Goal: Find specific page/section: Find specific page/section

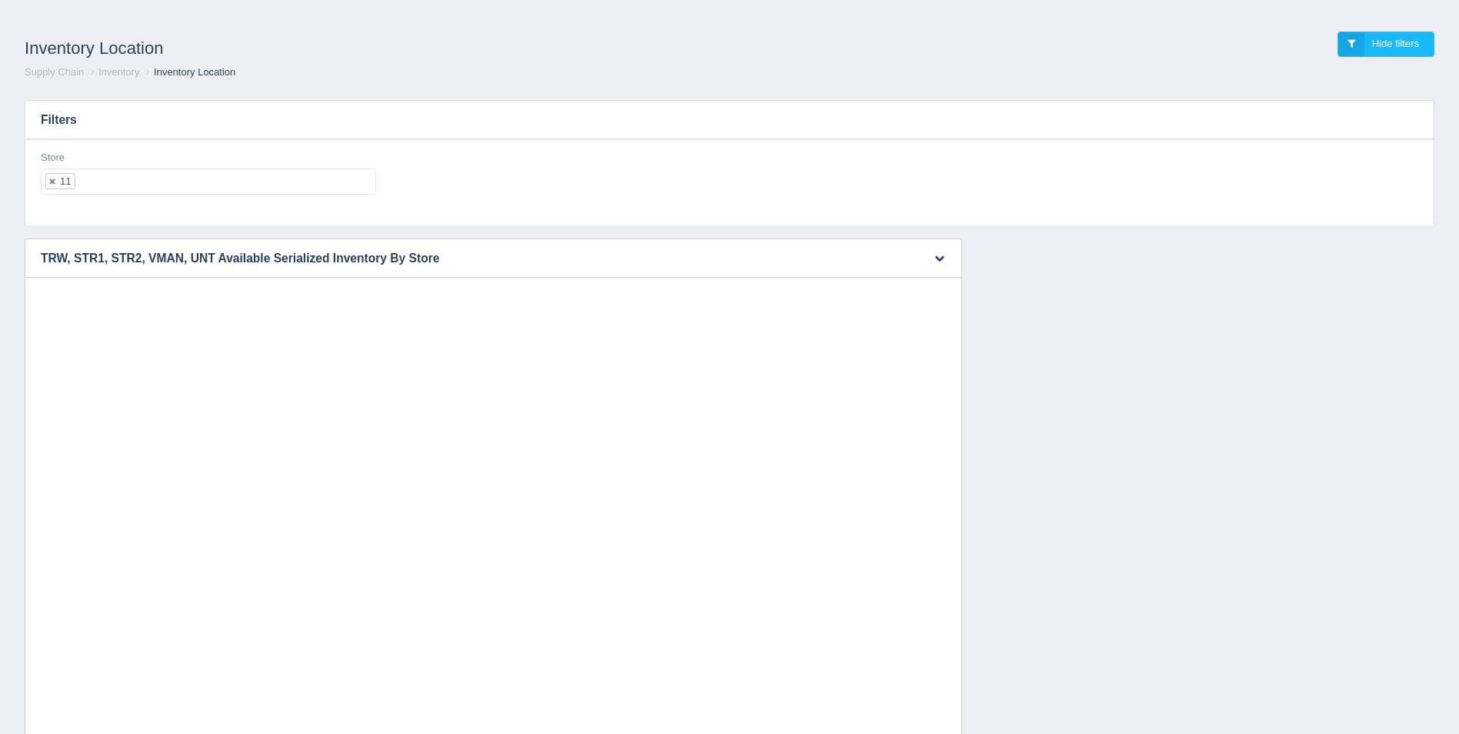
select select "11"
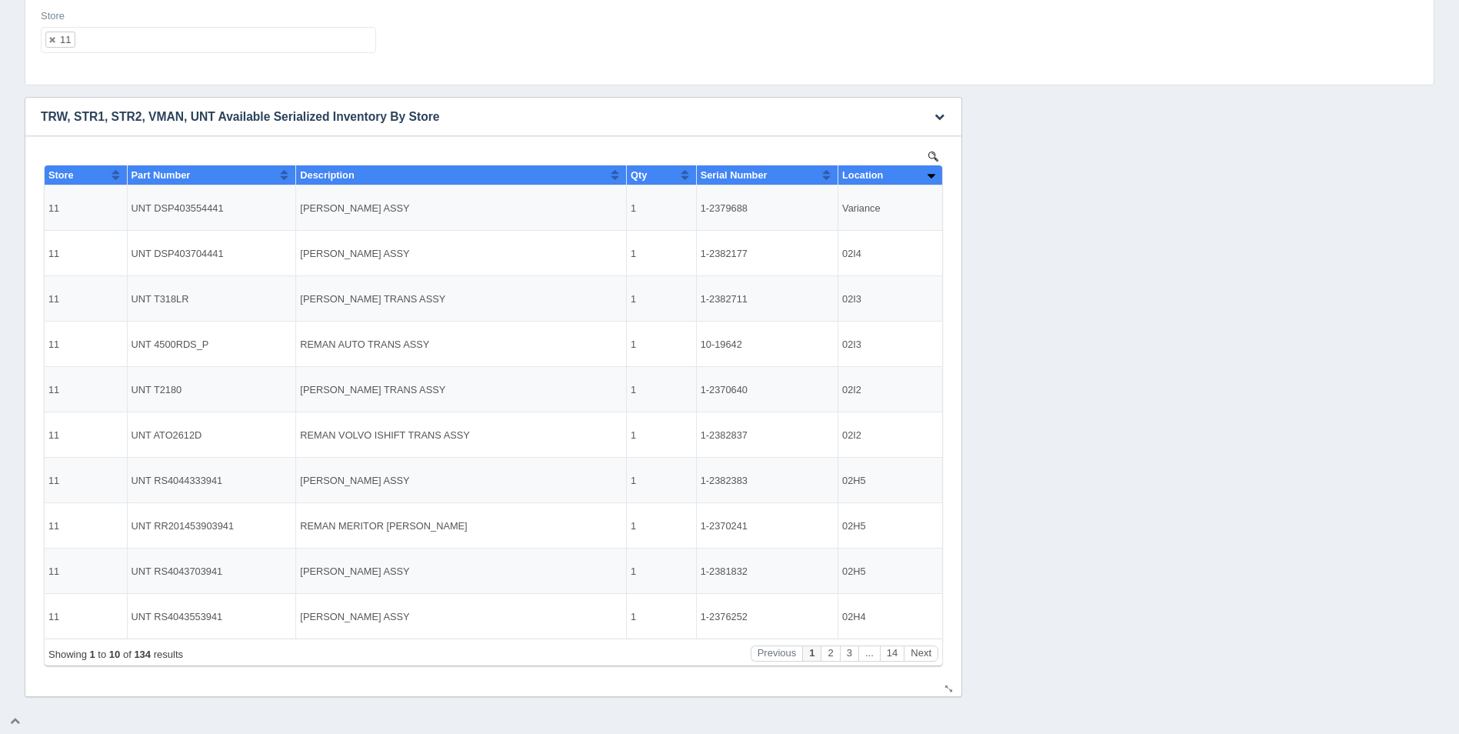
scroll to position [12, 0]
drag, startPoint x: 747, startPoint y: 207, endPoint x: 702, endPoint y: 208, distance: 44.6
click at [702, 208] on td "1-2379688" at bounding box center [766, 207] width 141 height 45
copy td "1-2379688"
click at [927, 650] on button "Next" at bounding box center [920, 653] width 35 height 16
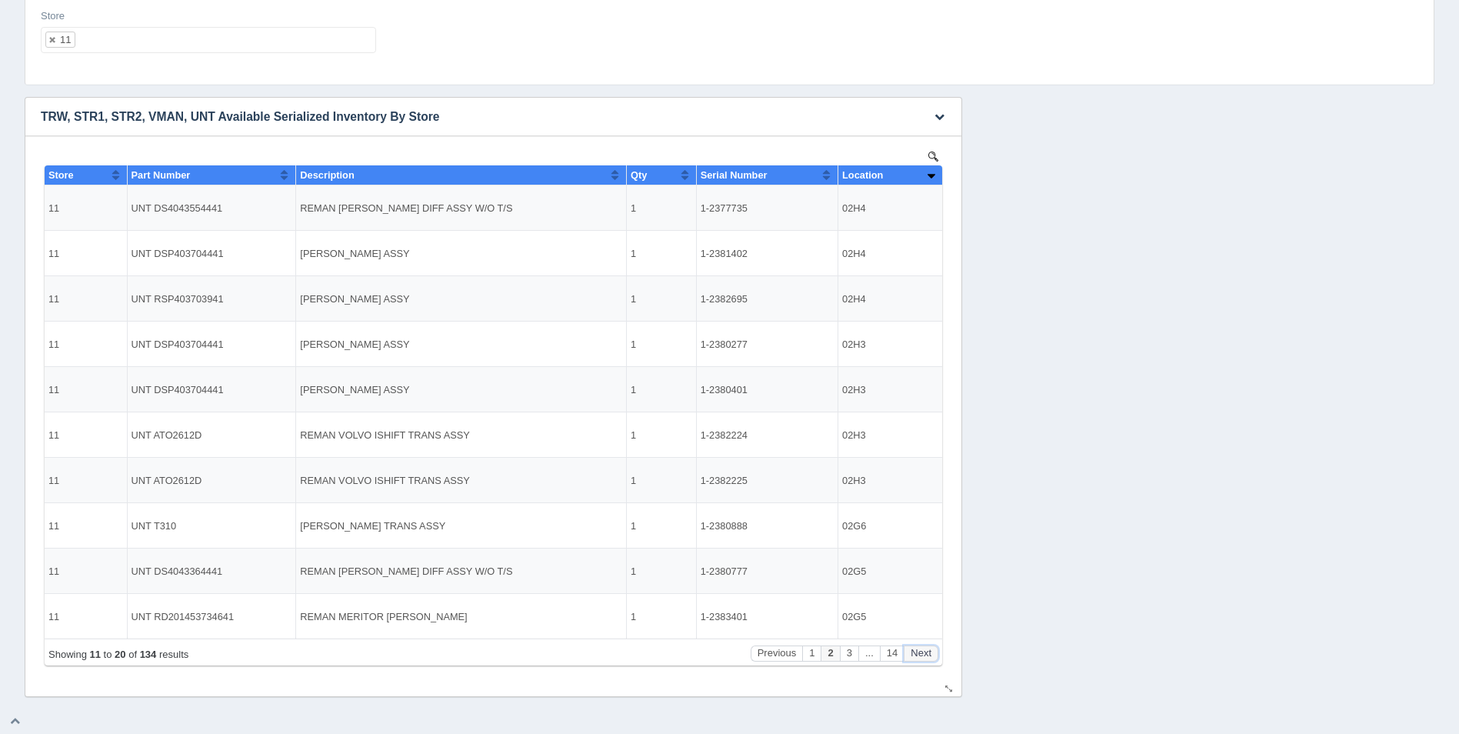
click at [927, 650] on button "Next" at bounding box center [920, 653] width 35 height 16
click at [752, 653] on button "Previous" at bounding box center [736, 653] width 52 height 16
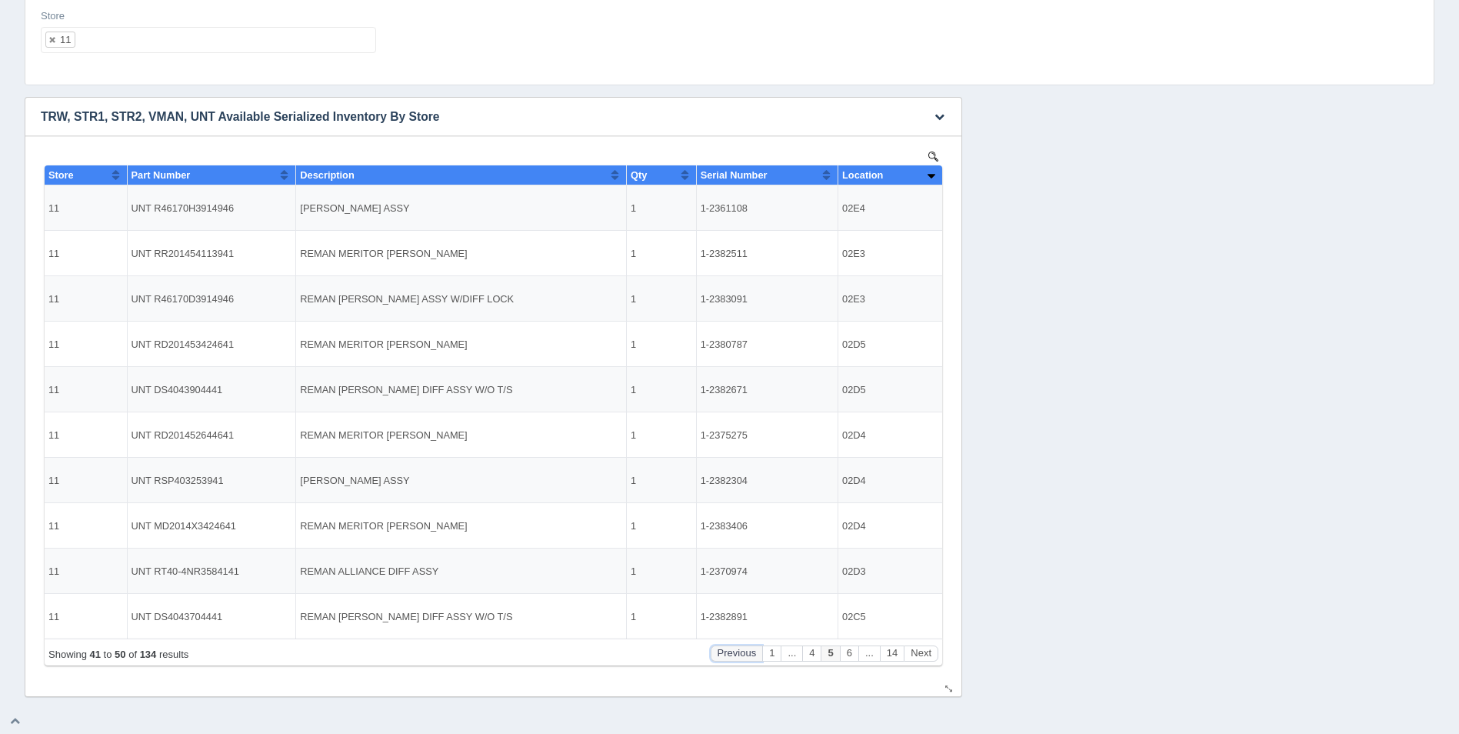
click at [741, 654] on button "Previous" at bounding box center [736, 653] width 52 height 16
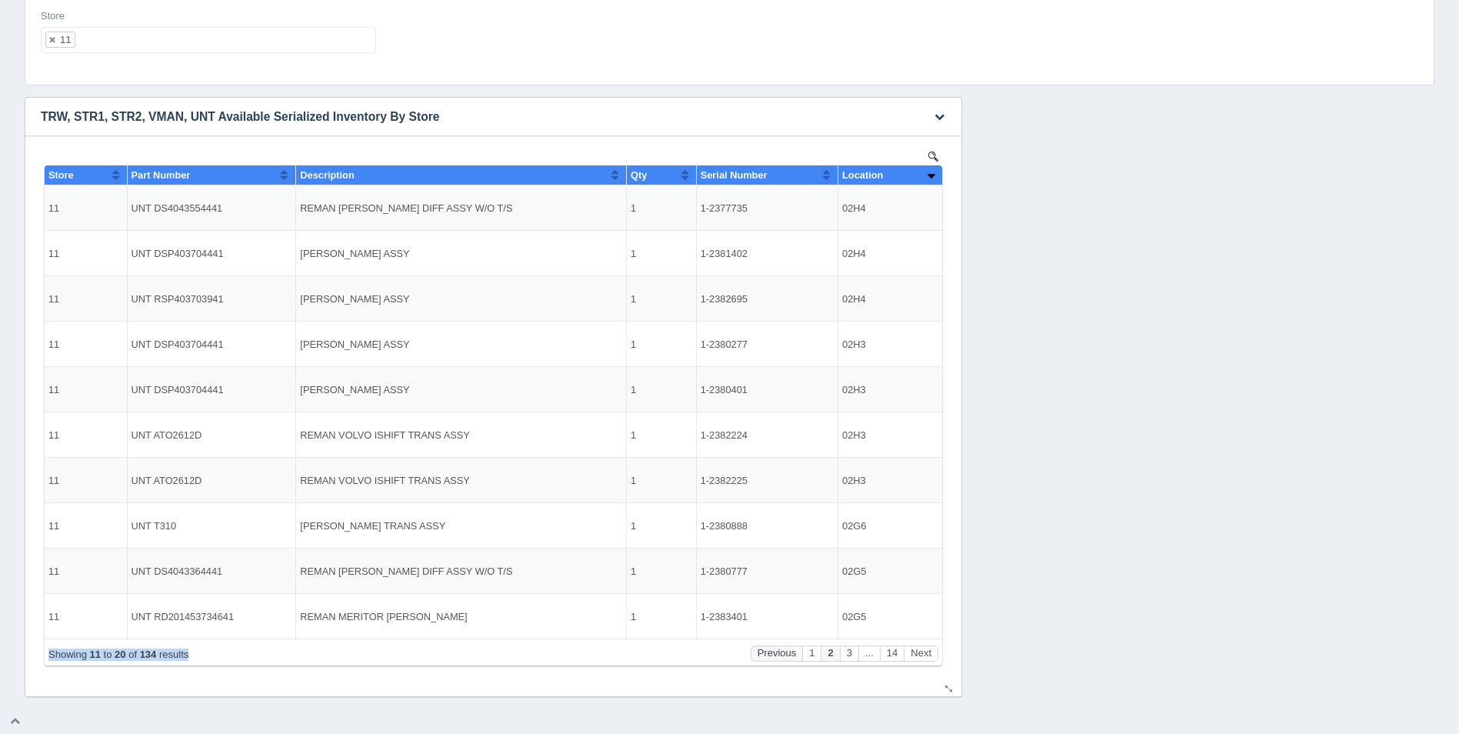
click at [741, 654] on div "Showing 11 to 20 of 134 results Previous 1 2 3 ... 14 Next" at bounding box center [493, 653] width 890 height 16
click at [922, 175] on div "Location" at bounding box center [884, 175] width 85 height 12
click at [926, 175] on button "Sort column descending" at bounding box center [931, 174] width 10 height 18
click at [166, 36] on ul "11" at bounding box center [208, 40] width 335 height 26
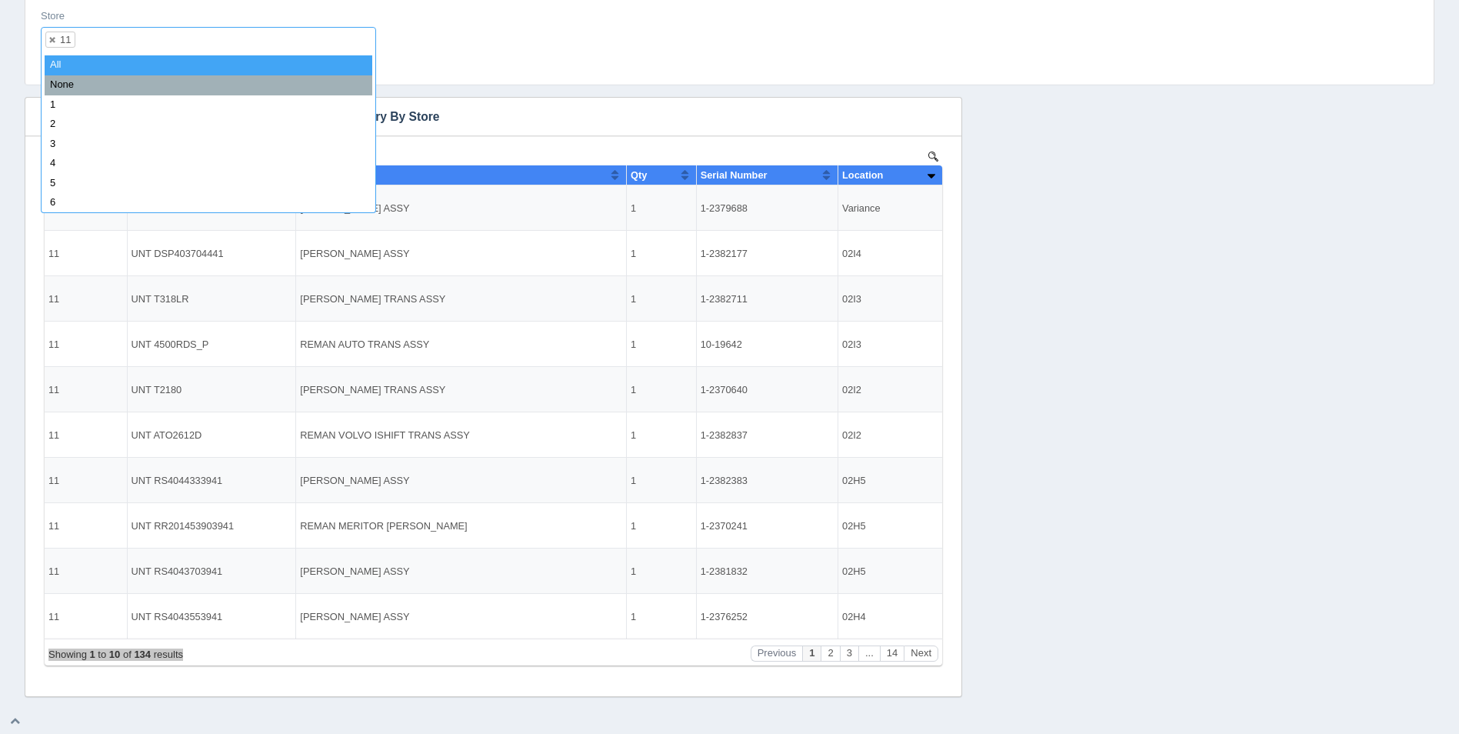
select select
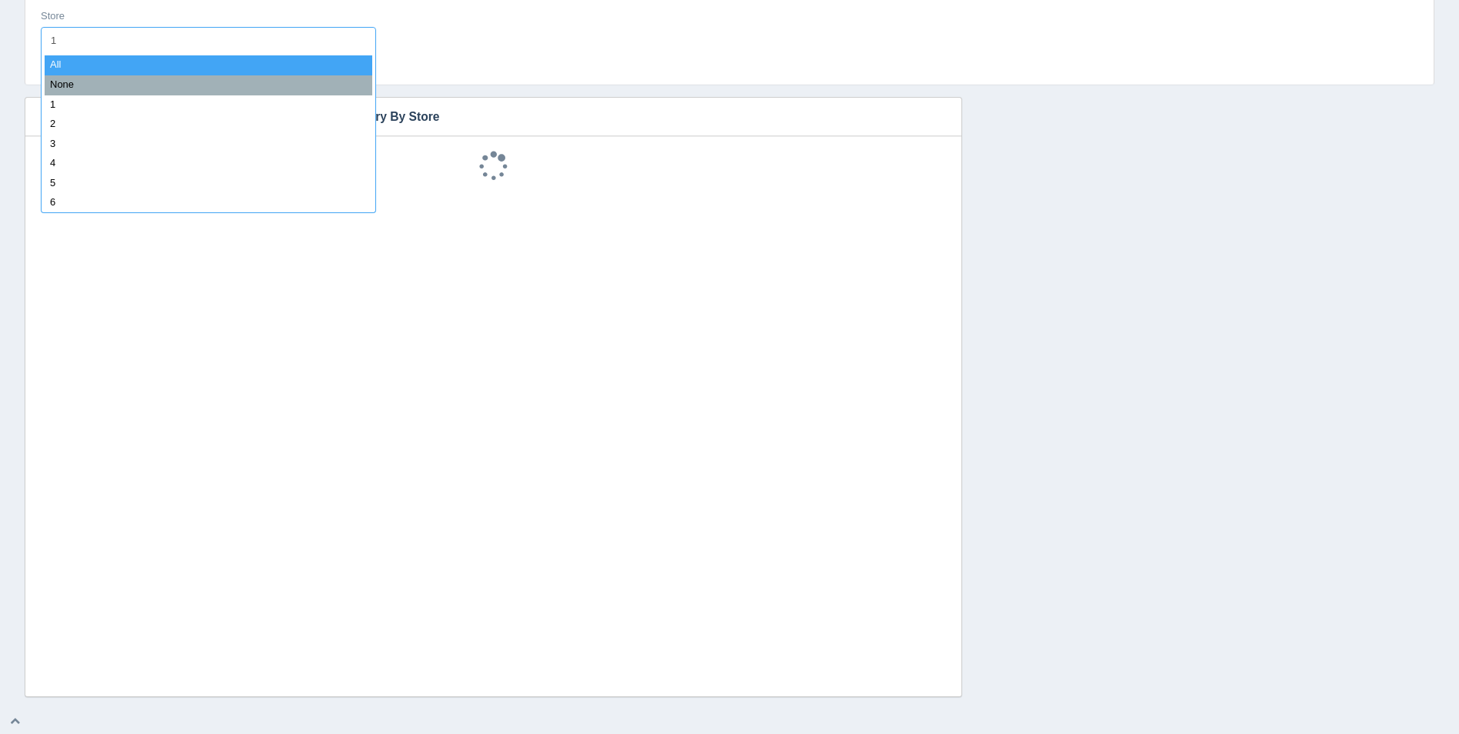
type input "12"
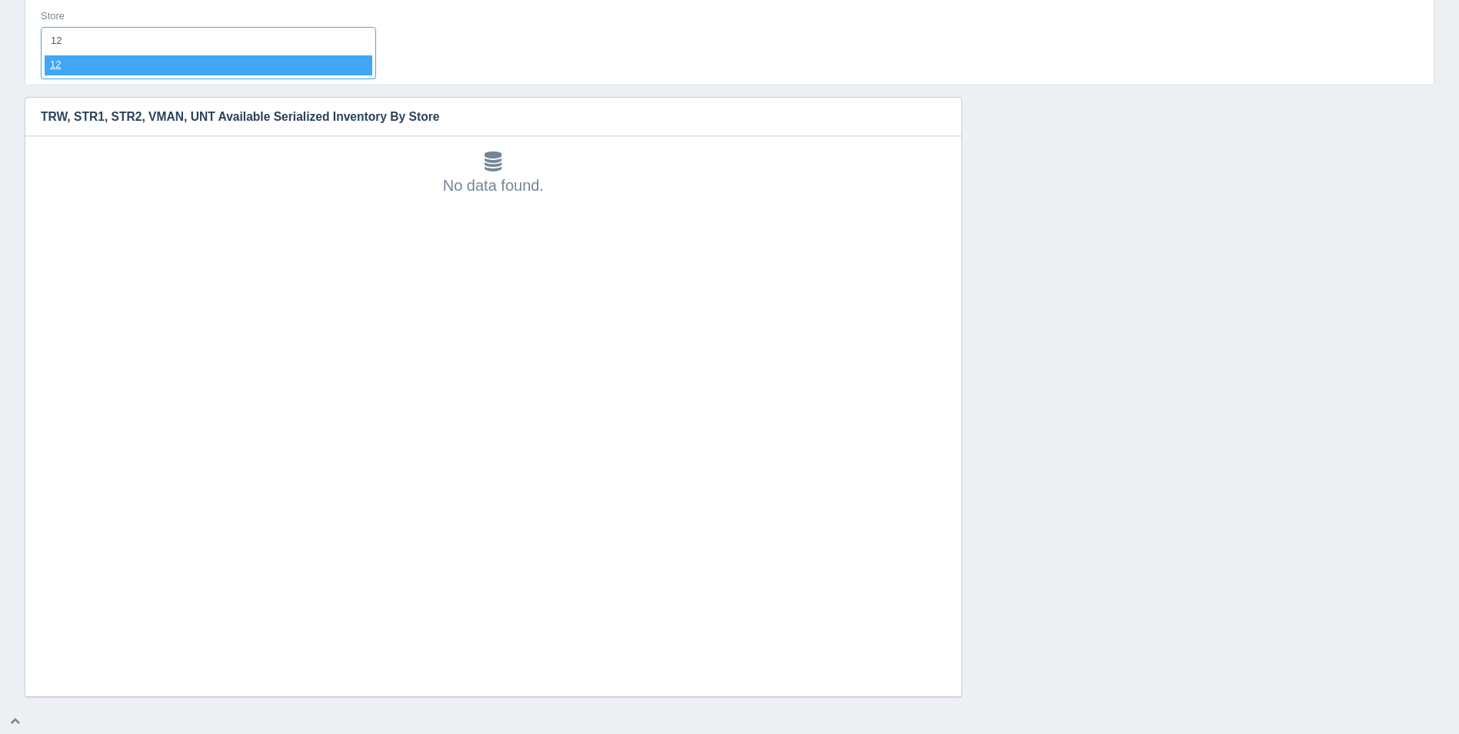
select select "12"
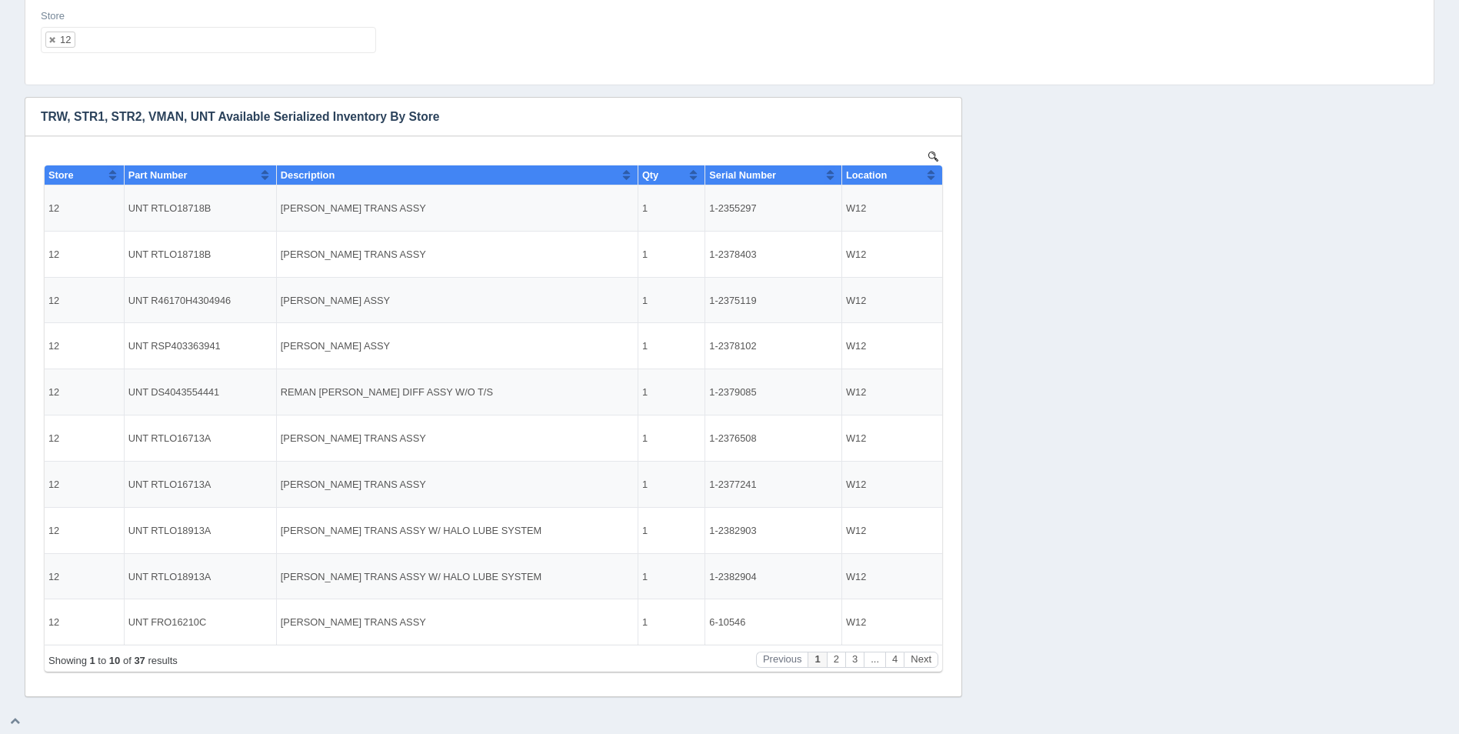
scroll to position [0, 0]
click at [932, 171] on button "Sort column ascending" at bounding box center [931, 174] width 10 height 18
click at [934, 172] on button "Sort column descending" at bounding box center [931, 174] width 10 height 18
click at [934, 172] on button "Sort column ascending" at bounding box center [931, 174] width 10 height 18
drag, startPoint x: 756, startPoint y: 206, endPoint x: 710, endPoint y: 204, distance: 45.4
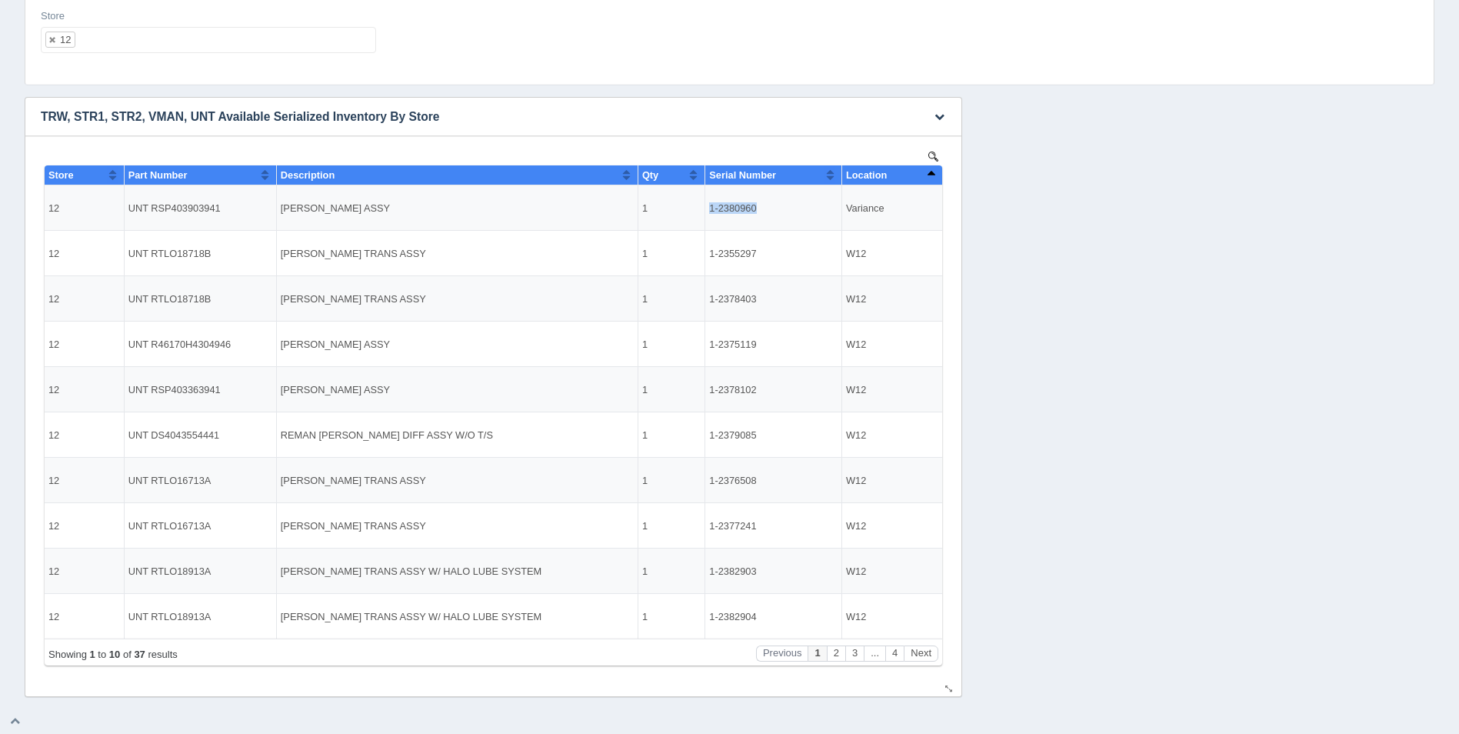
click at [710, 204] on td "1-2380960" at bounding box center [773, 207] width 137 height 45
copy td "1-2380960"
click at [921, 649] on button "Next" at bounding box center [920, 653] width 35 height 16
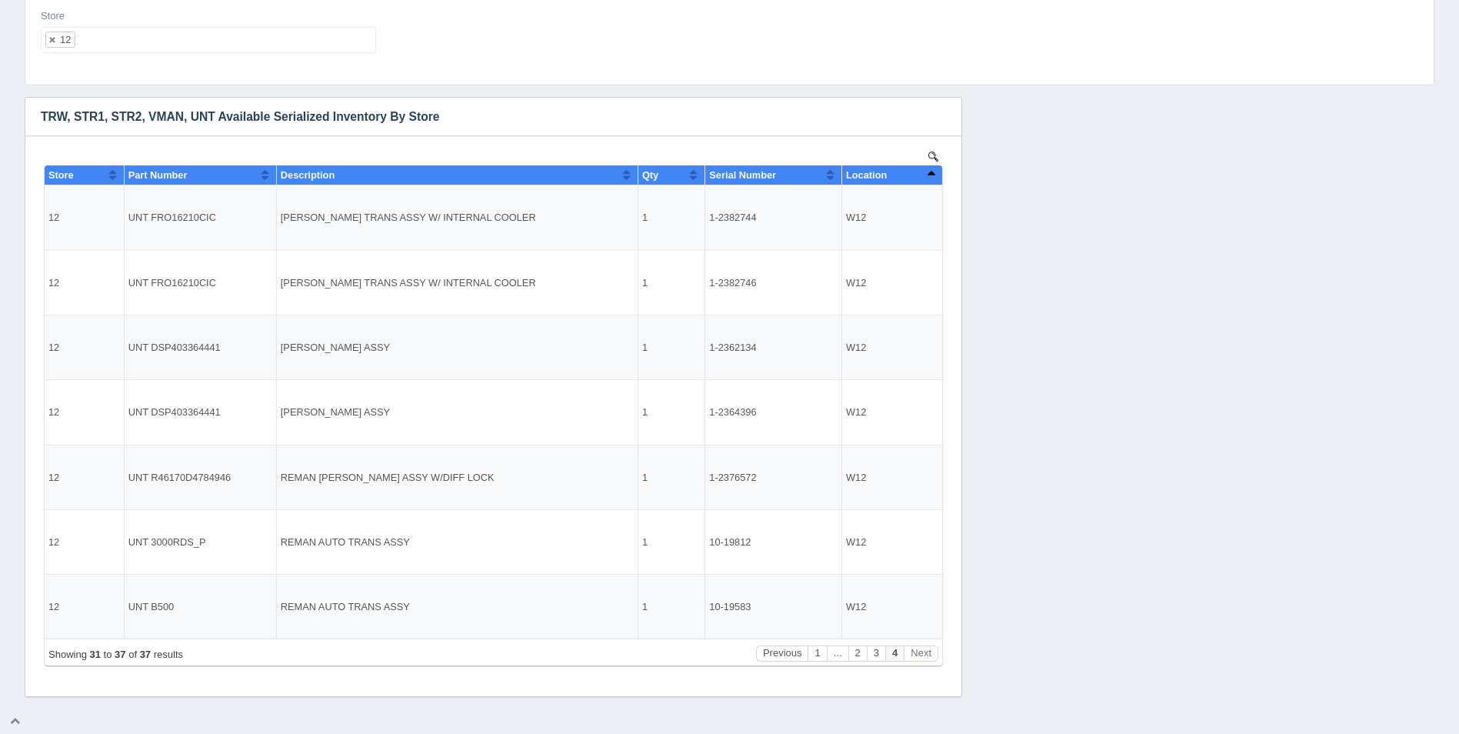
click at [155, 41] on ul "12" at bounding box center [208, 40] width 335 height 26
select select
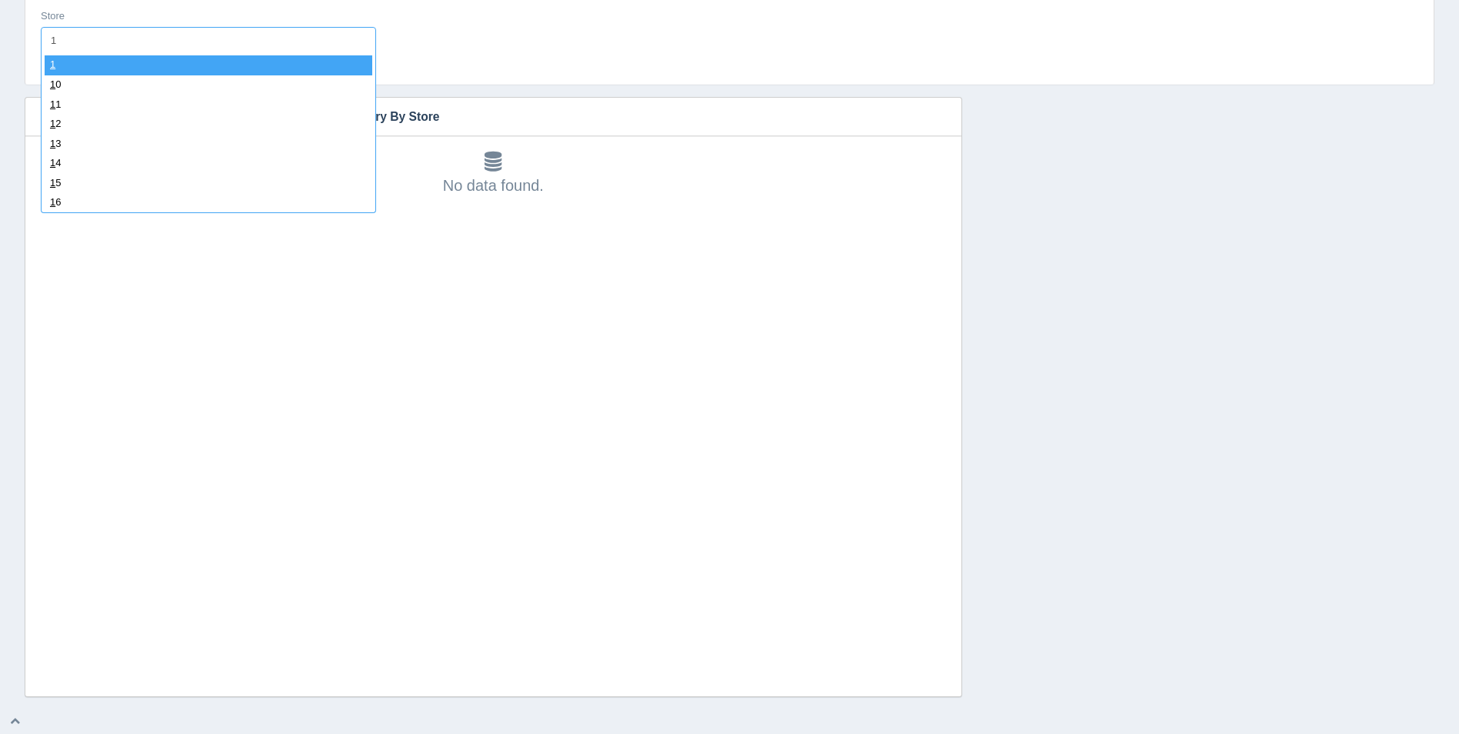
type input "13"
select select "13"
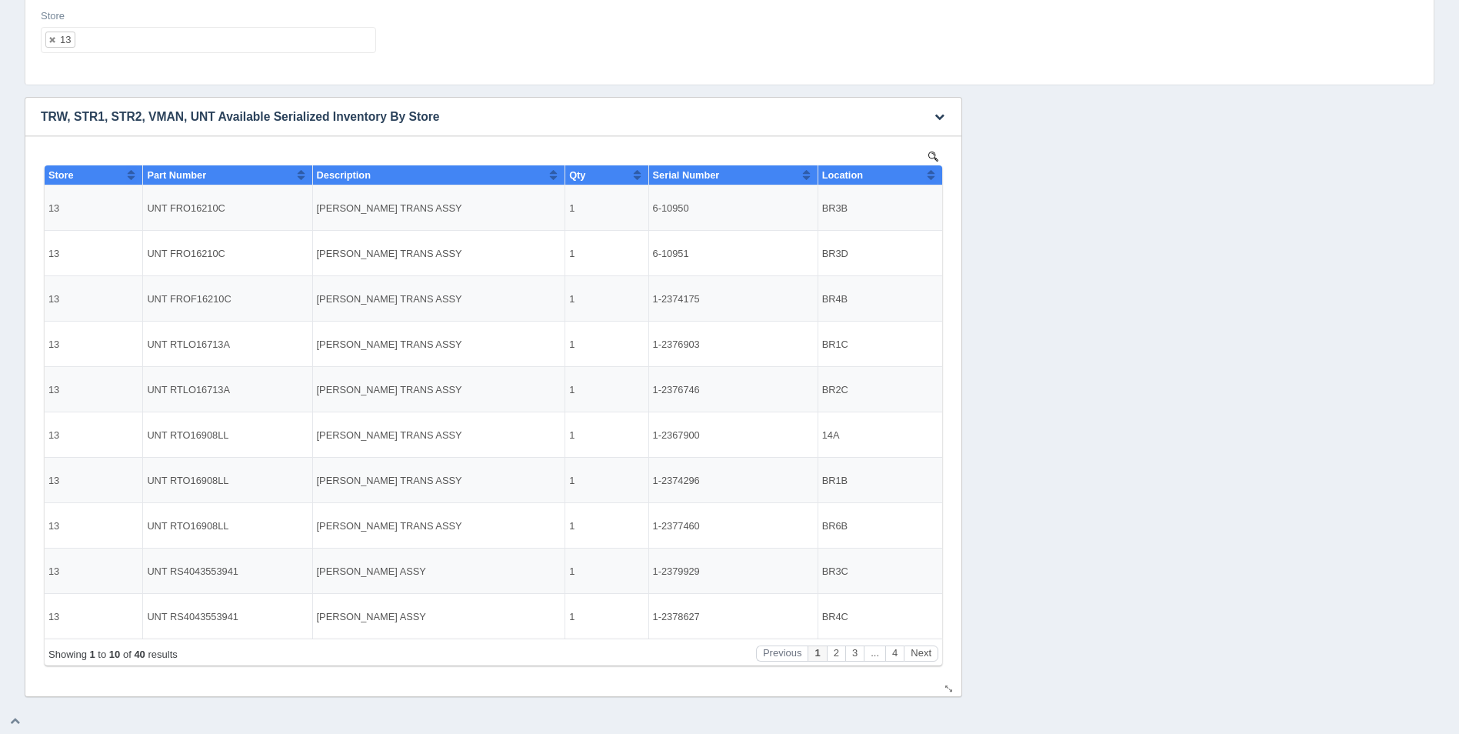
click at [928, 181] on button "Sort column ascending" at bounding box center [931, 174] width 10 height 18
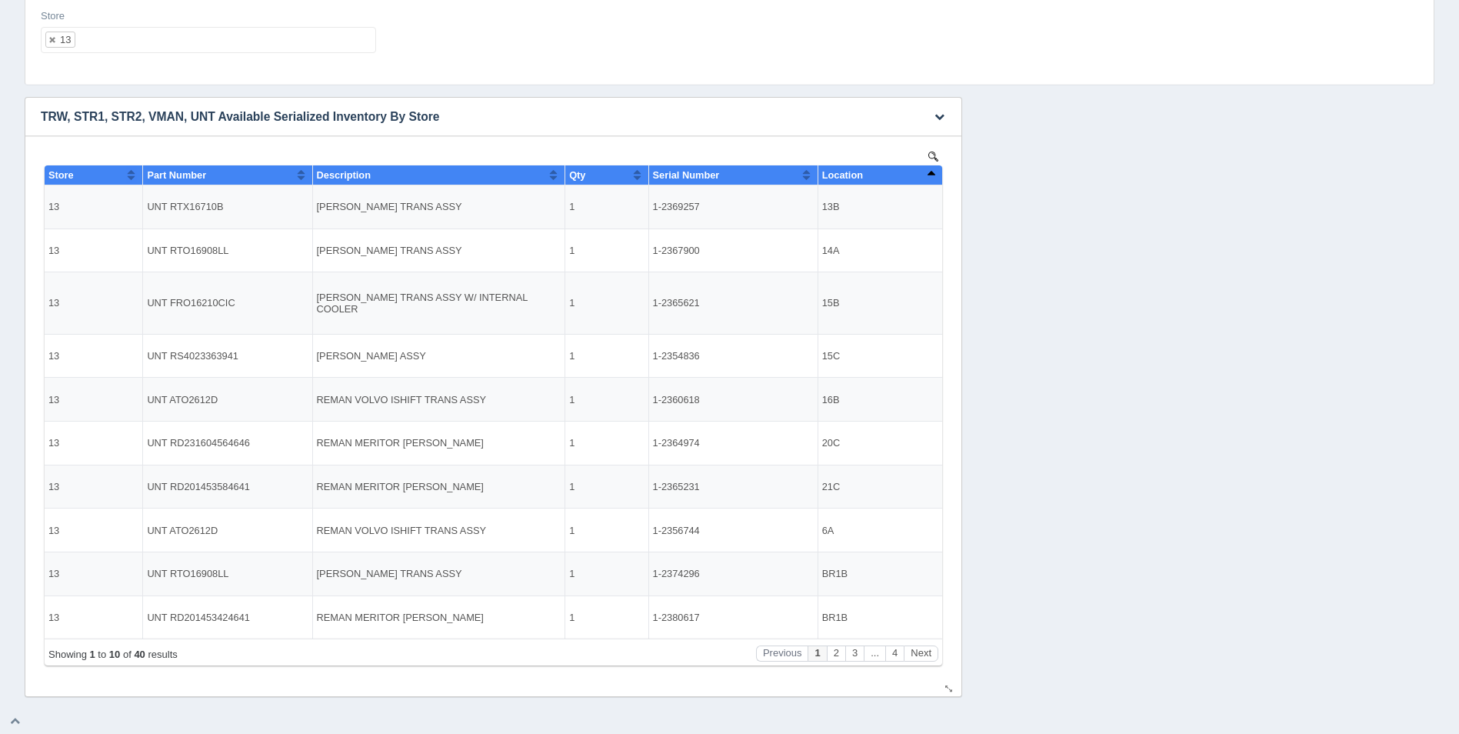
click at [928, 181] on button "Sort column descending" at bounding box center [931, 174] width 10 height 18
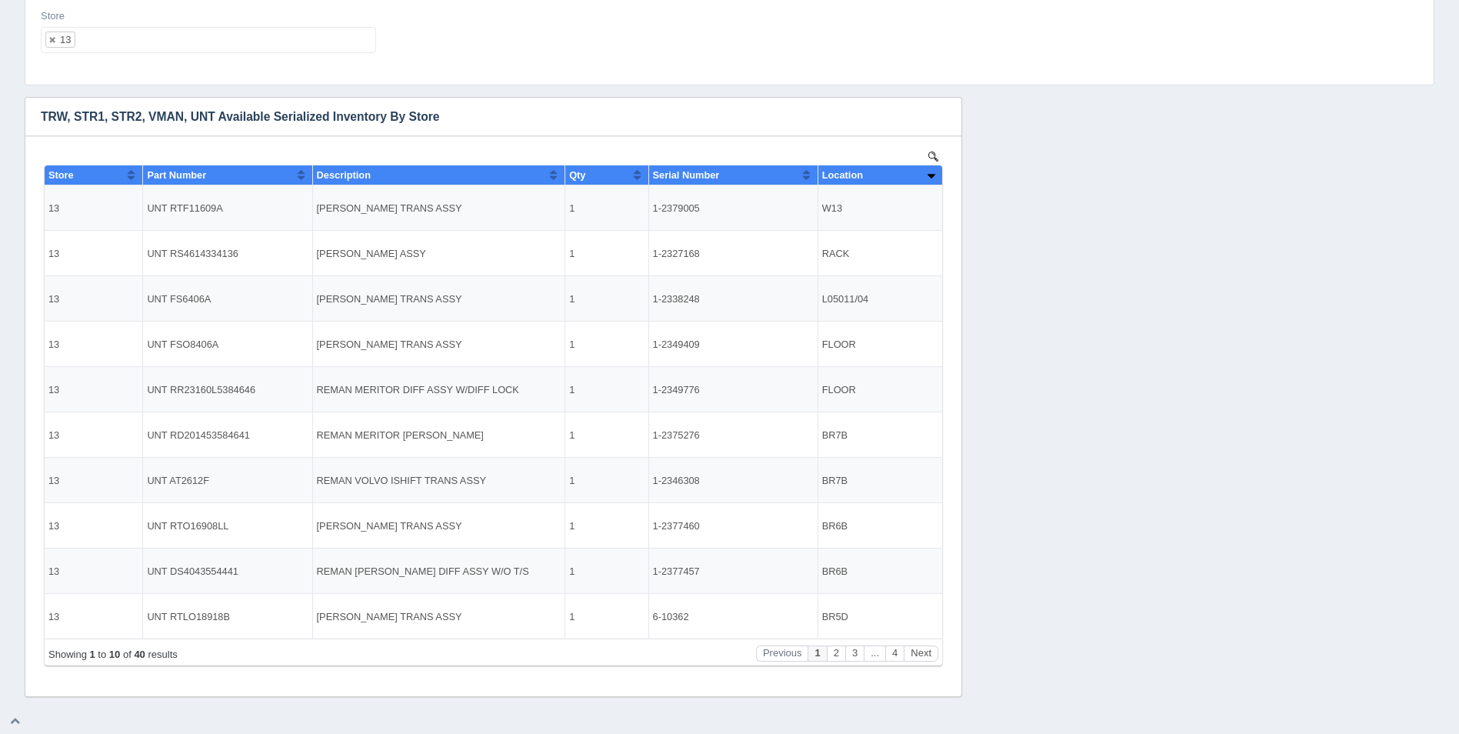
click at [96, 38] on input "text" at bounding box center [88, 40] width 26 height 25
select select
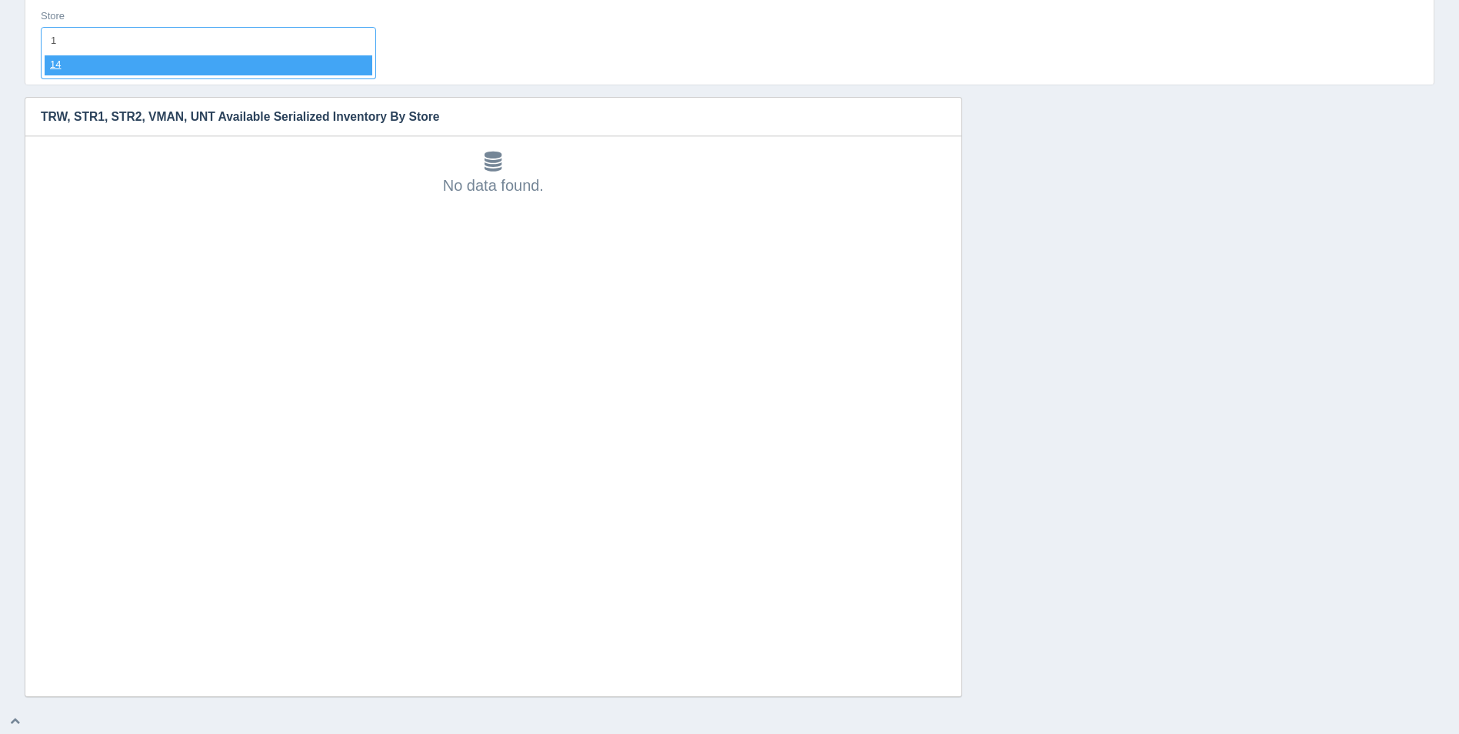
type input "14"
select select "14"
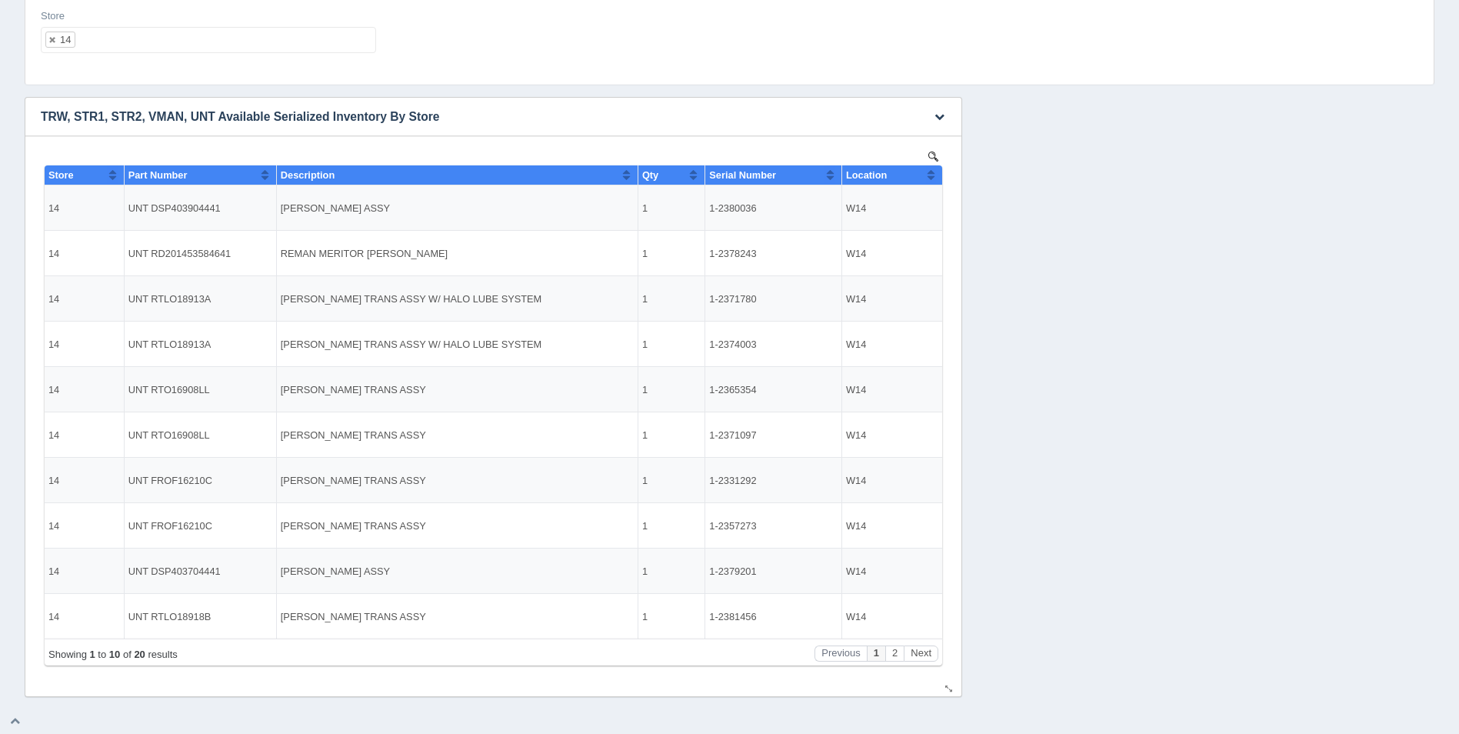
click at [930, 176] on button "Sort column ascending" at bounding box center [931, 174] width 10 height 18
click at [930, 176] on button "Sort column descending" at bounding box center [931, 174] width 10 height 18
click at [181, 43] on ul "14" at bounding box center [208, 40] width 335 height 26
select select
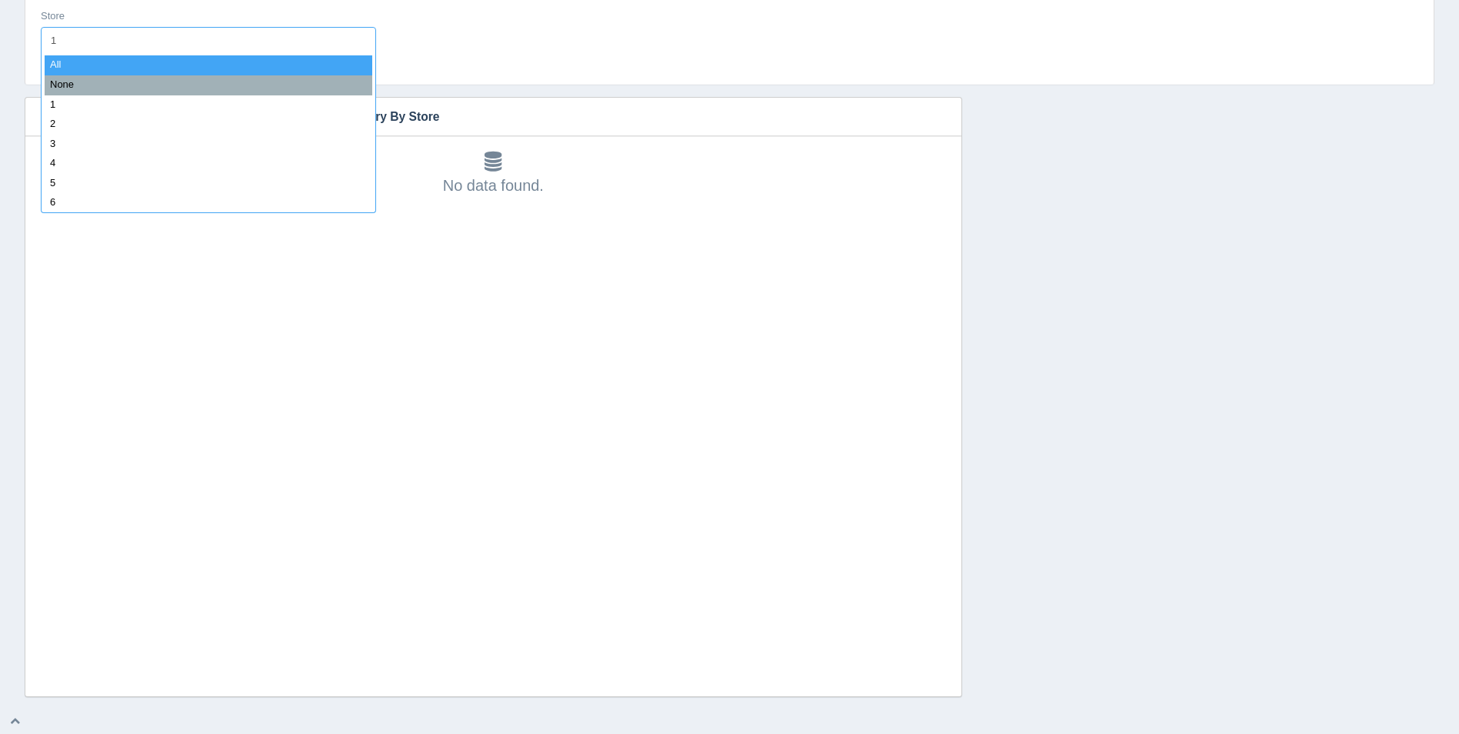
type input "15"
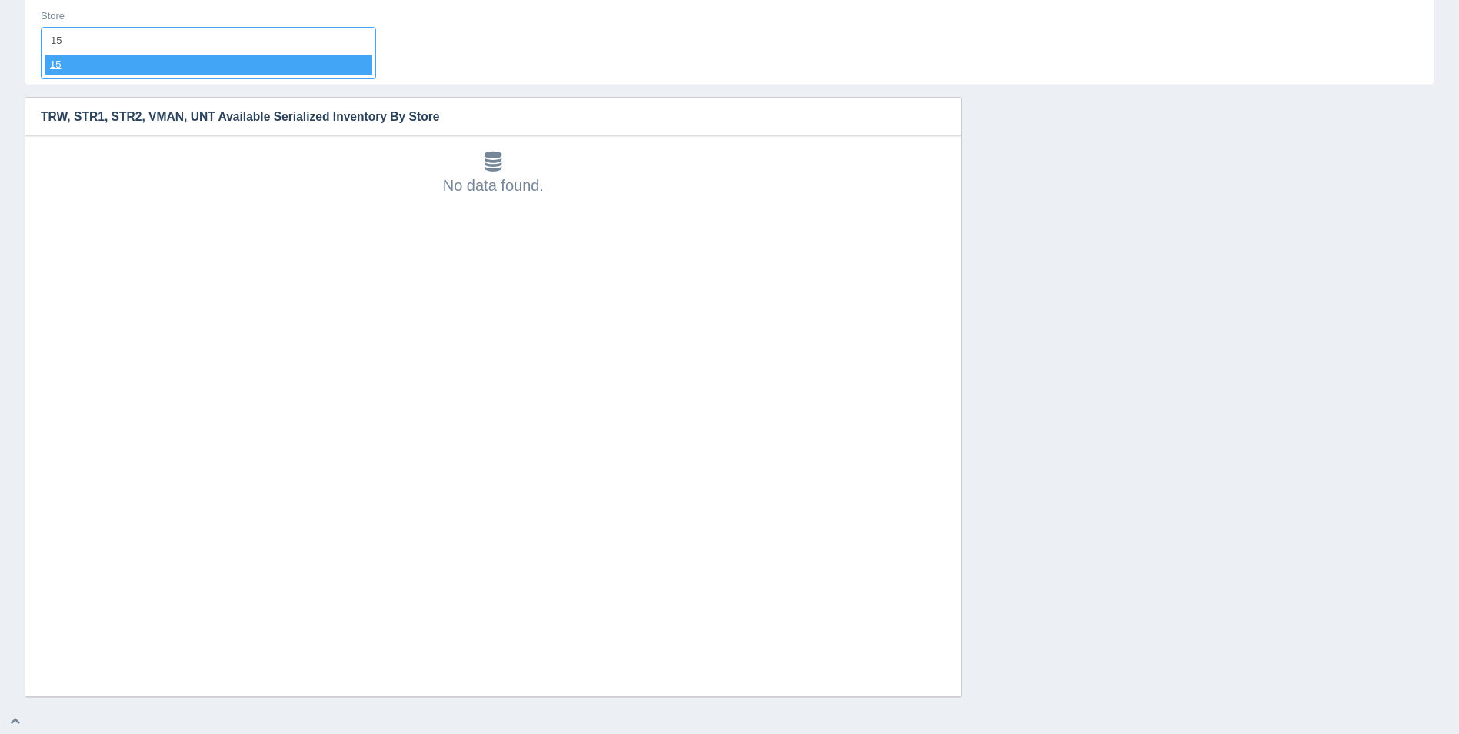
select select "15"
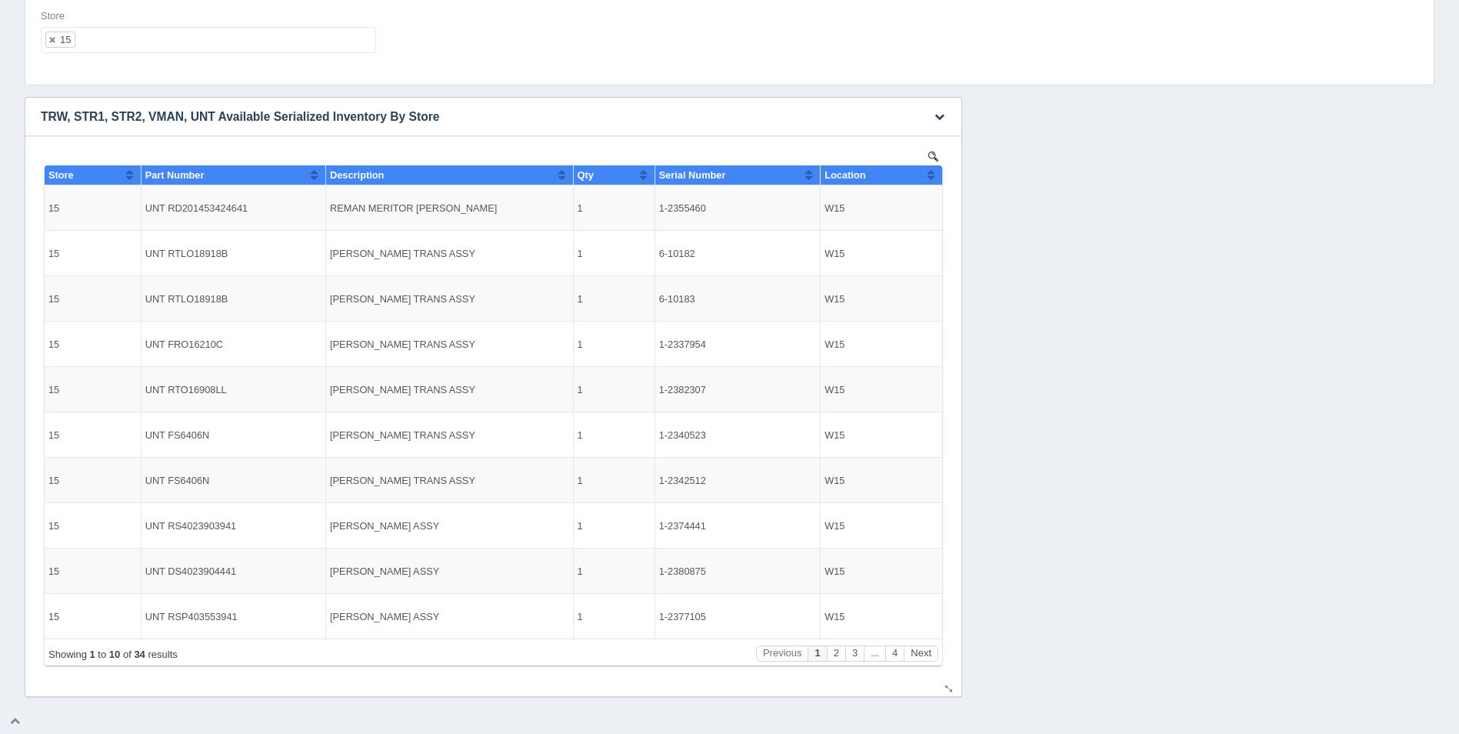
click at [930, 178] on button "Sort column ascending" at bounding box center [931, 174] width 10 height 18
click at [930, 178] on button "Sort column descending" at bounding box center [931, 174] width 10 height 18
click at [248, 39] on ul "15" at bounding box center [208, 40] width 335 height 26
select select
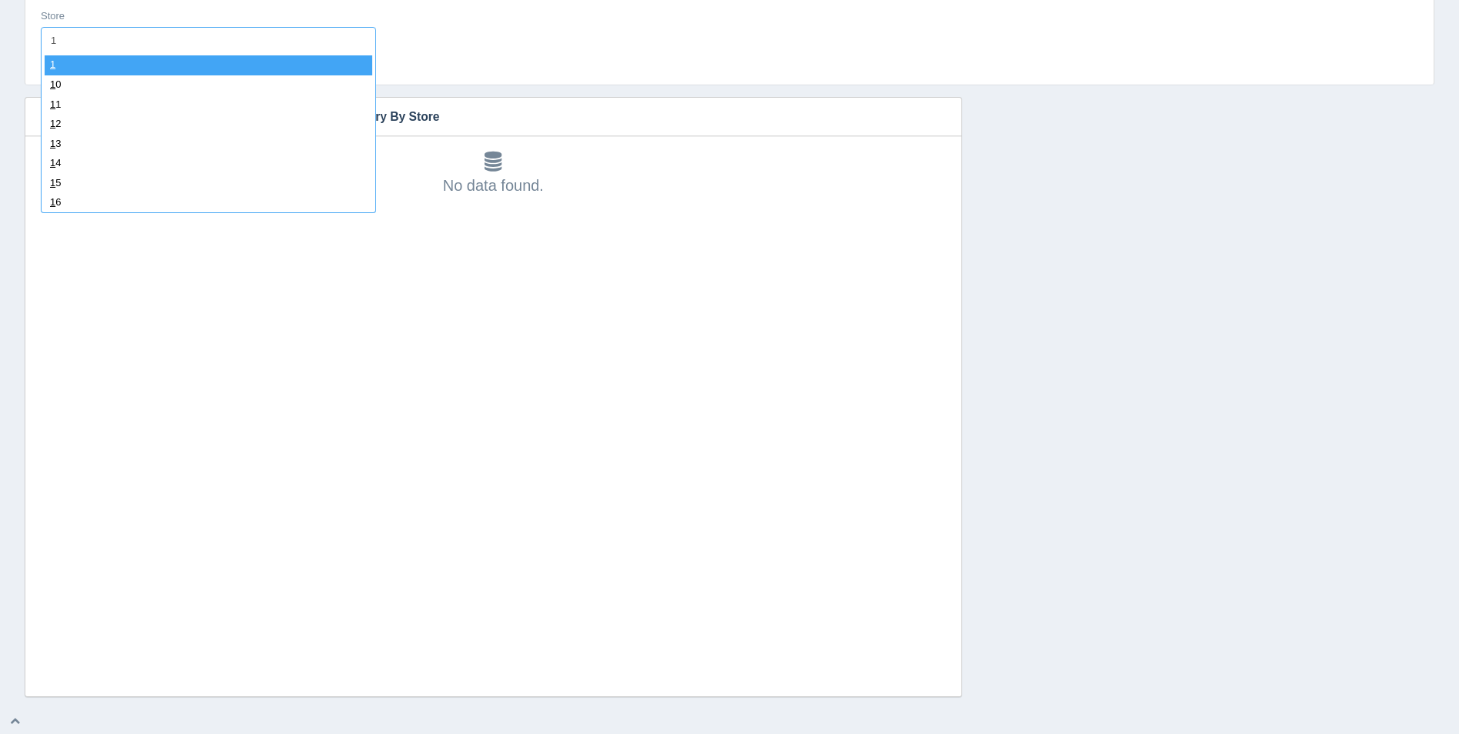
type input "16"
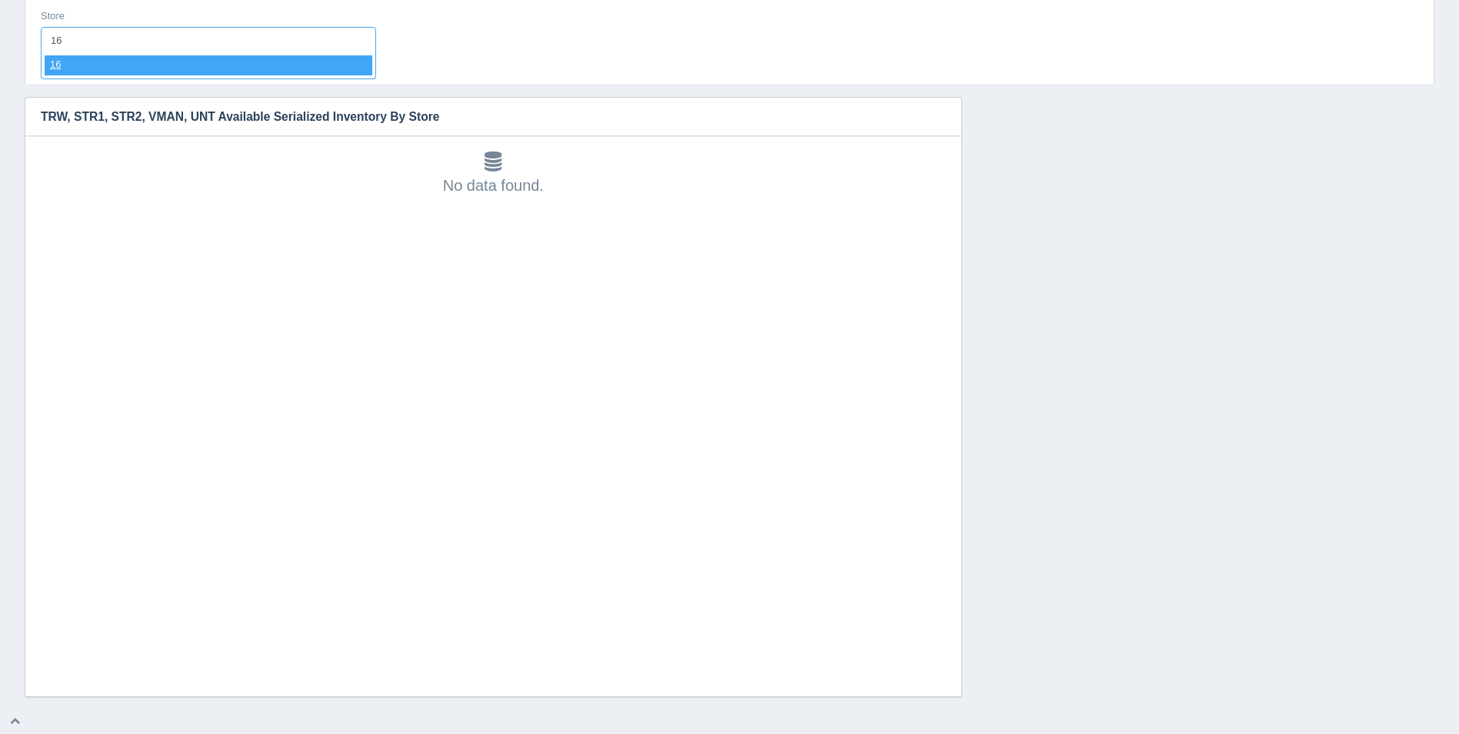
select select "16"
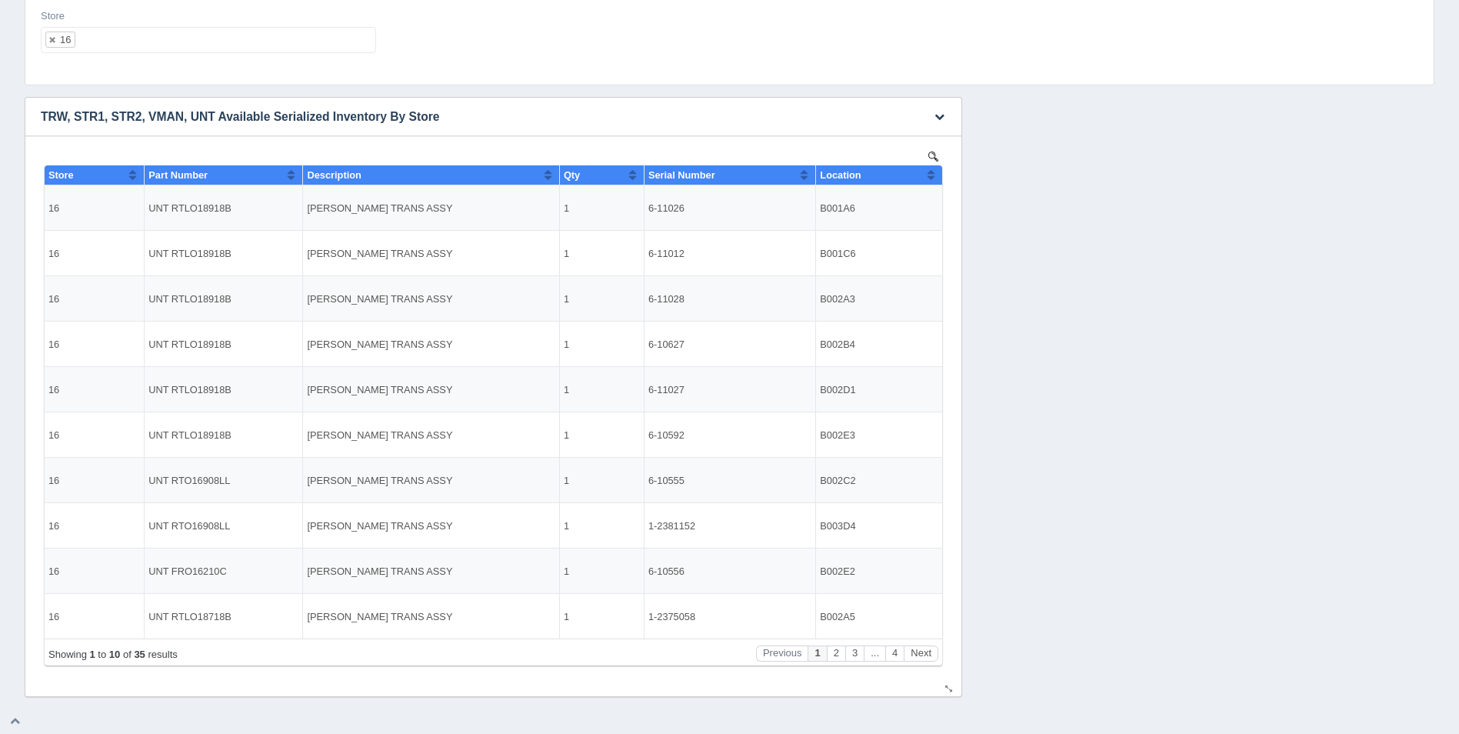
click at [928, 183] on th "Location" at bounding box center [879, 175] width 126 height 20
click at [929, 178] on button "Sort column descending" at bounding box center [931, 174] width 10 height 18
drag, startPoint x: 694, startPoint y: 206, endPoint x: 647, endPoint y: 203, distance: 47.0
click at [647, 203] on td "1-2358130" at bounding box center [729, 207] width 171 height 45
copy td "1-2358130"
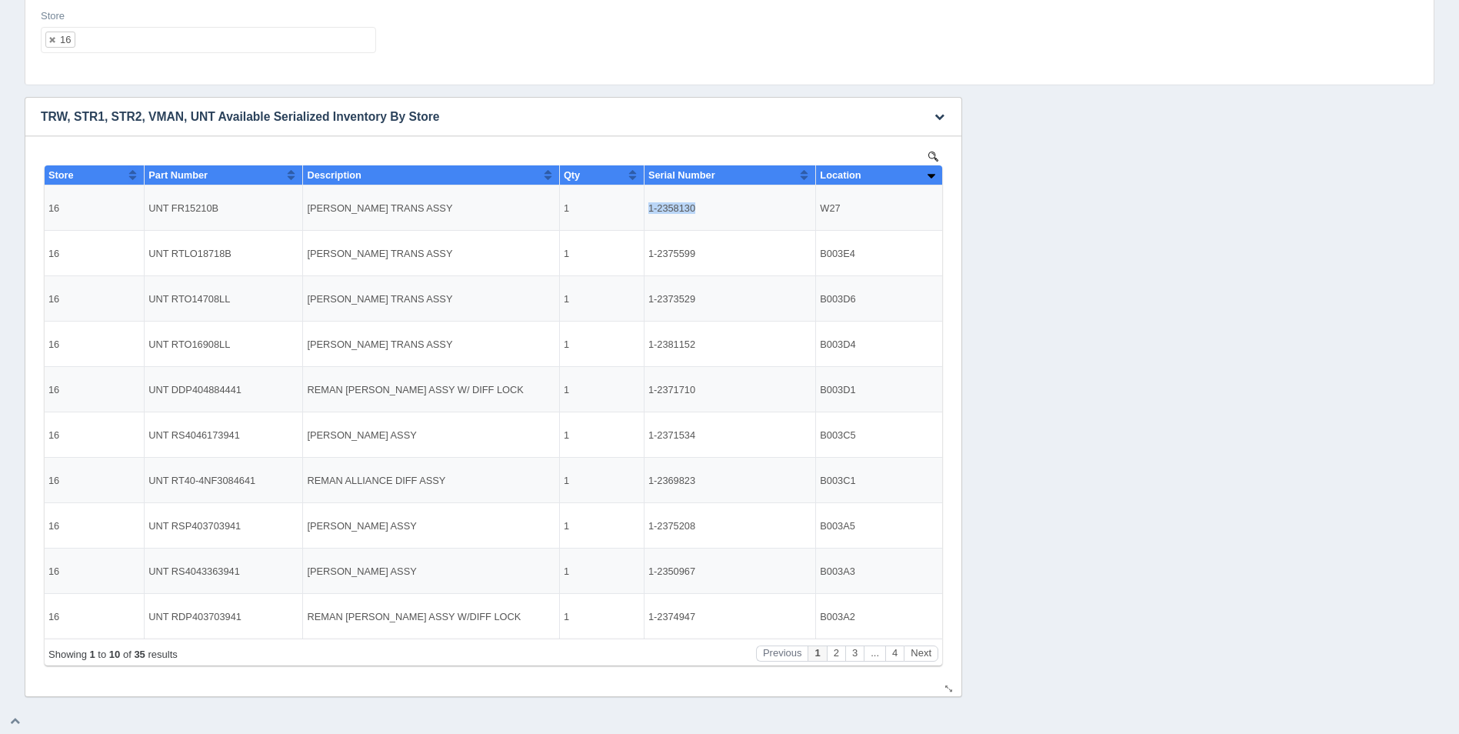
click at [931, 176] on button "Sort column ascending" at bounding box center [931, 174] width 10 height 18
click at [915, 650] on button "Next" at bounding box center [920, 653] width 35 height 16
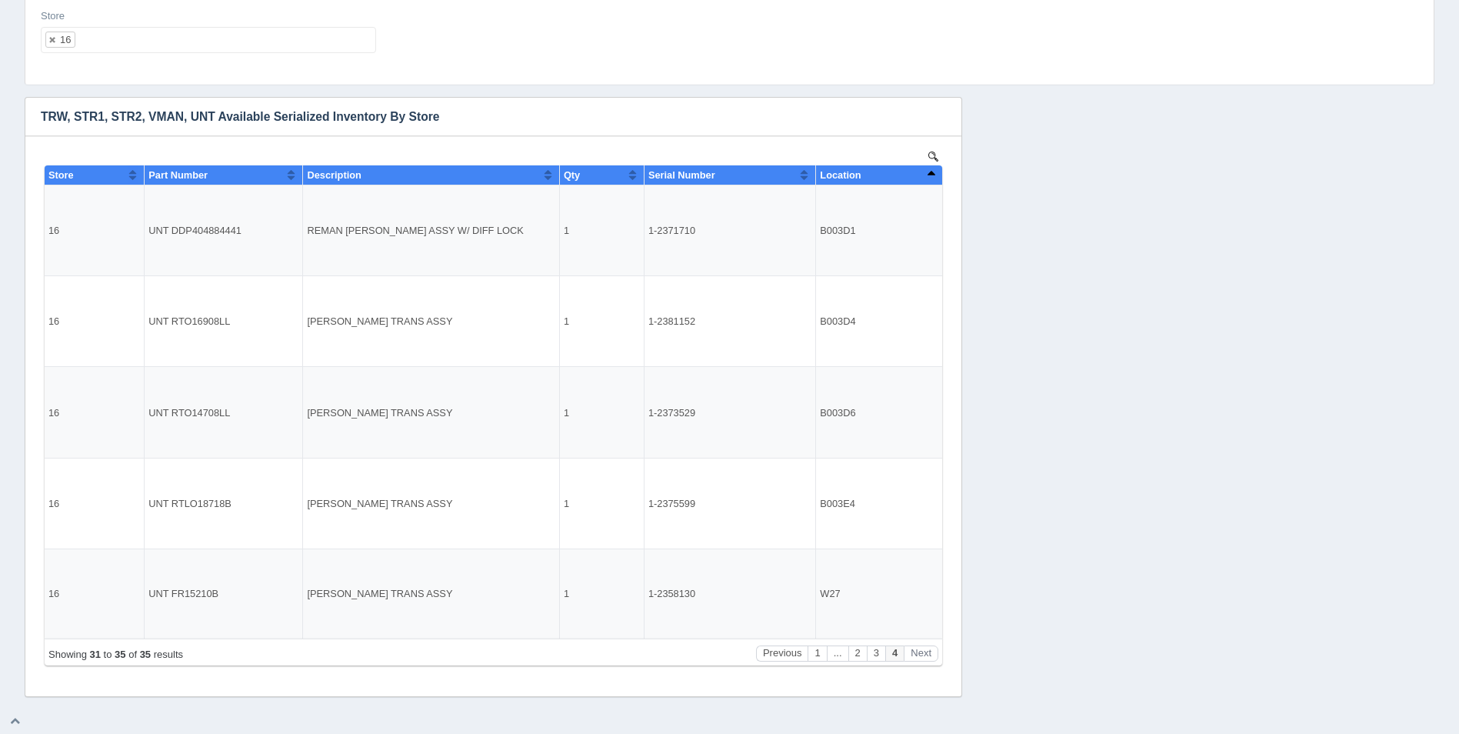
click at [165, 45] on ul "16" at bounding box center [208, 40] width 335 height 26
select select
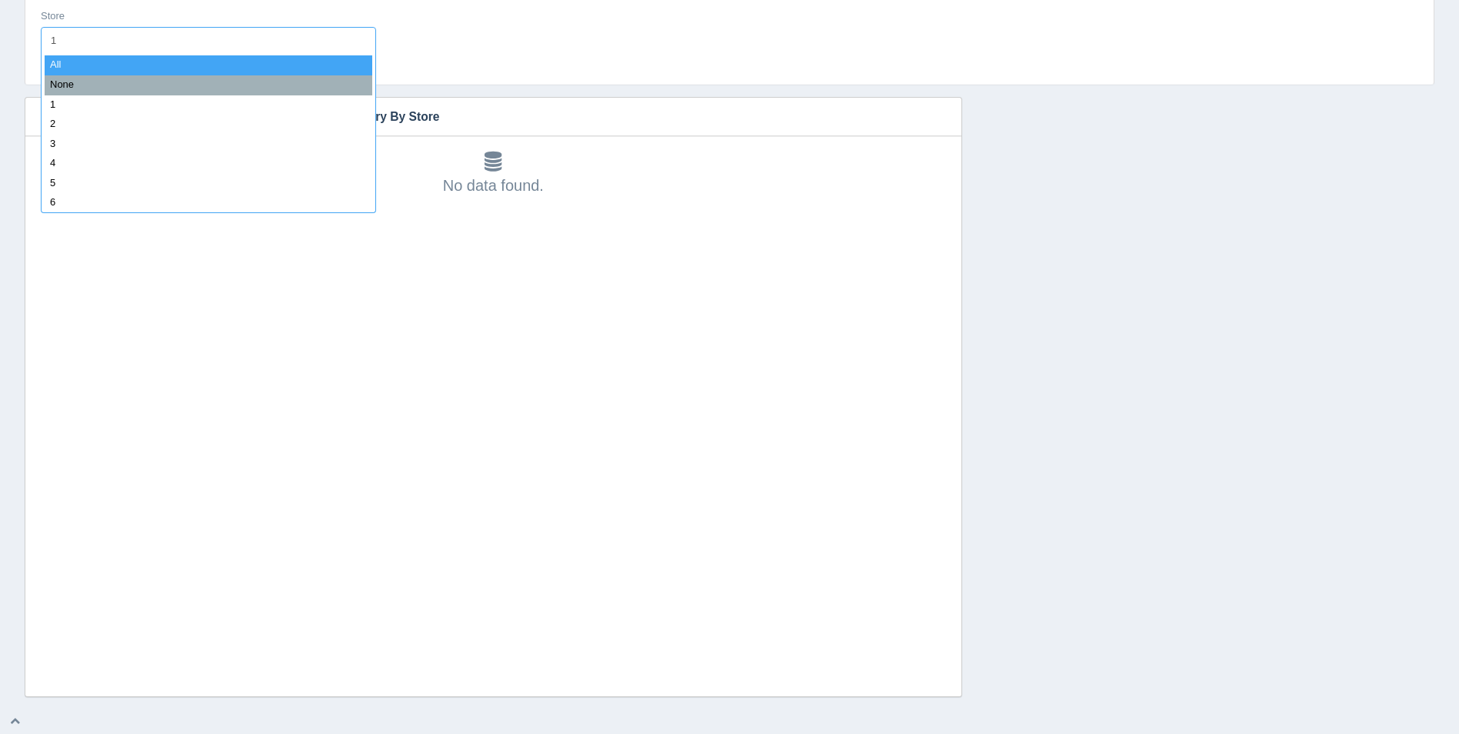
type input "17"
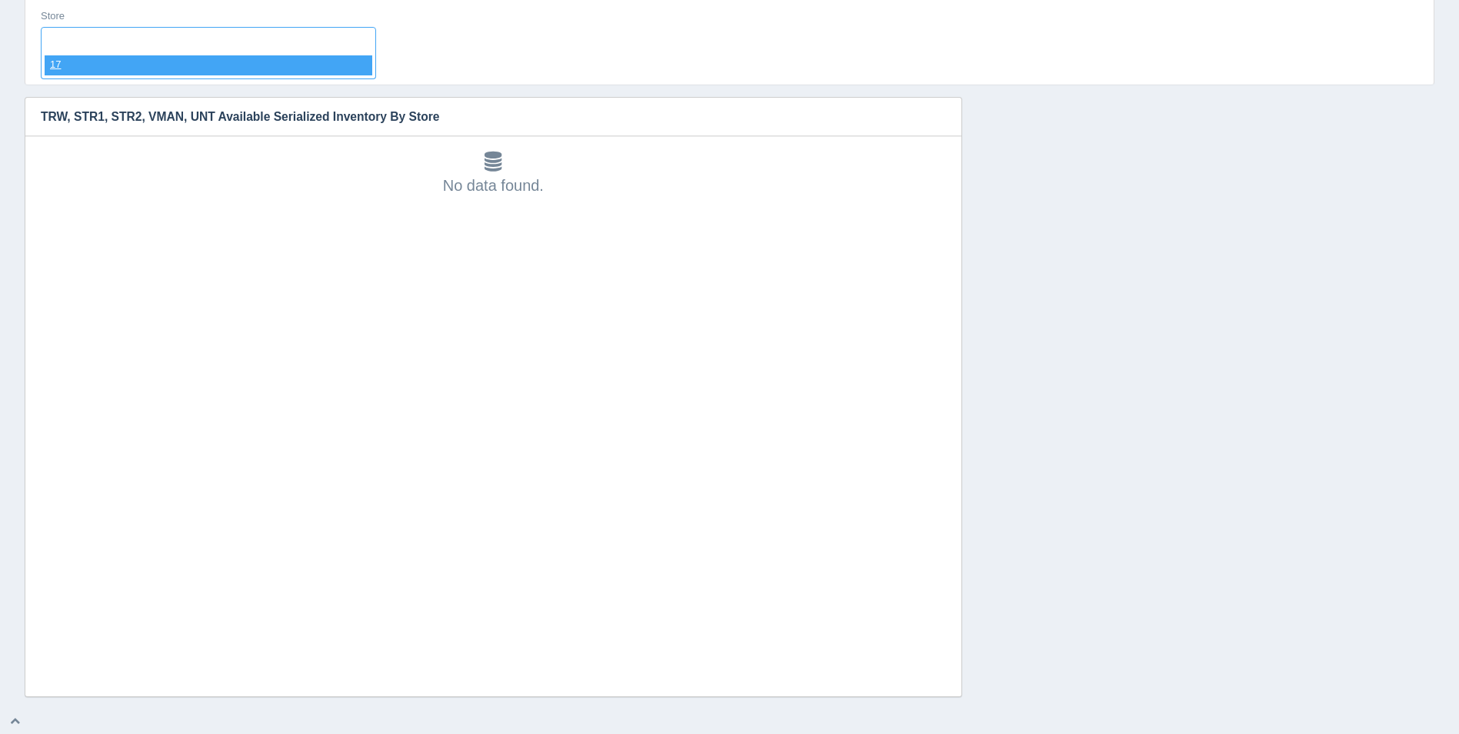
select select "17"
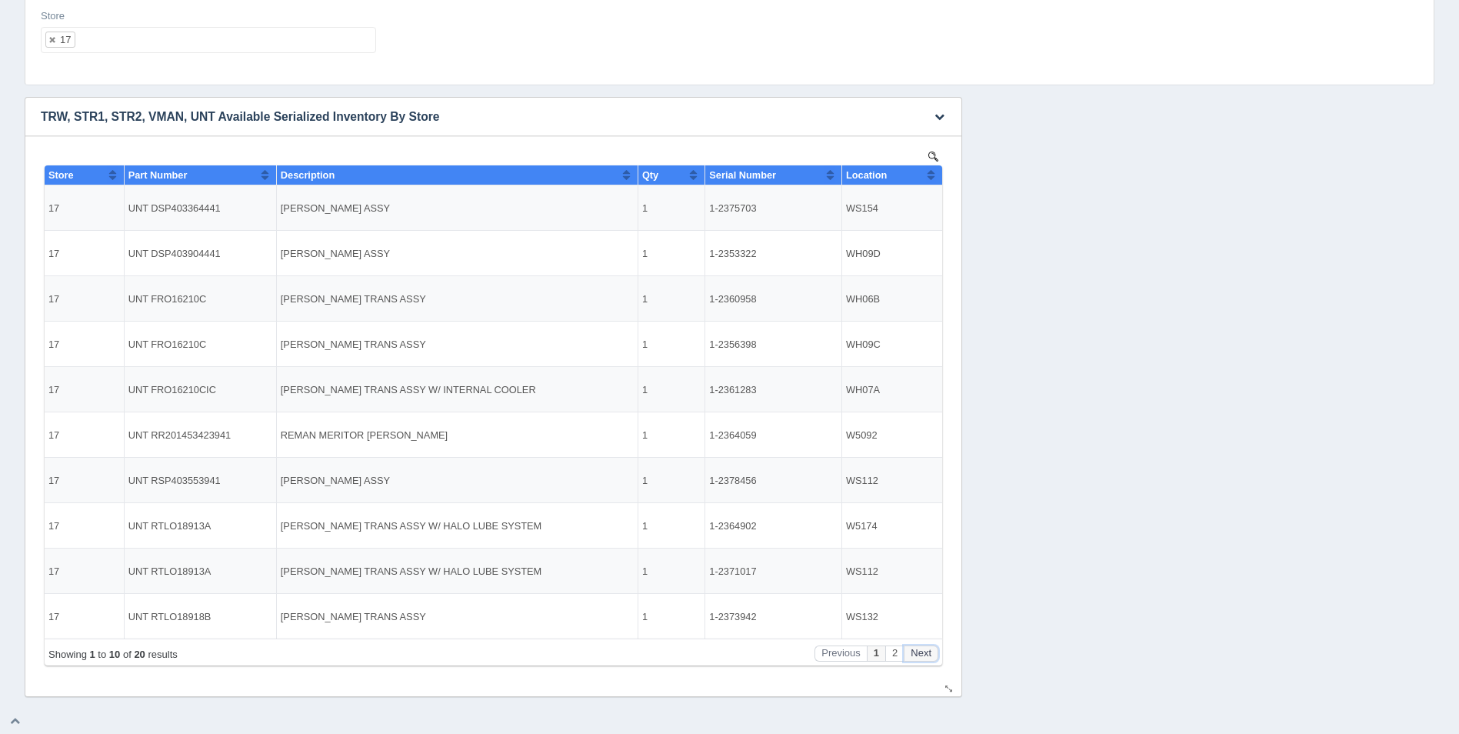
click at [928, 657] on button "Next" at bounding box center [920, 653] width 35 height 16
click at [175, 72] on div "Store 17 All None 1 2 3 4 5 6 7 8 9 10 11 12 13 14 15 16 17 18 19 20 21 22 23 2…" at bounding box center [729, 41] width 1408 height 87
click at [178, 45] on ul "17" at bounding box center [208, 40] width 335 height 26
select select
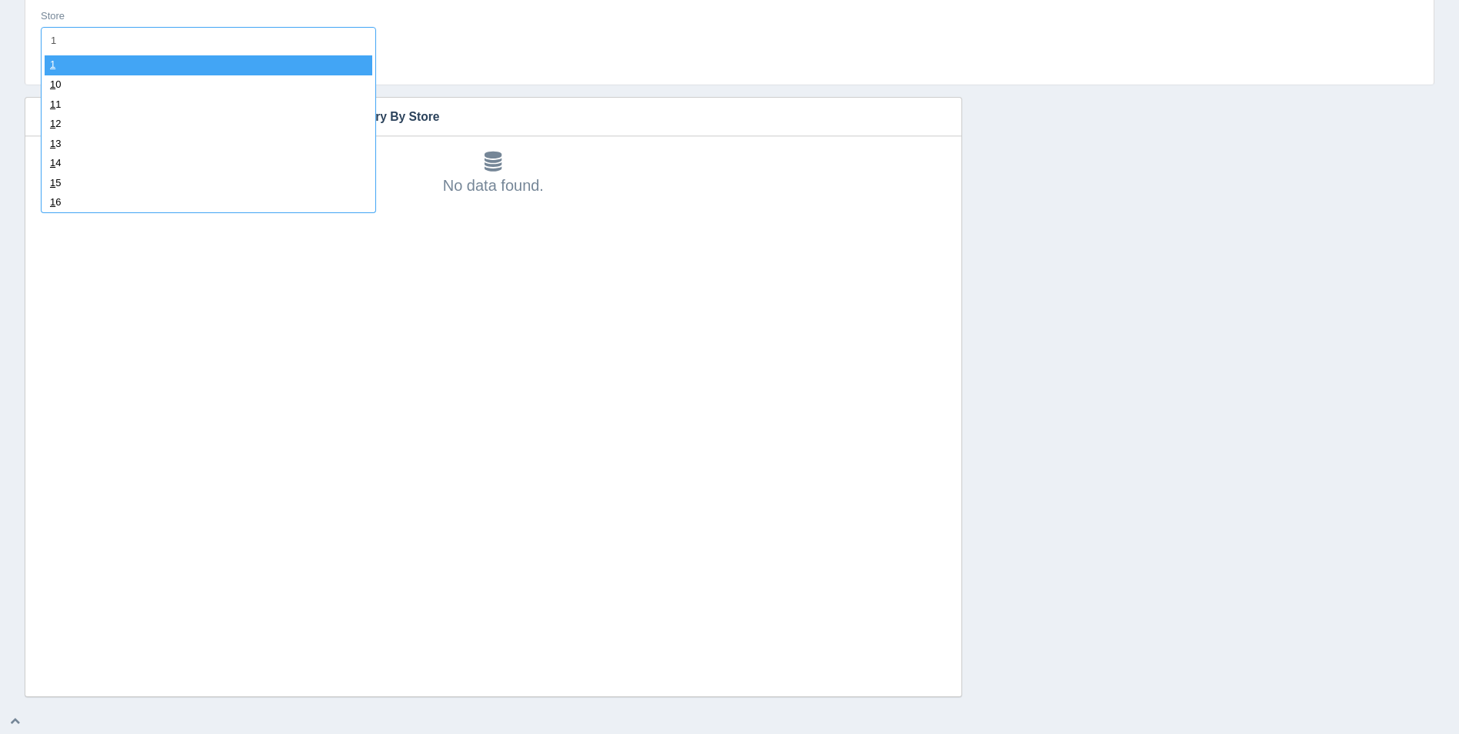
type input "18"
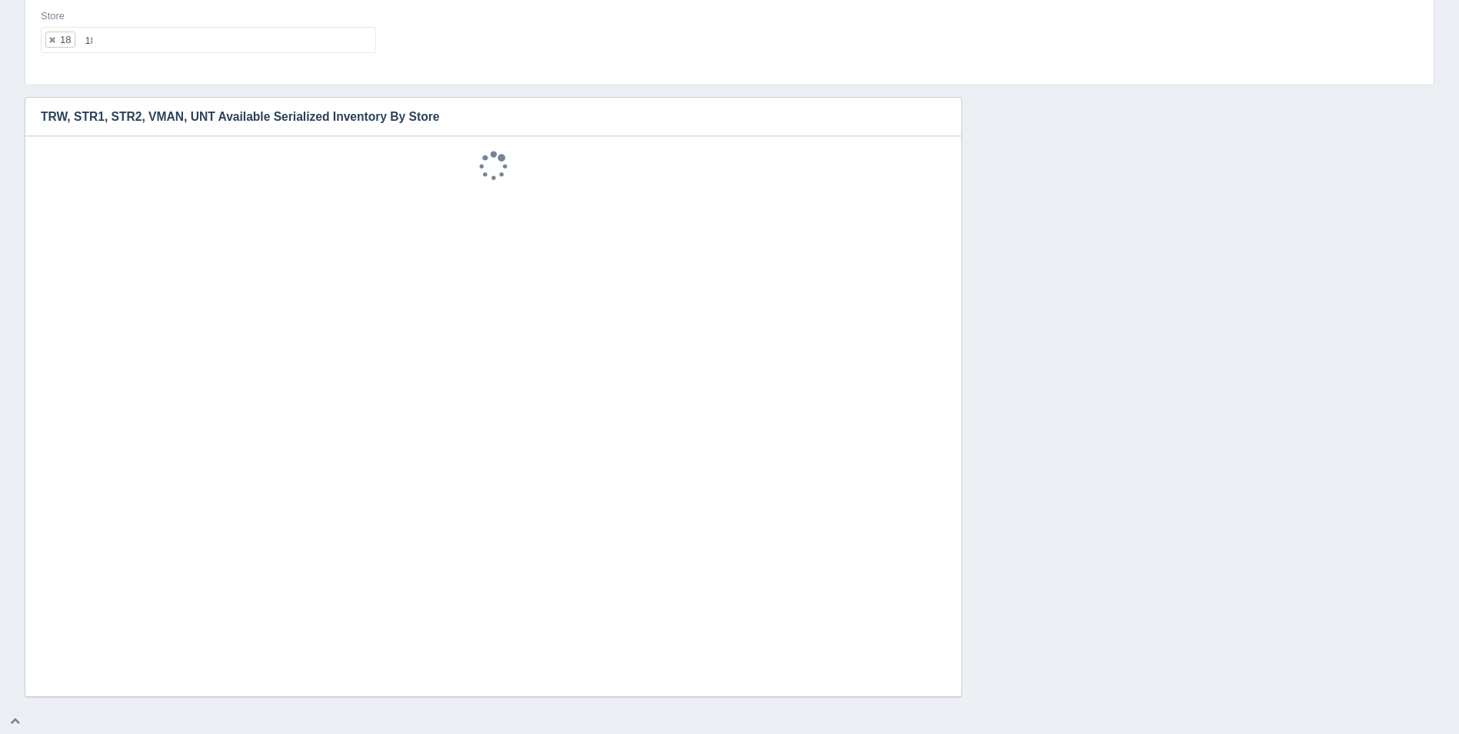
select select "18"
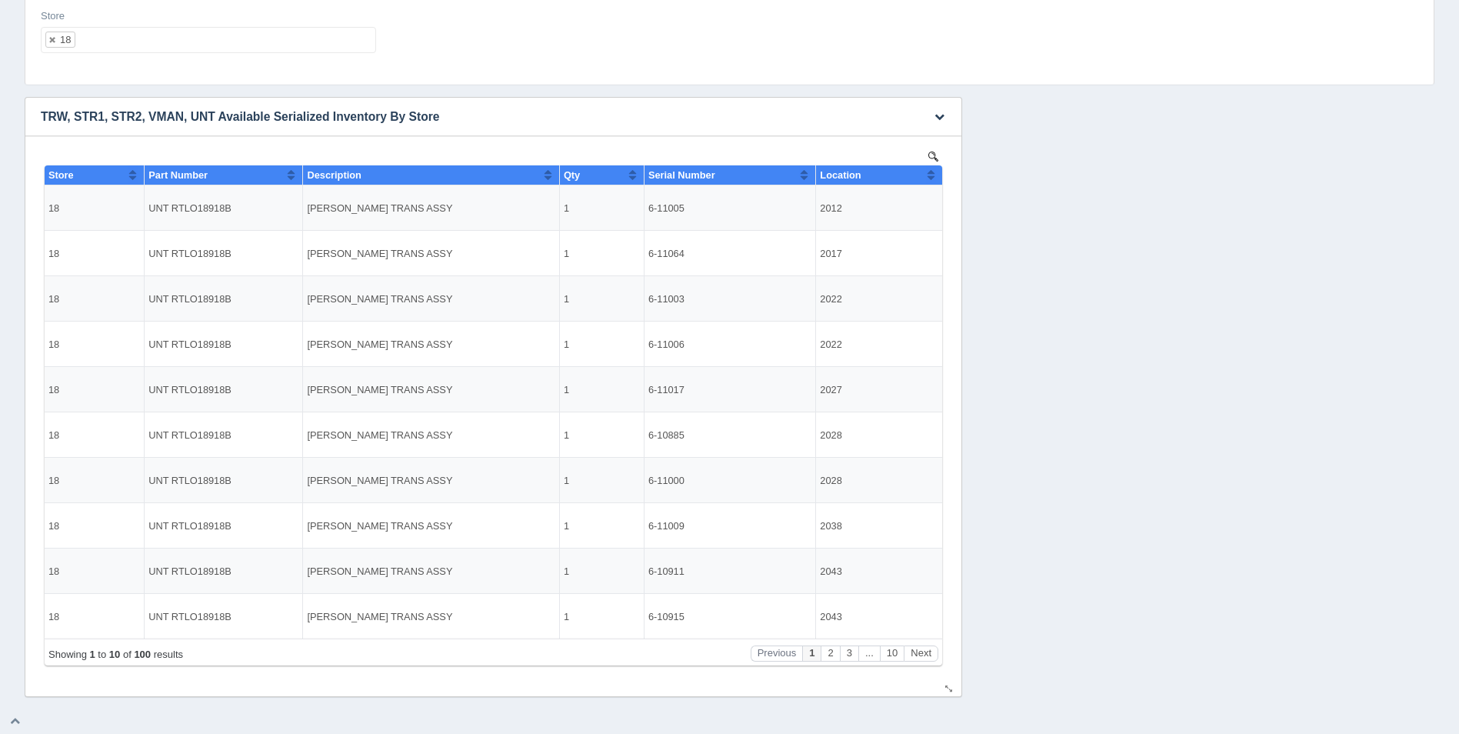
click at [933, 178] on button "Sort column ascending" at bounding box center [931, 174] width 10 height 18
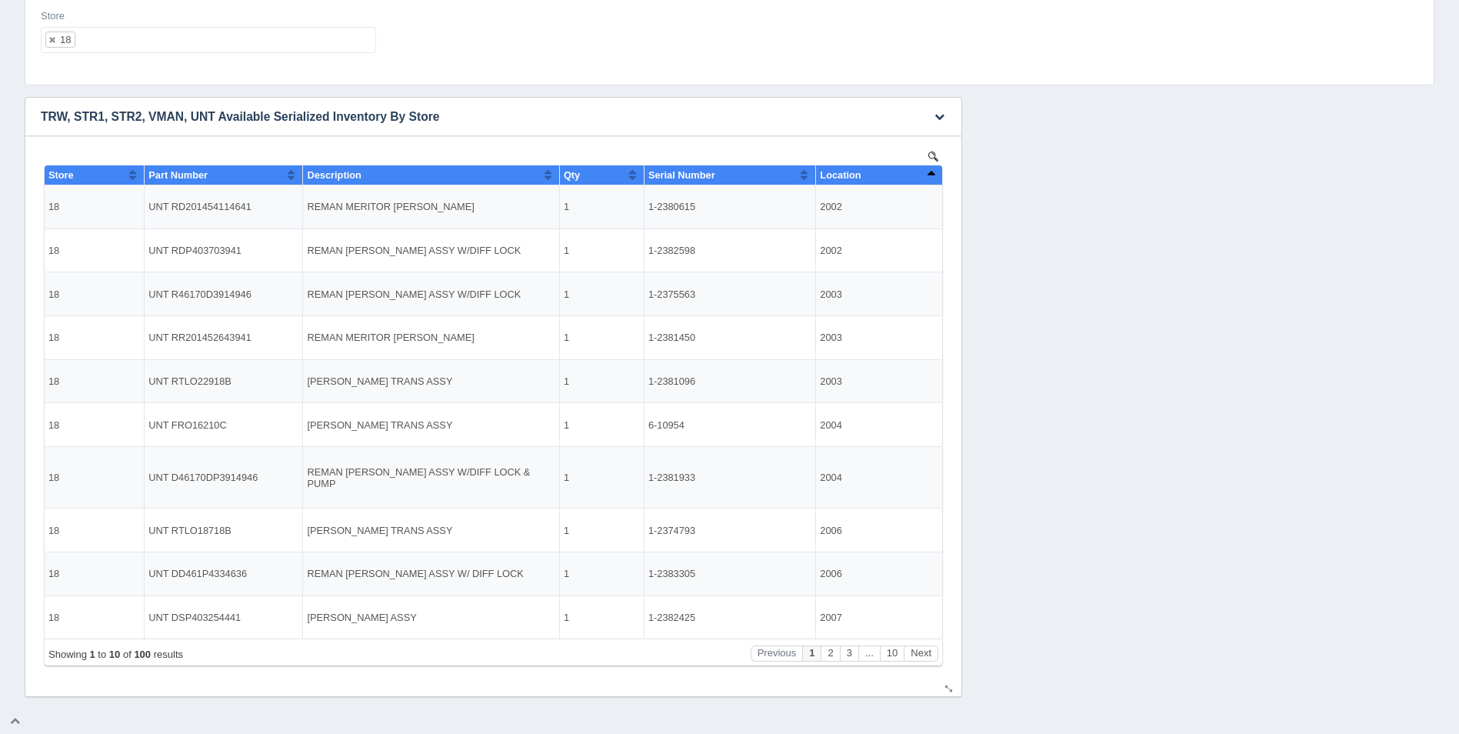
click at [933, 178] on button "Sort column descending" at bounding box center [931, 174] width 10 height 18
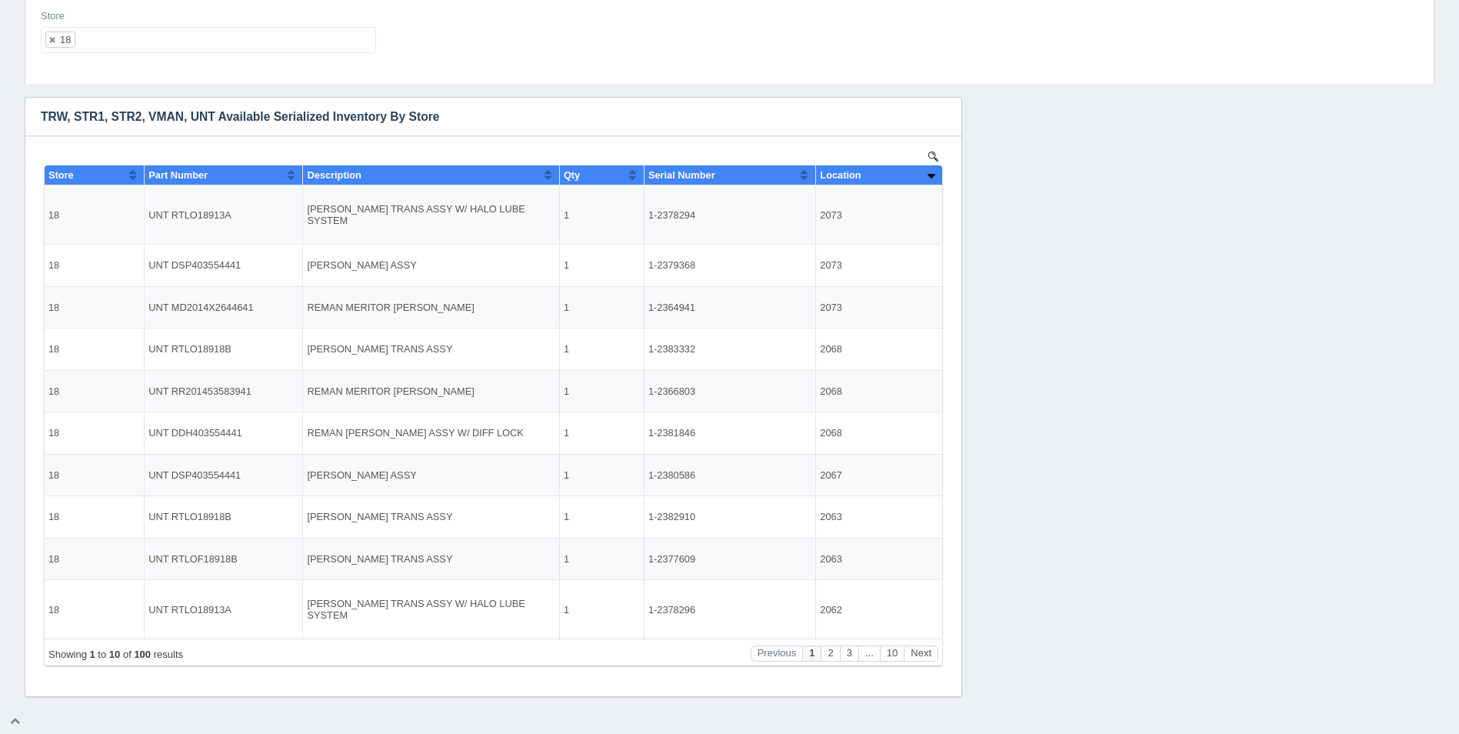
click at [184, 38] on ul "18" at bounding box center [208, 40] width 335 height 26
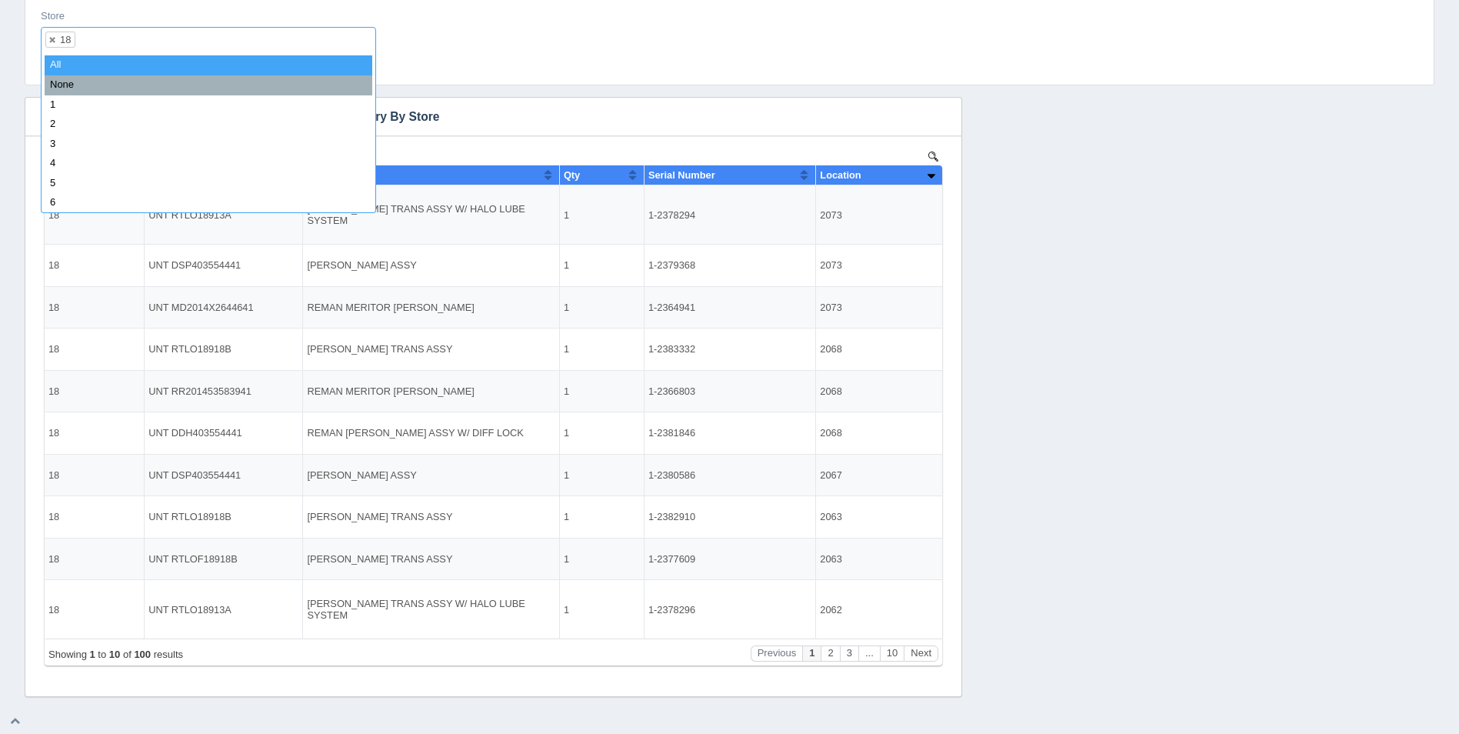
select select
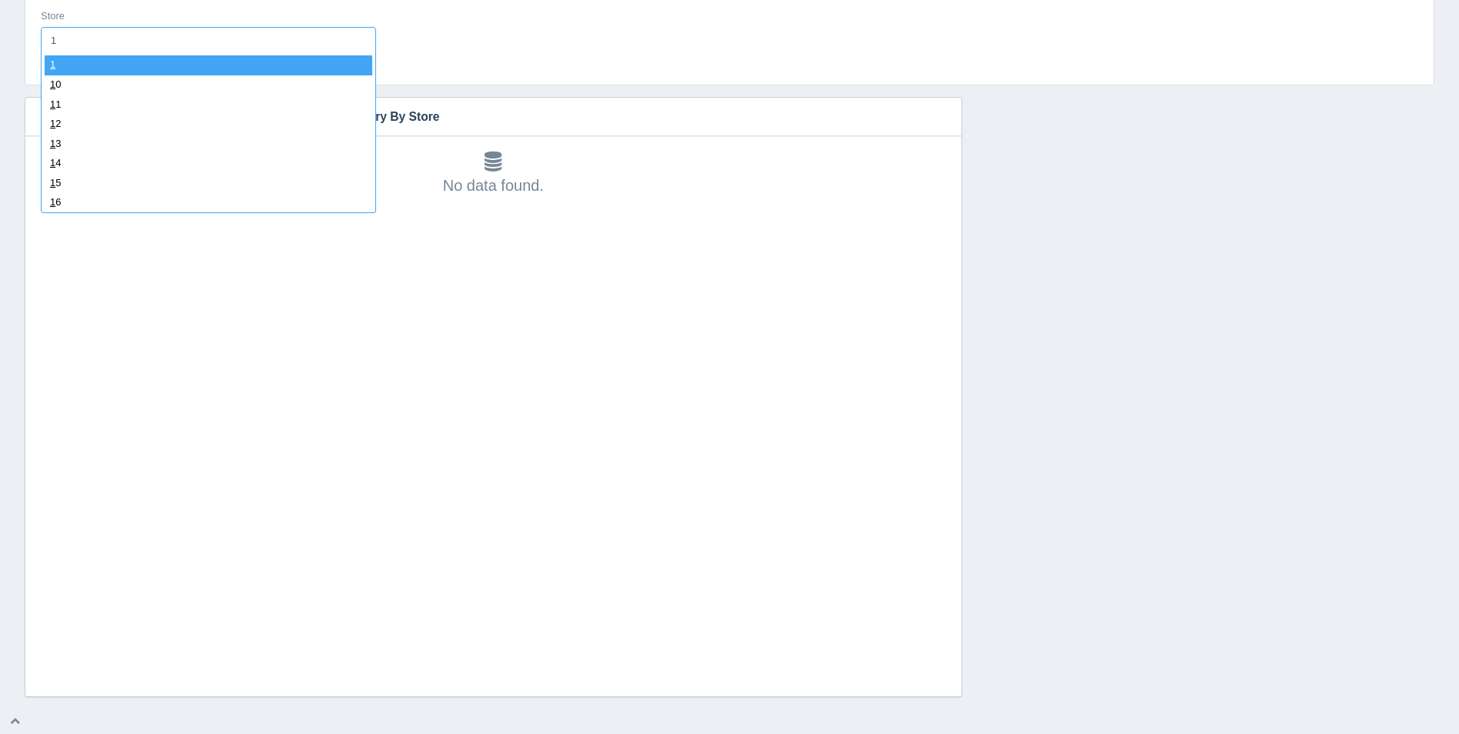
type input "19"
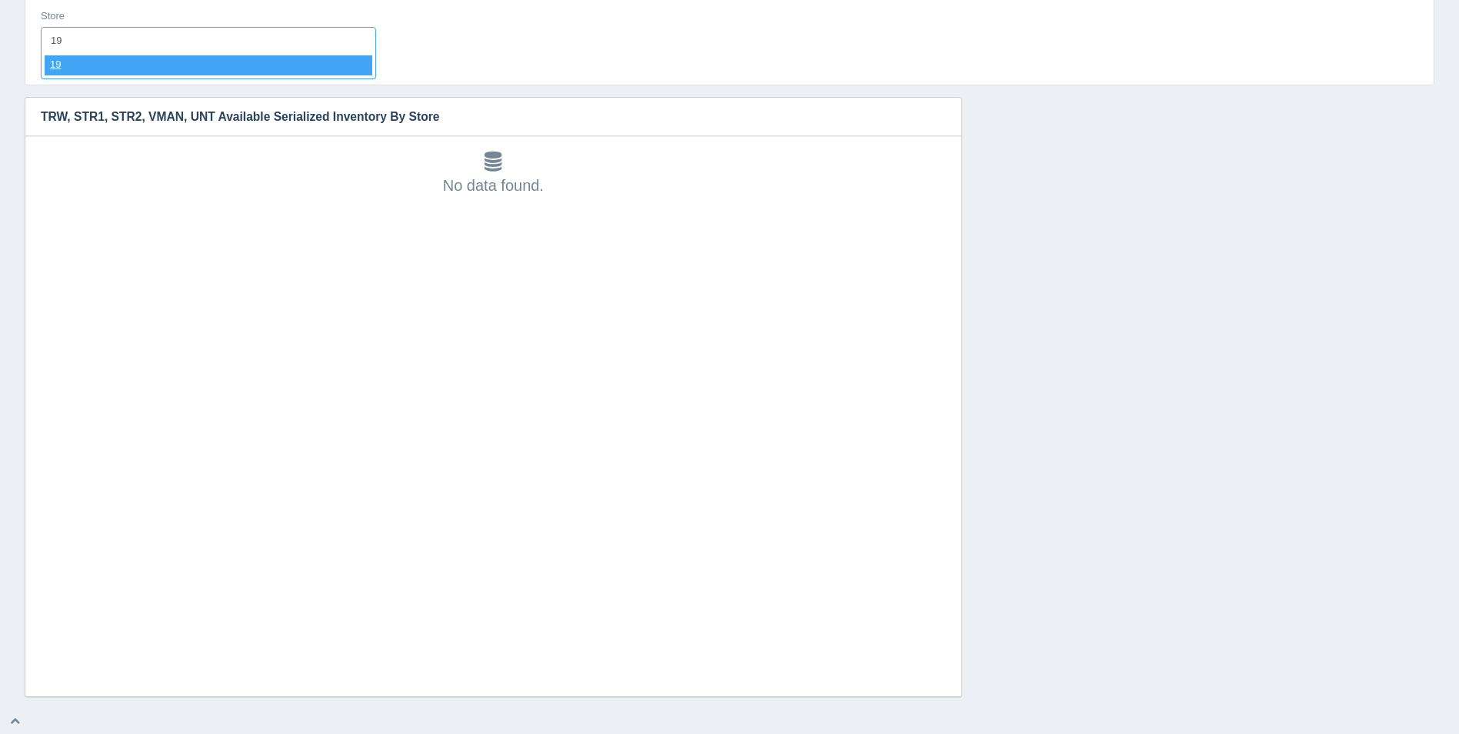
select select "19"
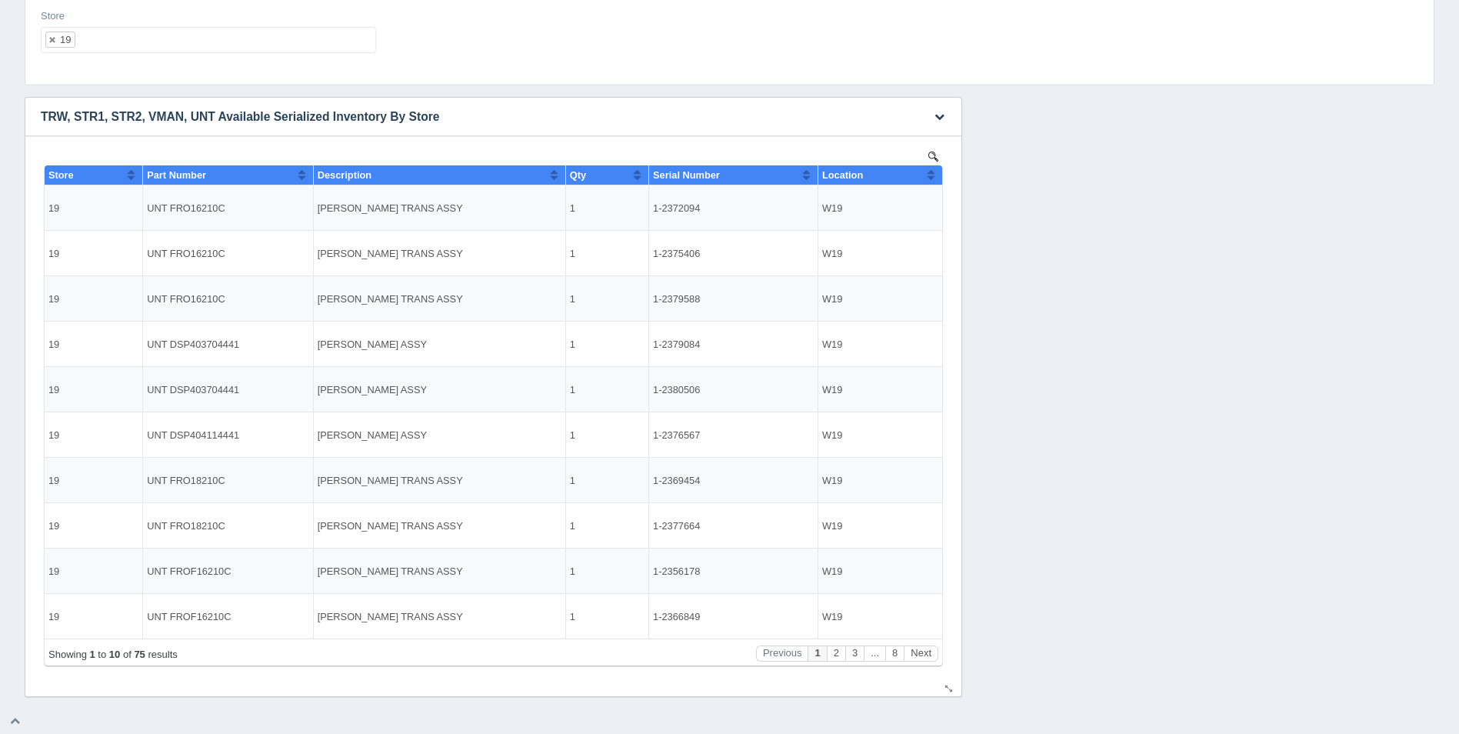
click at [935, 173] on button "Sort column ascending" at bounding box center [931, 174] width 10 height 18
click at [935, 173] on button "Sort column descending" at bounding box center [931, 174] width 10 height 18
click at [922, 655] on button "Next" at bounding box center [920, 653] width 35 height 16
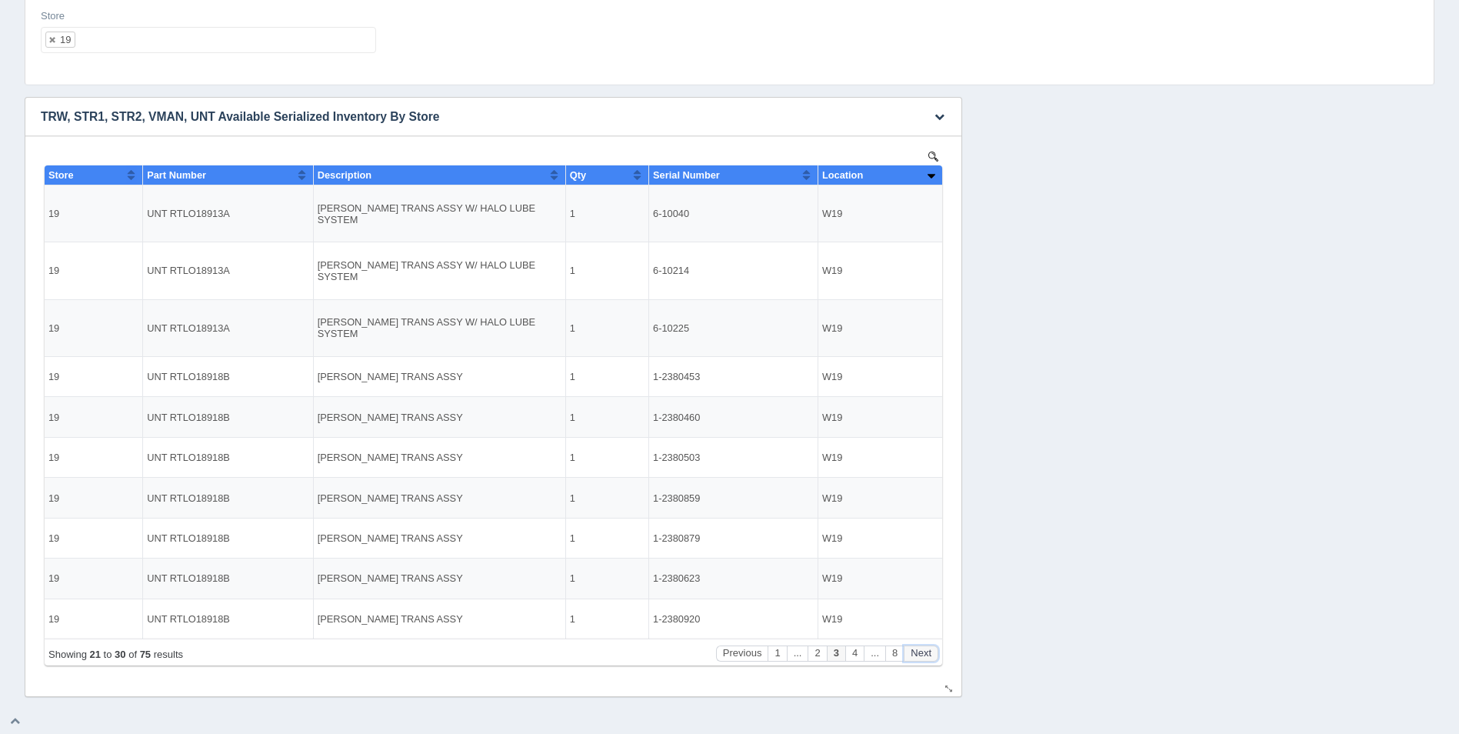
click at [922, 655] on button "Next" at bounding box center [920, 653] width 35 height 16
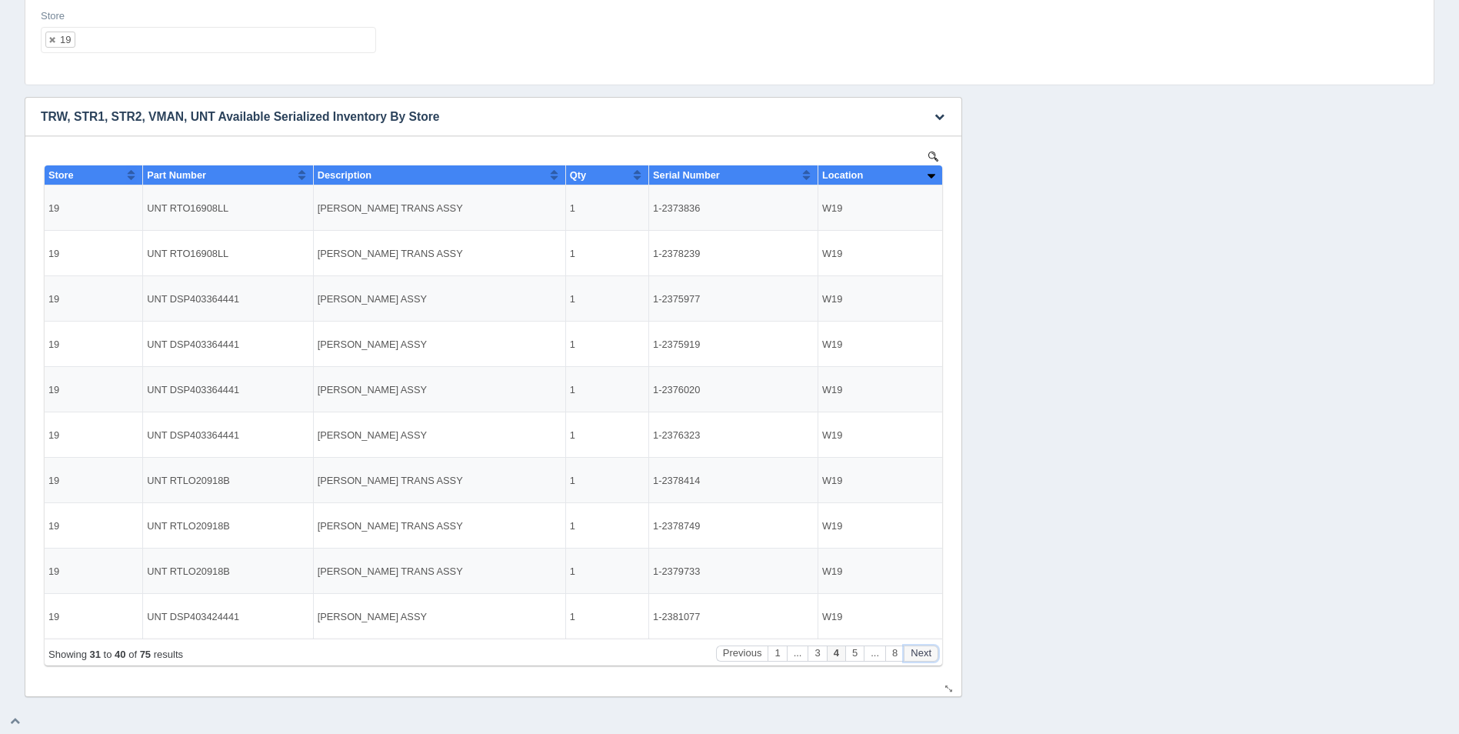
click at [922, 655] on button "Next" at bounding box center [920, 653] width 35 height 16
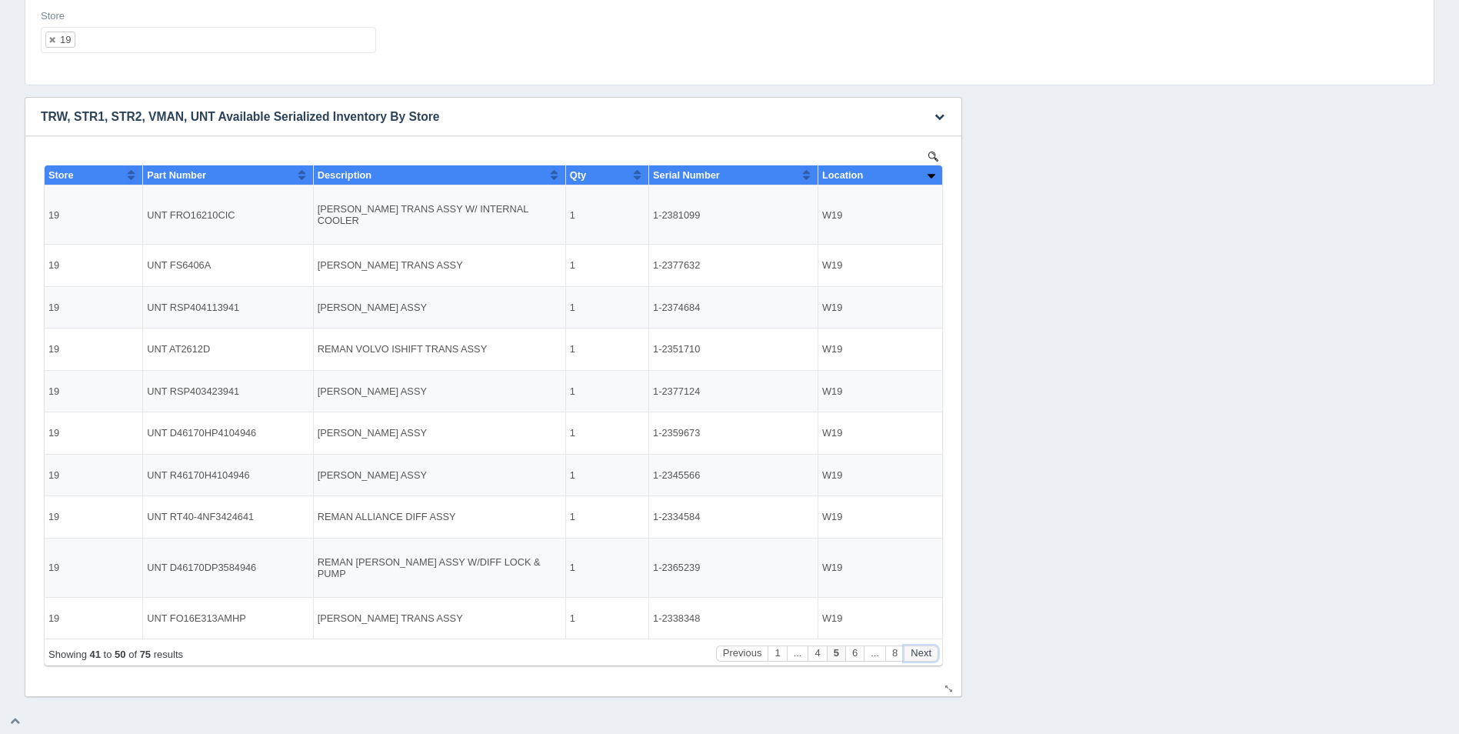
click at [922, 655] on button "Next" at bounding box center [920, 653] width 35 height 16
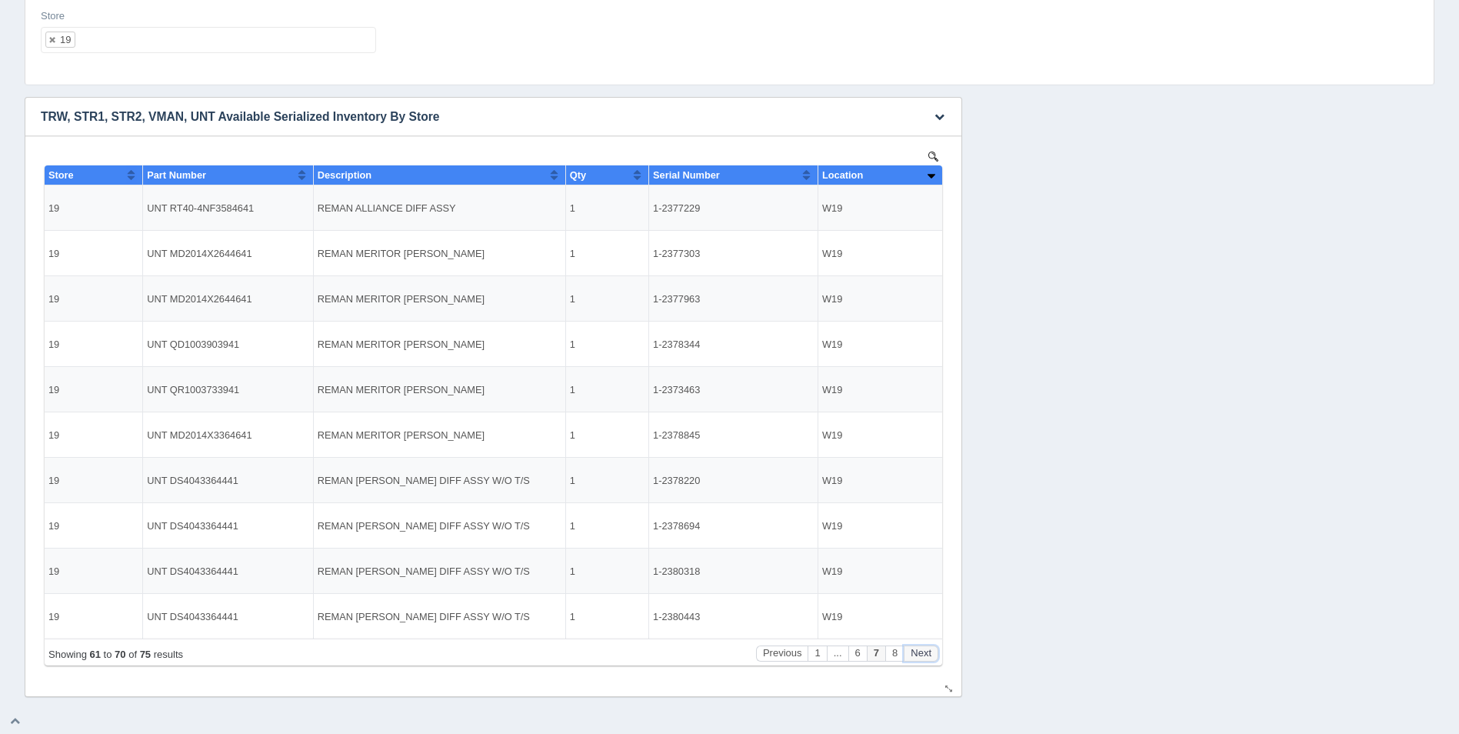
click at [922, 655] on button "Next" at bounding box center [920, 653] width 35 height 16
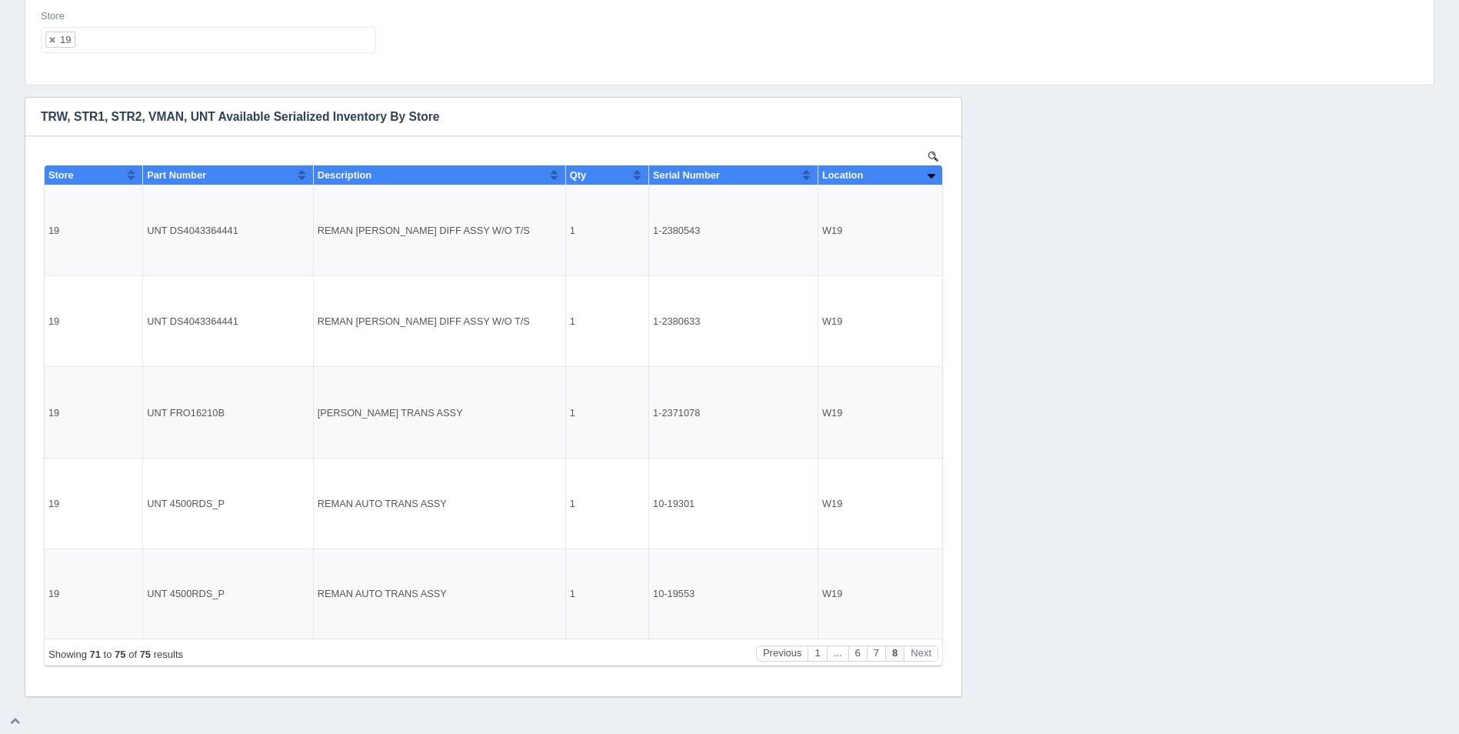
click at [215, 45] on ul "19" at bounding box center [208, 40] width 335 height 26
select select
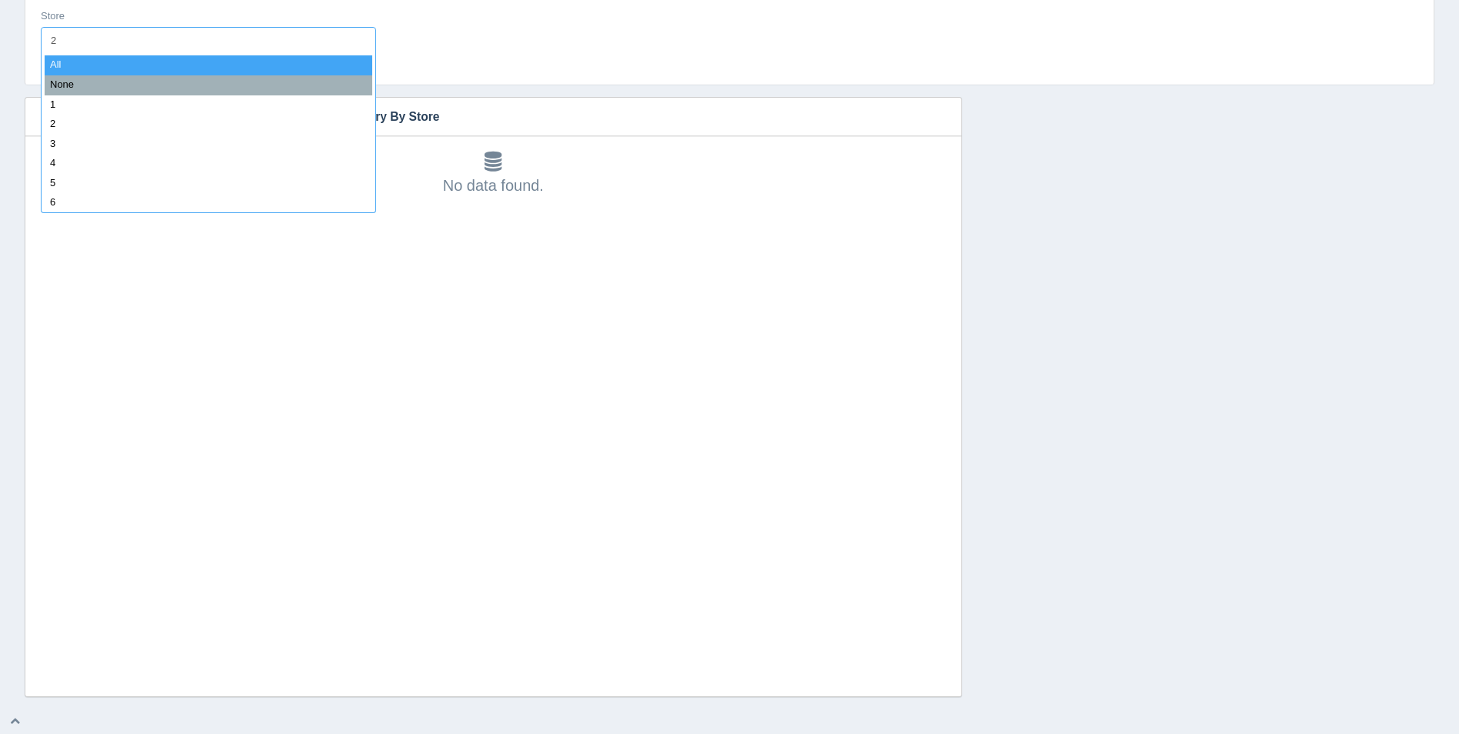
type input "21"
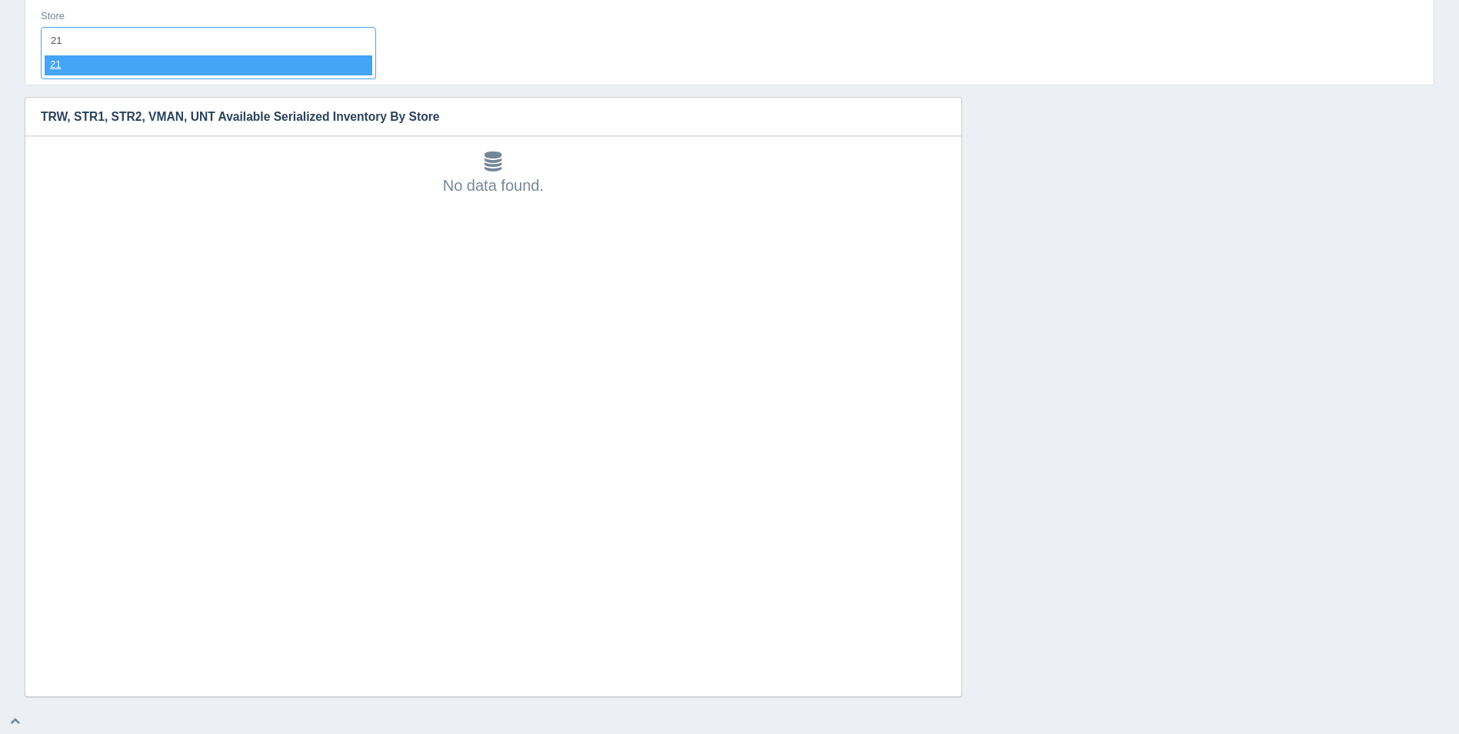
select select "21"
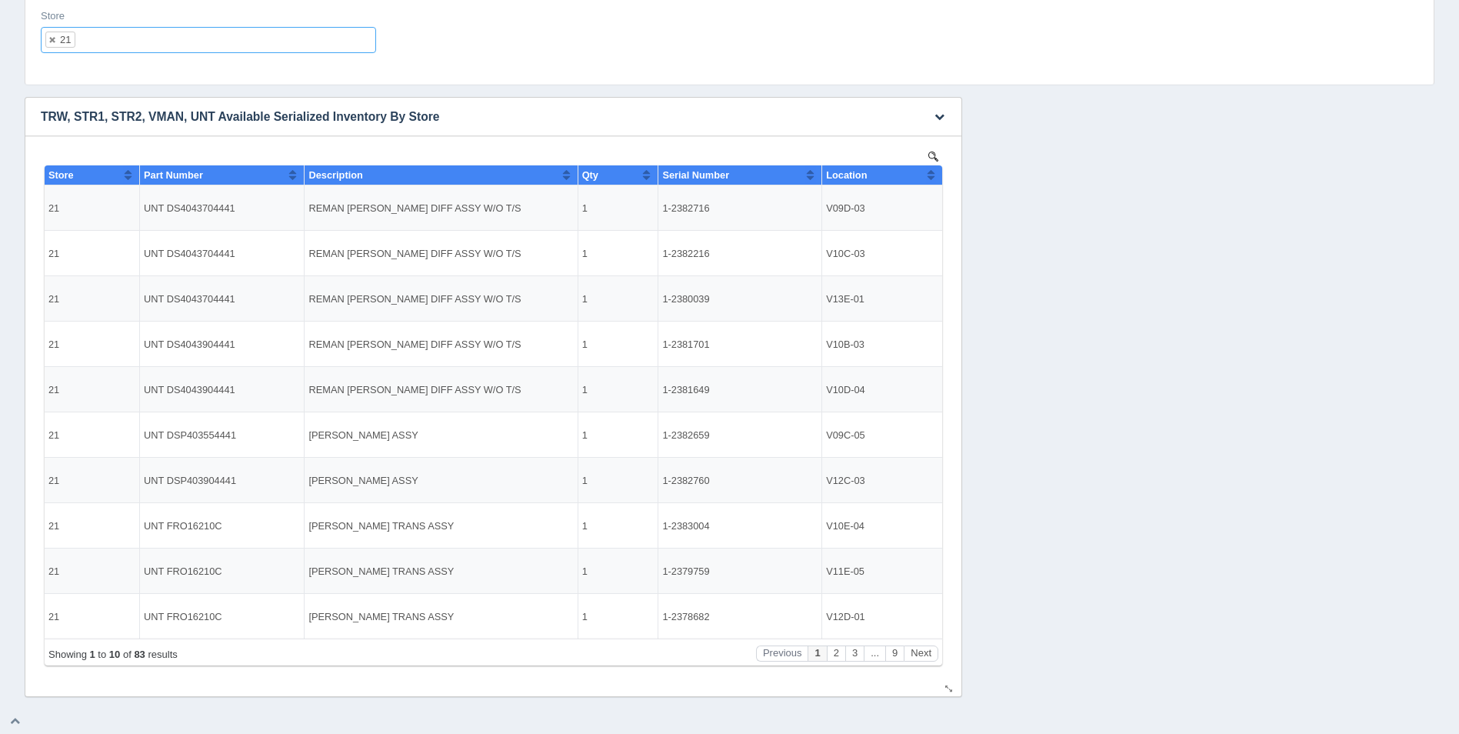
click at [931, 175] on button "Sort column ascending" at bounding box center [931, 174] width 10 height 18
click at [931, 175] on button "Sort column descending" at bounding box center [931, 174] width 10 height 18
click at [923, 647] on button "Next" at bounding box center [920, 653] width 35 height 16
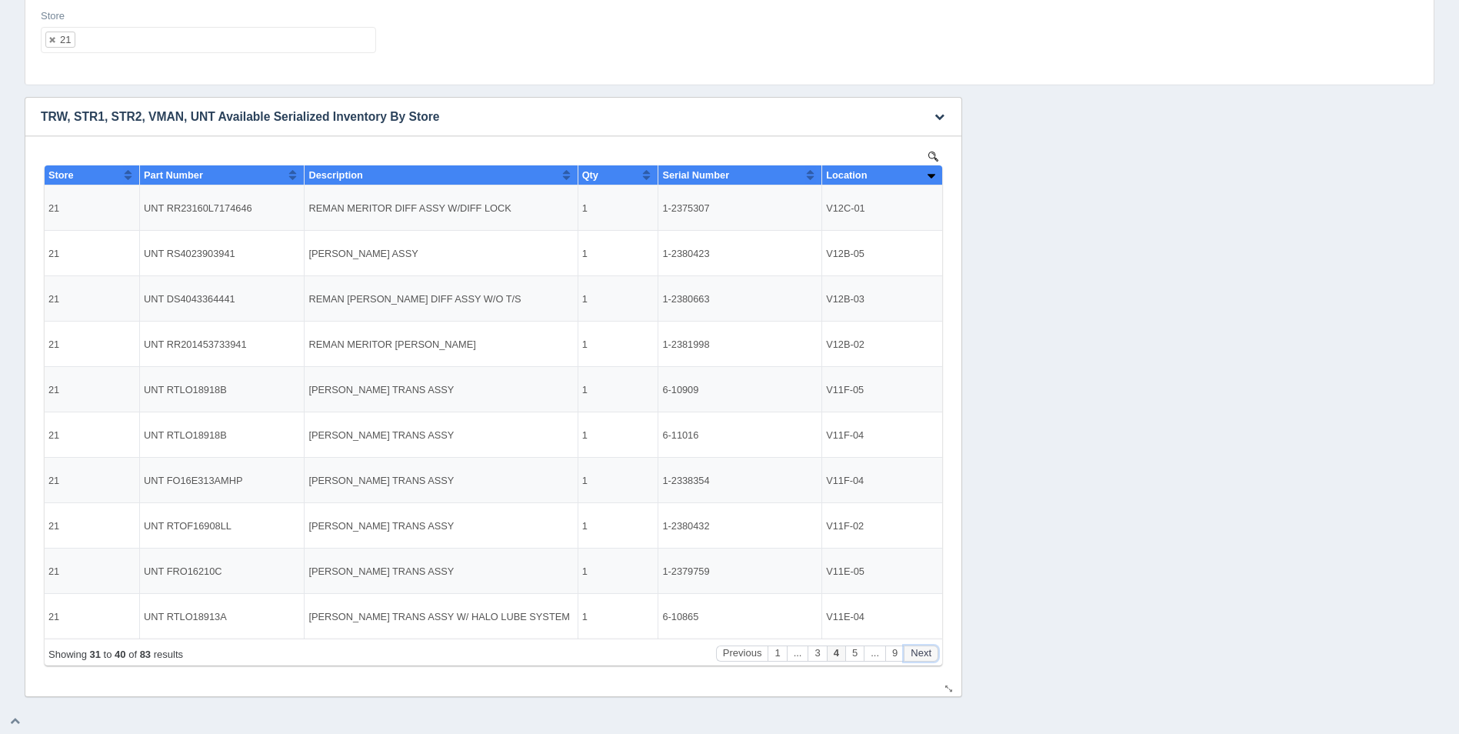
click at [923, 647] on button "Next" at bounding box center [920, 653] width 35 height 16
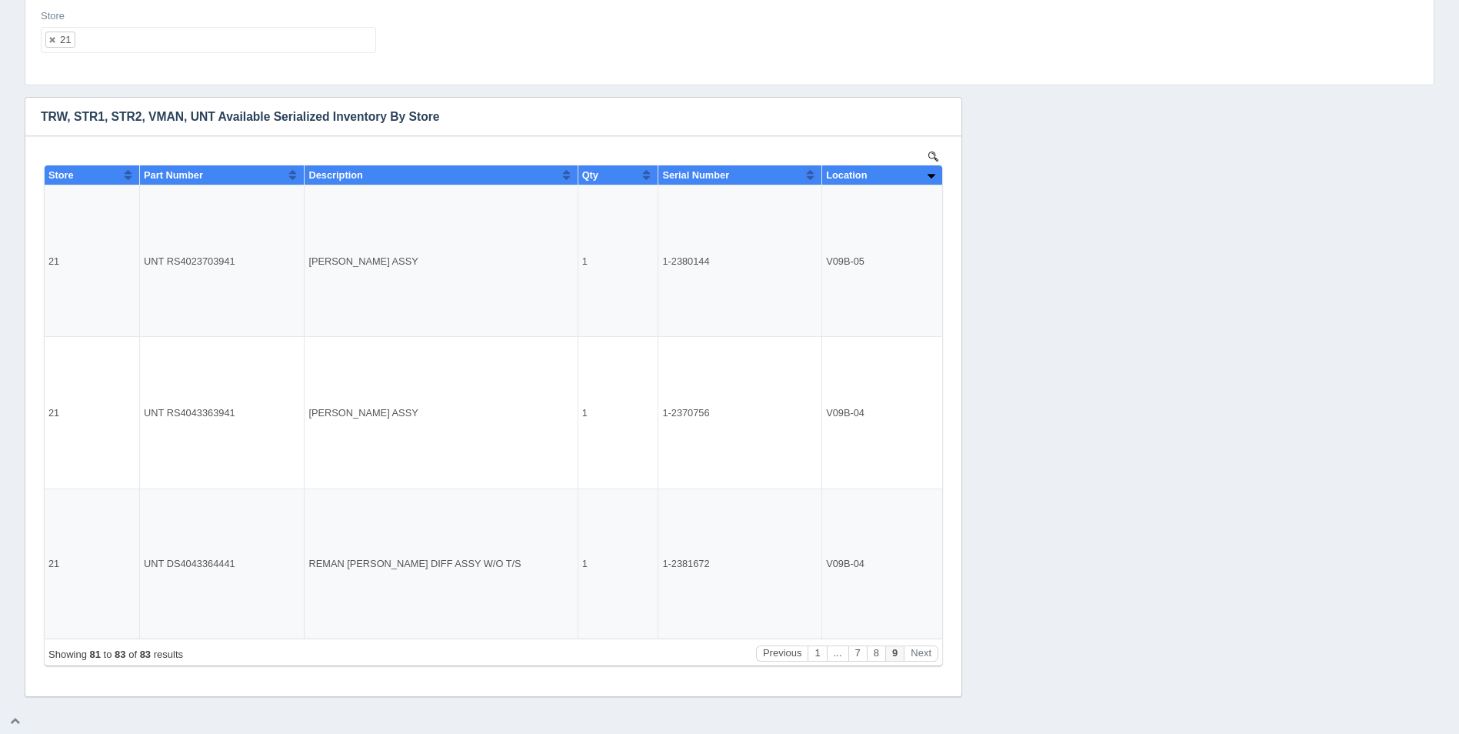
click at [131, 35] on ul "21" at bounding box center [208, 40] width 335 height 26
select select
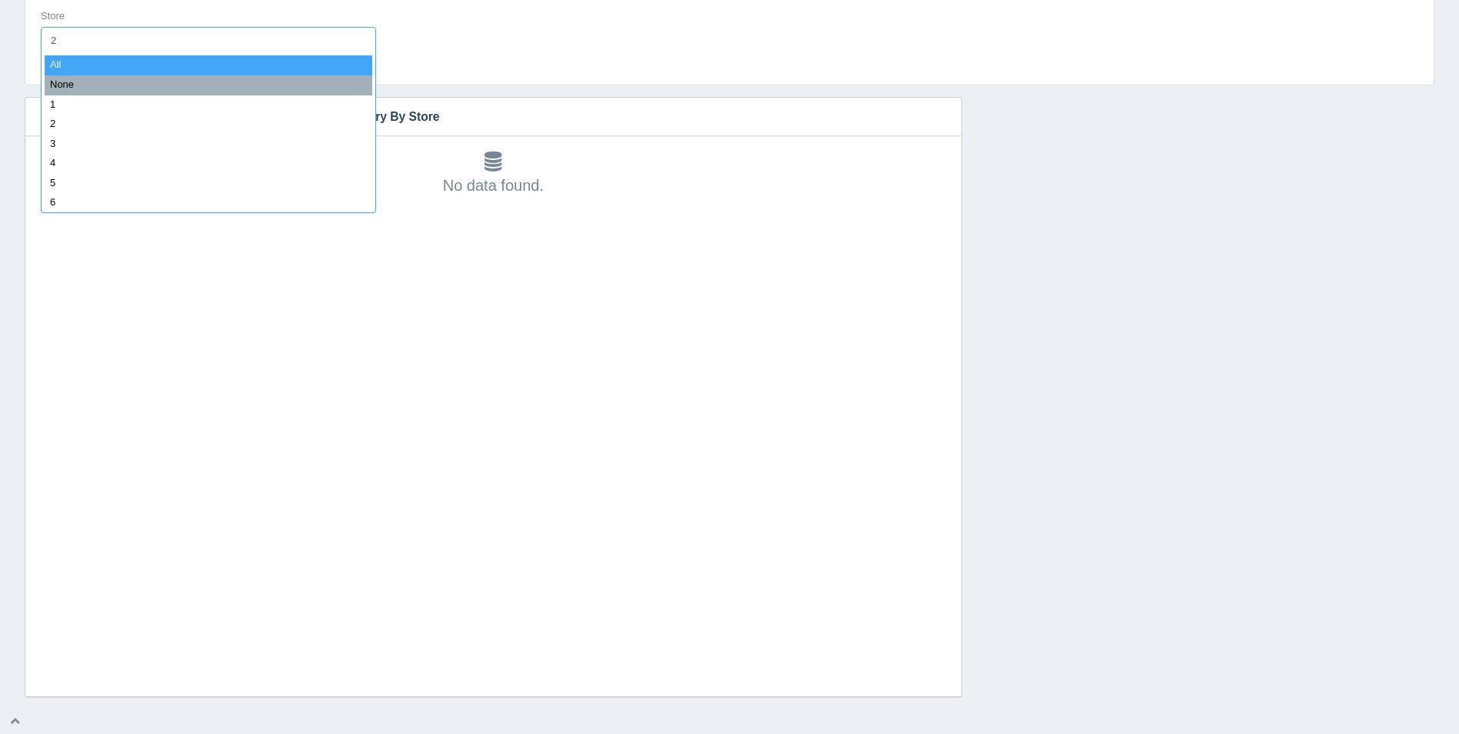
type input "22"
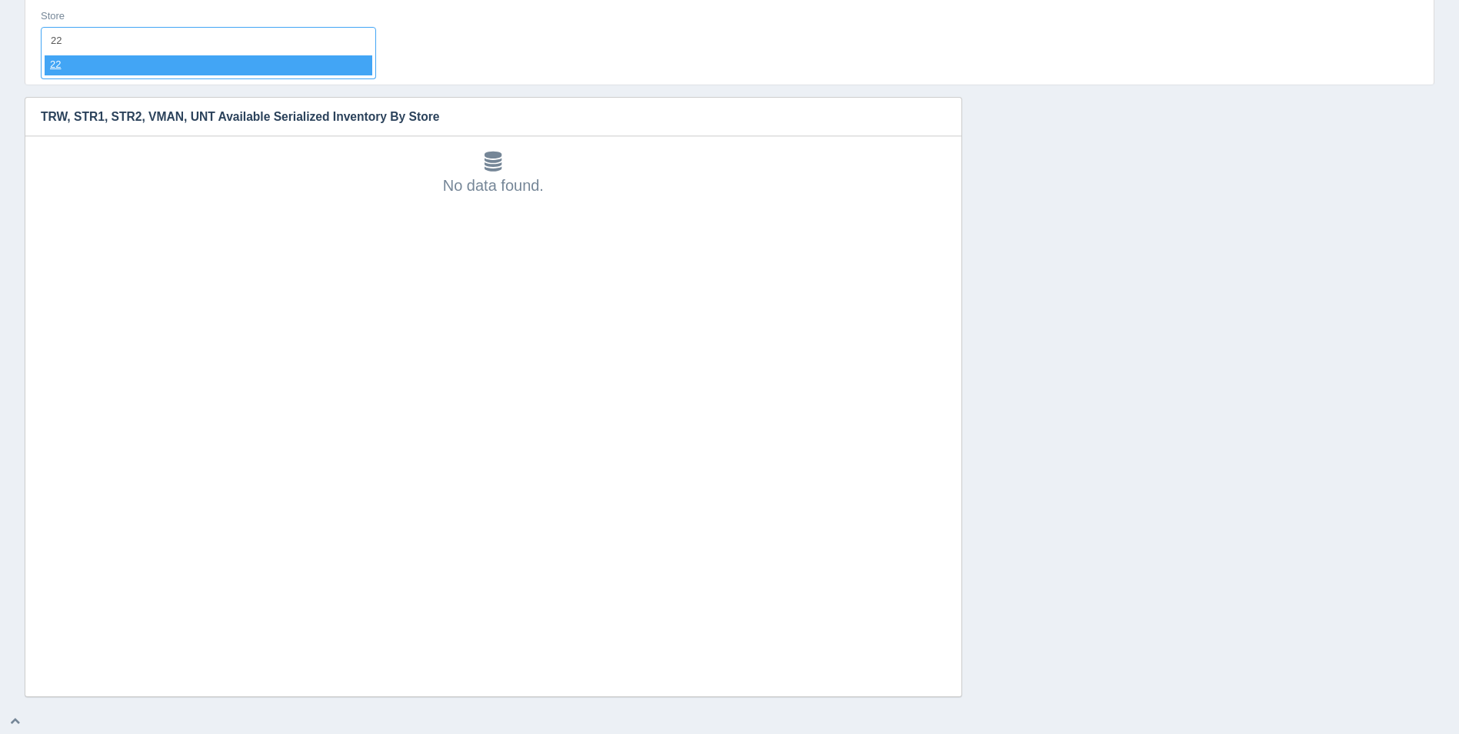
select select "22"
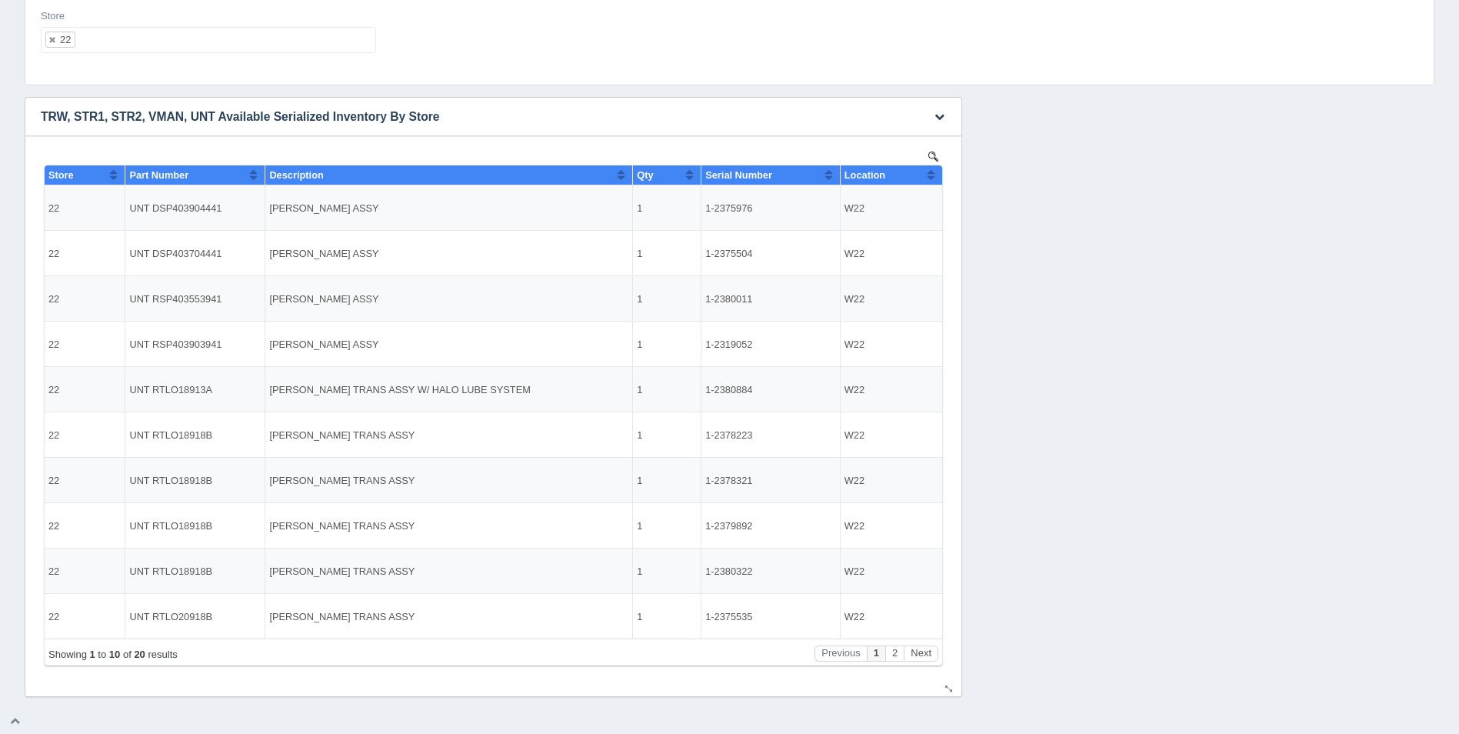
click at [930, 183] on button "Sort column ascending" at bounding box center [931, 174] width 10 height 18
click at [930, 183] on button "Sort column descending" at bounding box center [931, 174] width 10 height 18
drag, startPoint x: 184, startPoint y: 57, endPoint x: 199, endPoint y: 33, distance: 28.4
click at [185, 54] on div "Store 22 All None 1 2 3 4 5 6 7 8 9 10 11 12 13 14 15 16 17 18 19 20 21 22 23 2…" at bounding box center [209, 37] width 348 height 56
click at [199, 33] on ul "22" at bounding box center [208, 40] width 335 height 26
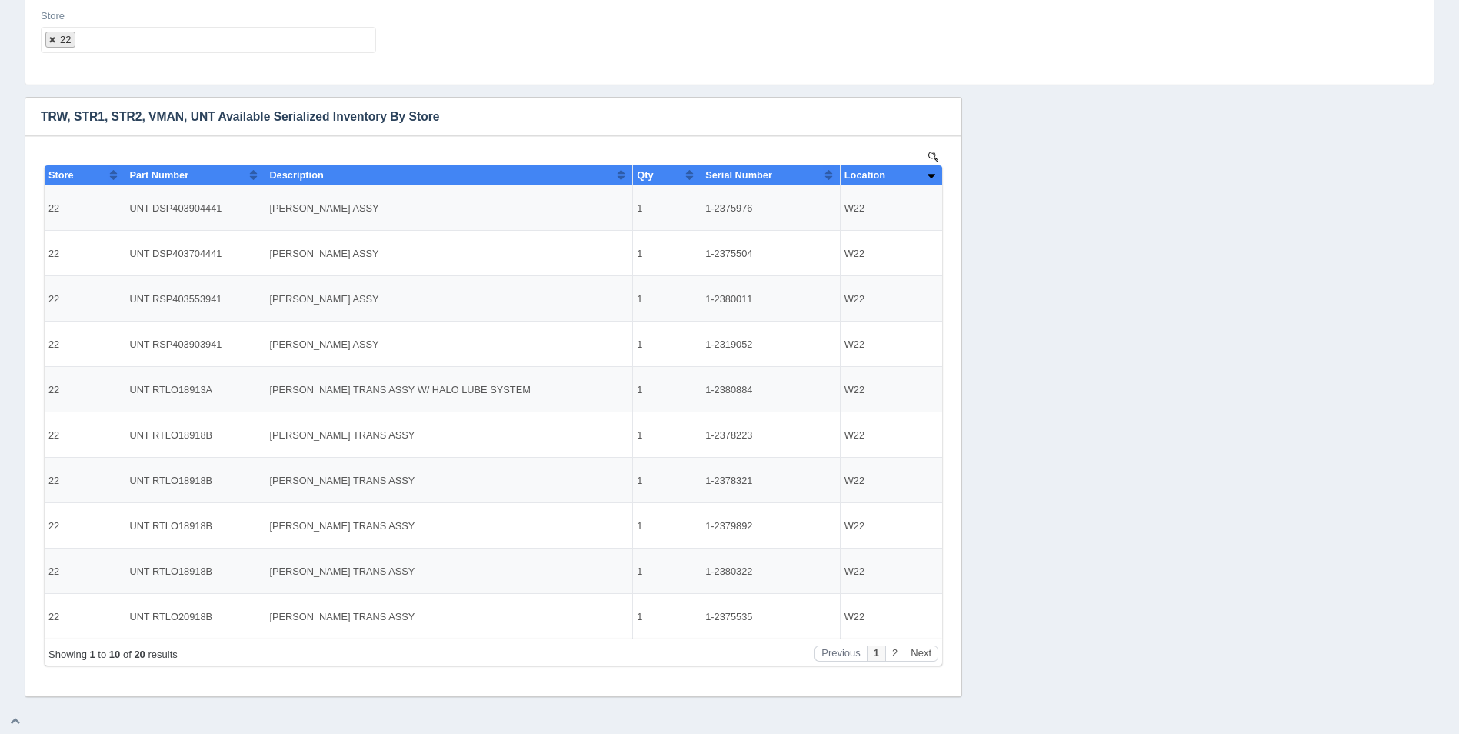
select select
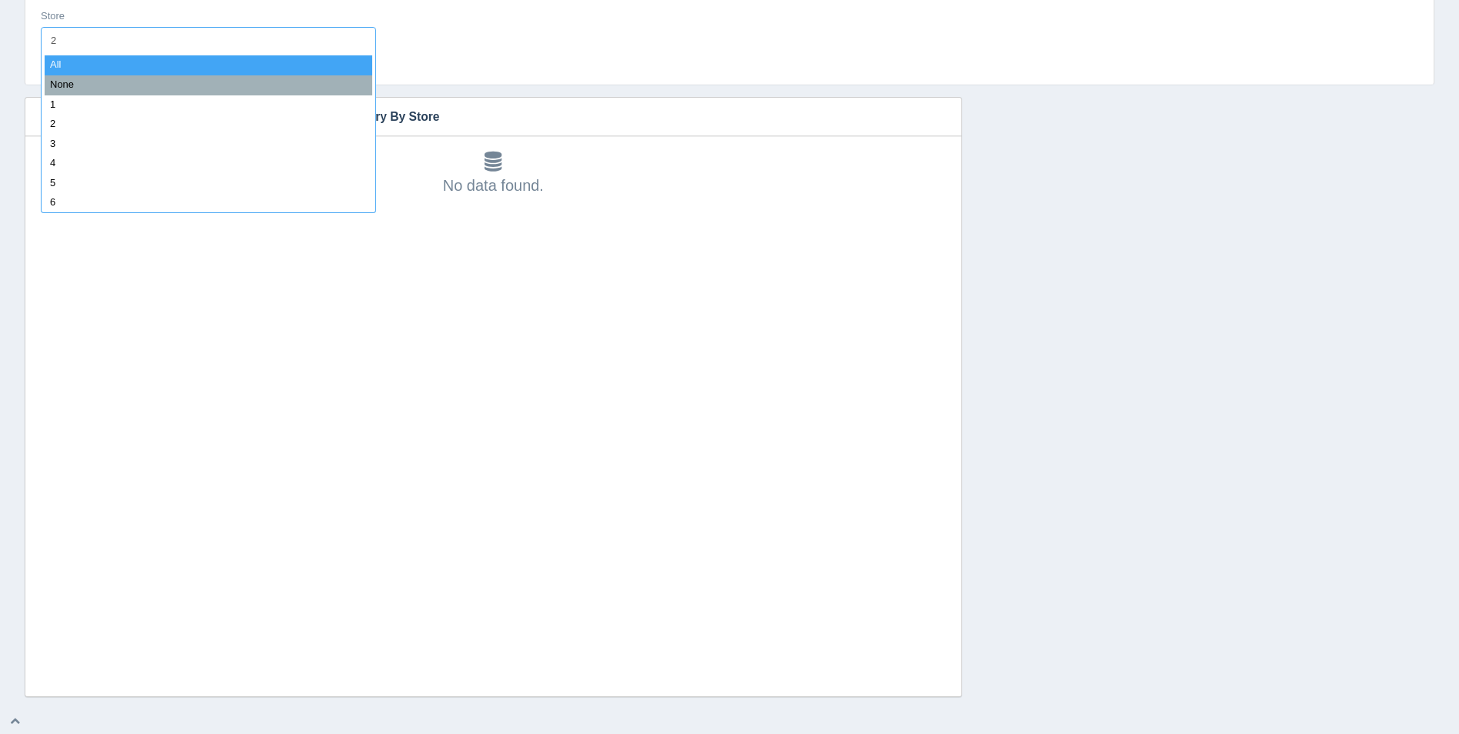
type input "23"
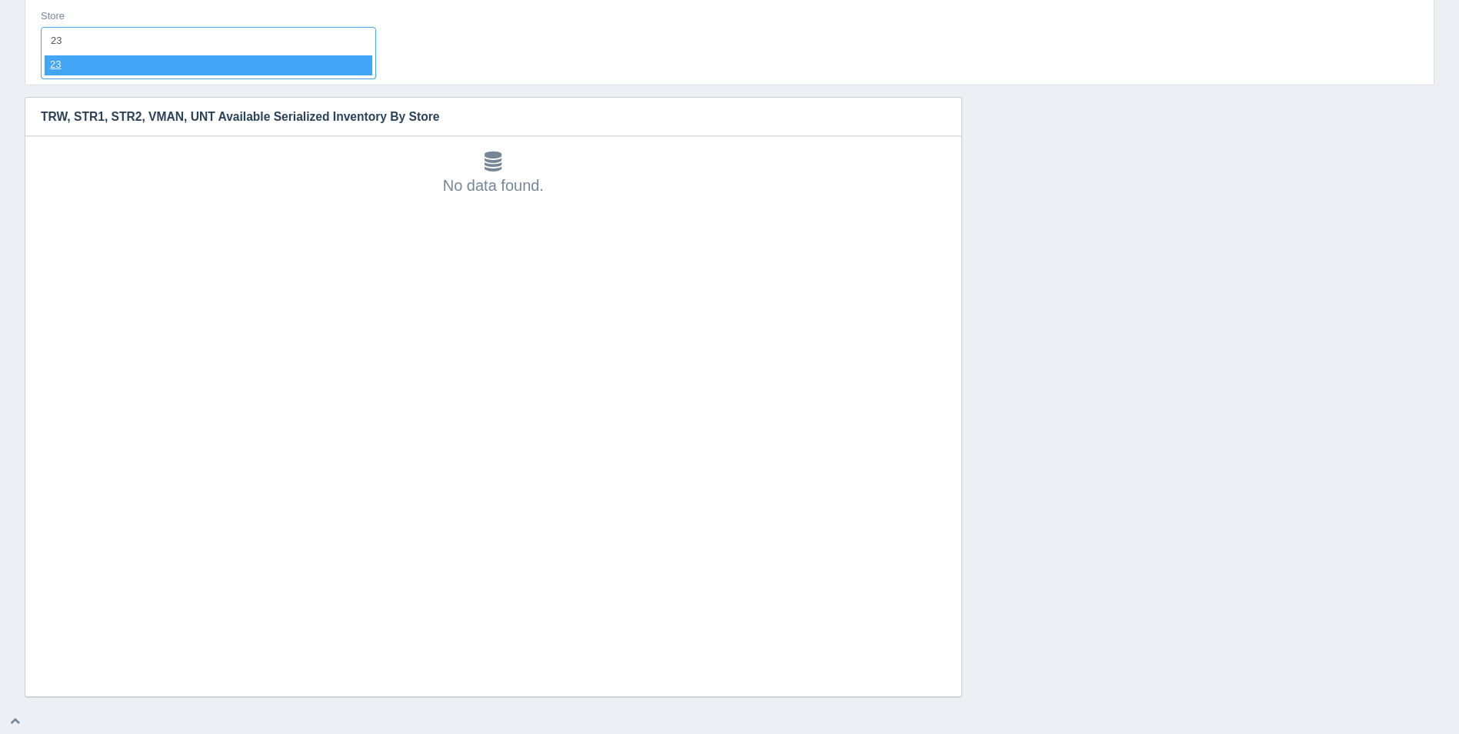
select select "23"
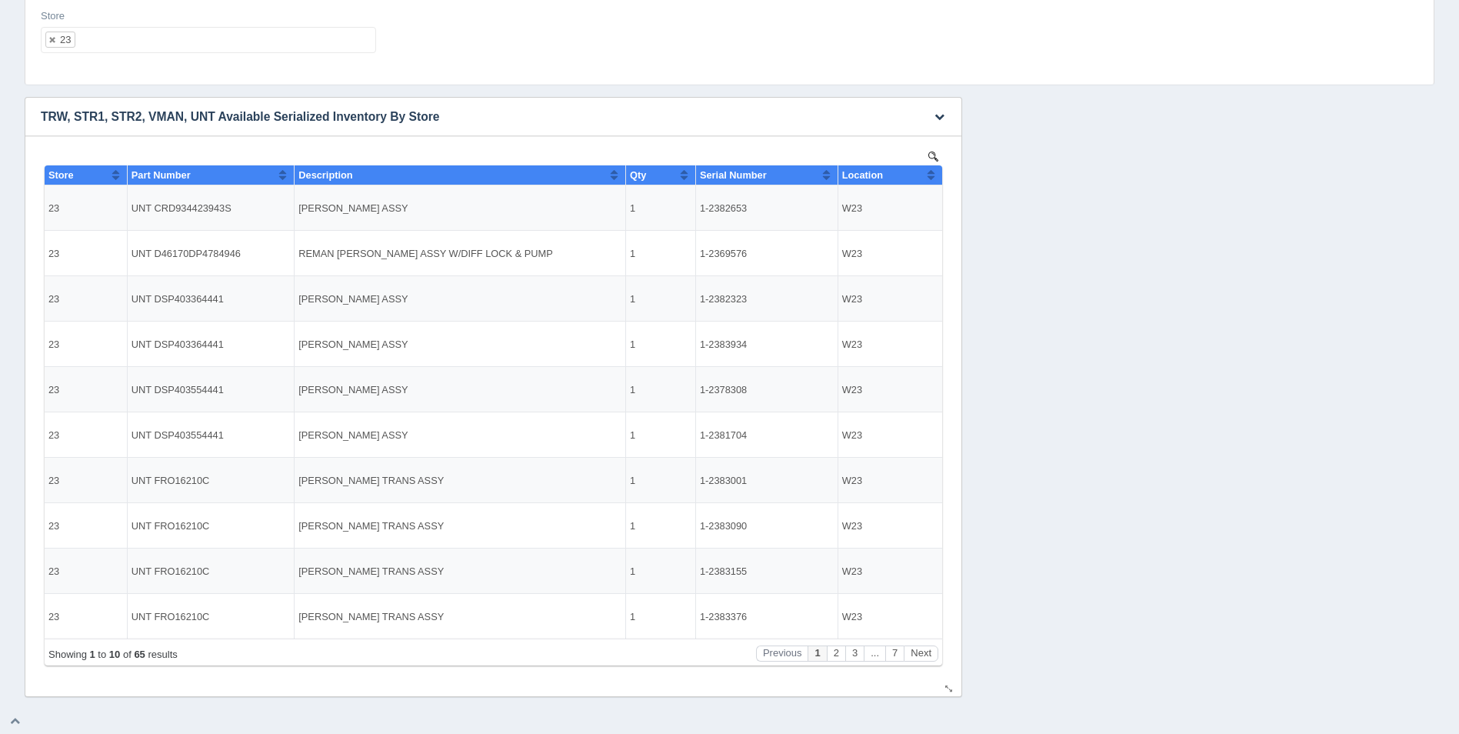
click at [928, 178] on button "Sort column ascending" at bounding box center [931, 174] width 10 height 18
click at [931, 175] on button "Sort column descending" at bounding box center [931, 174] width 10 height 18
click at [274, 32] on ul "23" at bounding box center [208, 40] width 335 height 26
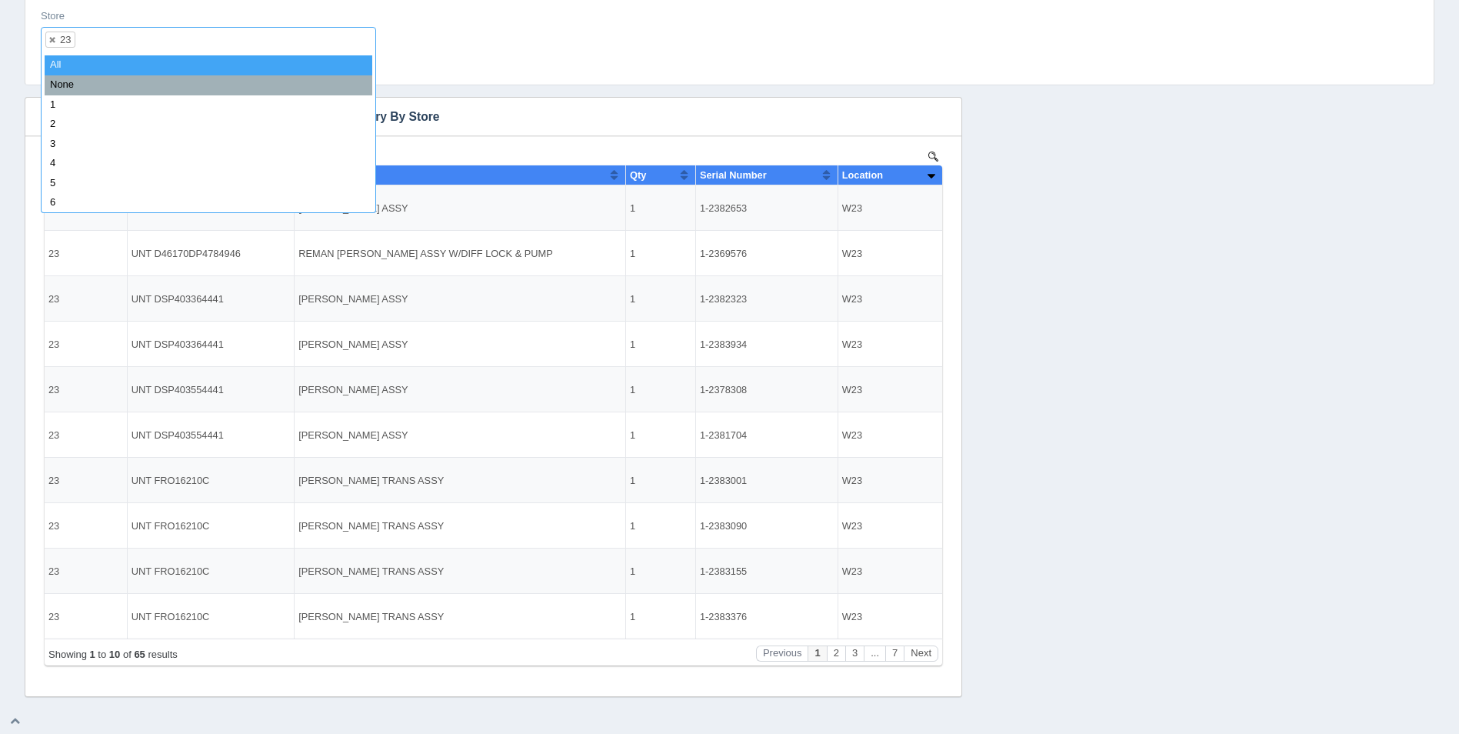
select select
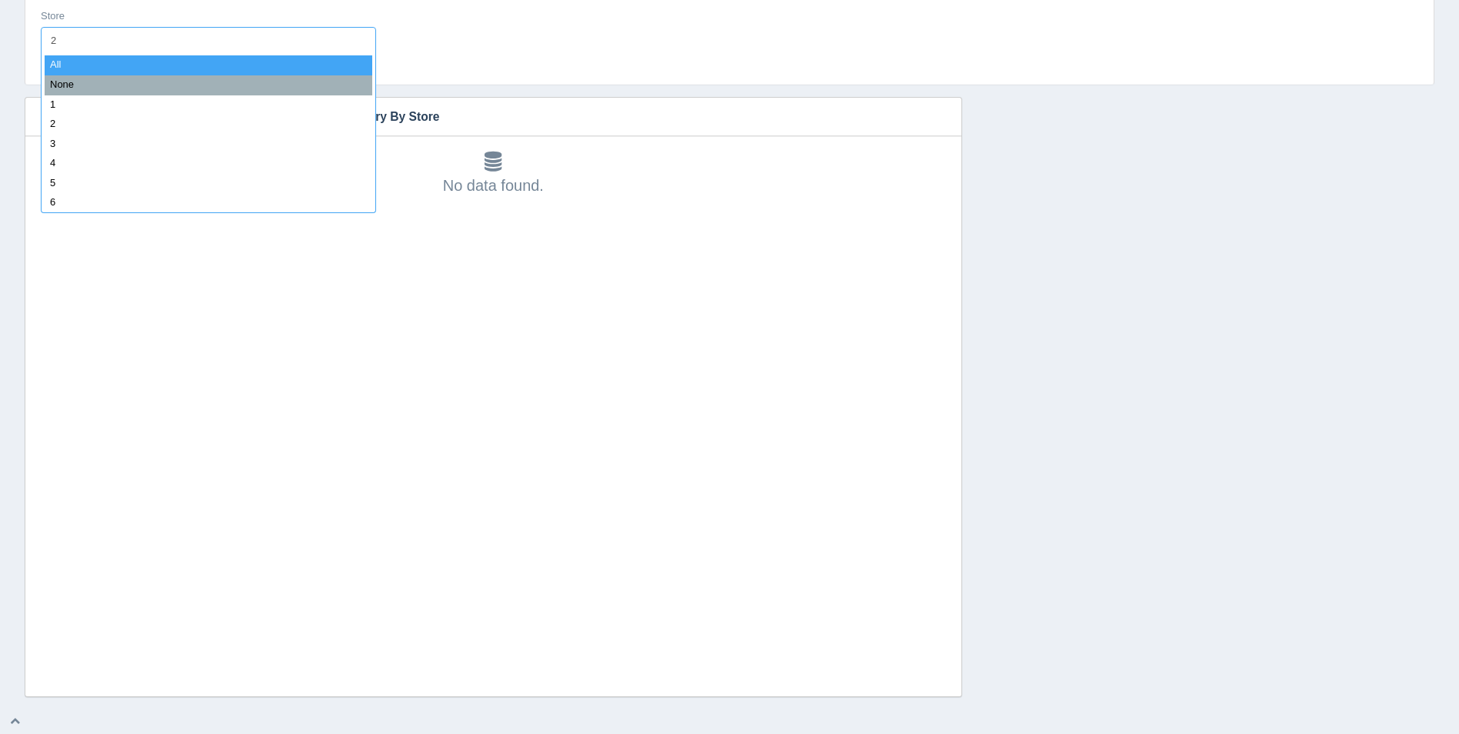
type input "24"
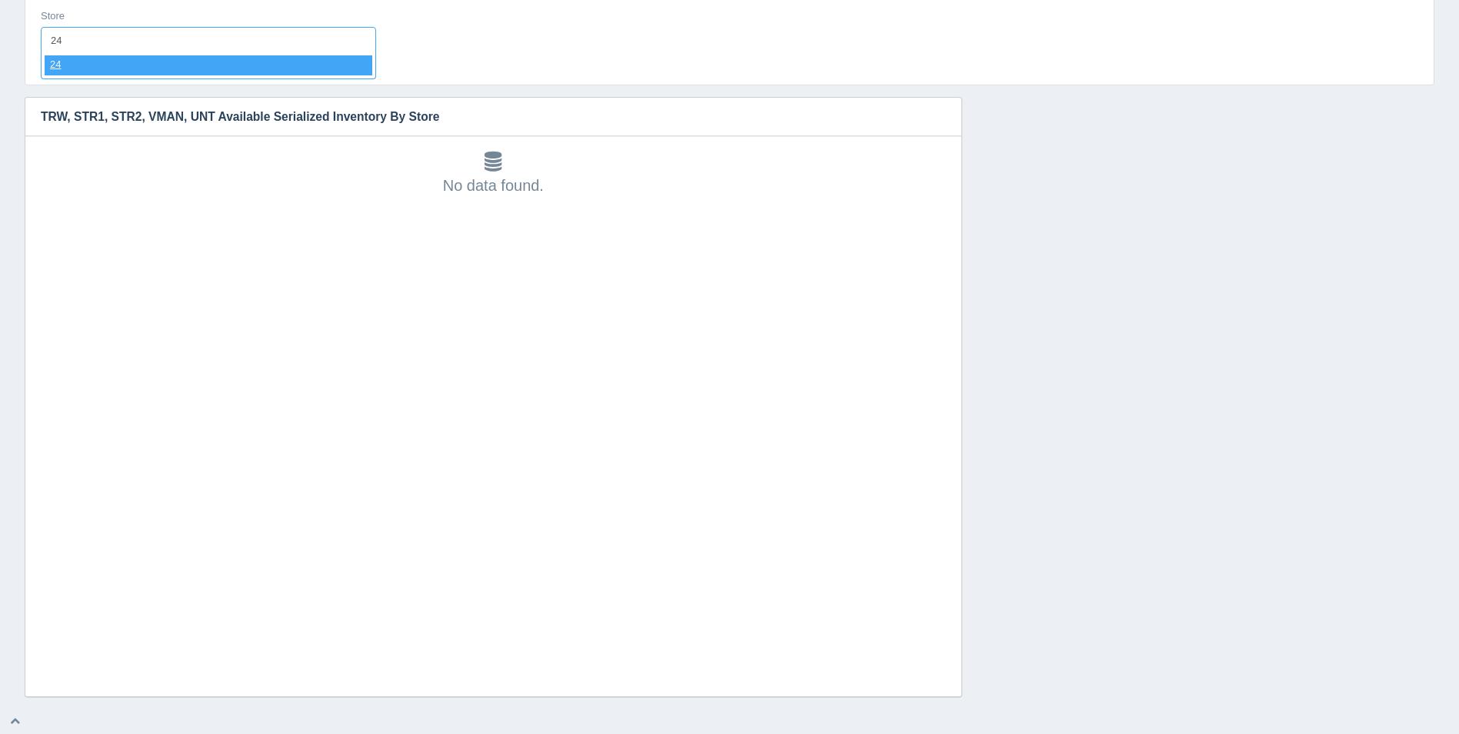
select select "24"
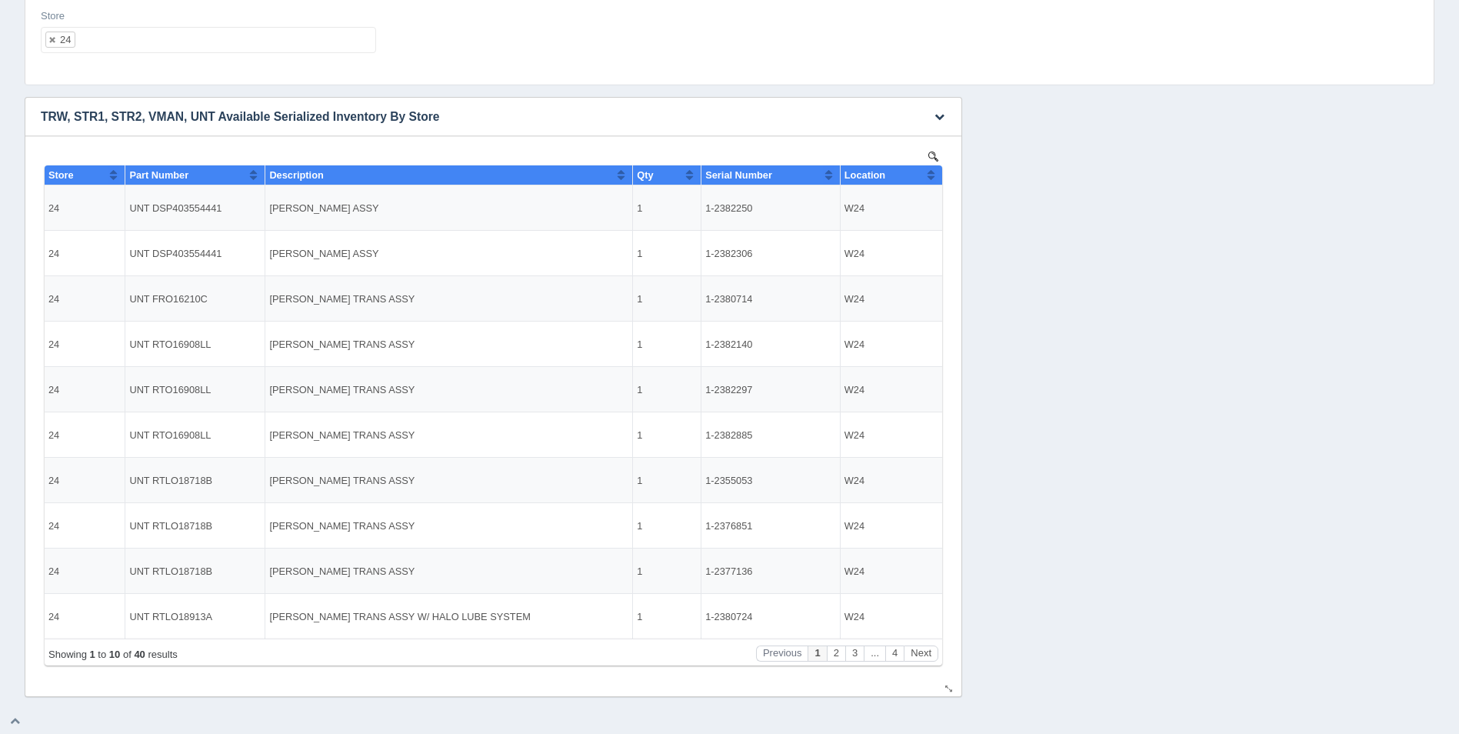
click at [935, 175] on button "Sort column ascending" at bounding box center [931, 174] width 10 height 18
click at [936, 175] on th "Location" at bounding box center [891, 175] width 102 height 20
click at [932, 172] on button "Sort column ascending" at bounding box center [931, 174] width 10 height 18
click at [930, 656] on button "Next" at bounding box center [920, 653] width 35 height 16
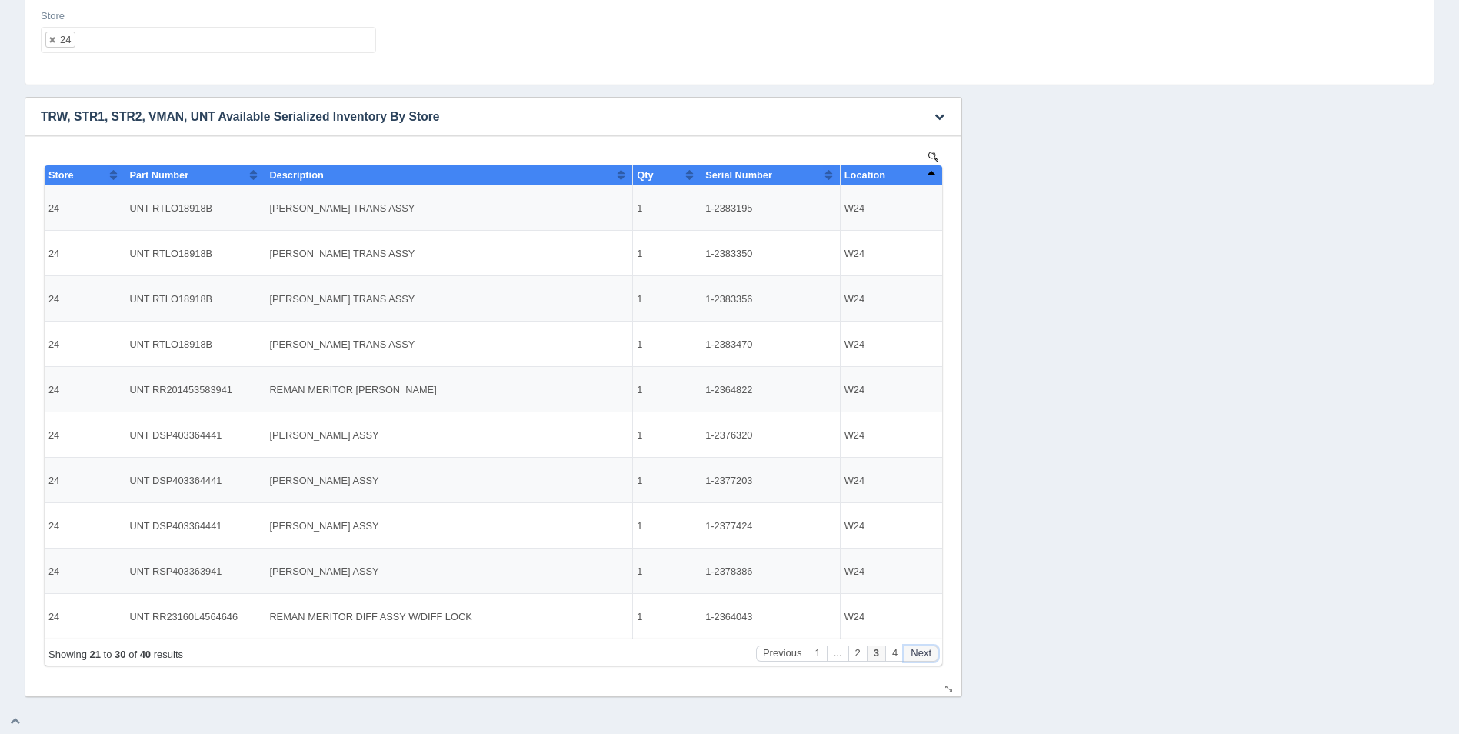
click at [930, 656] on button "Next" at bounding box center [920, 653] width 35 height 16
click at [136, 45] on ul "24" at bounding box center [208, 40] width 335 height 26
select select
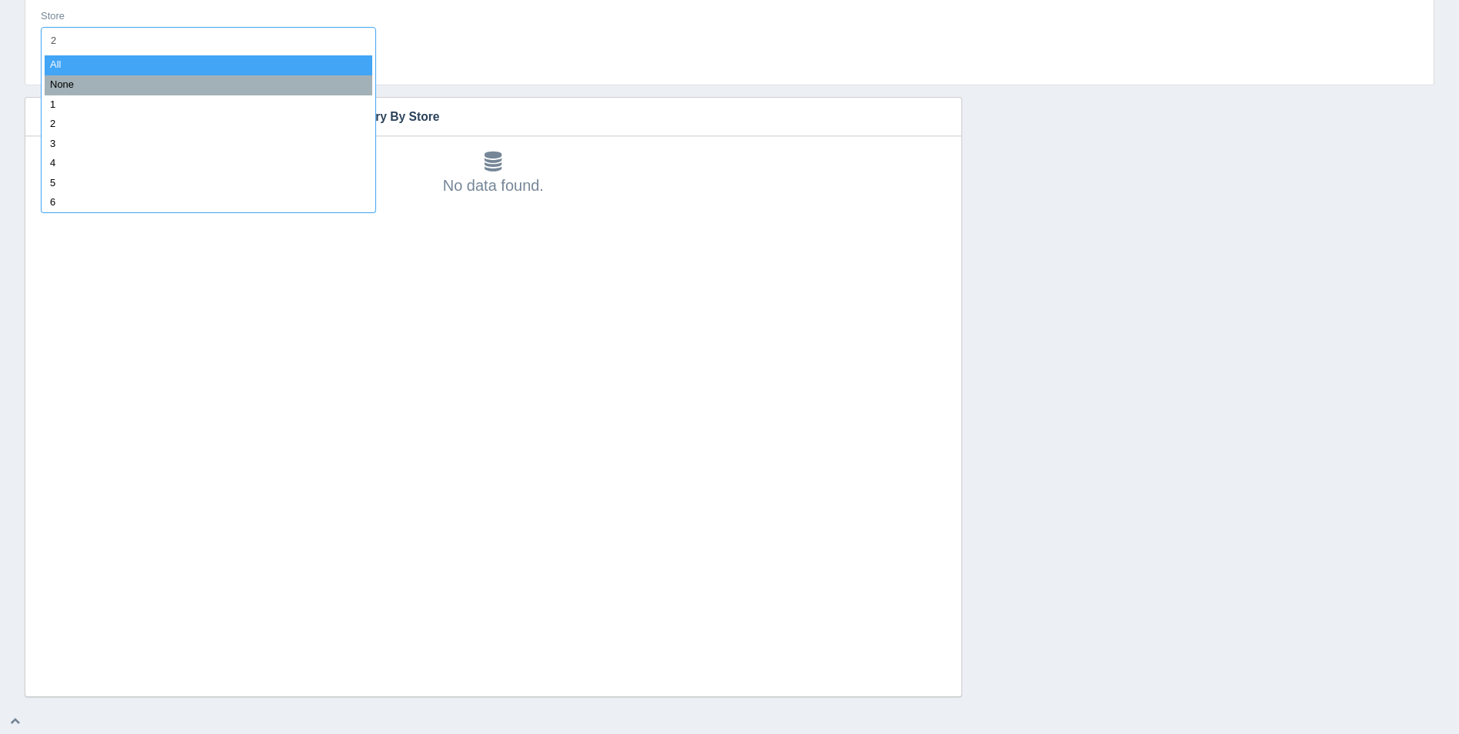
type input "25"
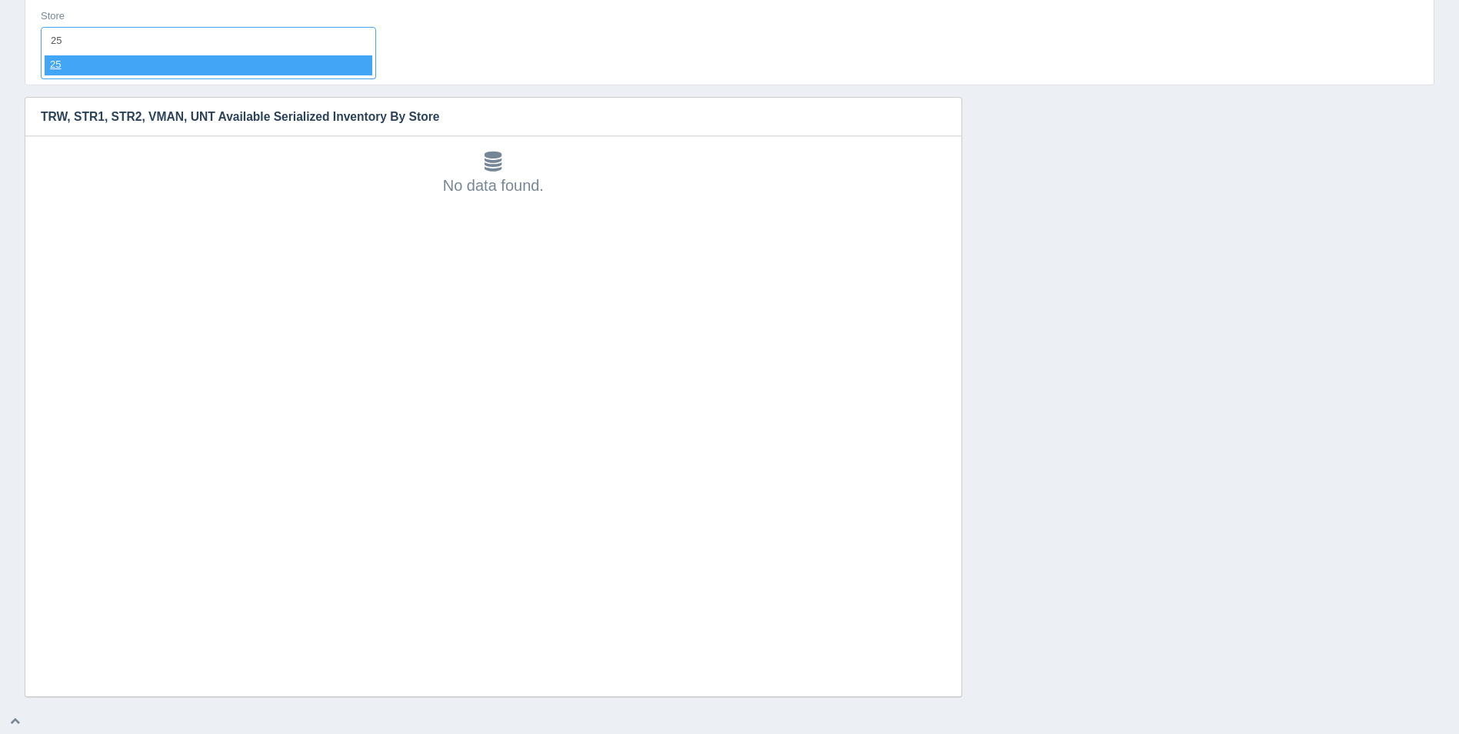
select select "25"
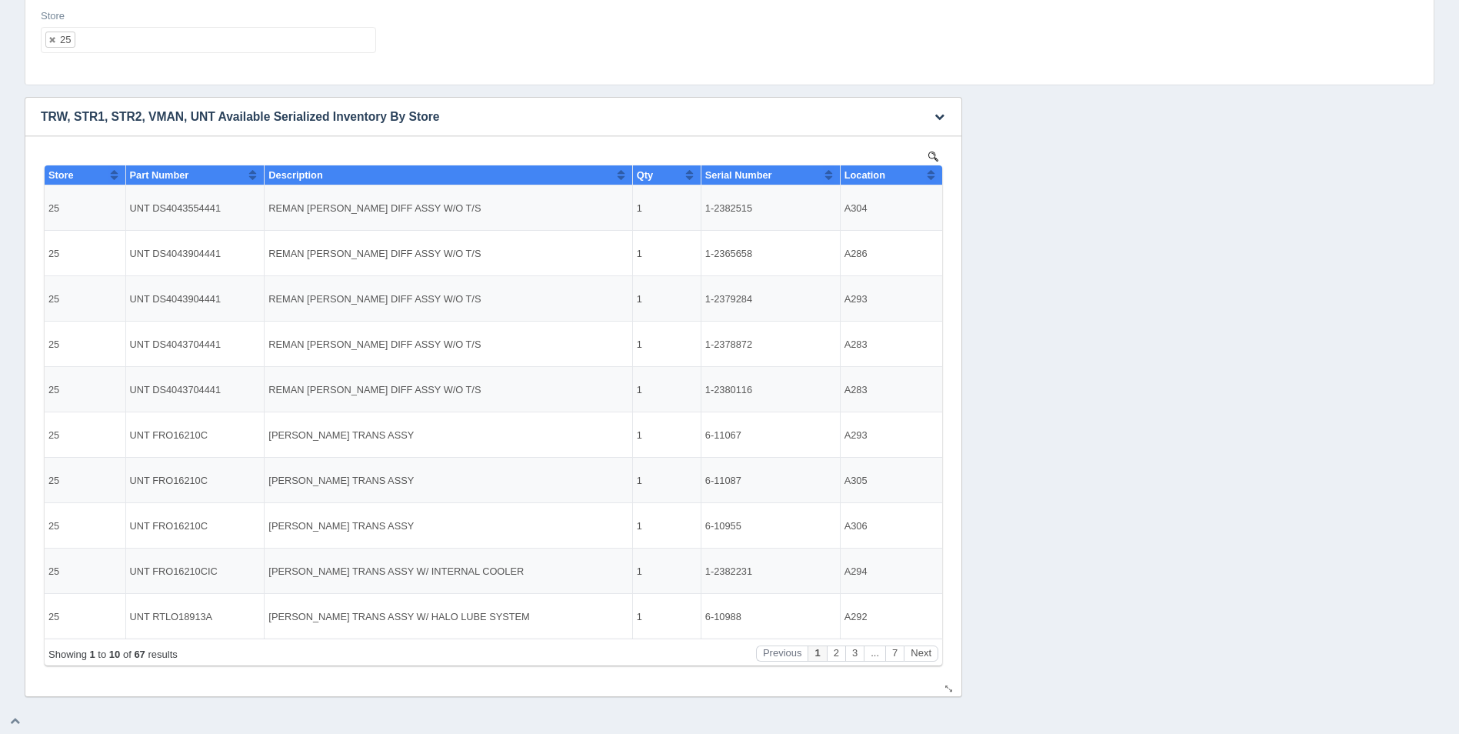
click at [933, 175] on button "Sort column ascending" at bounding box center [931, 174] width 10 height 18
click at [933, 175] on button "Sort column descending" at bounding box center [931, 174] width 10 height 18
click at [131, 38] on ul "25" at bounding box center [208, 40] width 335 height 26
select select
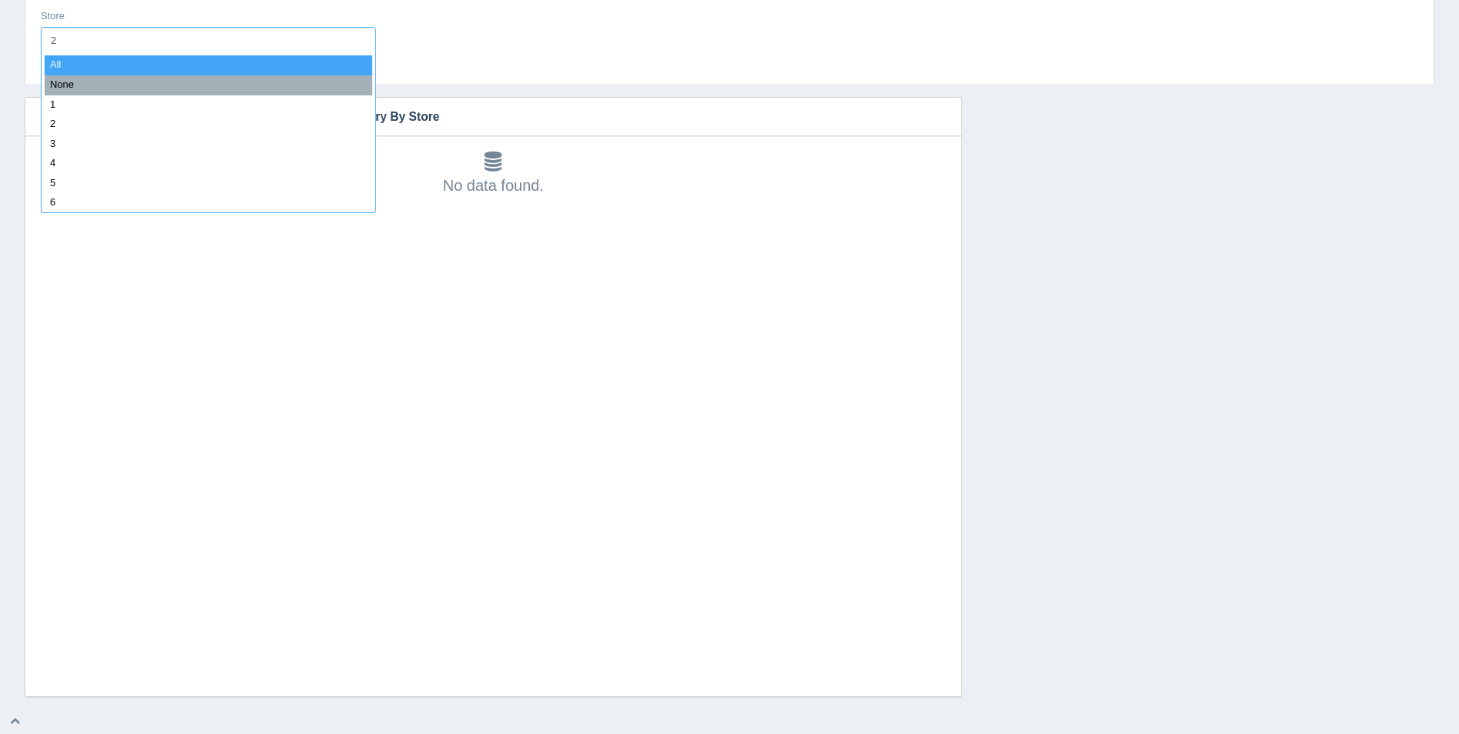
type input "26"
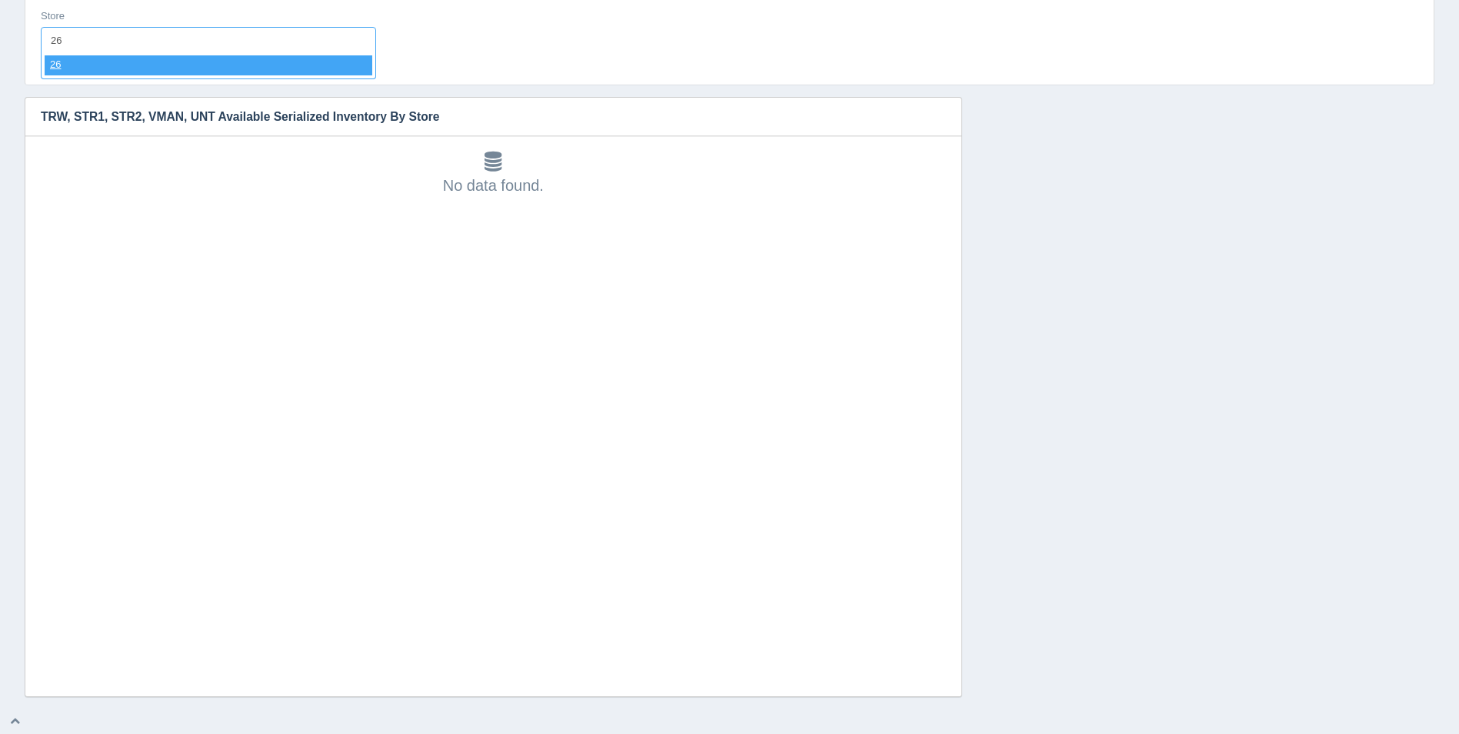
select select "26"
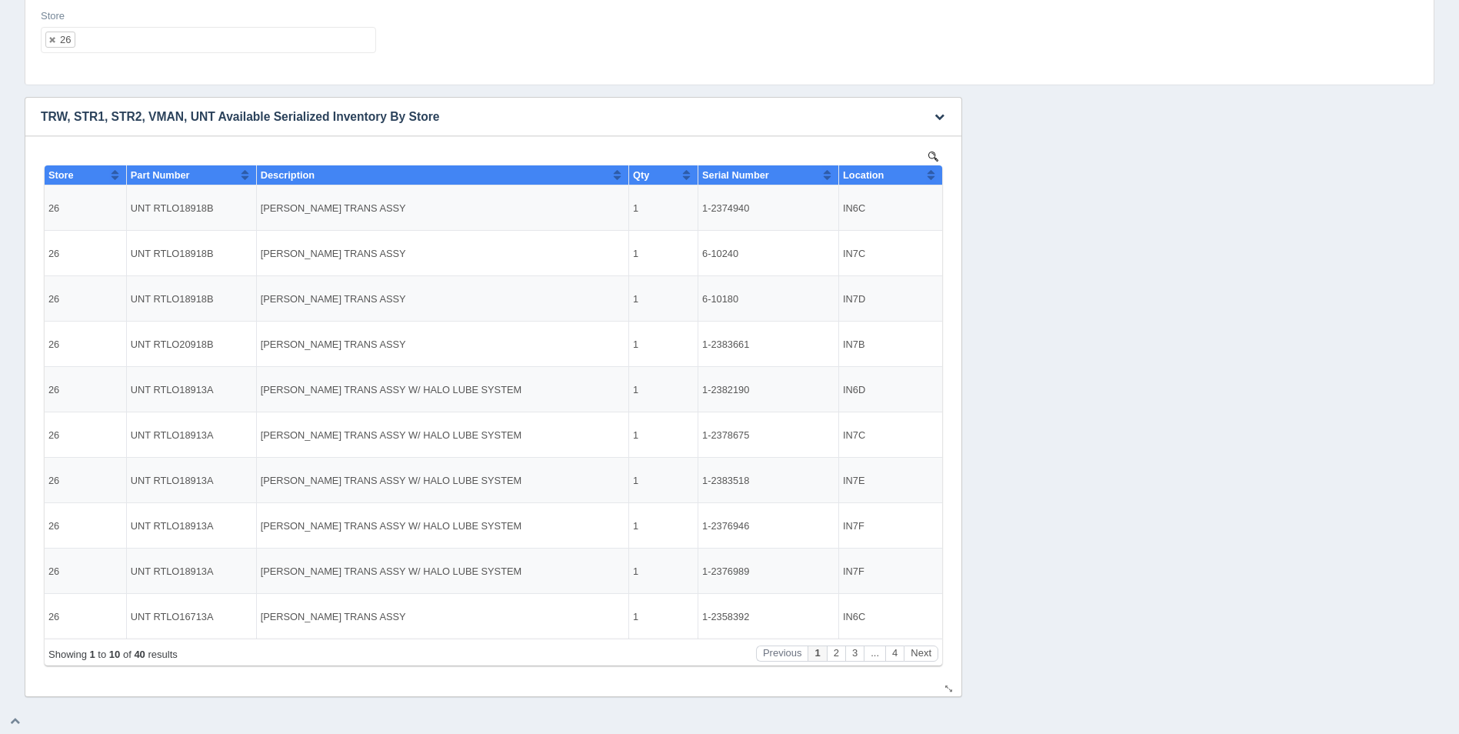
click at [936, 178] on th "Location" at bounding box center [890, 175] width 103 height 20
click at [187, 34] on ul "26" at bounding box center [208, 40] width 335 height 26
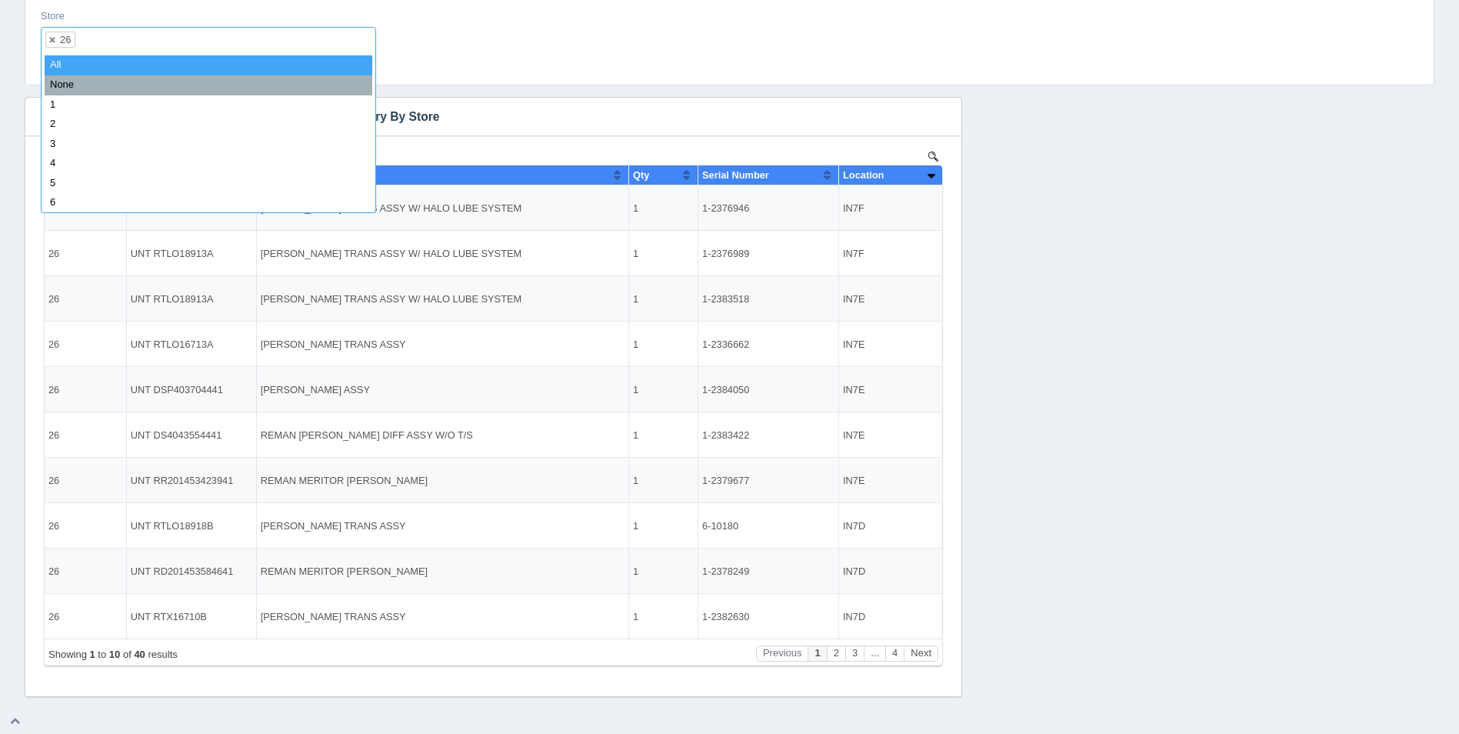
select select
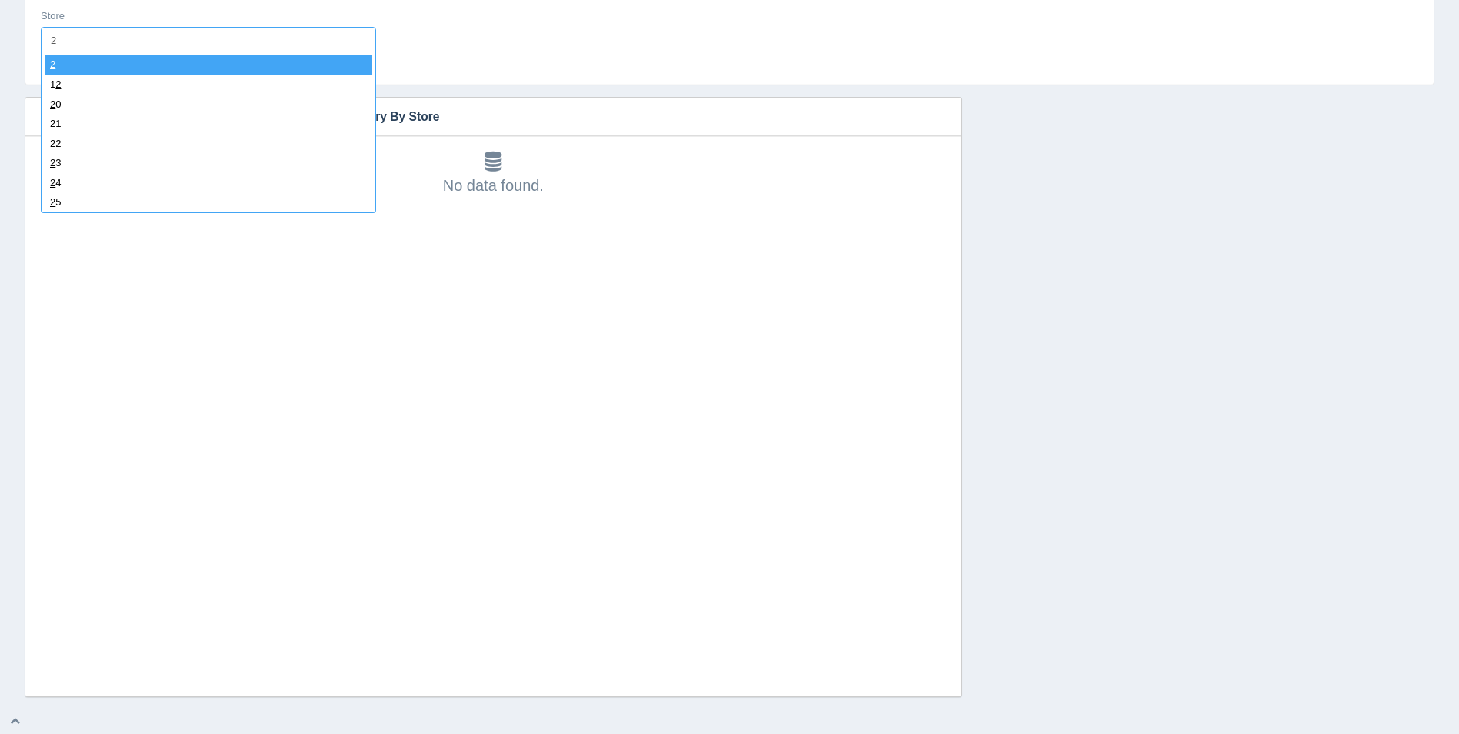
type input "27"
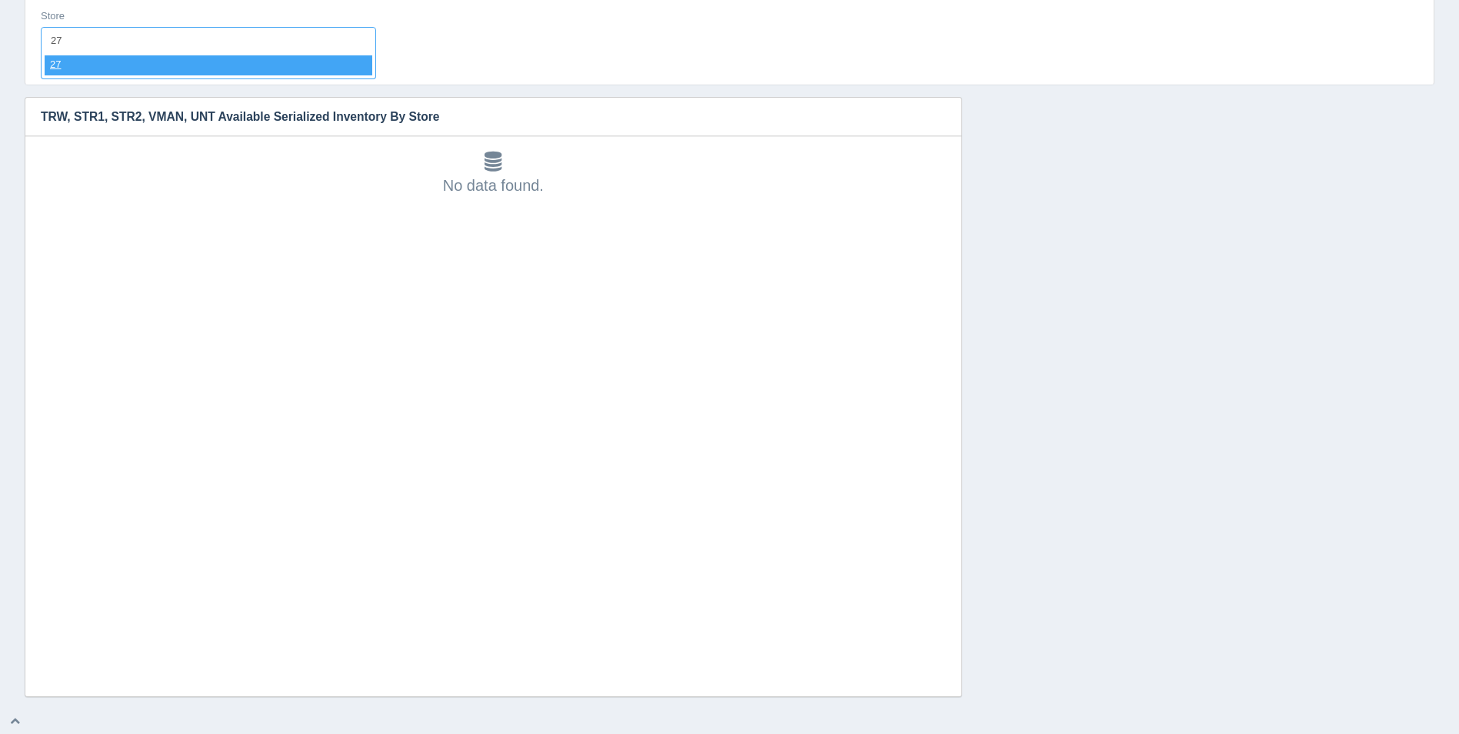
select select "27"
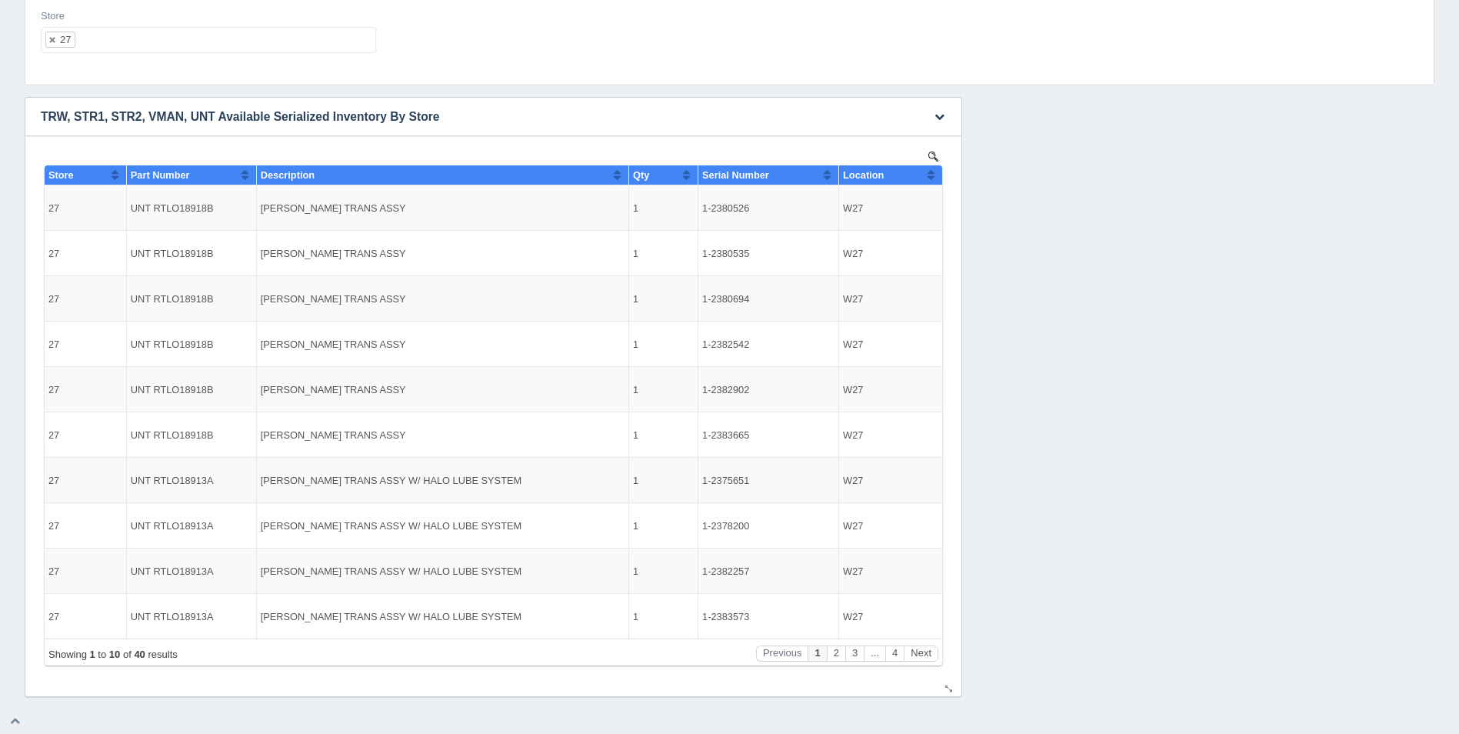
click at [929, 181] on button "Sort column ascending" at bounding box center [931, 174] width 10 height 18
click at [929, 177] on button "Sort column descending" at bounding box center [931, 174] width 10 height 18
click at [929, 177] on button "Sort column ascending" at bounding box center [931, 174] width 10 height 18
drag, startPoint x: 748, startPoint y: 205, endPoint x: 692, endPoint y: 205, distance: 56.1
click at [692, 205] on tr "27 UNT D46170DP4104946 REMAN [PERSON_NAME] DIFF ASSY W/DIFF LOCK & PUMP 1 1-238…" at bounding box center [493, 207] width 897 height 45
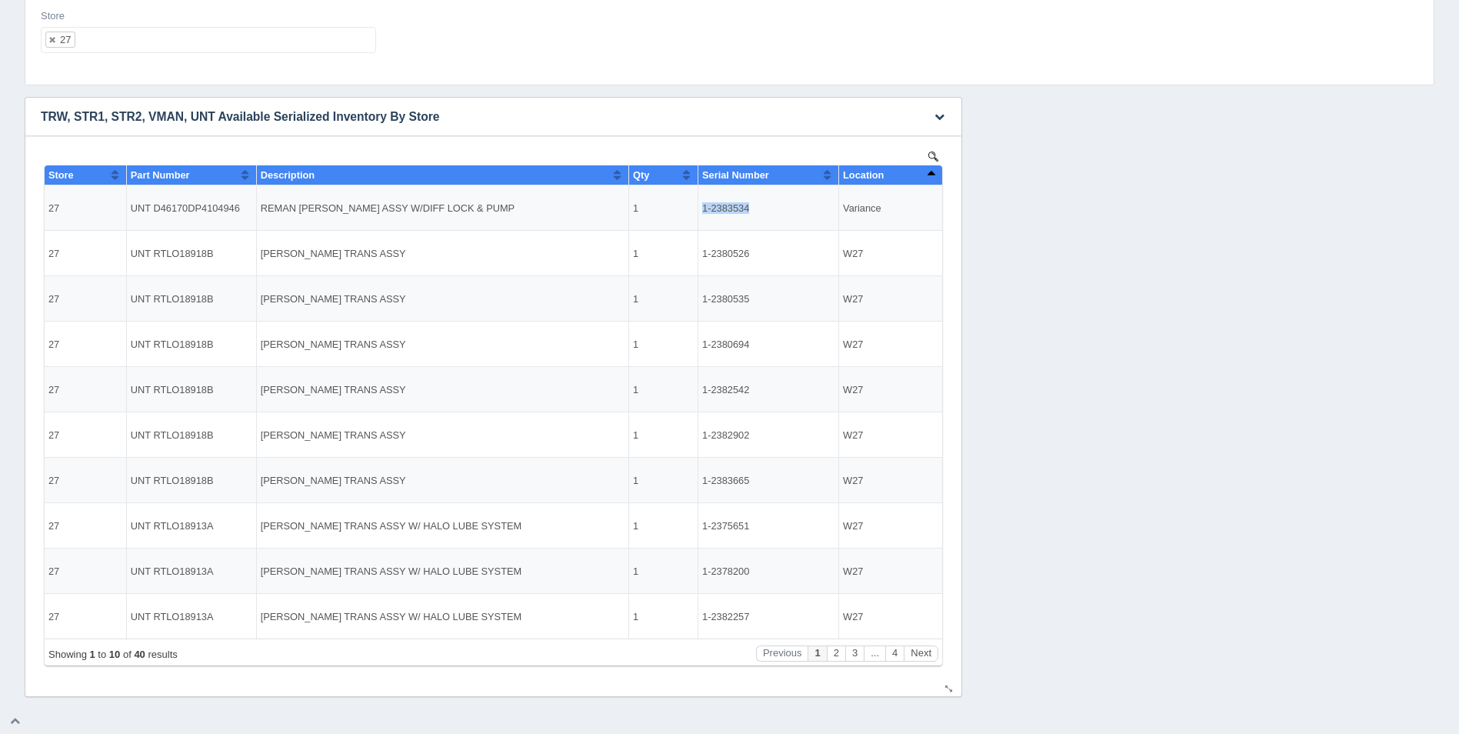
copy tr "1-2383534"
click at [929, 177] on button "Sort column descending" at bounding box center [931, 174] width 10 height 18
click at [929, 177] on button "Sort column ascending" at bounding box center [931, 174] width 10 height 18
click at [297, 41] on ul "27" at bounding box center [208, 40] width 335 height 26
select select
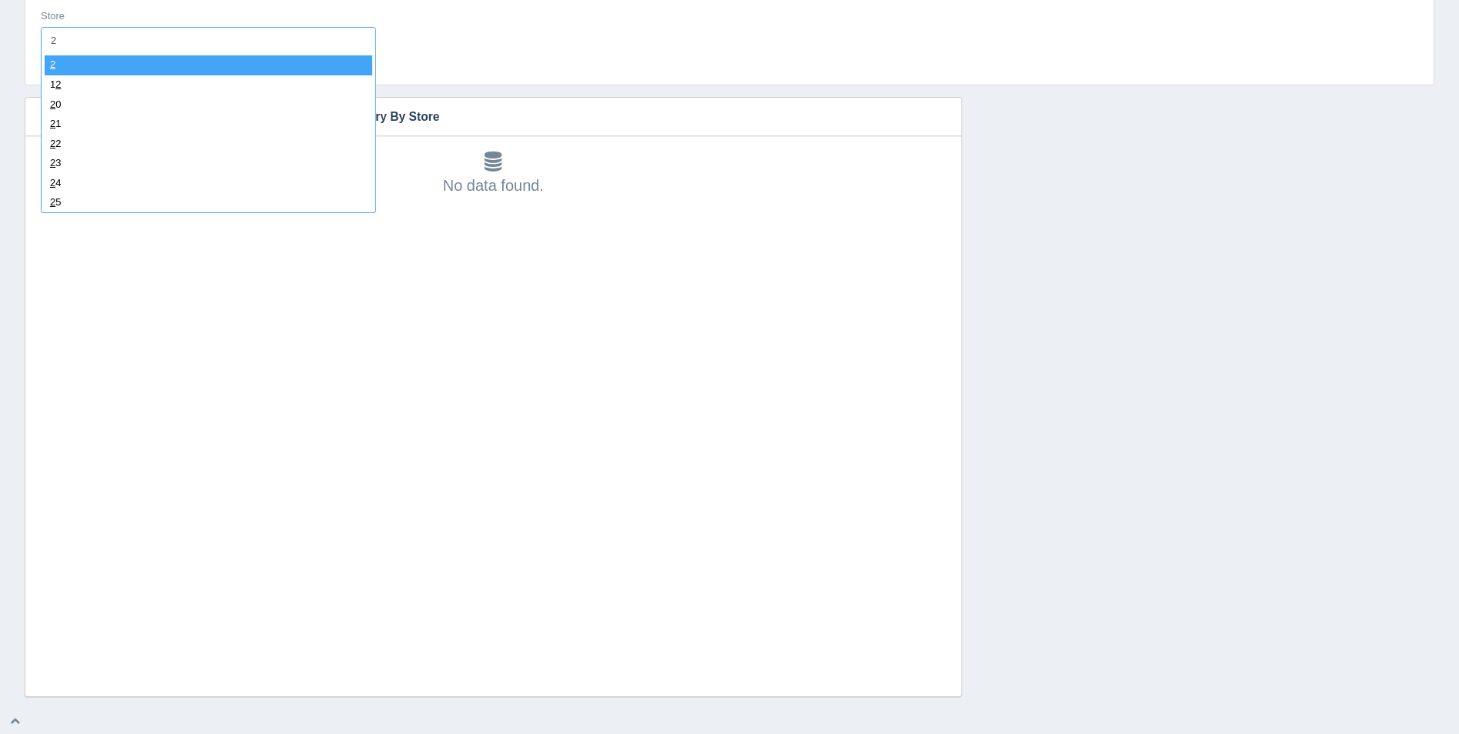
type input "28"
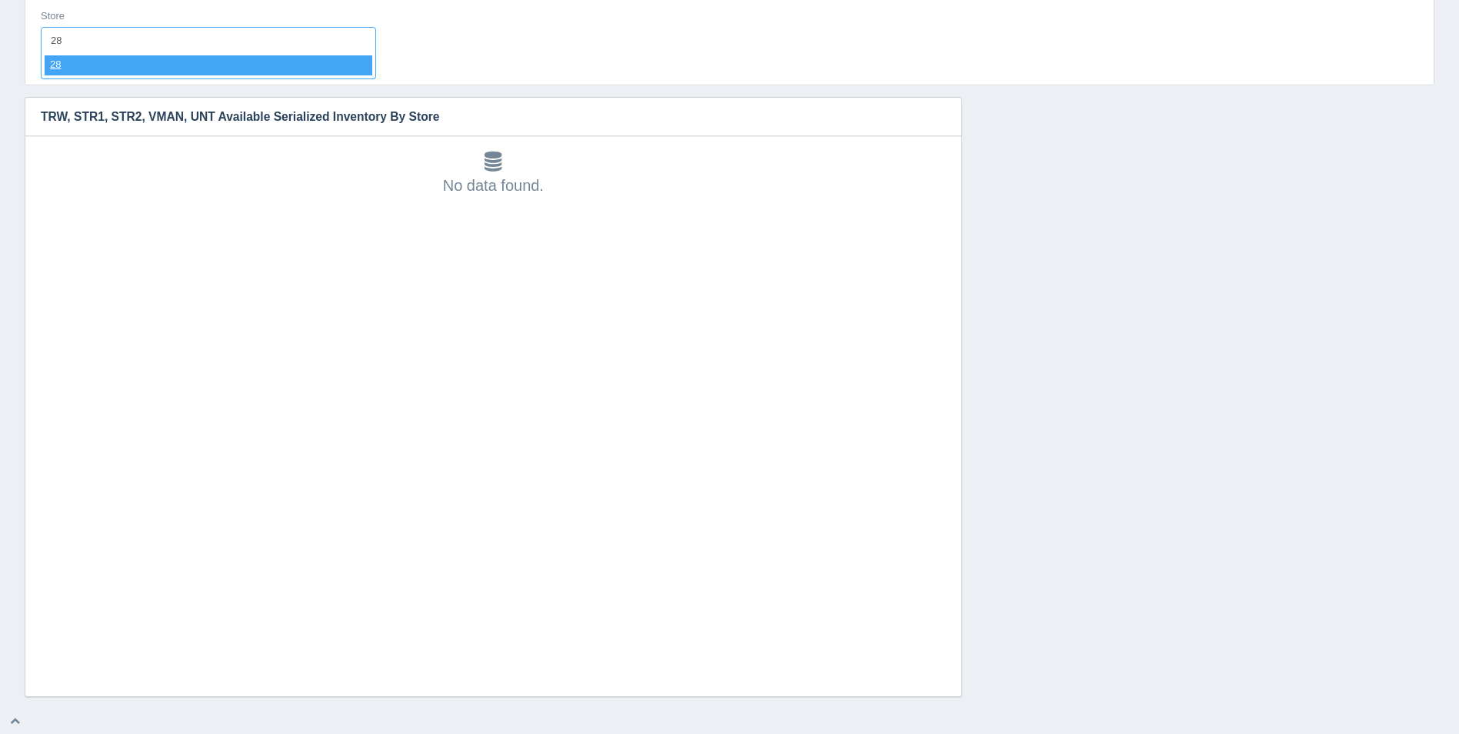
select select "28"
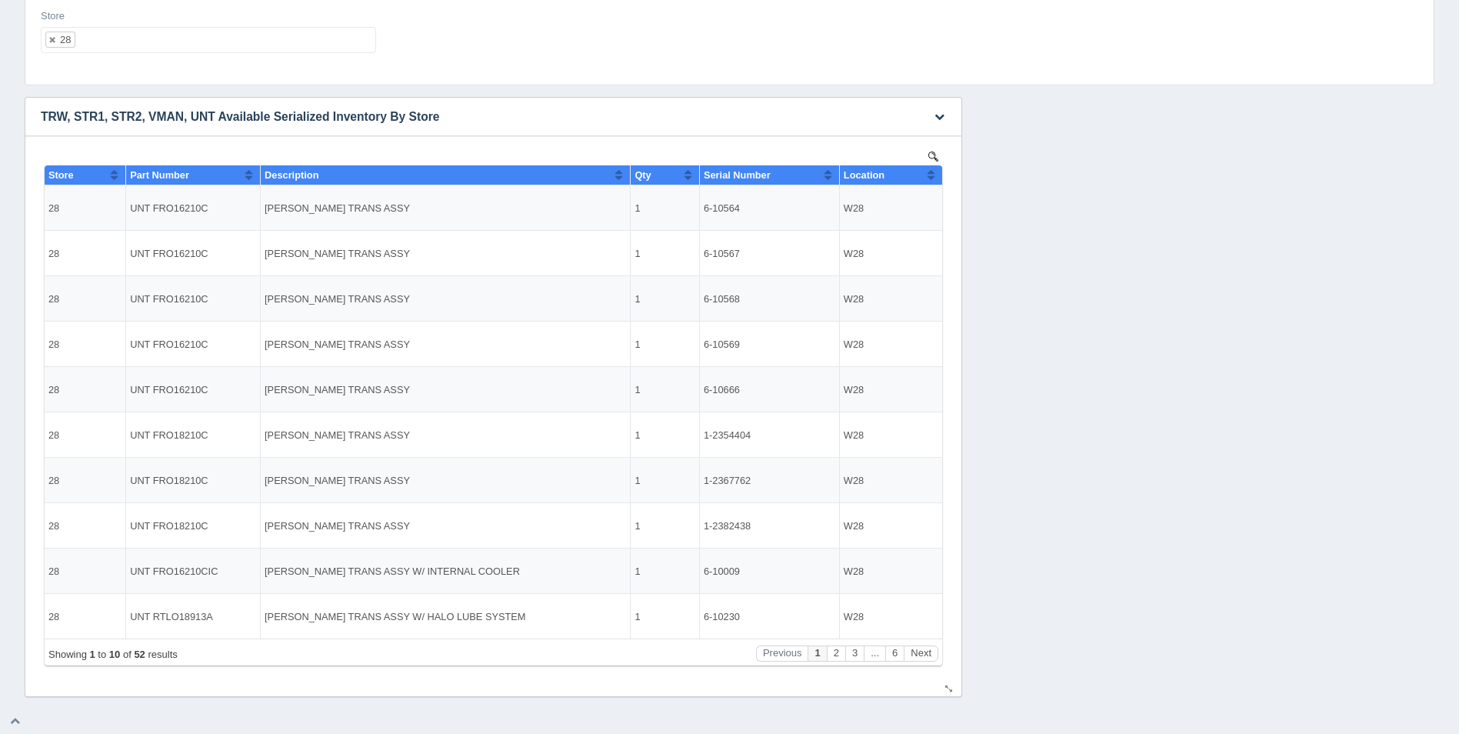
click at [934, 176] on button "Sort column ascending" at bounding box center [931, 174] width 10 height 18
click at [934, 176] on button "Sort column descending" at bounding box center [931, 174] width 10 height 18
click at [168, 38] on ul "28" at bounding box center [208, 40] width 335 height 26
select select
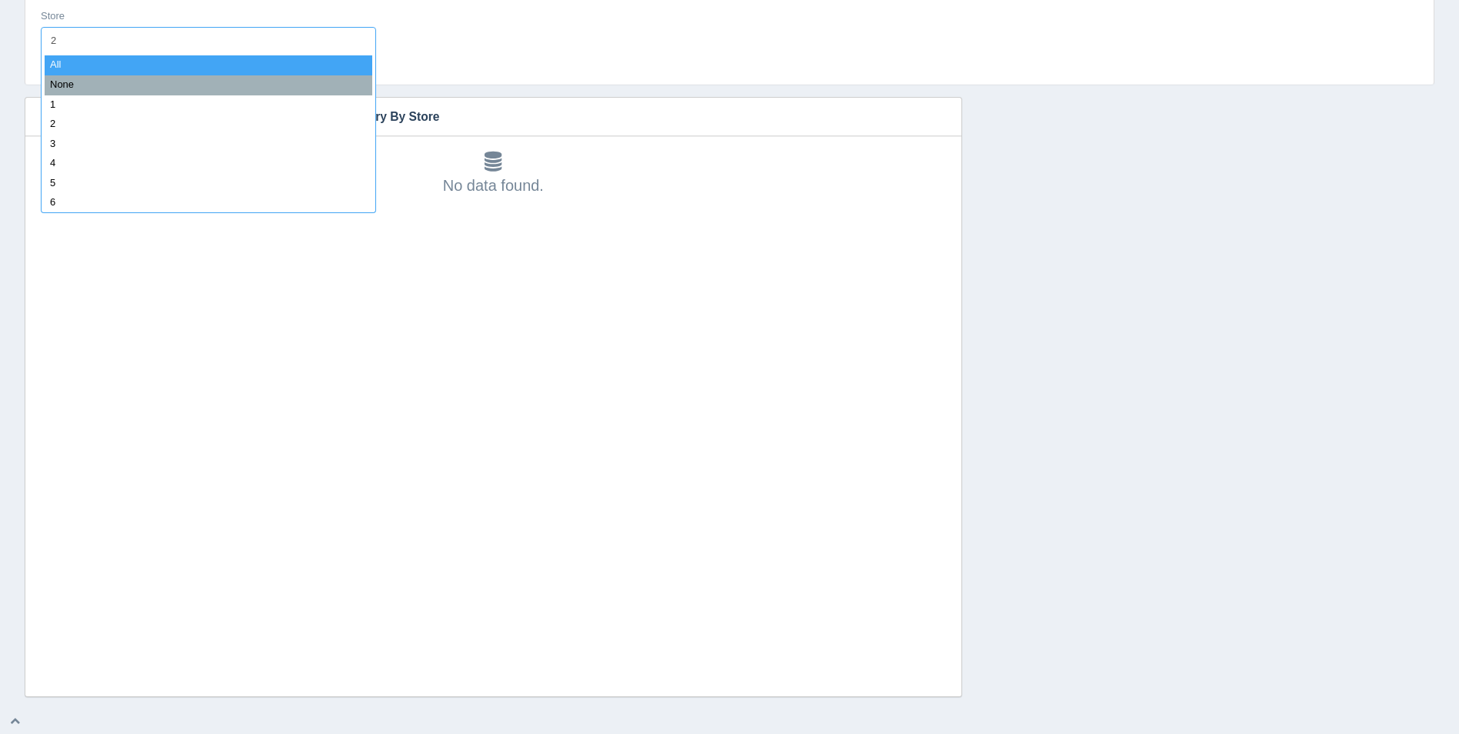
type input "29"
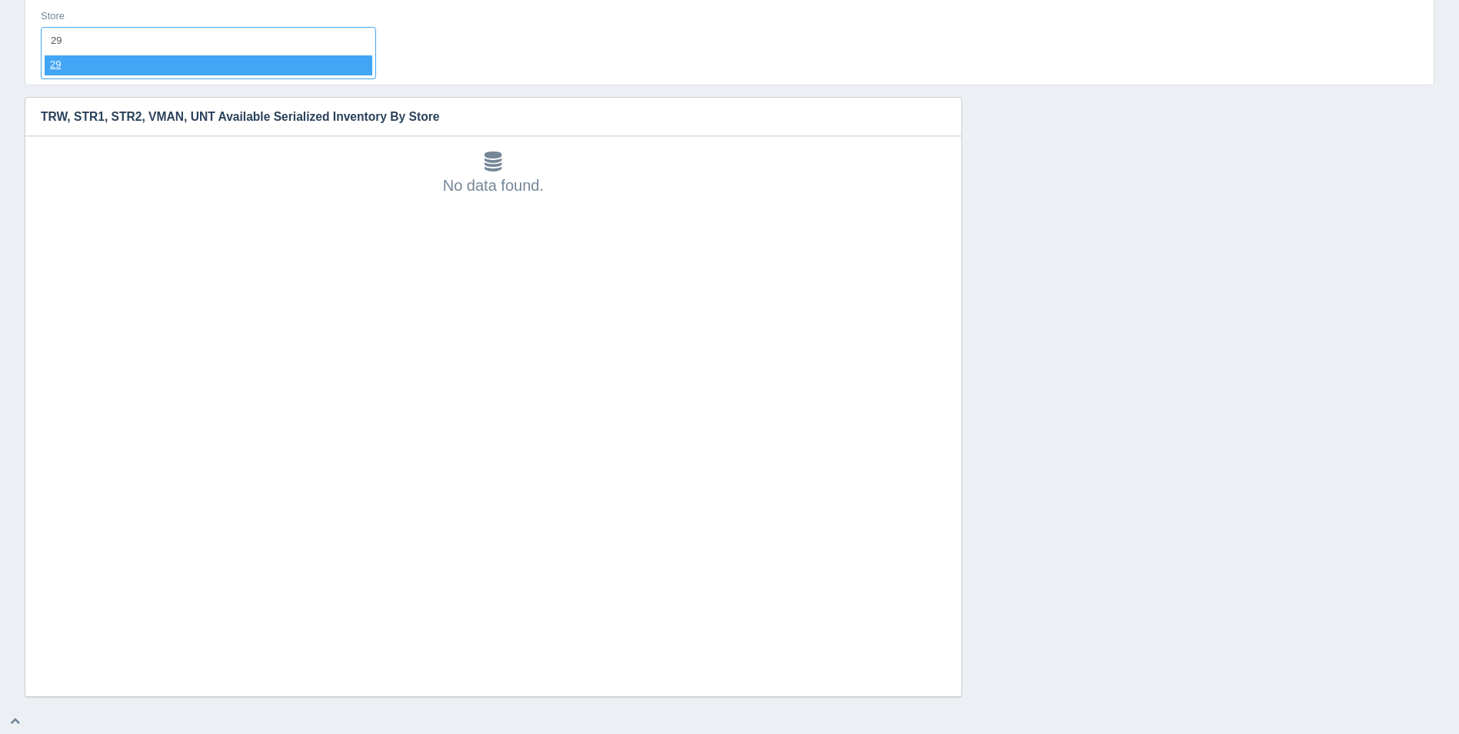
select select "29"
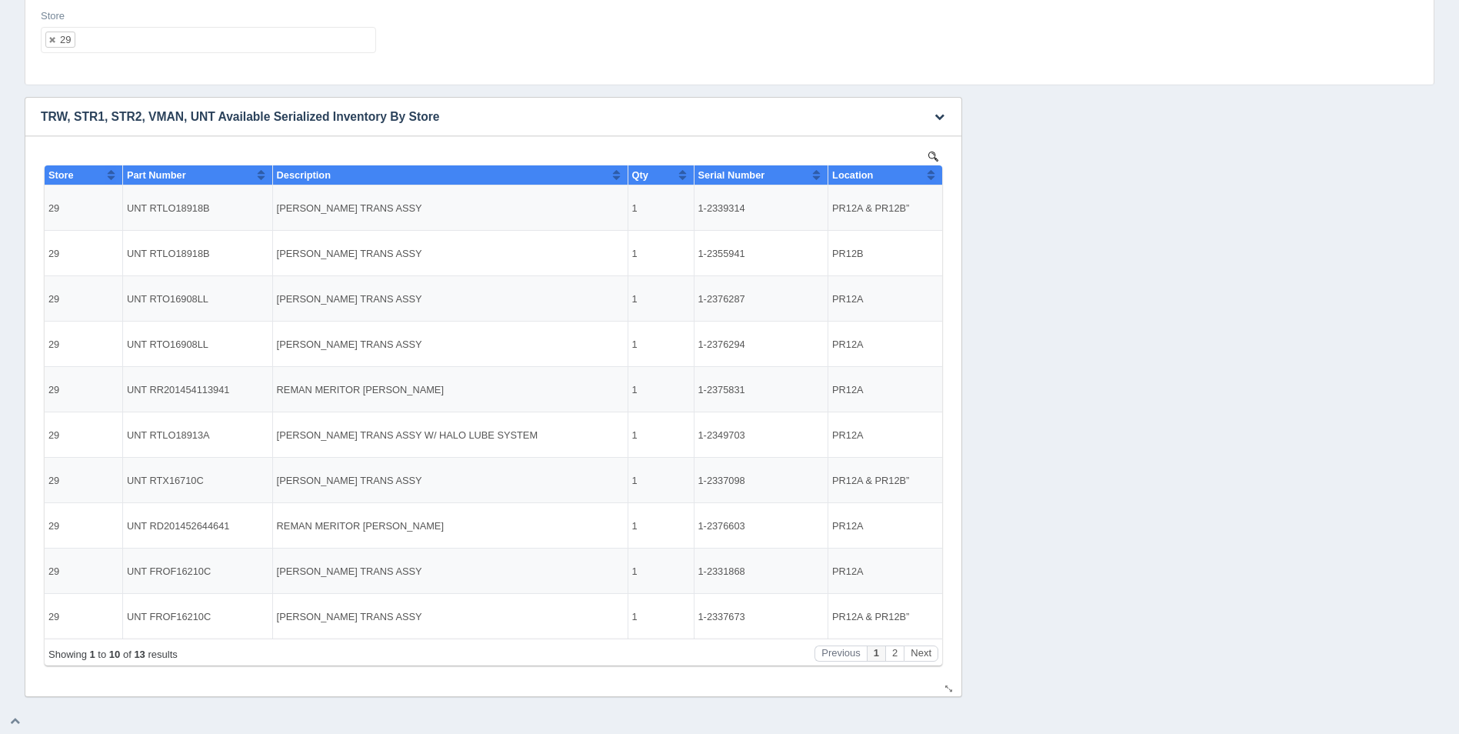
click at [928, 178] on button "Sort column ascending" at bounding box center [931, 174] width 10 height 18
click at [928, 178] on button "Sort column descending" at bounding box center [931, 174] width 10 height 18
click at [176, 42] on ul "29" at bounding box center [208, 40] width 335 height 26
select select
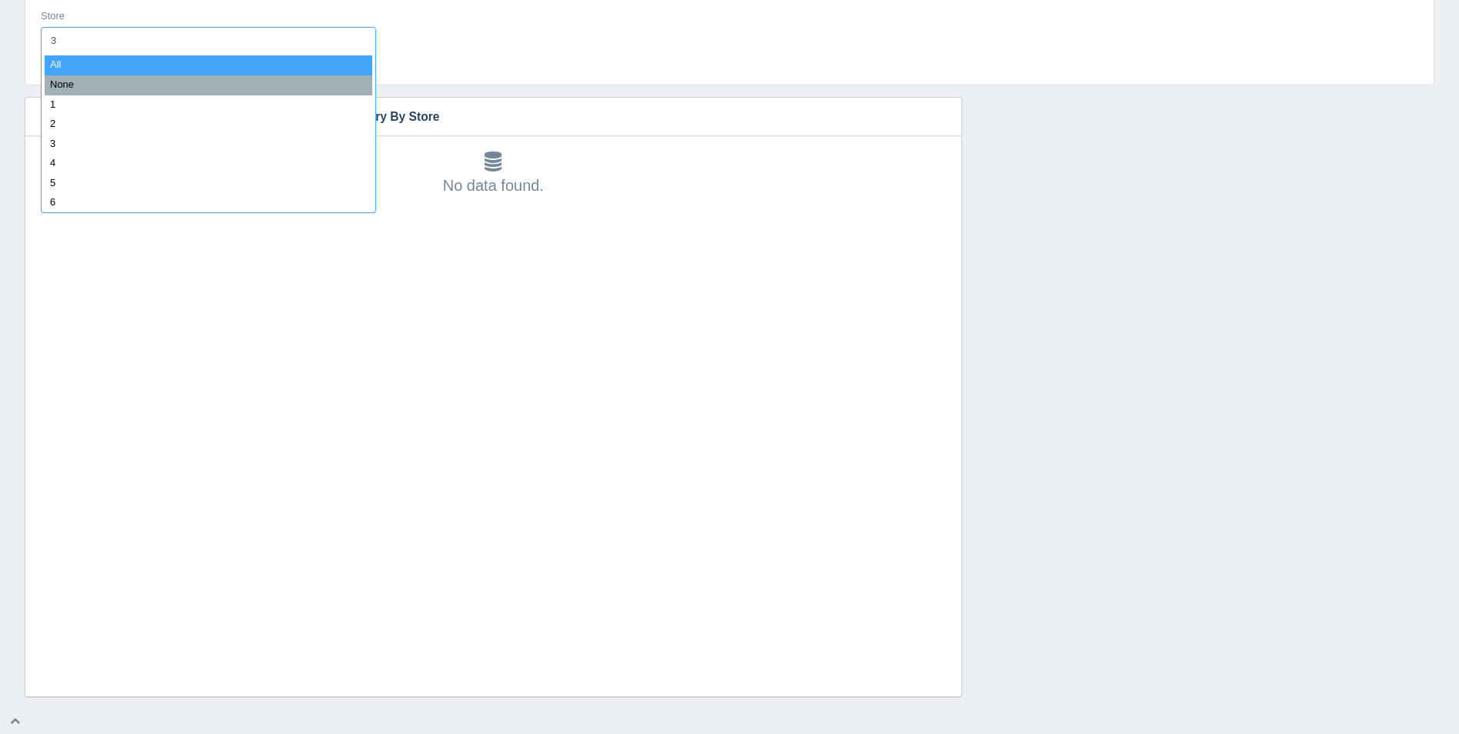
type input "30"
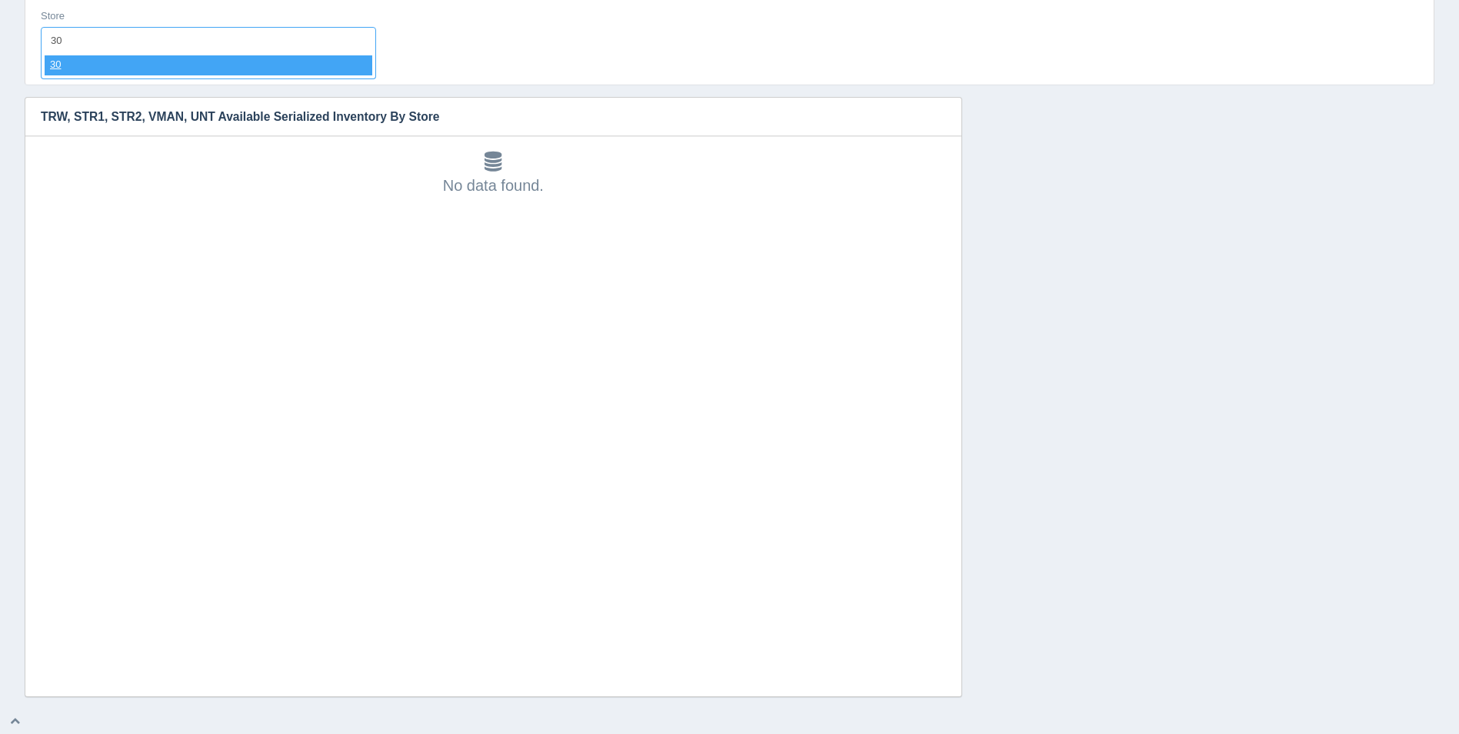
select select "30"
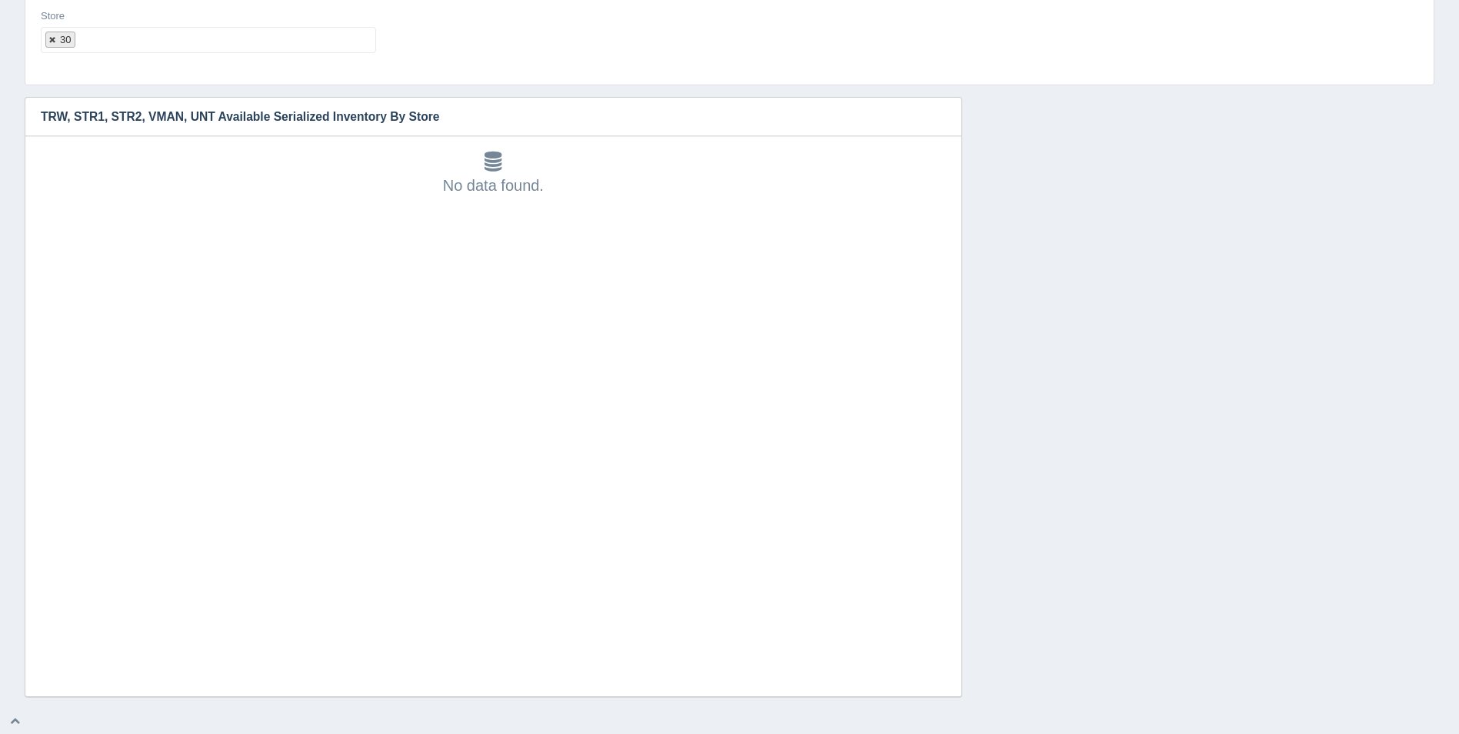
select select
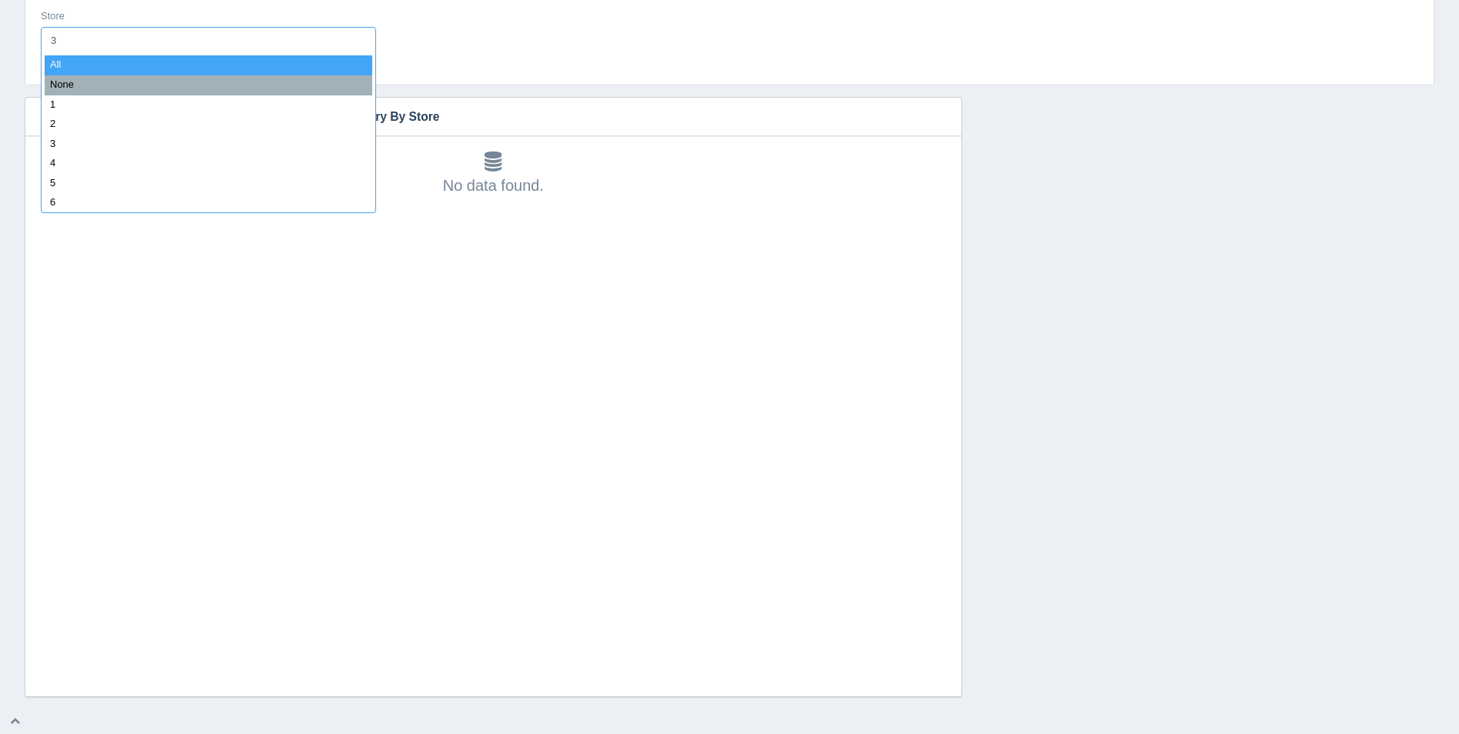
type input "31"
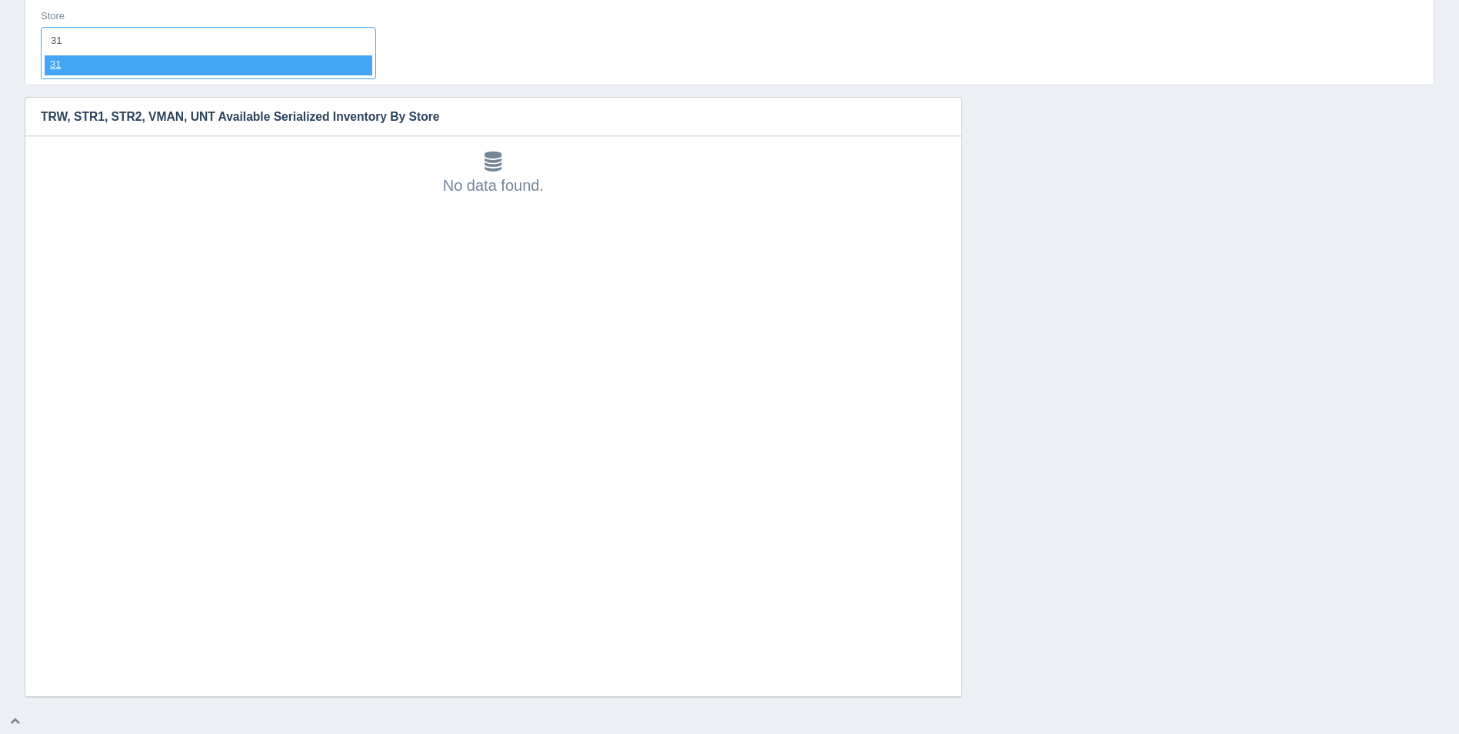
select select "31"
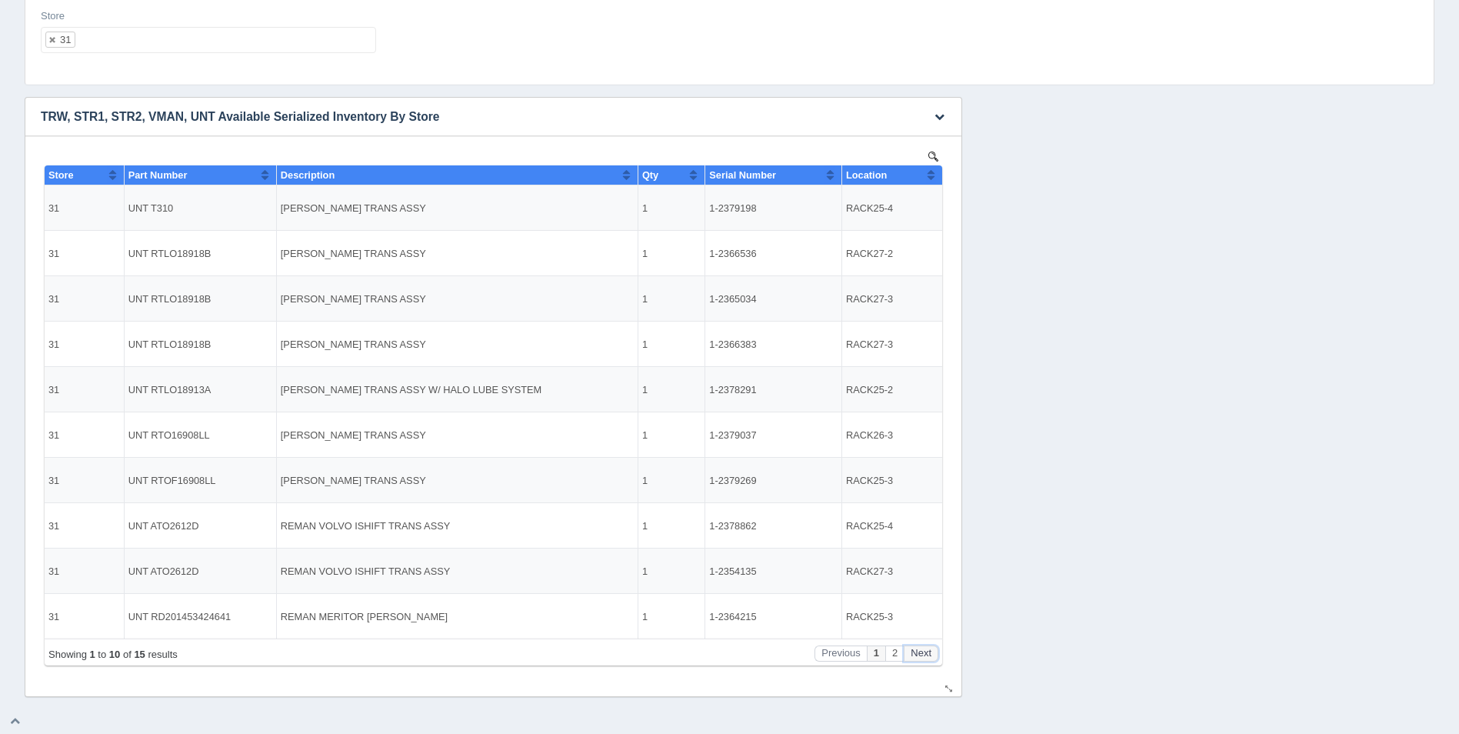
click at [920, 657] on button "Next" at bounding box center [920, 653] width 35 height 16
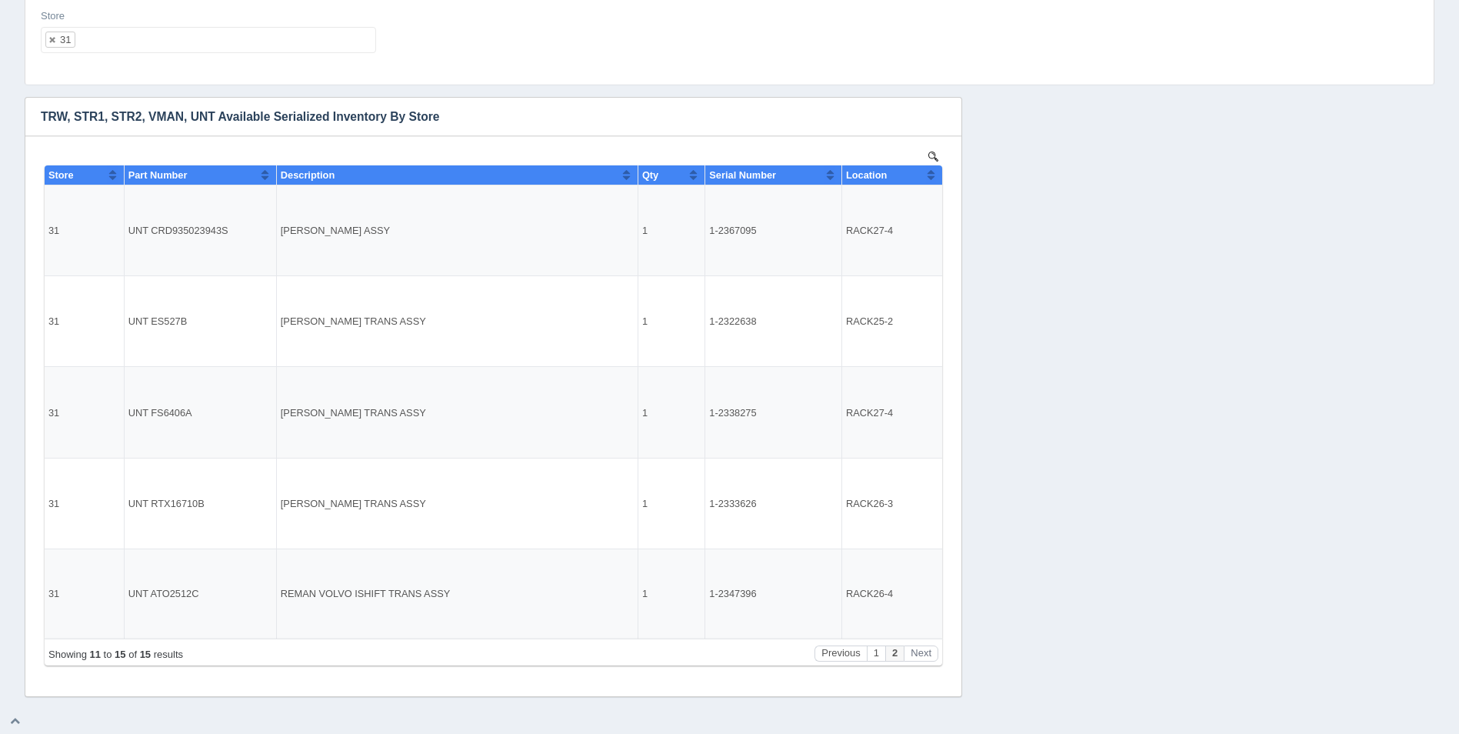
click at [152, 38] on ul "31" at bounding box center [208, 40] width 335 height 26
select select
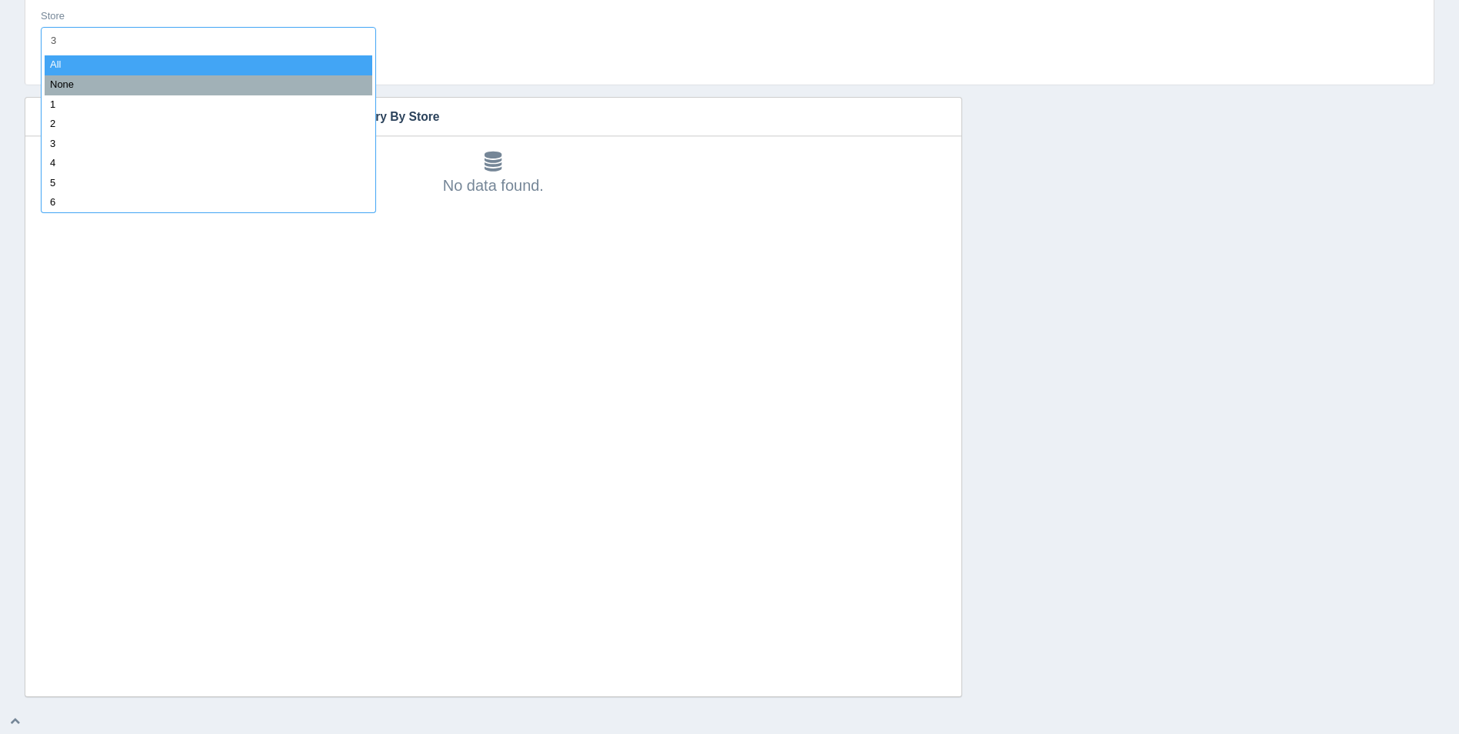
type input "32"
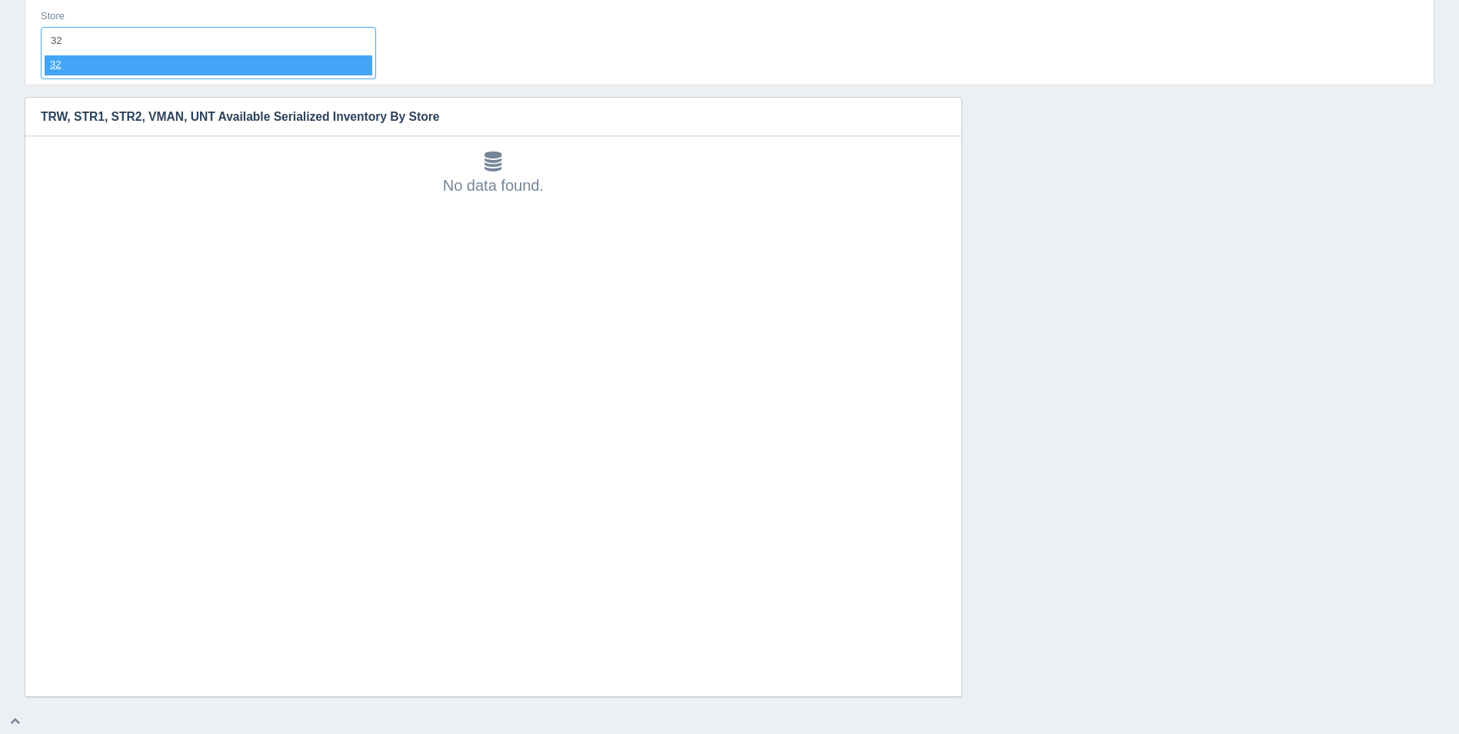
select select "32"
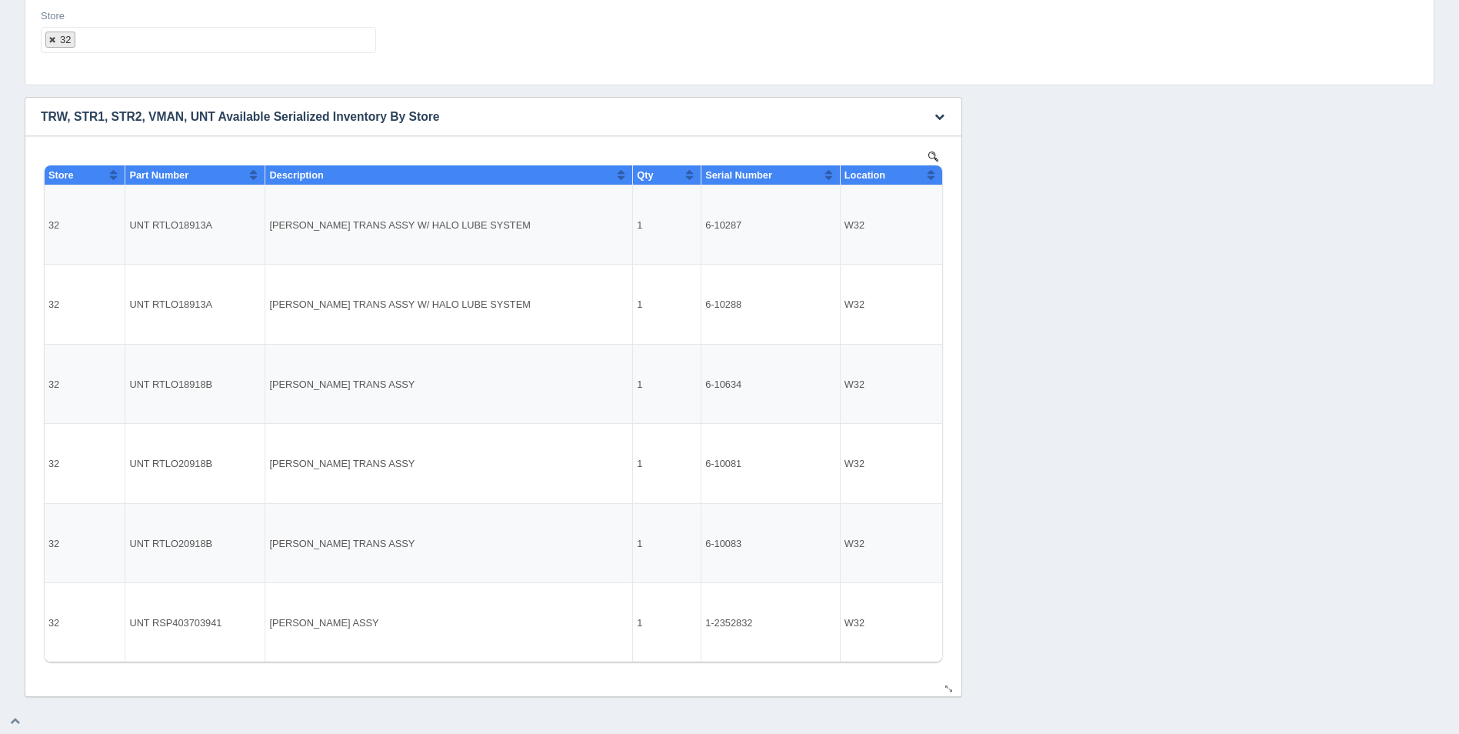
select select
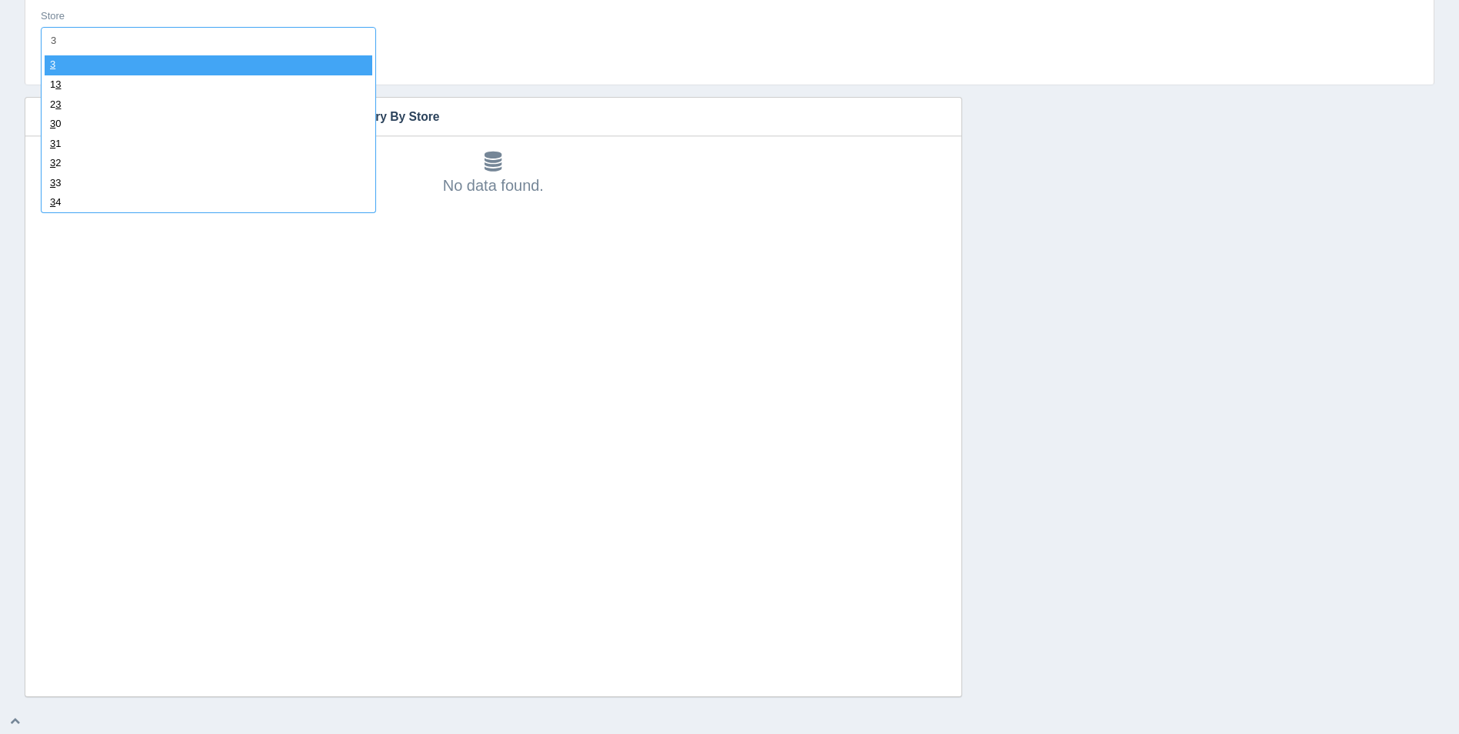
type input "33"
select select "33"
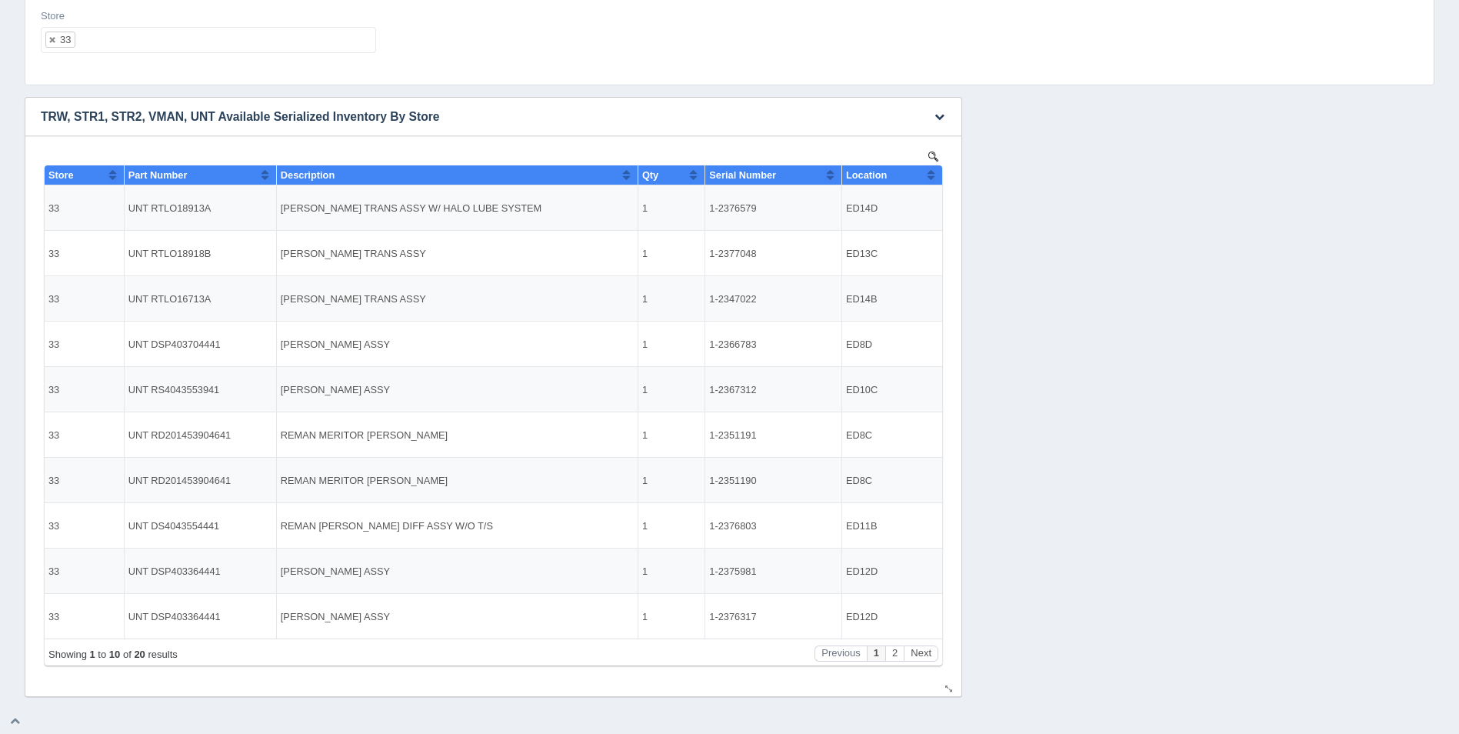
click at [933, 175] on button "Sort column ascending" at bounding box center [931, 174] width 10 height 18
click at [933, 177] on button "Sort column descending" at bounding box center [931, 174] width 10 height 18
click at [921, 654] on button "Next" at bounding box center [920, 653] width 35 height 16
click at [221, 42] on ul "33" at bounding box center [208, 40] width 335 height 26
select select
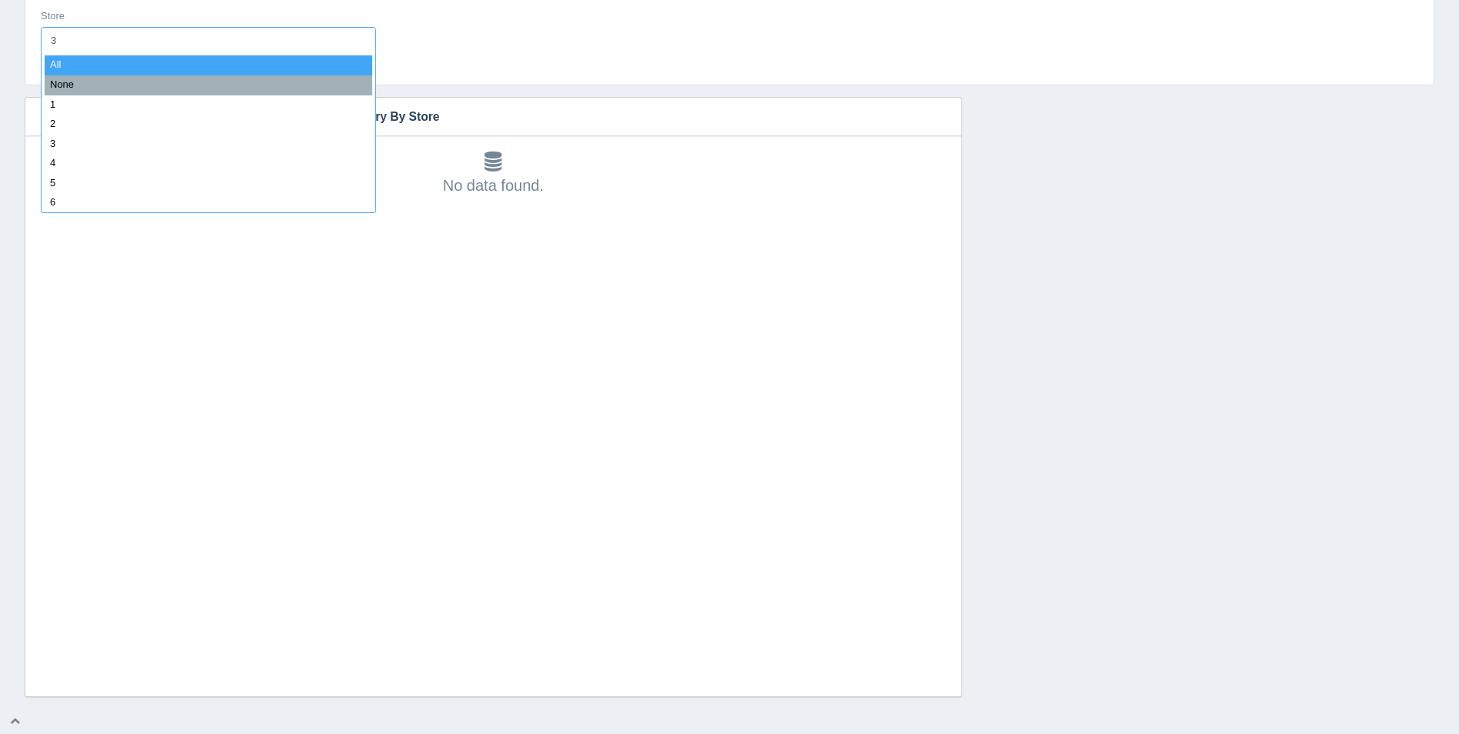
type input "34"
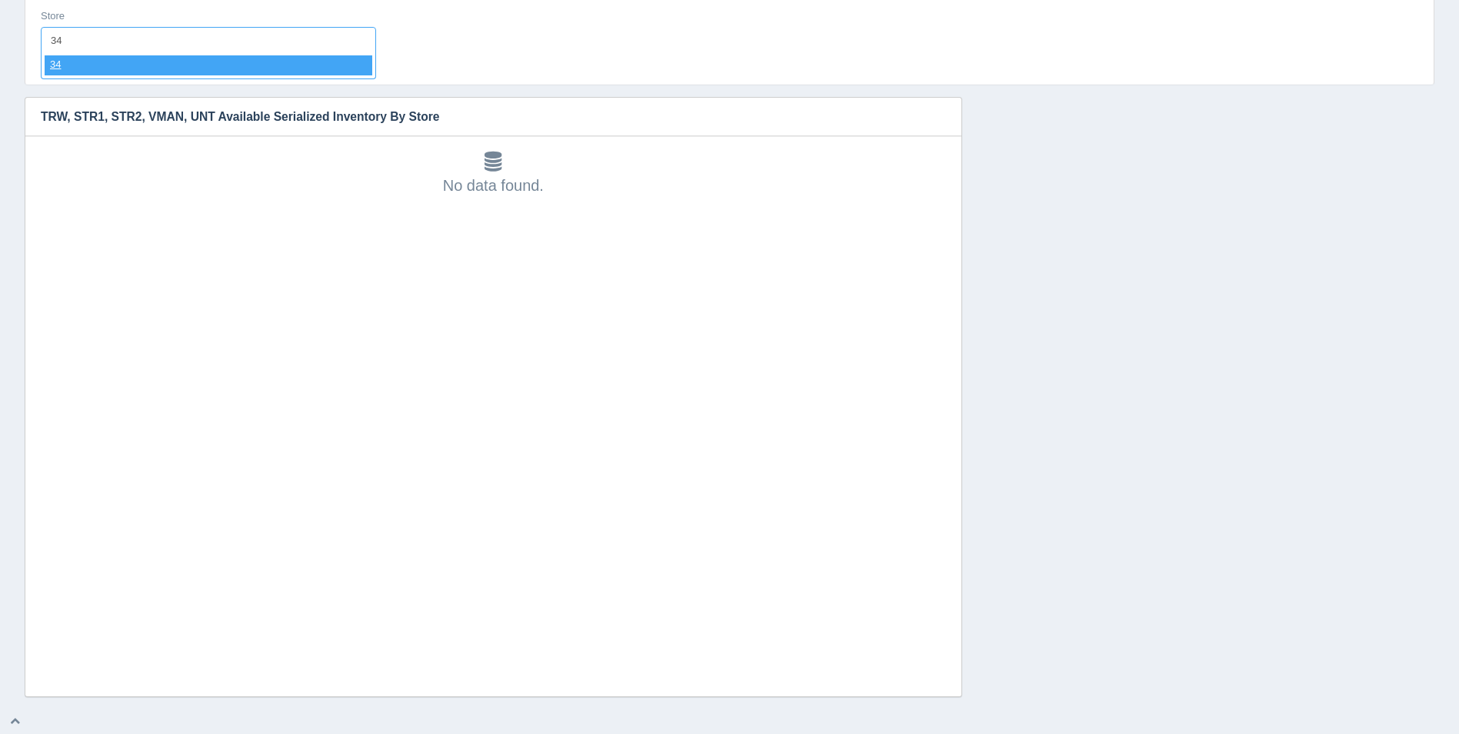
select select "34"
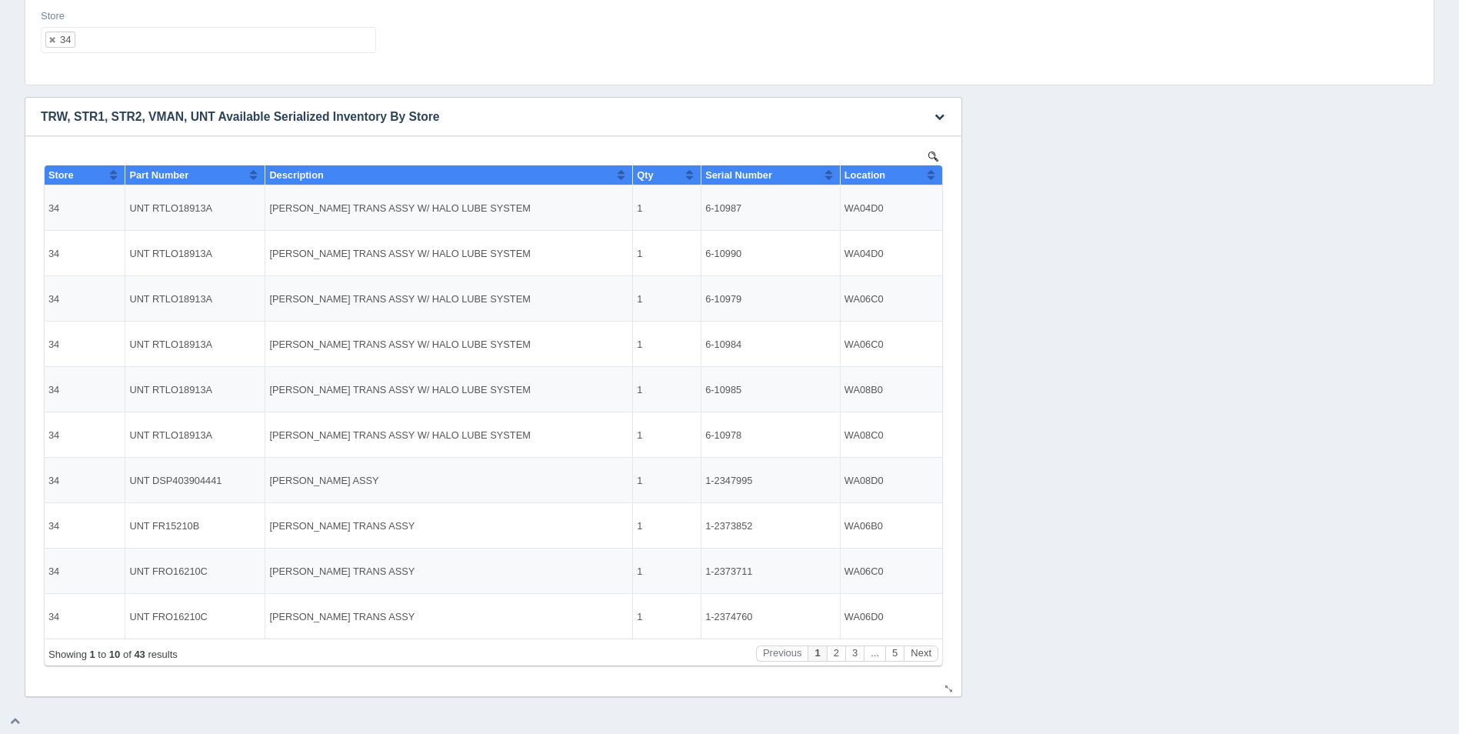
click at [932, 174] on button "Sort column ascending" at bounding box center [931, 174] width 10 height 18
click at [932, 174] on button "Sort column descending" at bounding box center [931, 174] width 10 height 18
click at [134, 38] on ul "34" at bounding box center [208, 40] width 335 height 26
select select
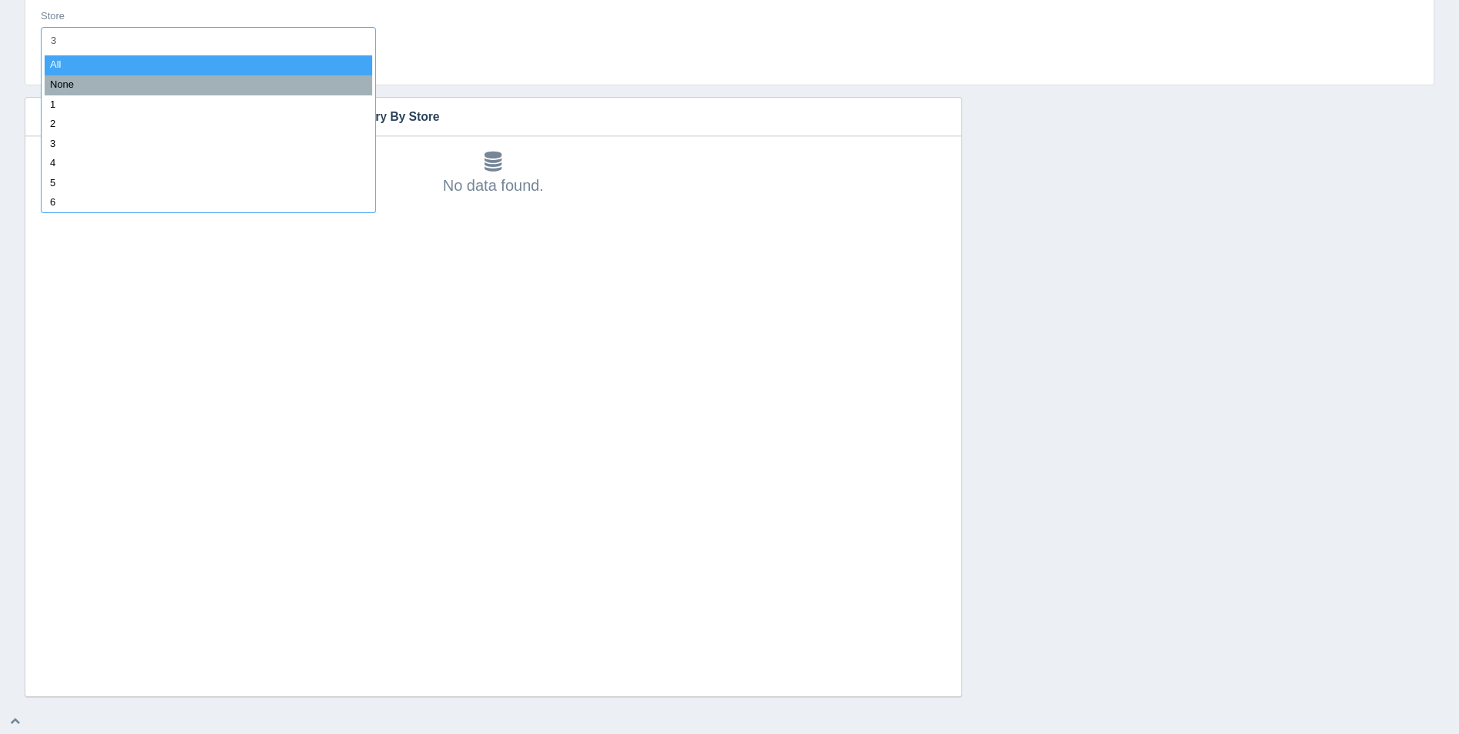
type input "35"
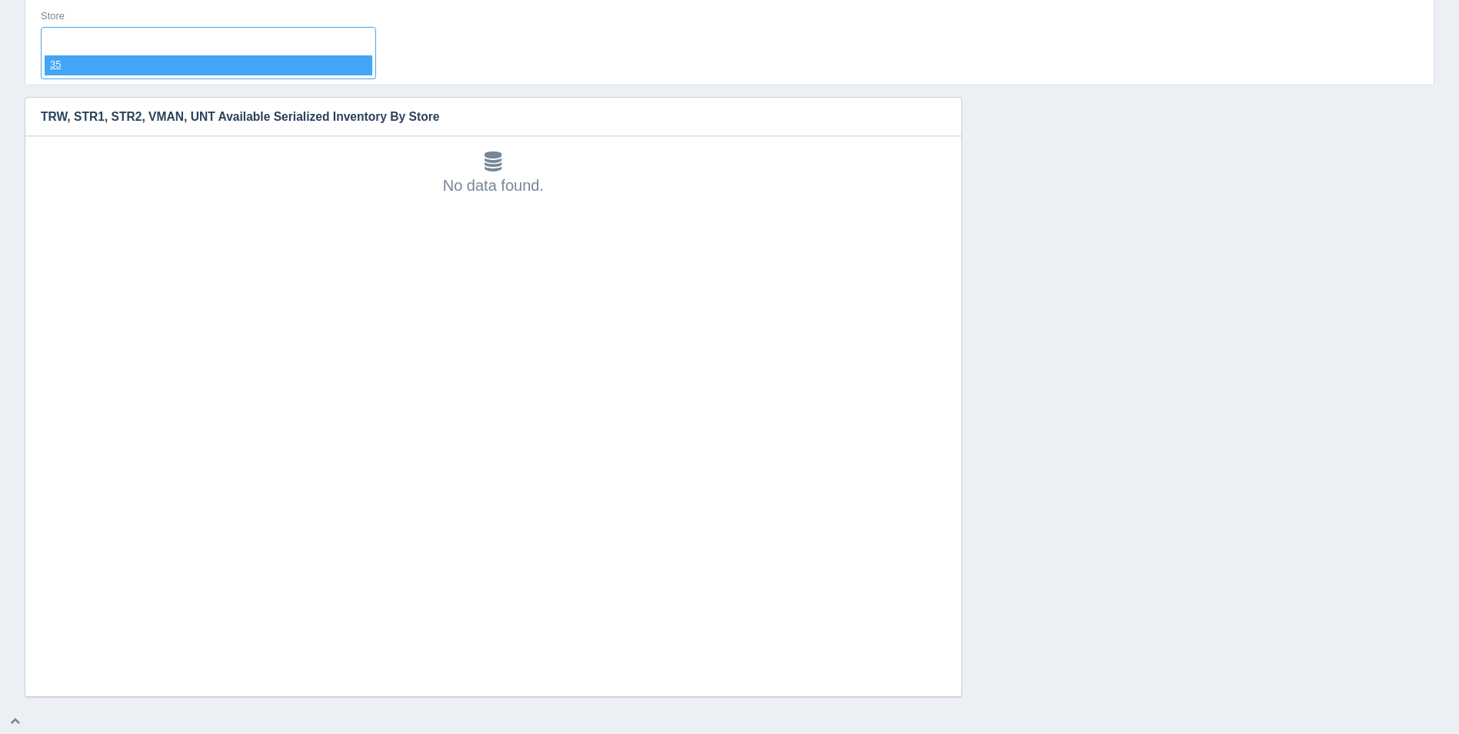
select select "35"
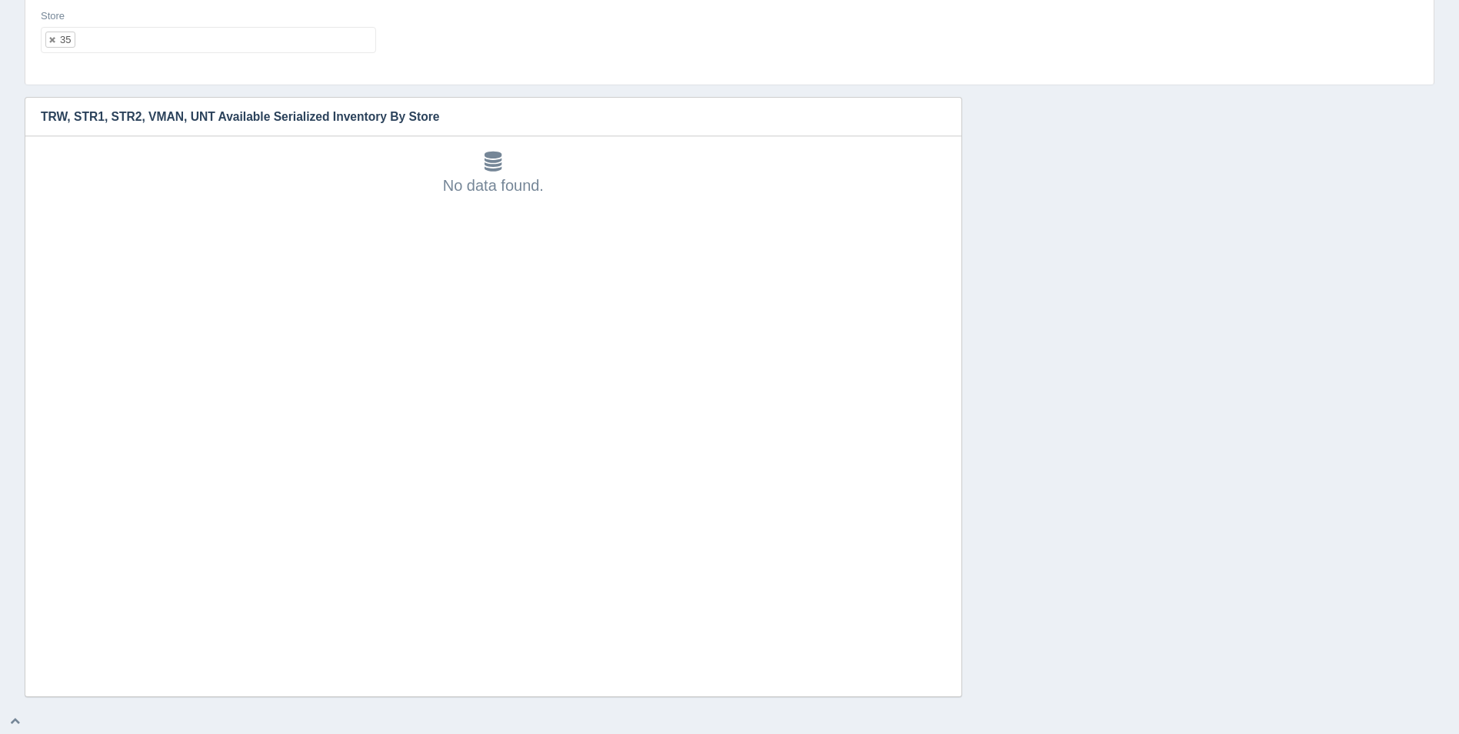
select select
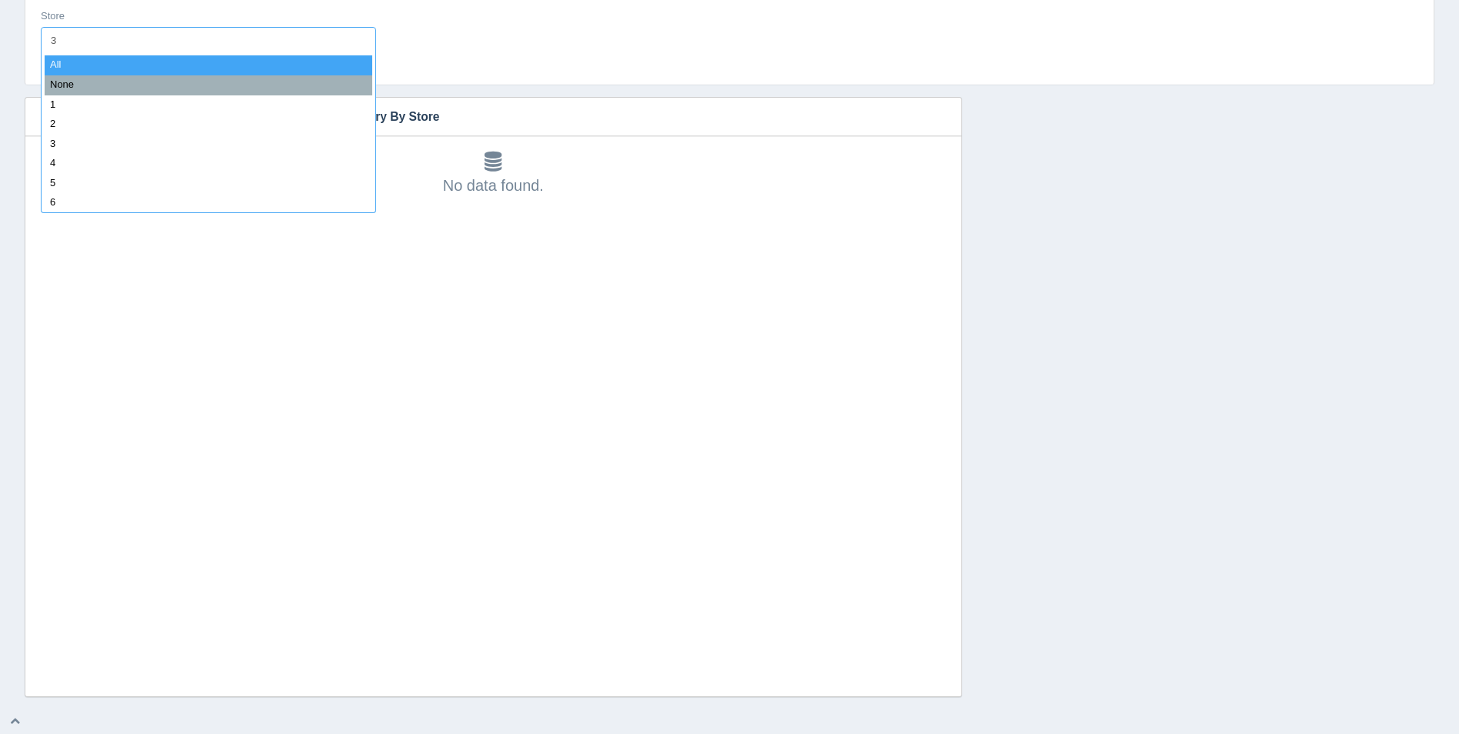
type input "36"
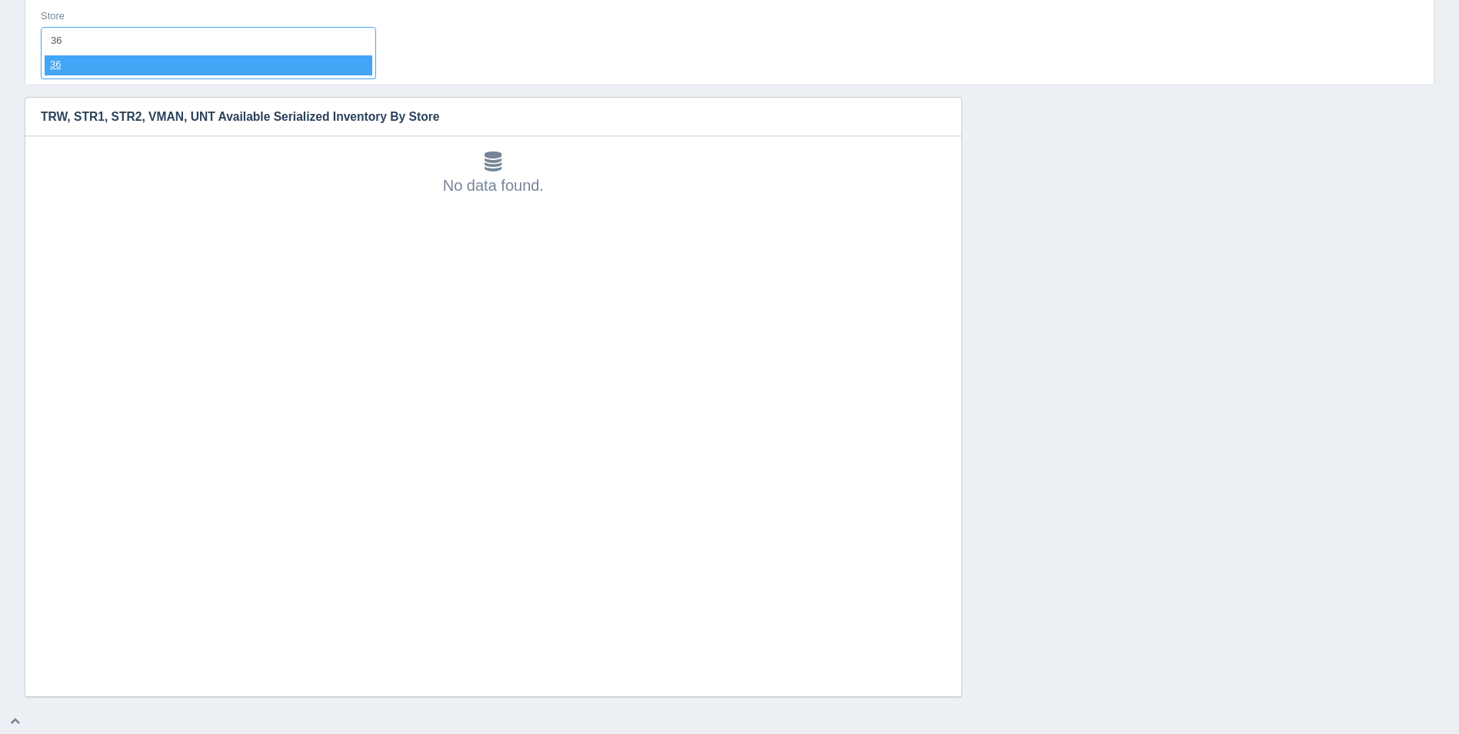
select select "36"
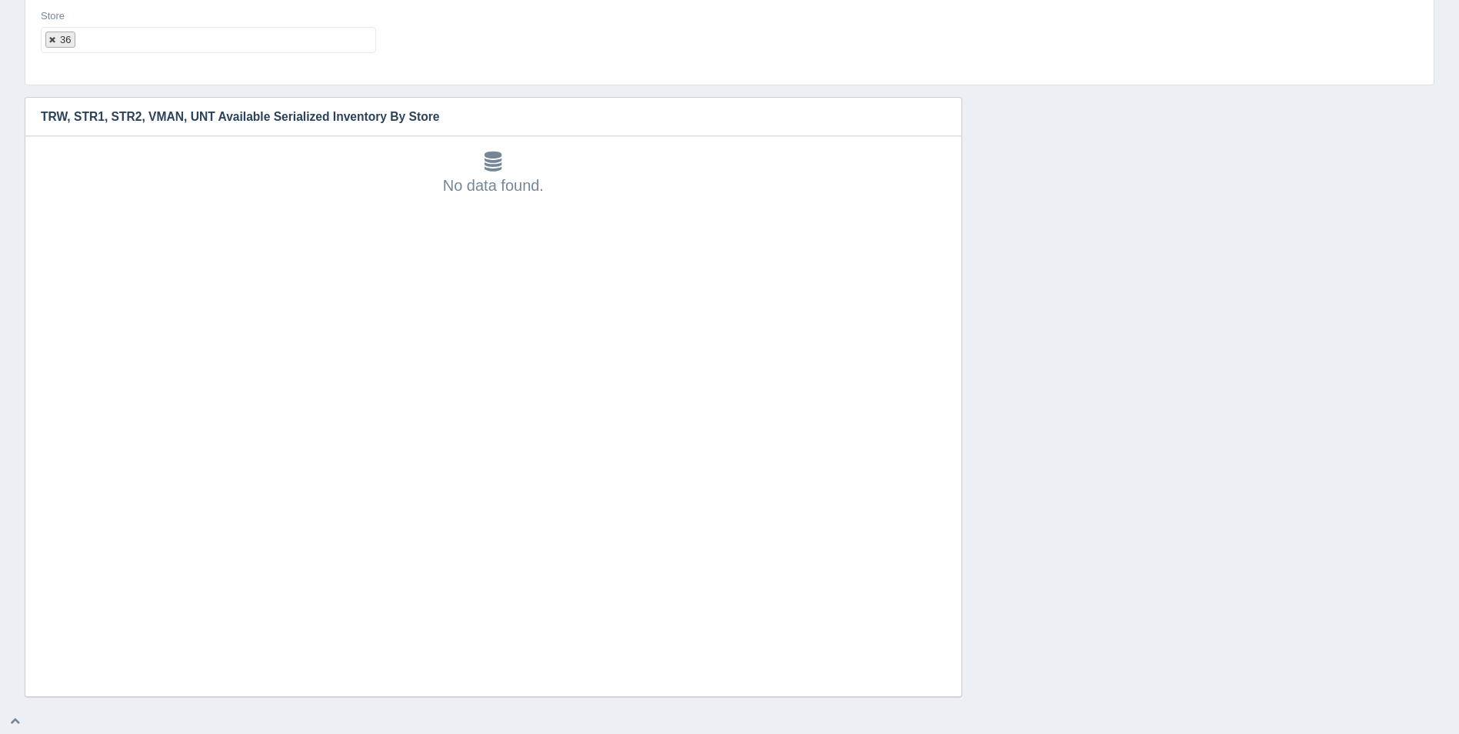
select select
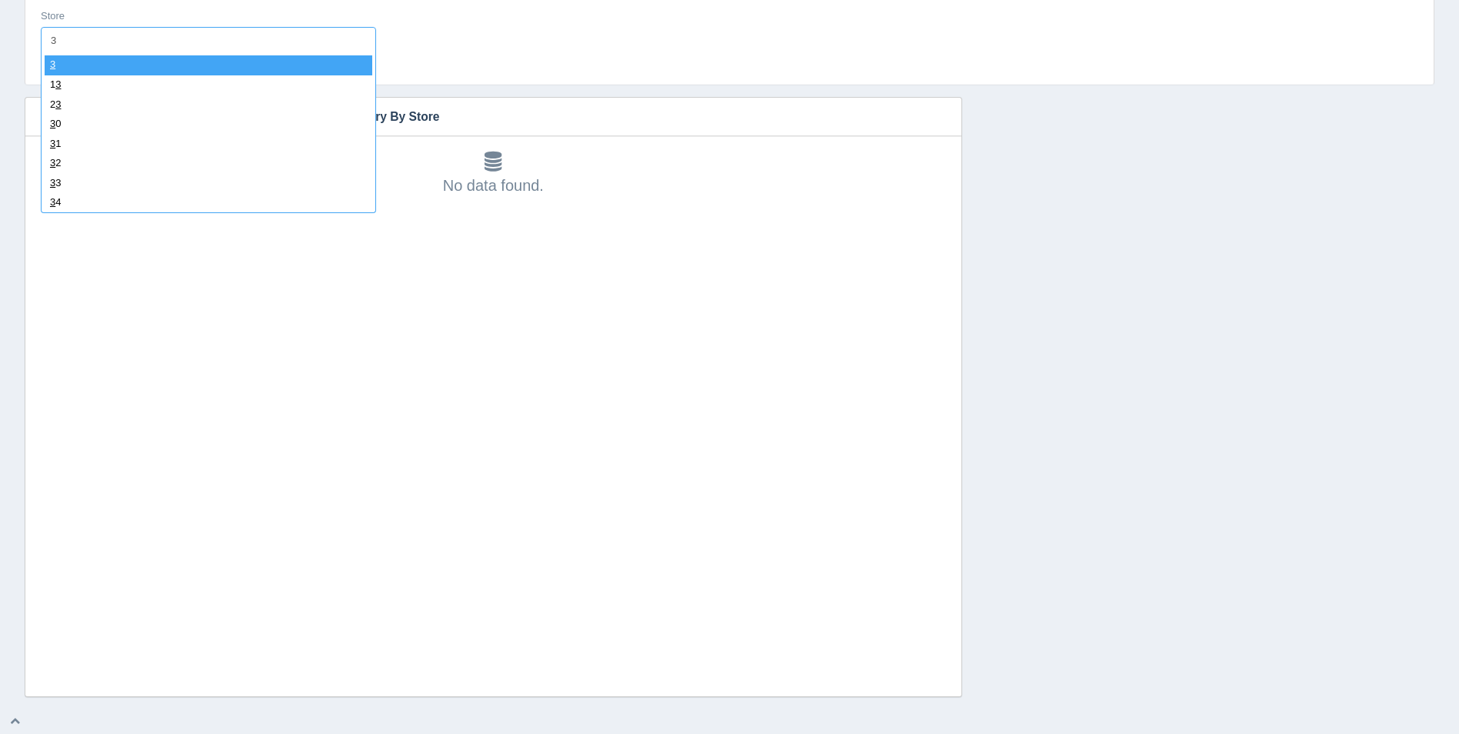
type input "37"
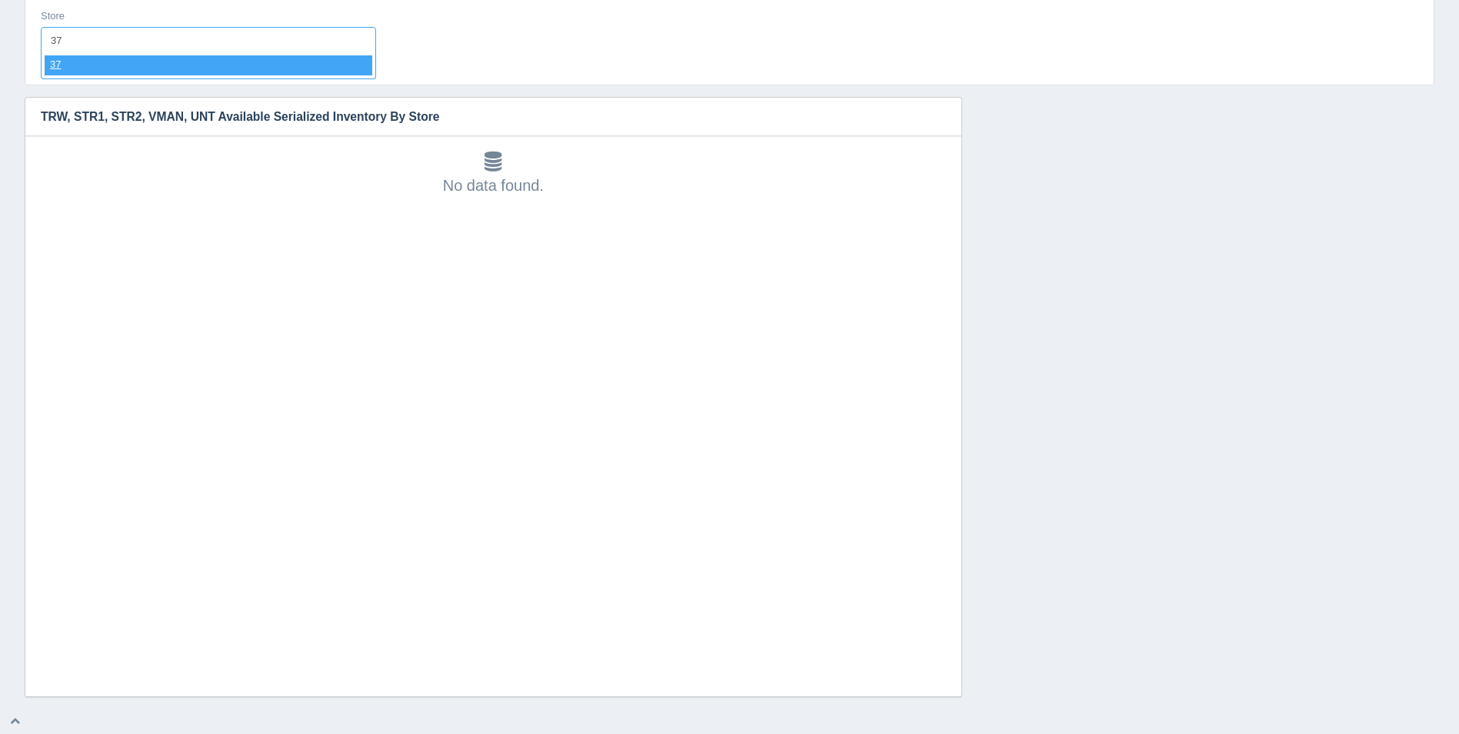
select select "37"
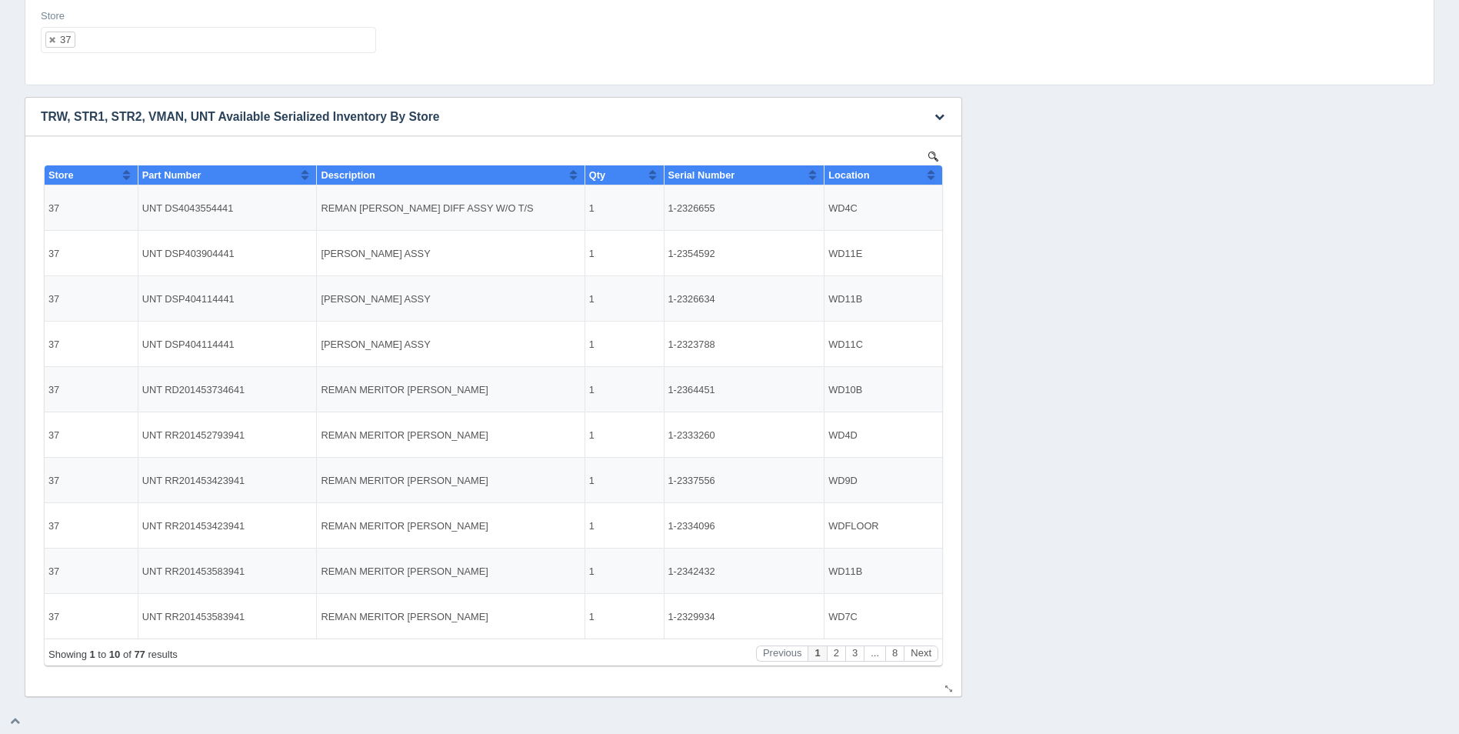
click at [930, 173] on button "Sort column ascending" at bounding box center [931, 174] width 10 height 18
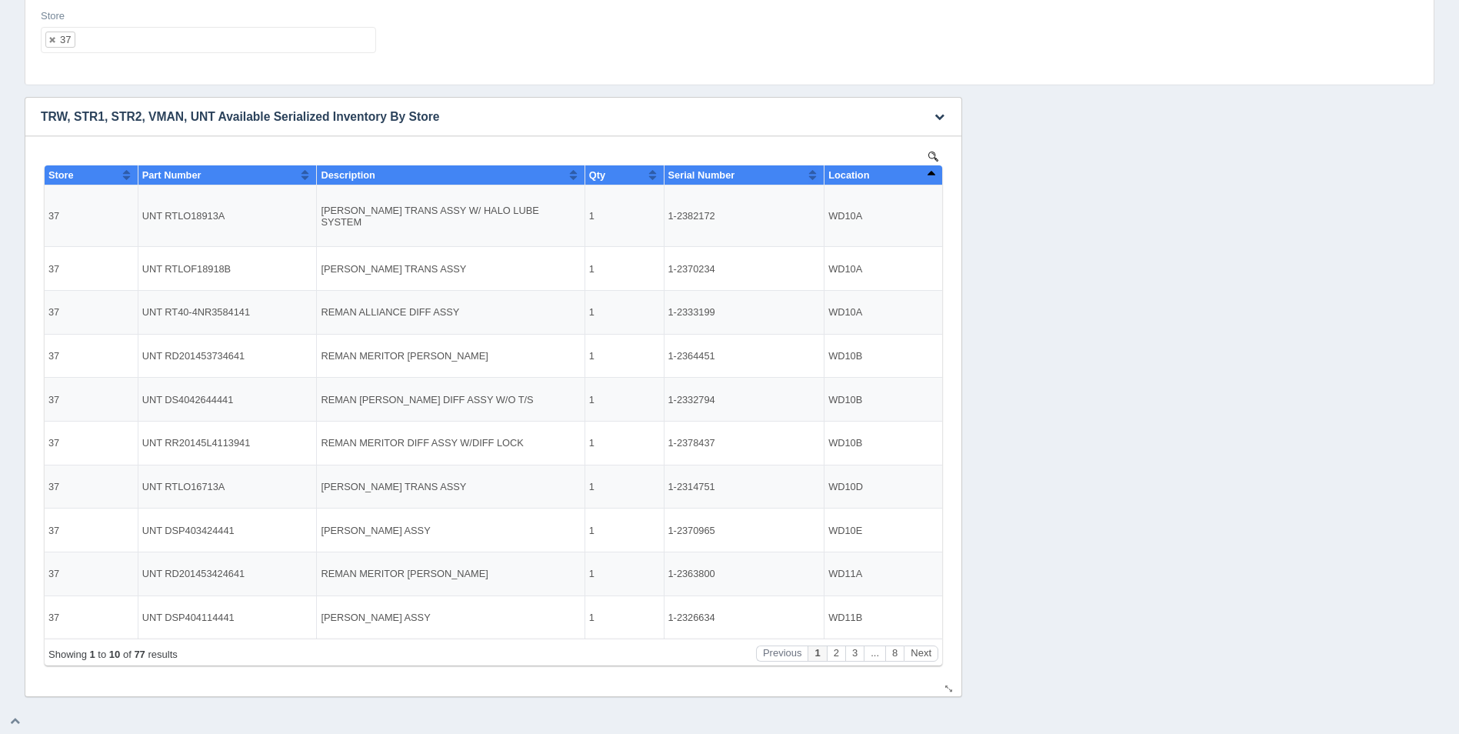
click at [933, 174] on button "Sort column descending" at bounding box center [931, 174] width 10 height 18
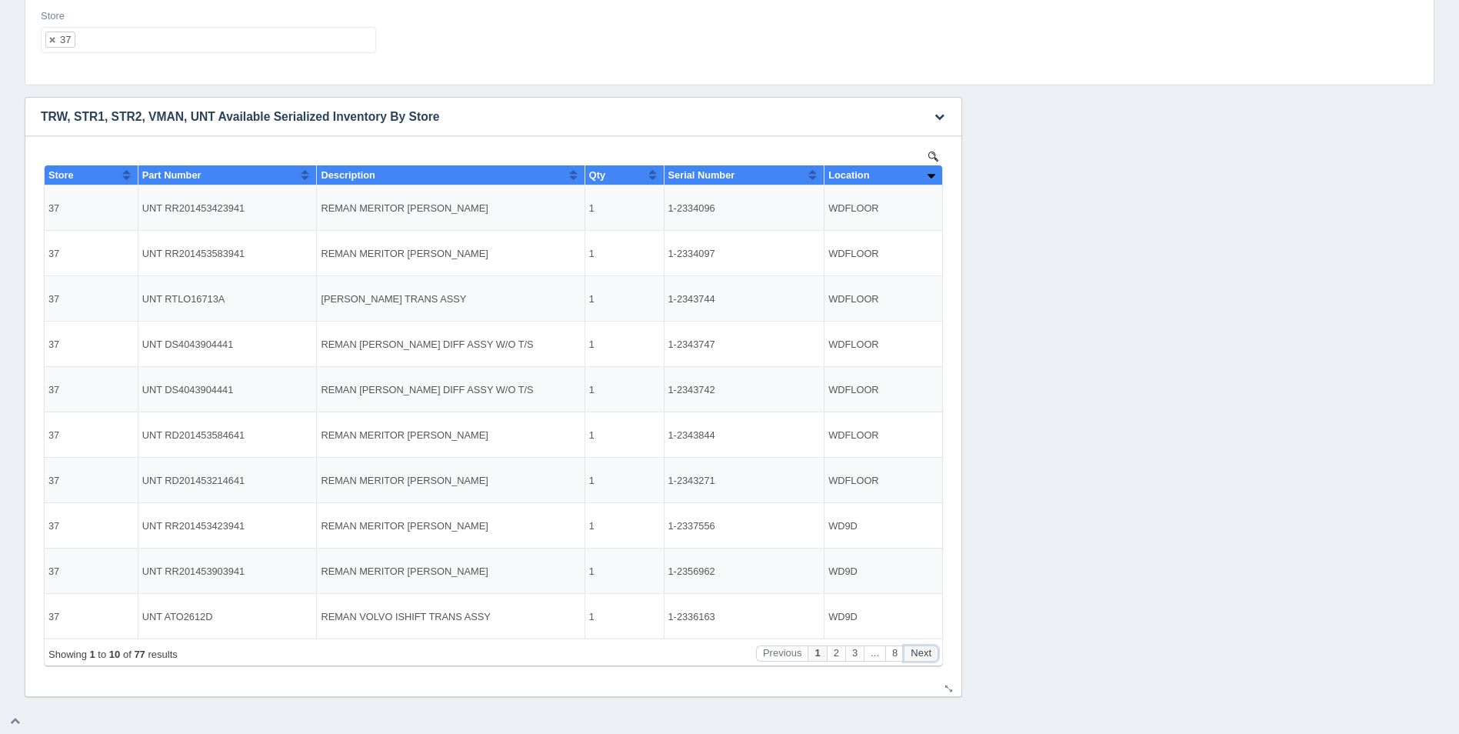
click at [923, 651] on button "Next" at bounding box center [920, 653] width 35 height 16
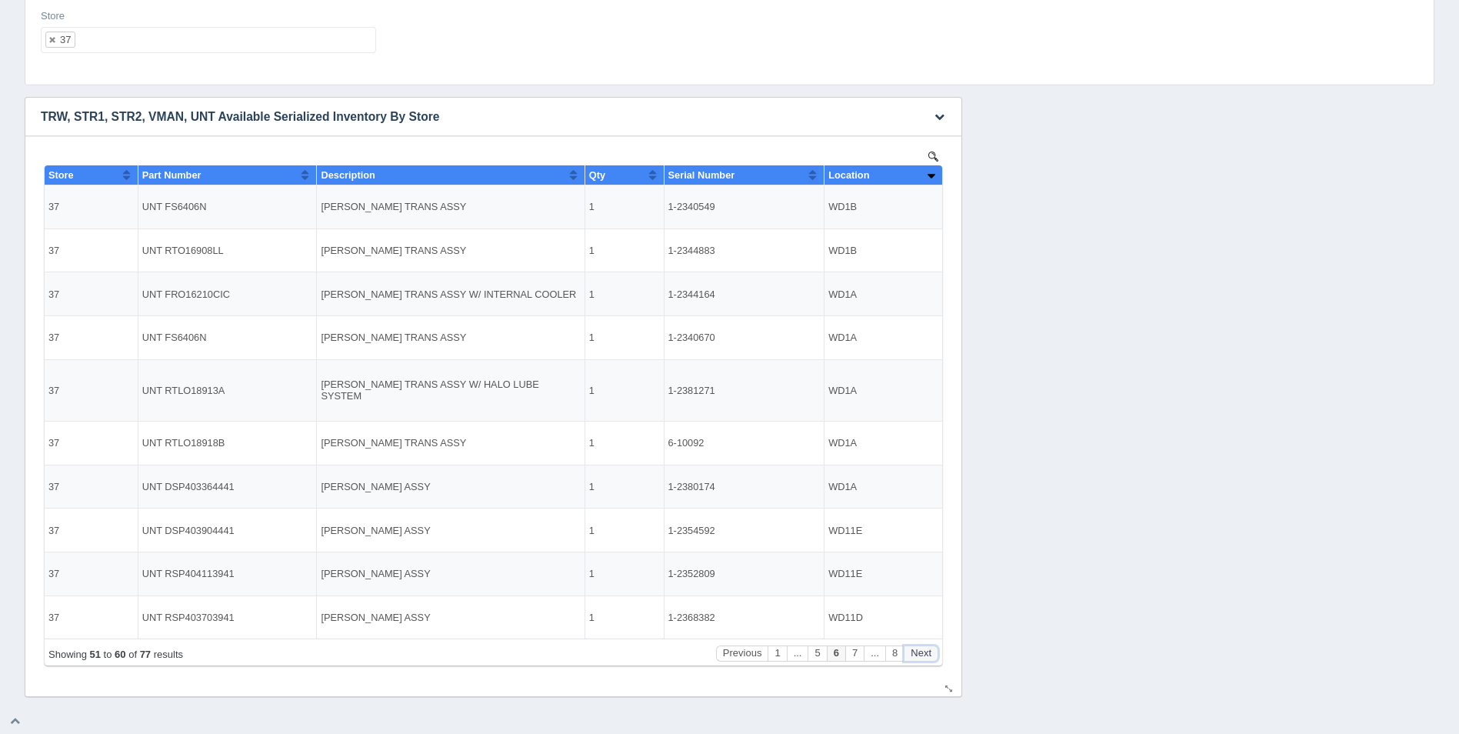
click at [923, 651] on button "Next" at bounding box center [920, 653] width 35 height 16
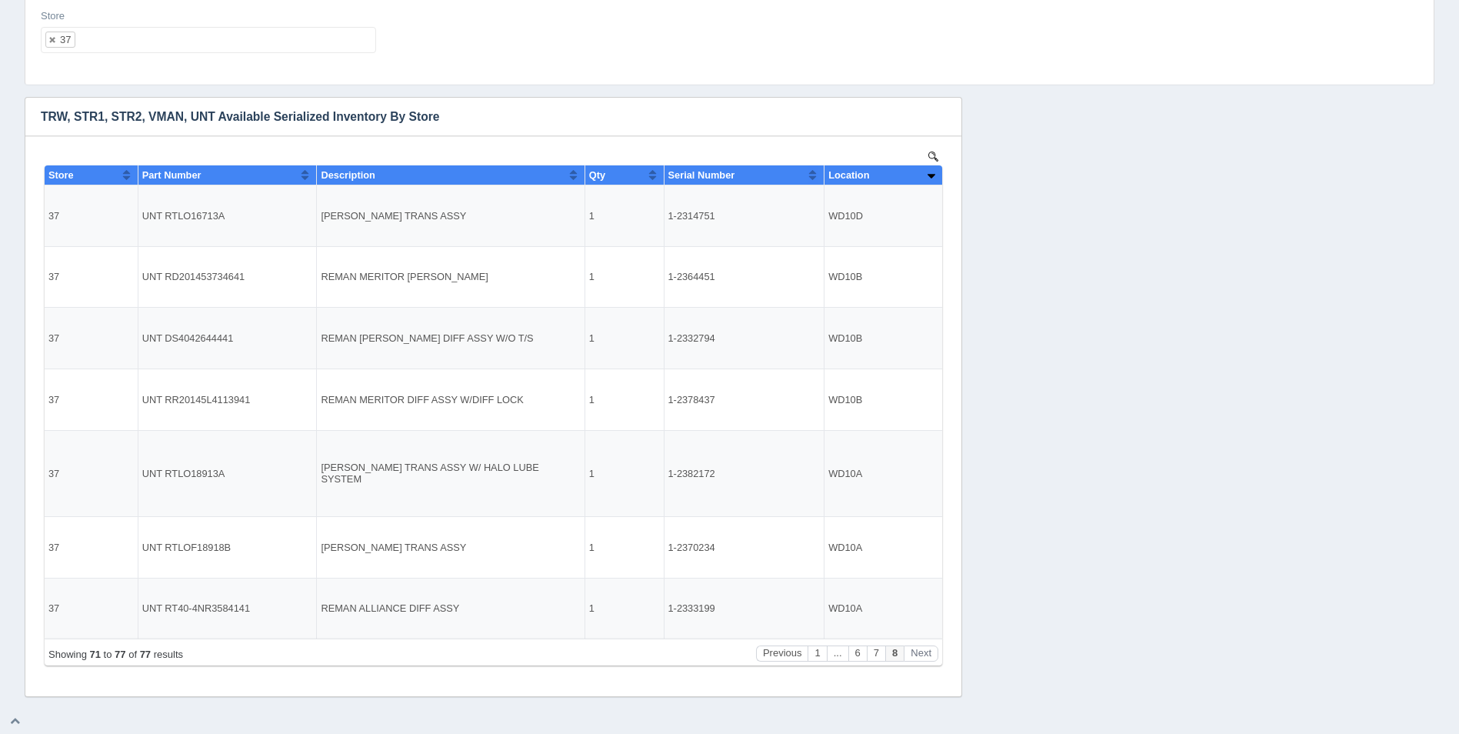
click at [185, 39] on ul "37" at bounding box center [208, 40] width 335 height 26
select select
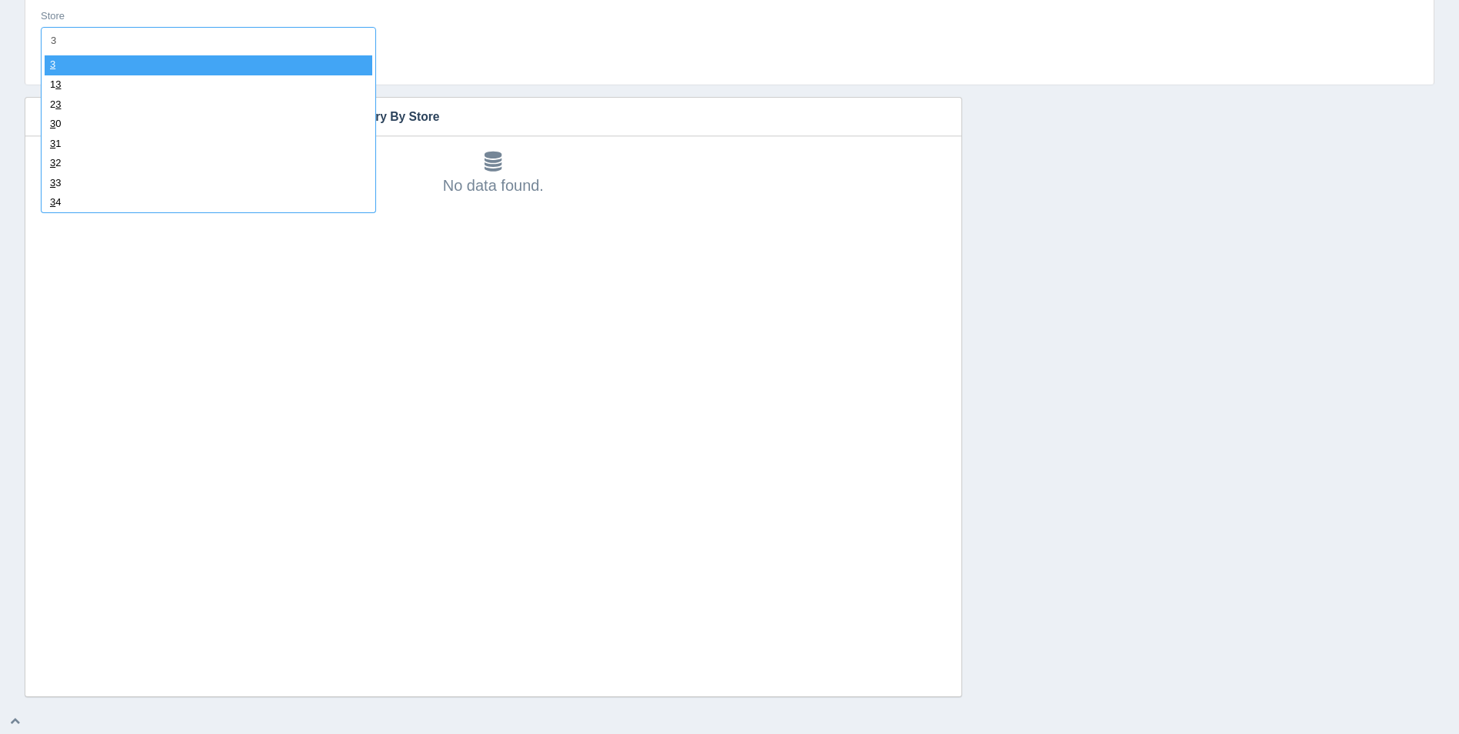
type input "38"
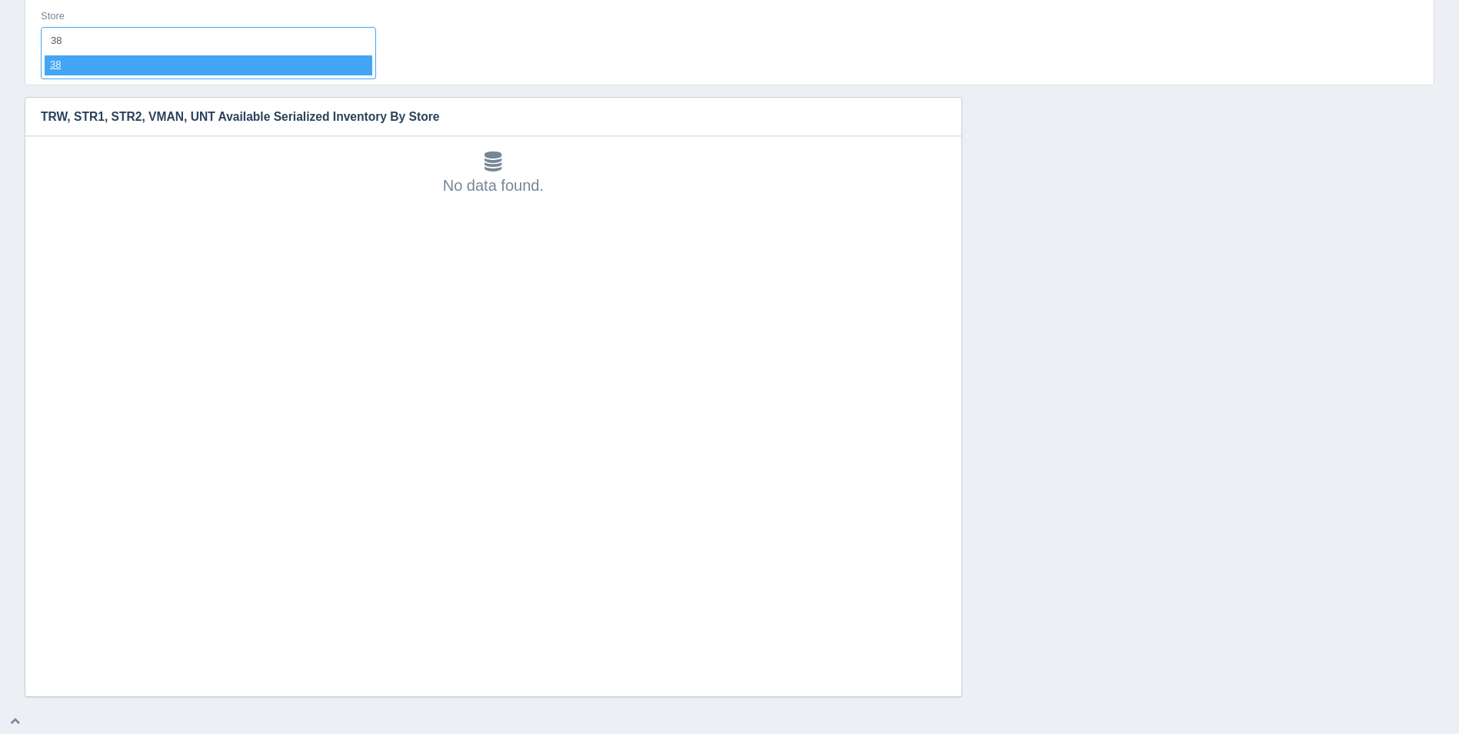
select select "38"
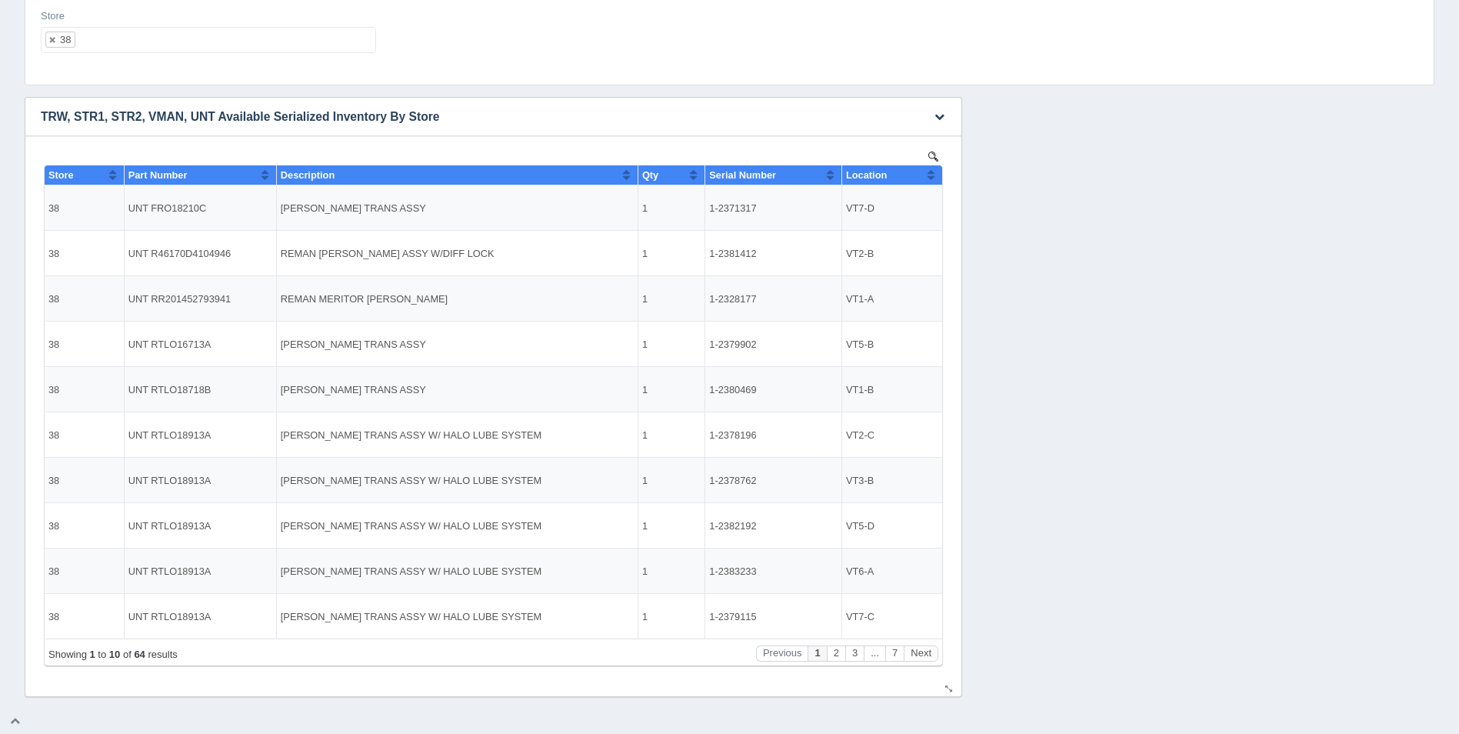
click at [925, 170] on div "Location" at bounding box center [886, 175] width 81 height 12
click at [931, 174] on button "Sort column descending" at bounding box center [931, 174] width 10 height 18
click at [921, 651] on button "Next" at bounding box center [920, 653] width 35 height 16
click at [921, 650] on button "Next" at bounding box center [920, 653] width 35 height 16
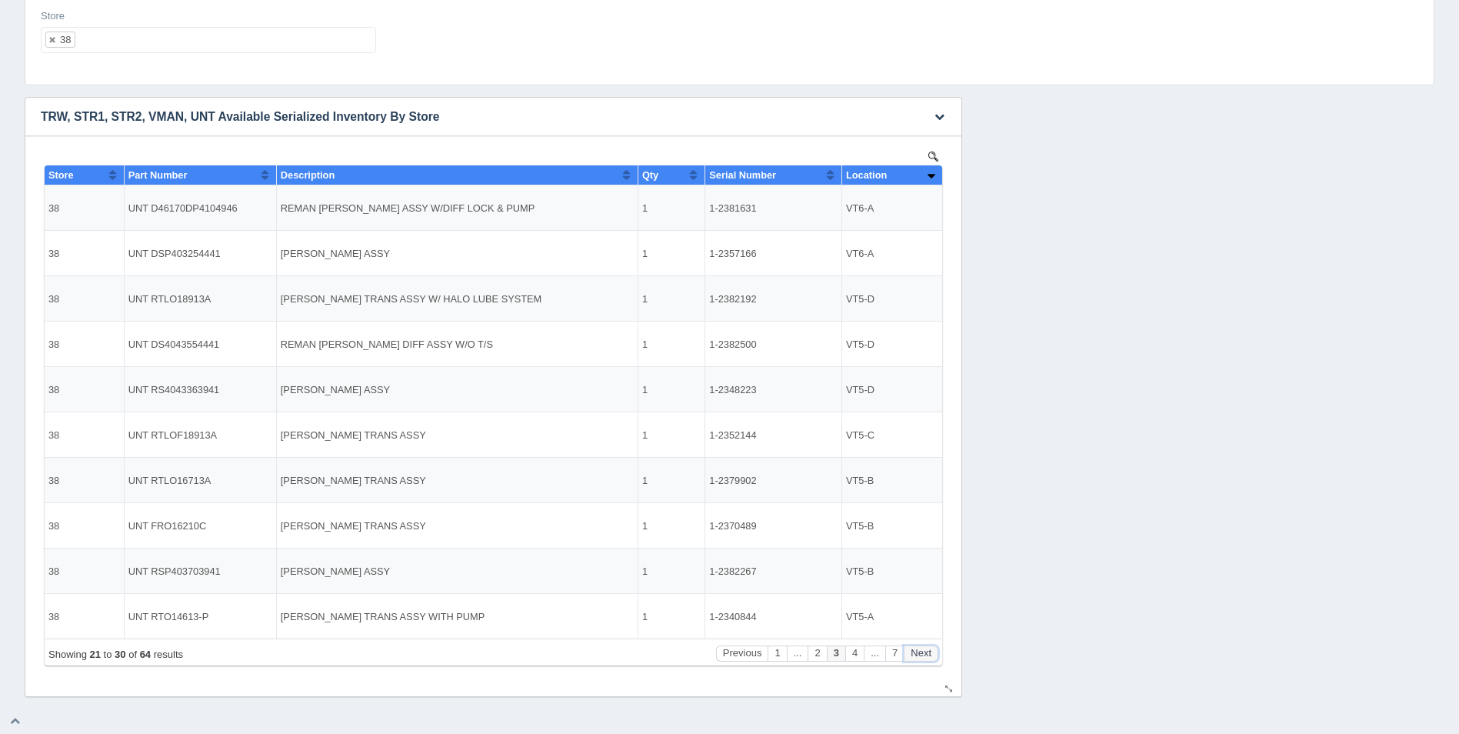
click at [921, 650] on button "Next" at bounding box center [920, 653] width 35 height 16
click at [922, 651] on button "Next" at bounding box center [920, 653] width 35 height 16
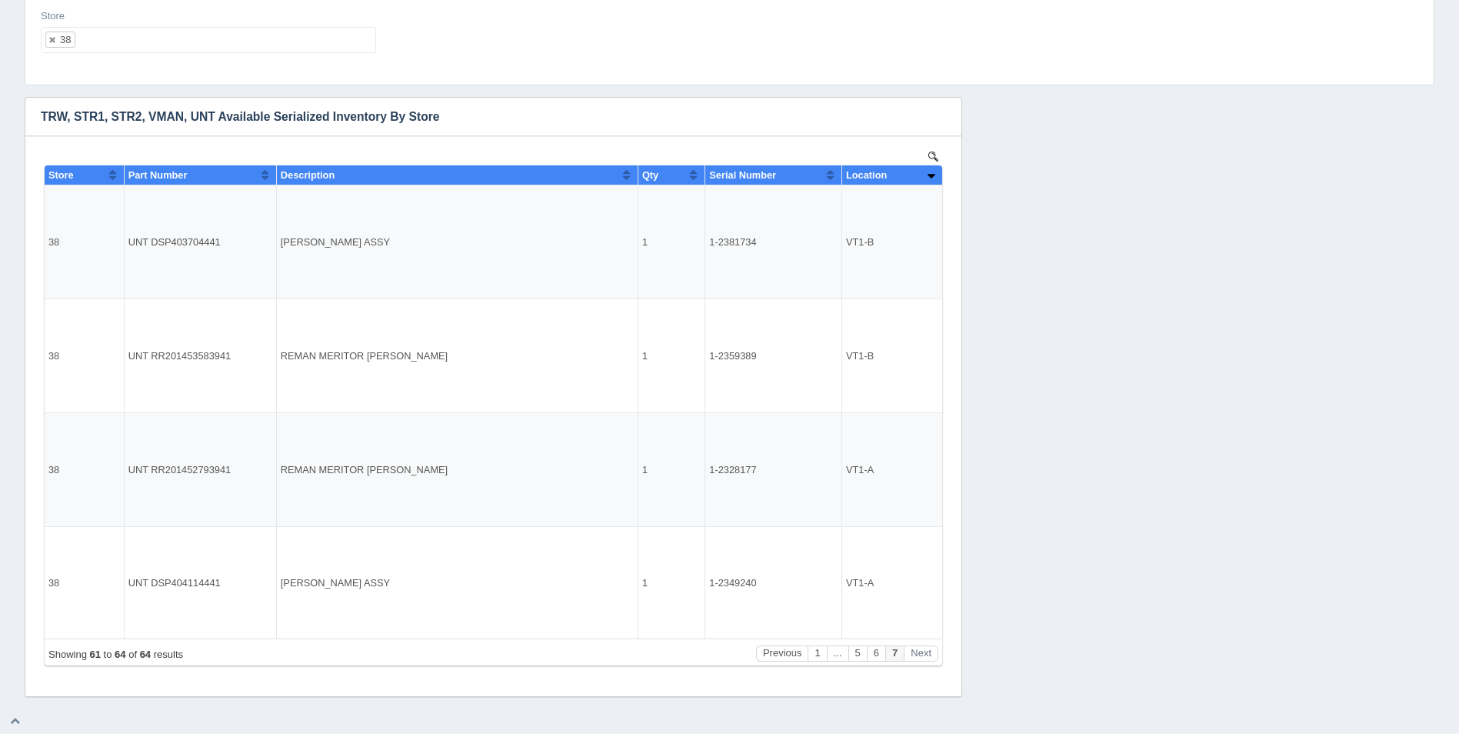
click at [236, 42] on ul "38" at bounding box center [208, 40] width 335 height 26
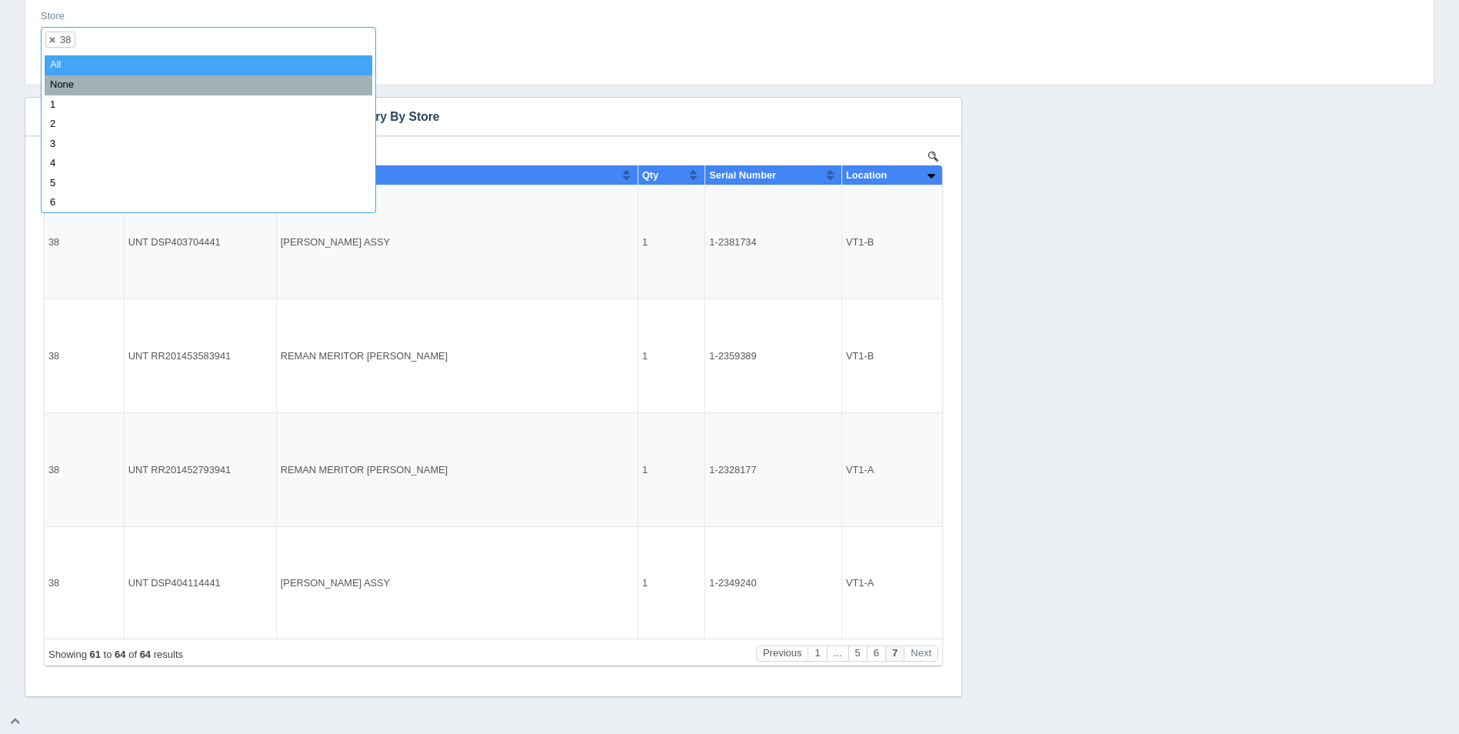
select select
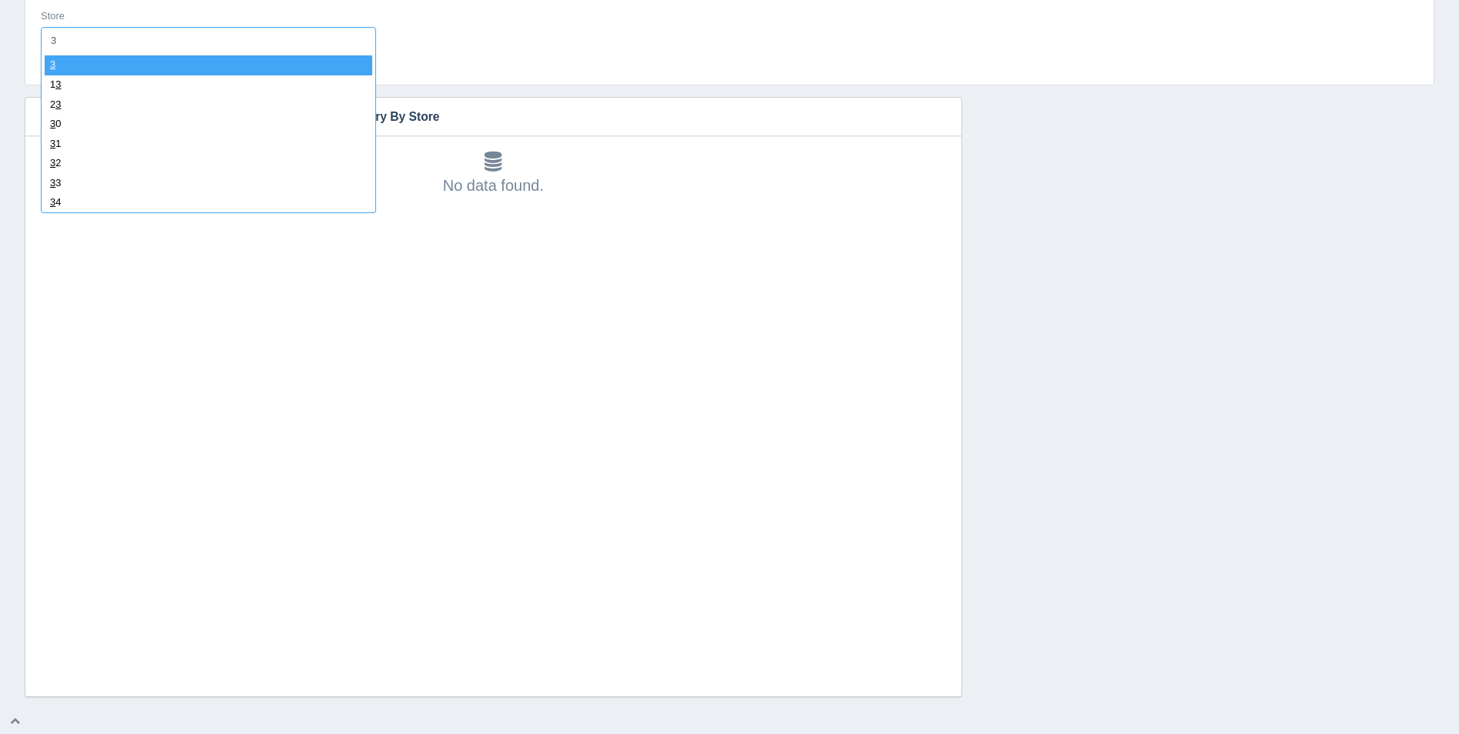
type input "39"
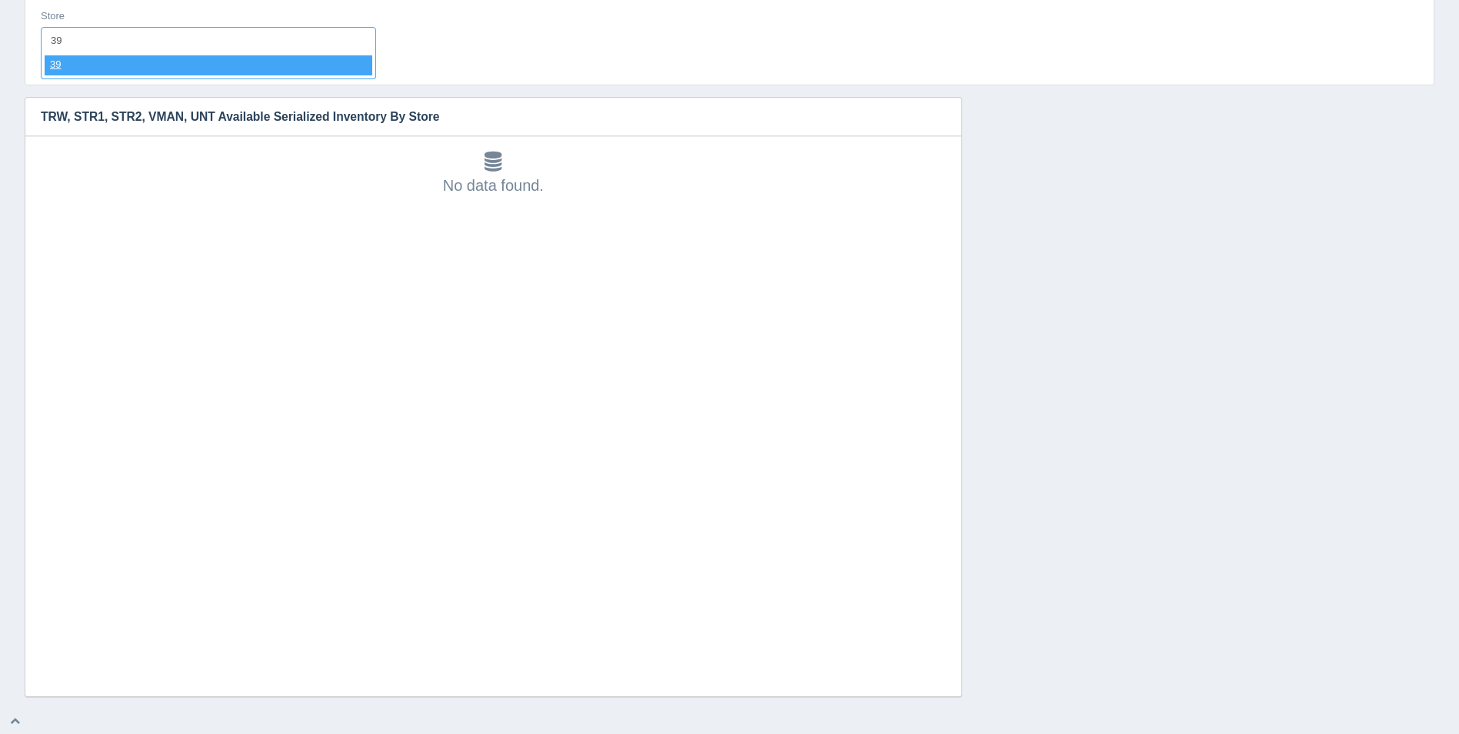
select select "39"
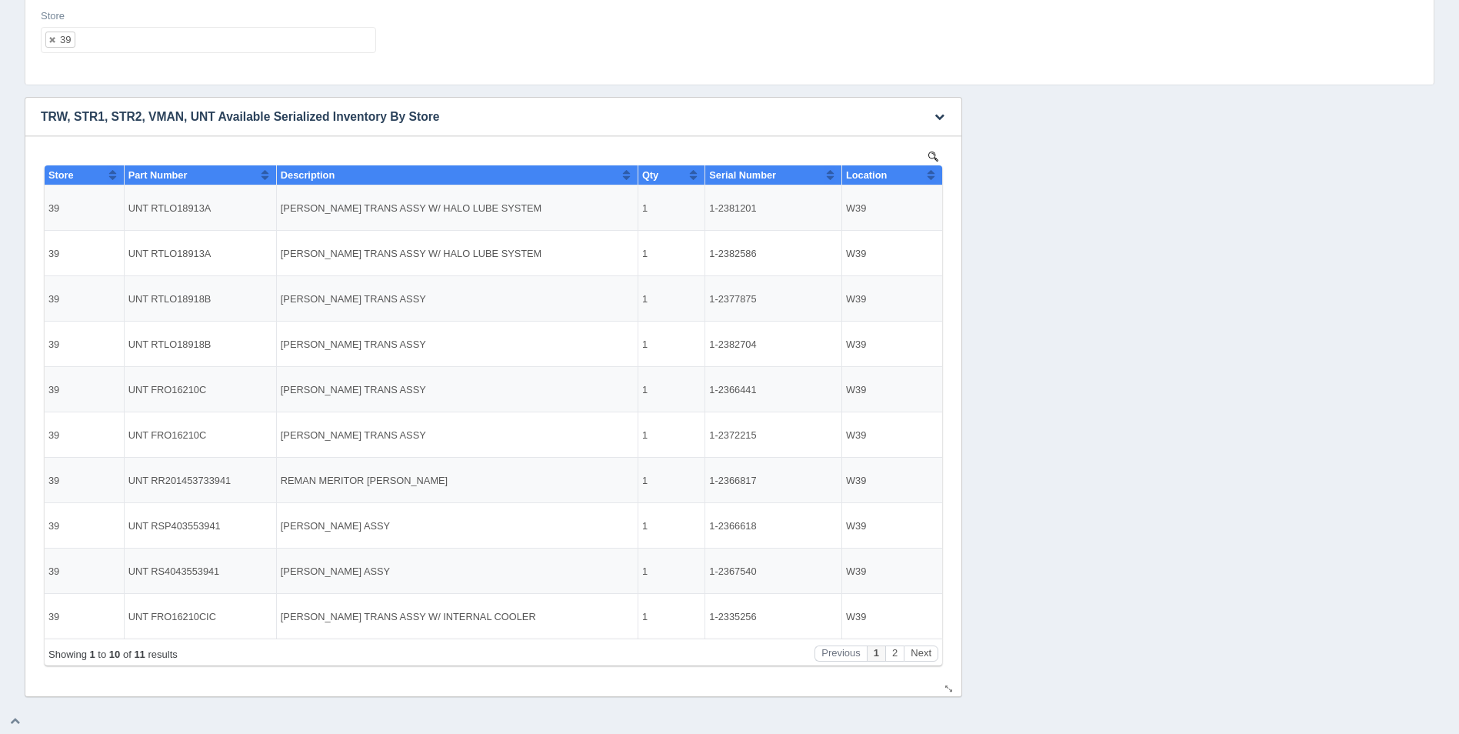
click at [931, 177] on button "Sort column ascending" at bounding box center [931, 174] width 10 height 18
click at [931, 177] on button "Sort column descending" at bounding box center [931, 174] width 10 height 18
click at [166, 44] on ul "39" at bounding box center [208, 40] width 335 height 26
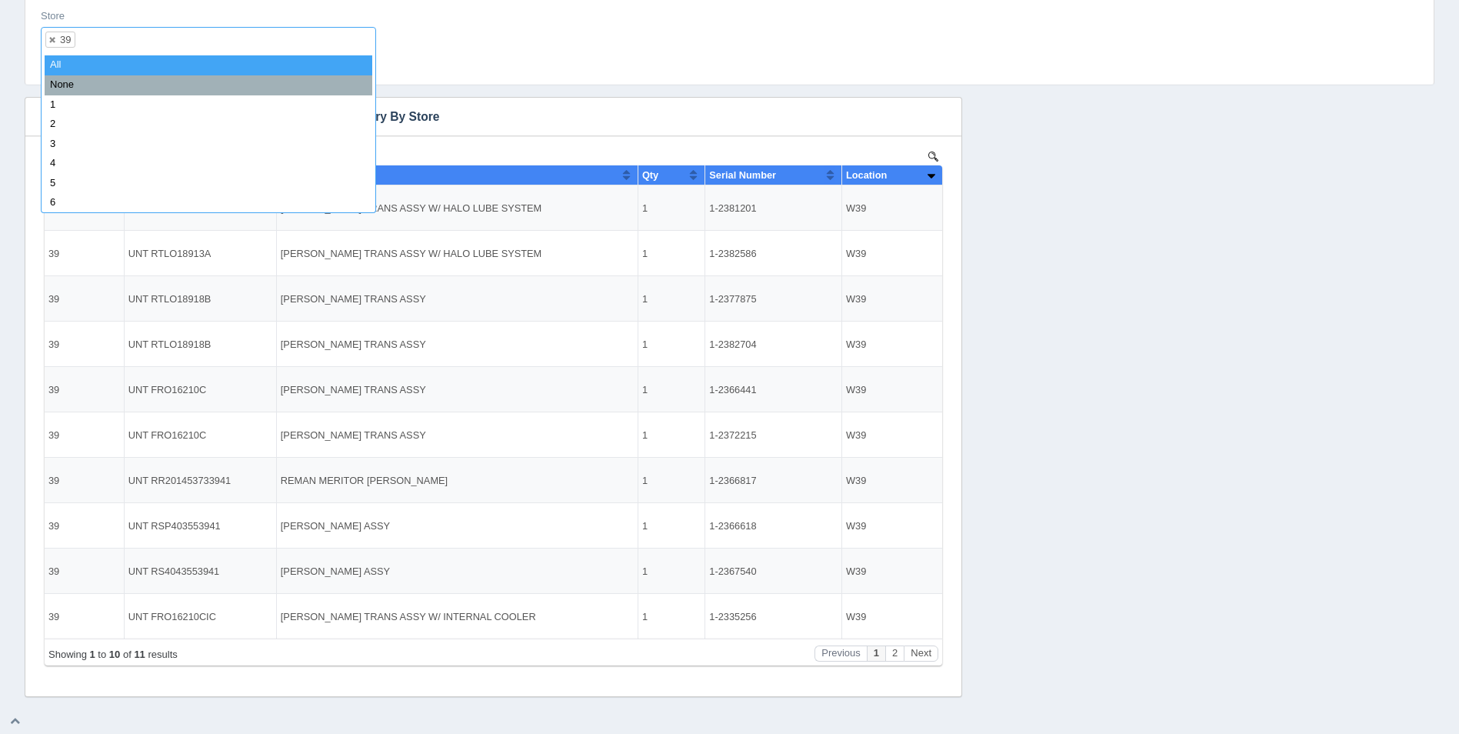
select select
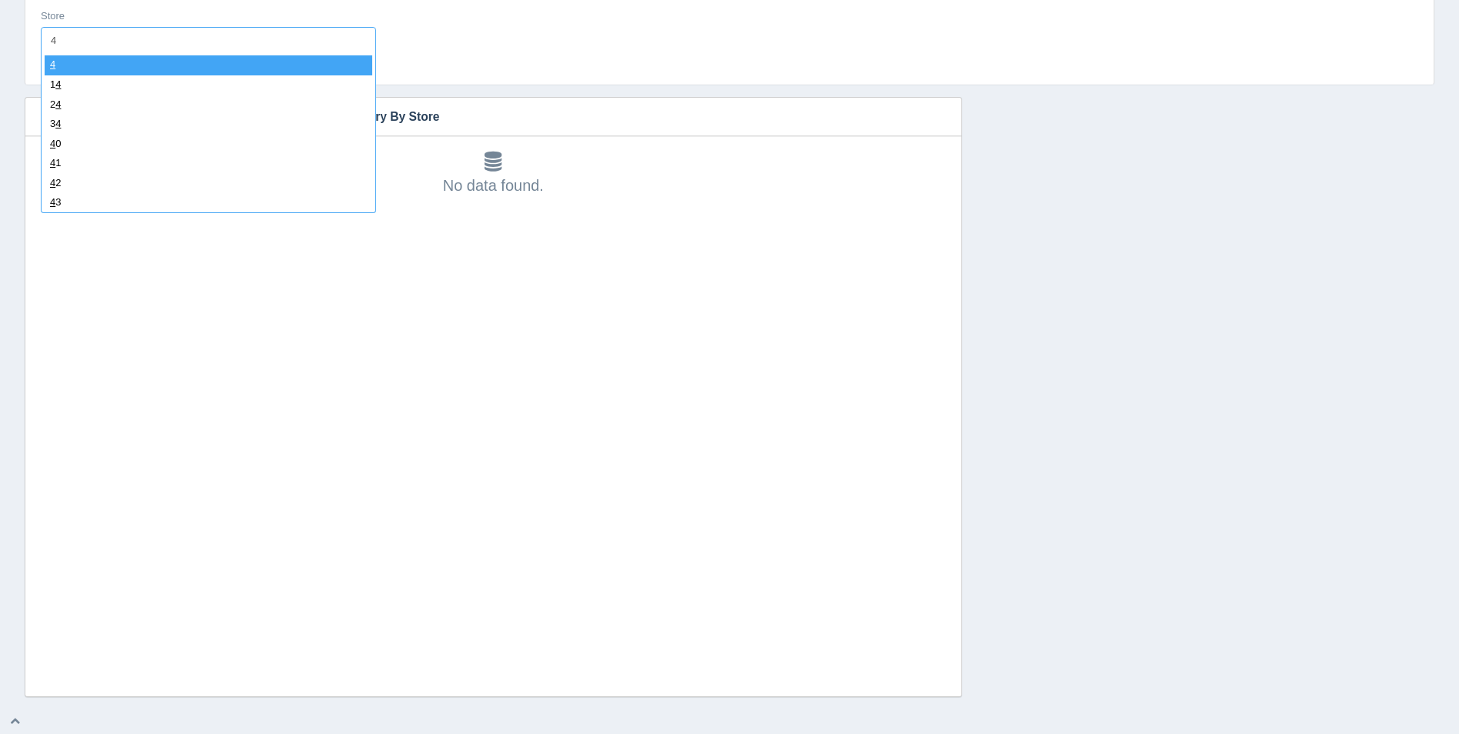
type input "40"
select select "40"
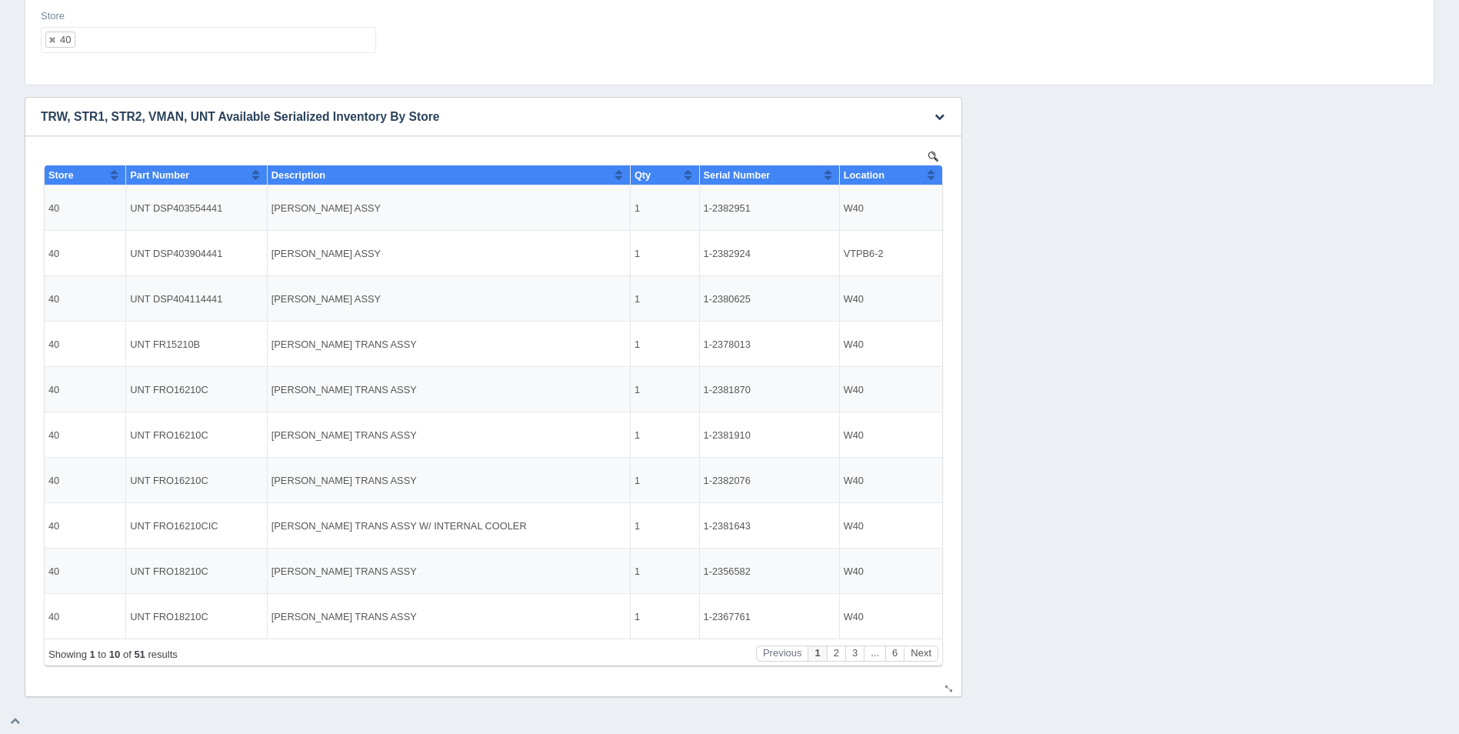
click at [935, 171] on button "Sort column ascending" at bounding box center [931, 174] width 10 height 18
click at [935, 171] on button "Sort column descending" at bounding box center [931, 174] width 10 height 18
click at [217, 45] on ul "40" at bounding box center [208, 40] width 335 height 26
select select
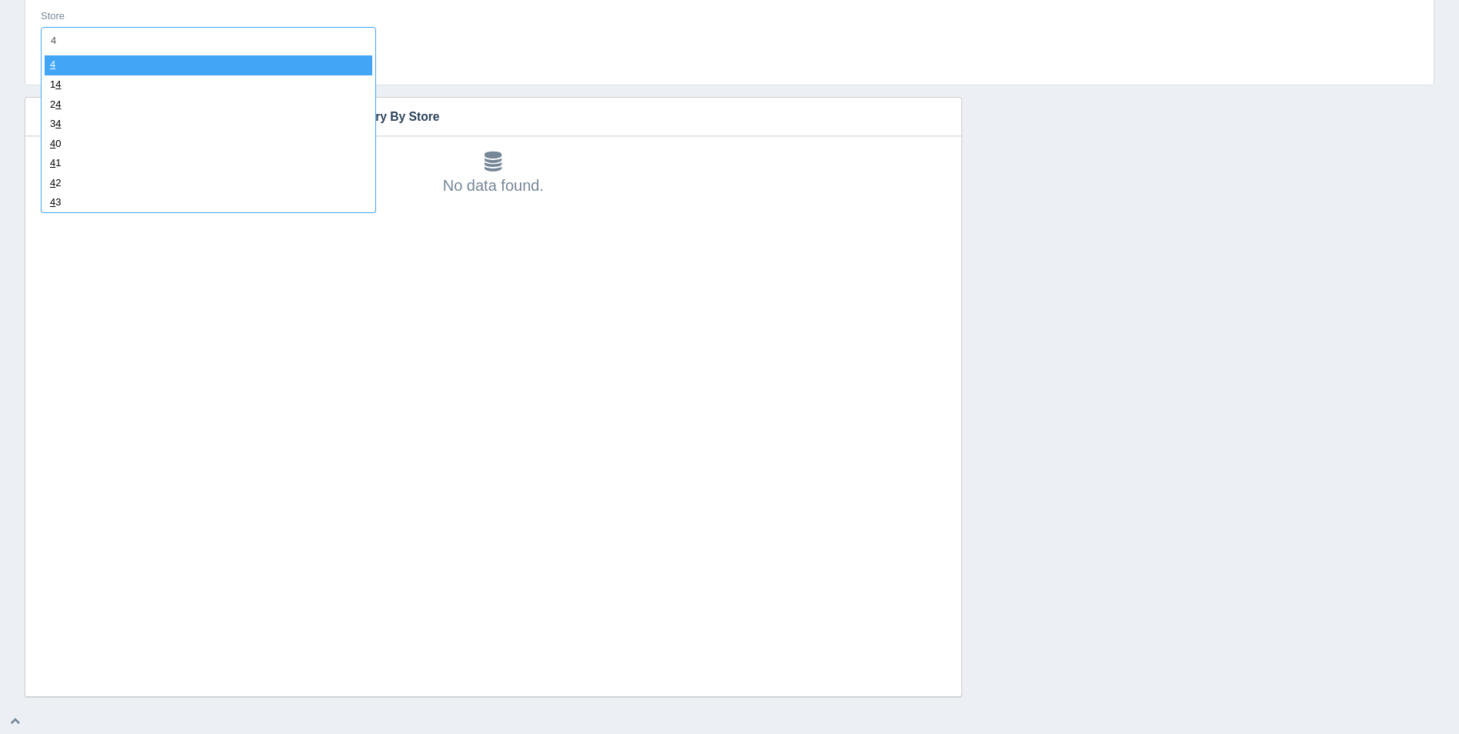
type input "41"
select select "41"
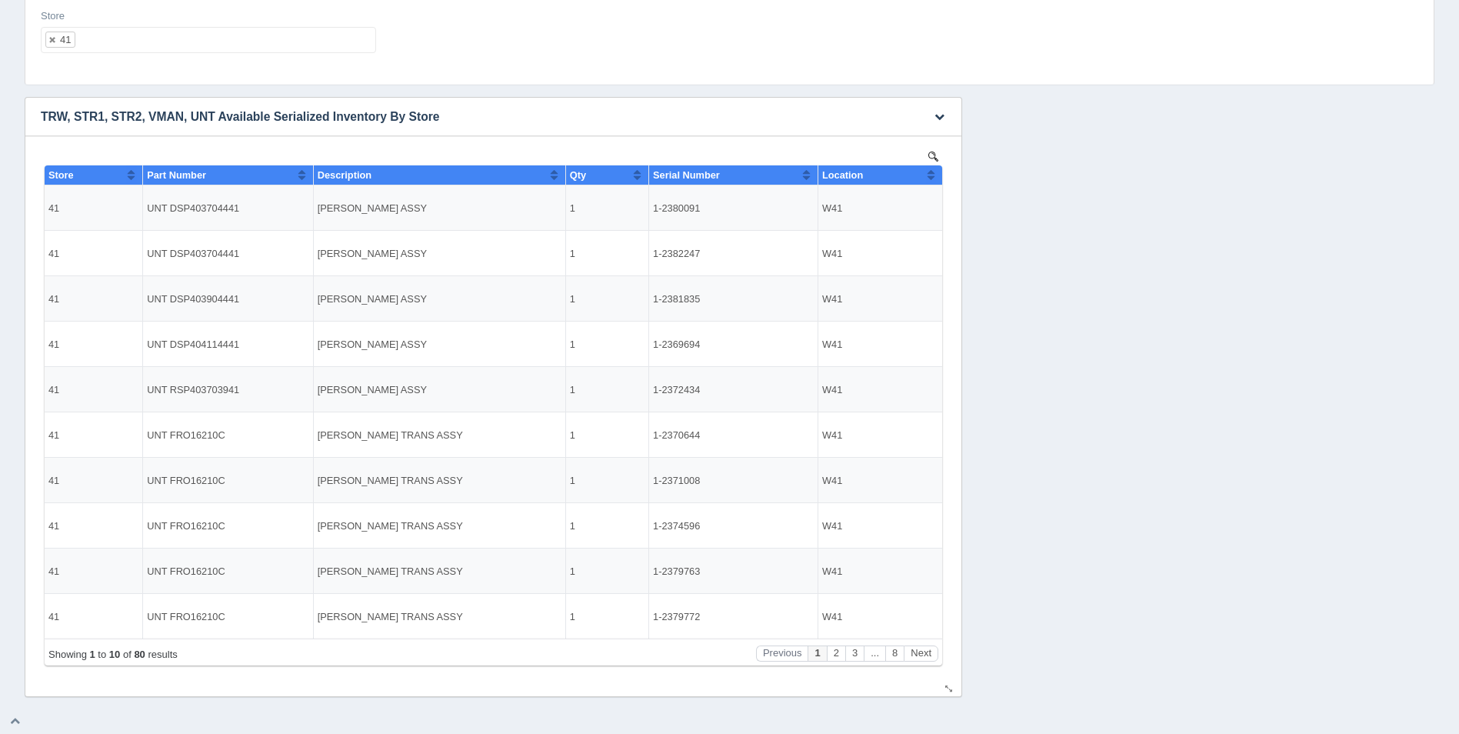
click at [924, 175] on div "Location" at bounding box center [874, 175] width 105 height 12
click at [228, 40] on ul "41" at bounding box center [208, 40] width 335 height 26
select select
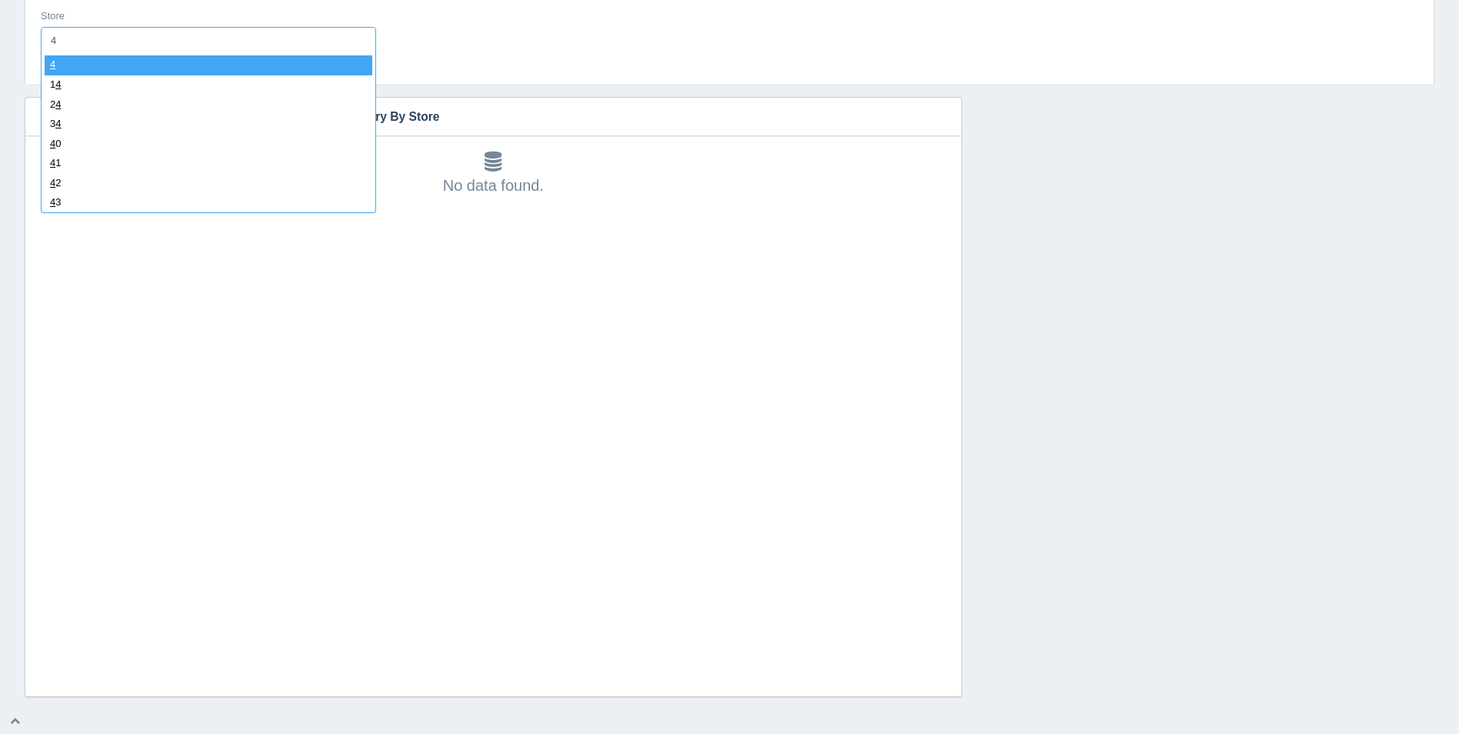
type input "42"
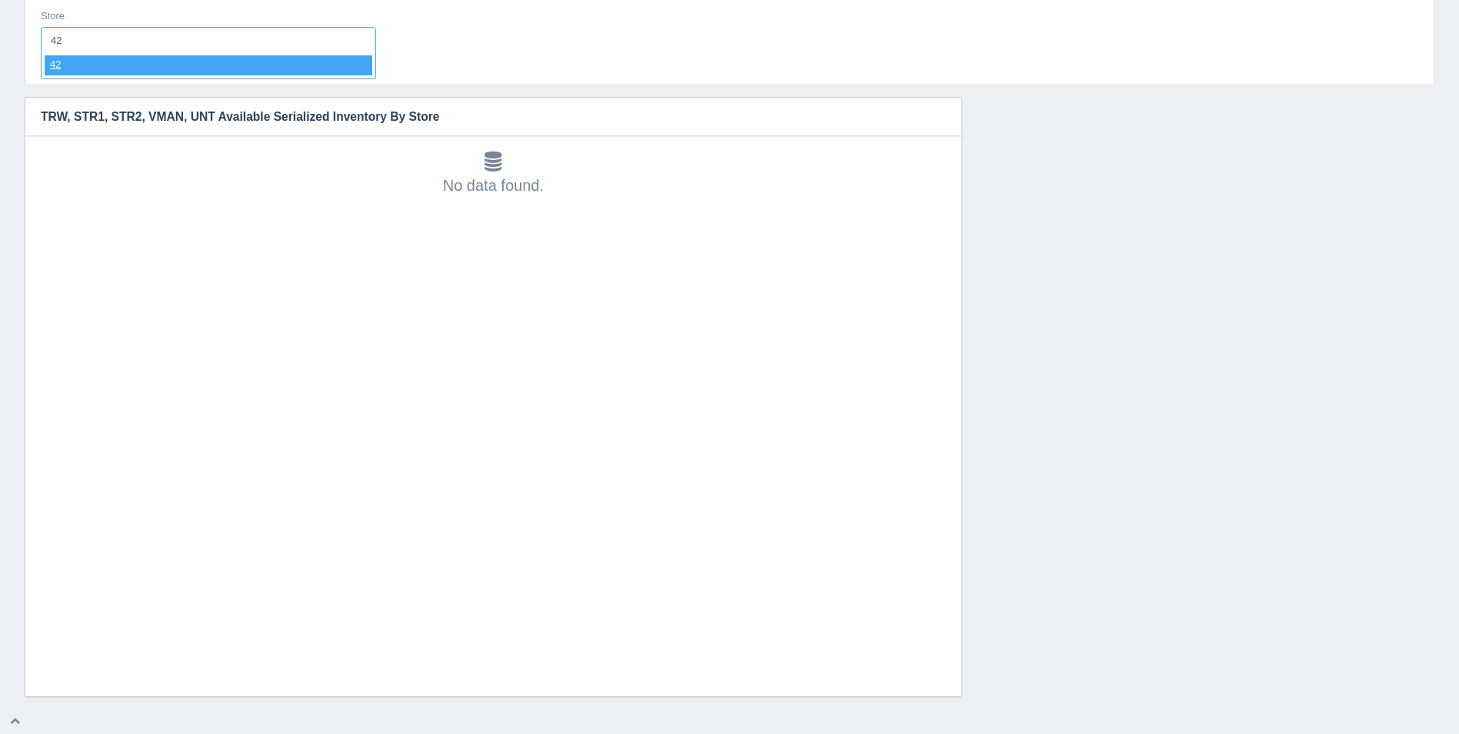
select select "42"
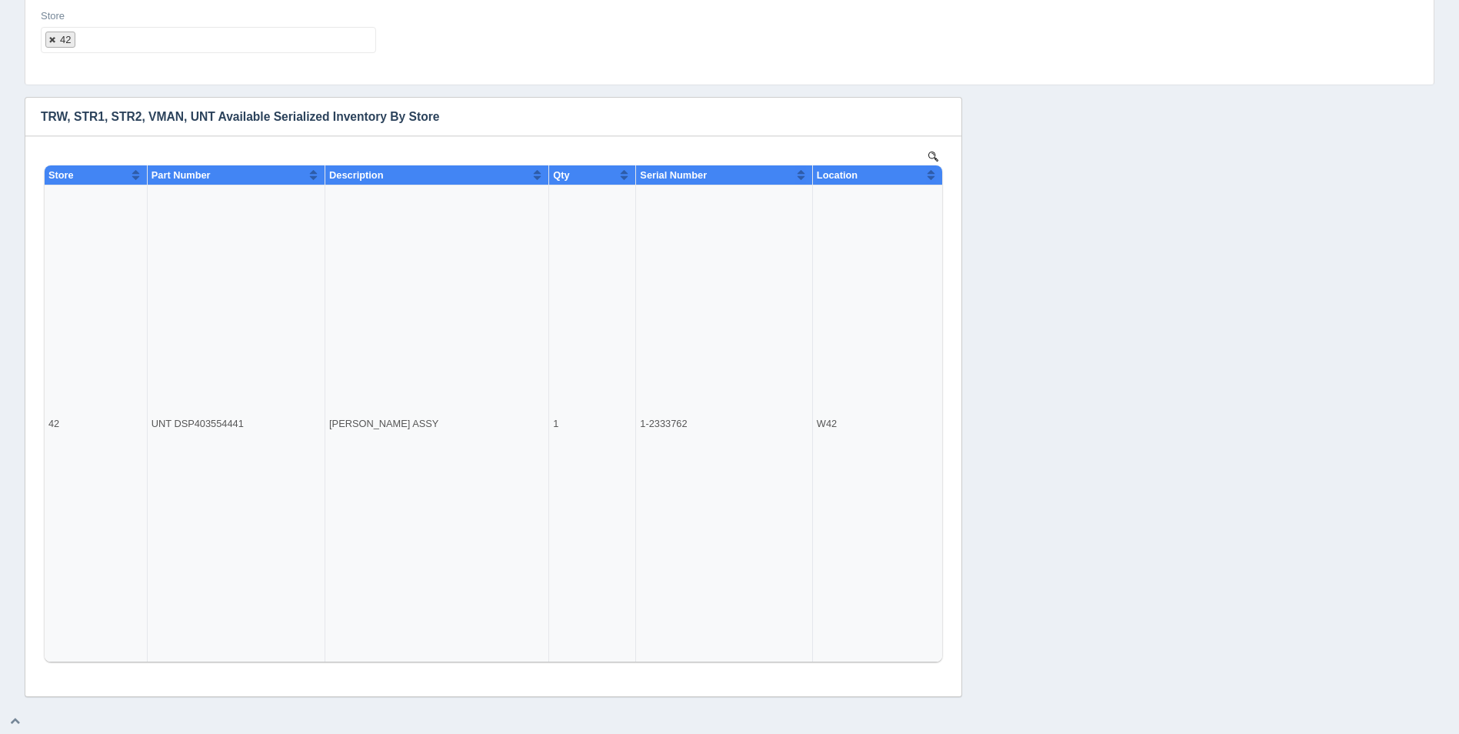
select select
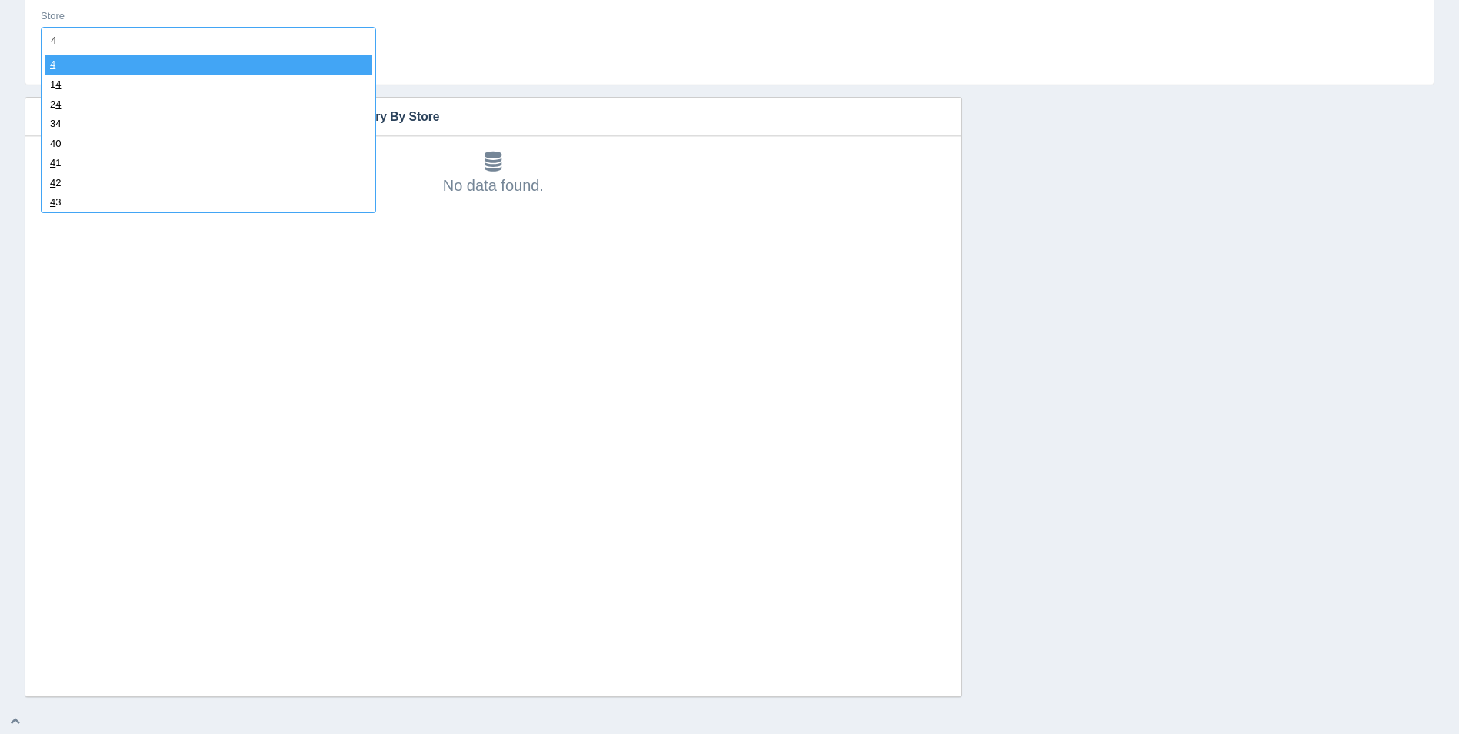
type input "43"
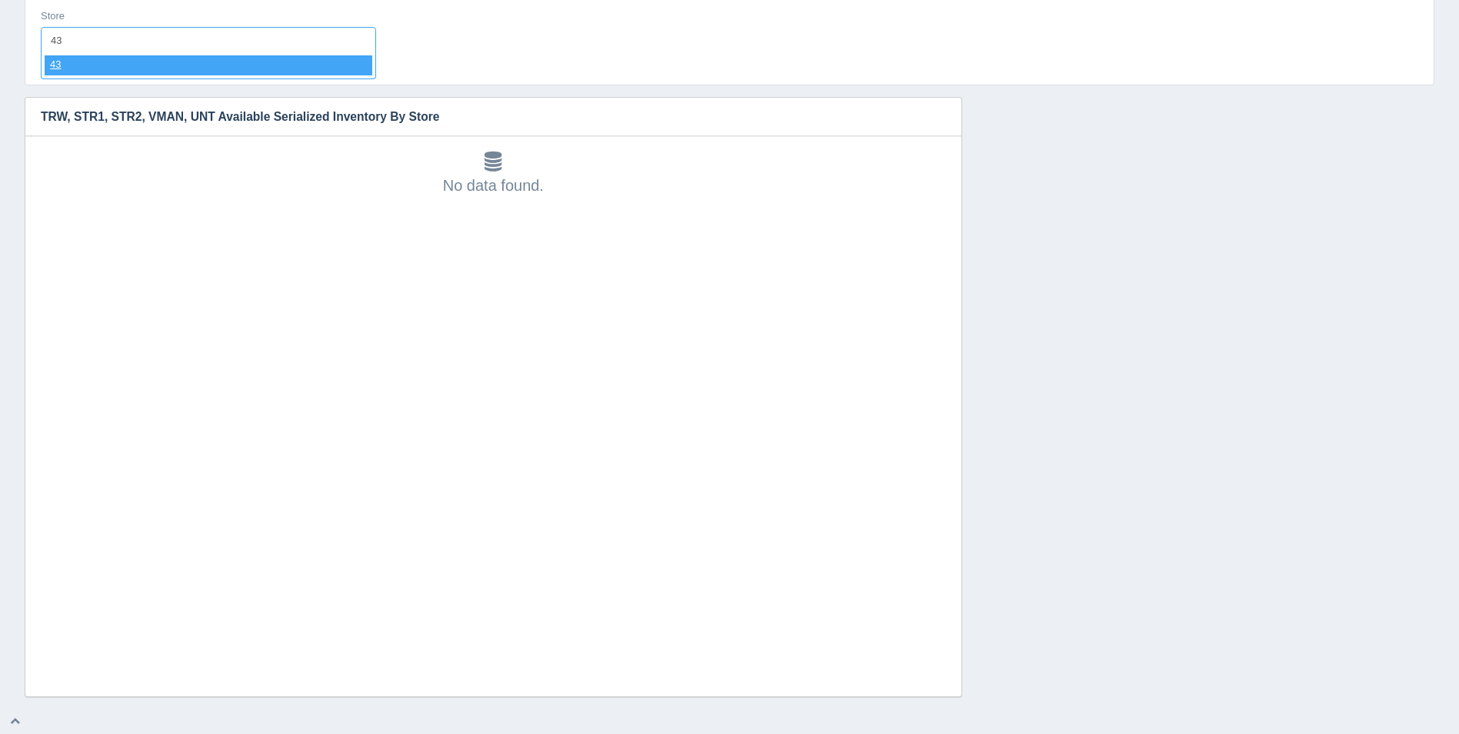
select select "43"
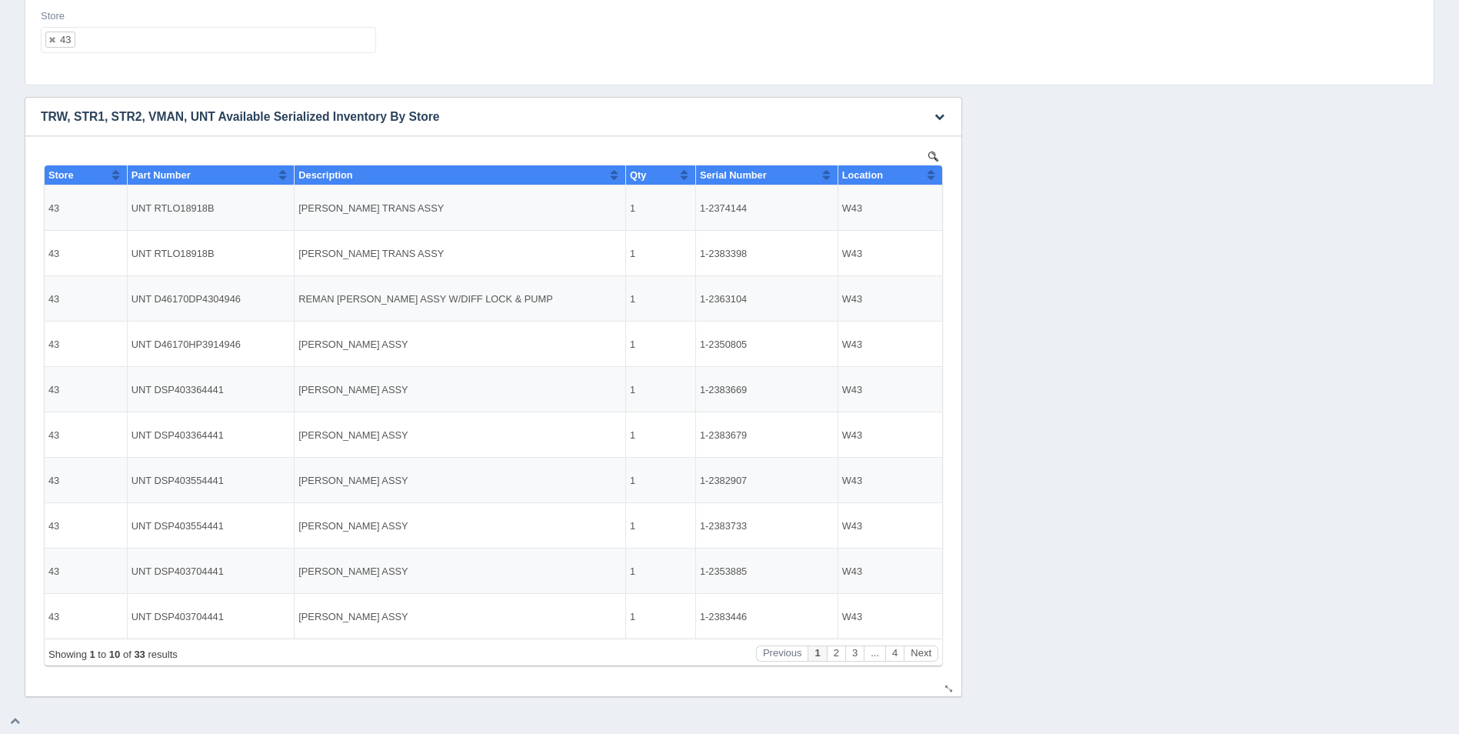
click at [931, 171] on button "Sort column ascending" at bounding box center [931, 174] width 10 height 18
drag, startPoint x: 937, startPoint y: 173, endPoint x: 926, endPoint y: 173, distance: 11.5
click at [936, 173] on th "Location" at bounding box center [889, 175] width 105 height 20
click at [324, 39] on ul "43" at bounding box center [208, 40] width 335 height 26
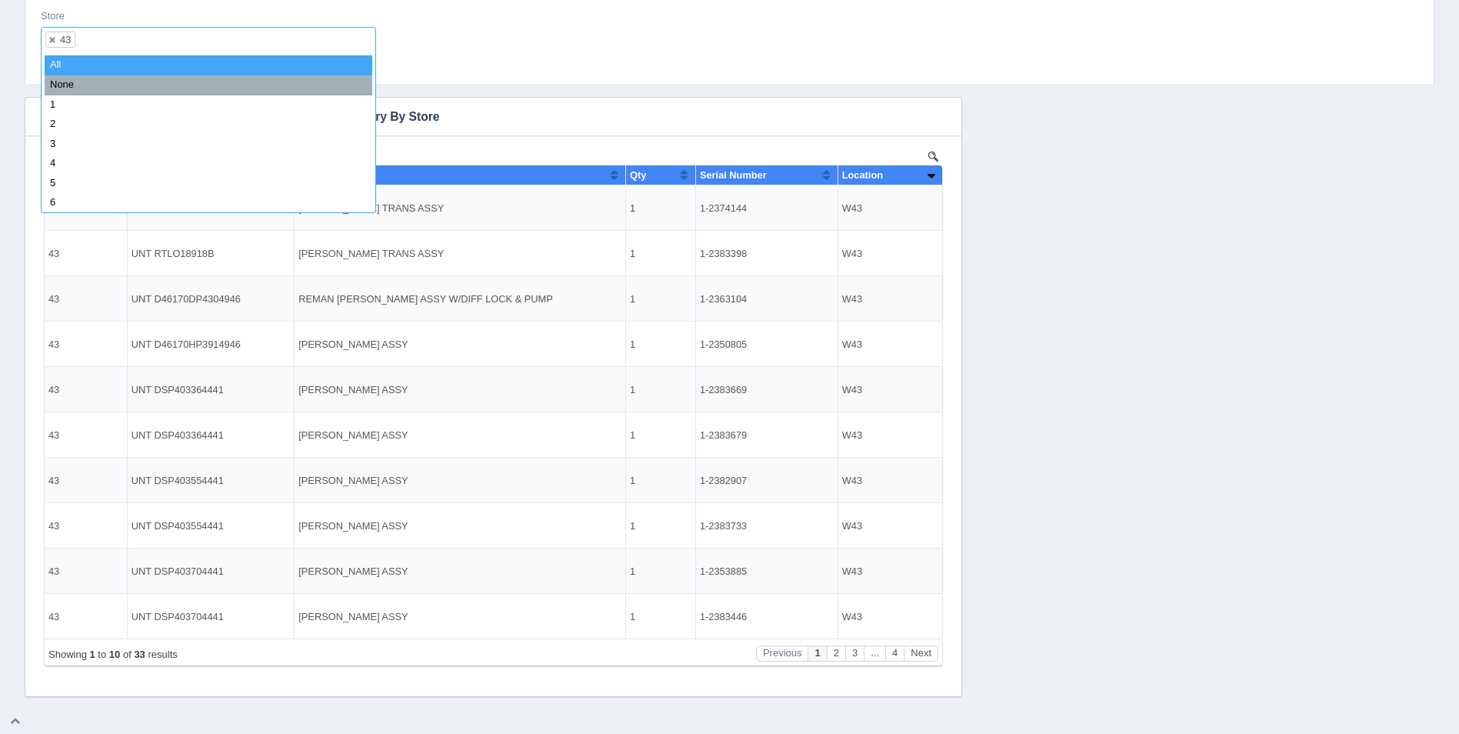
select select
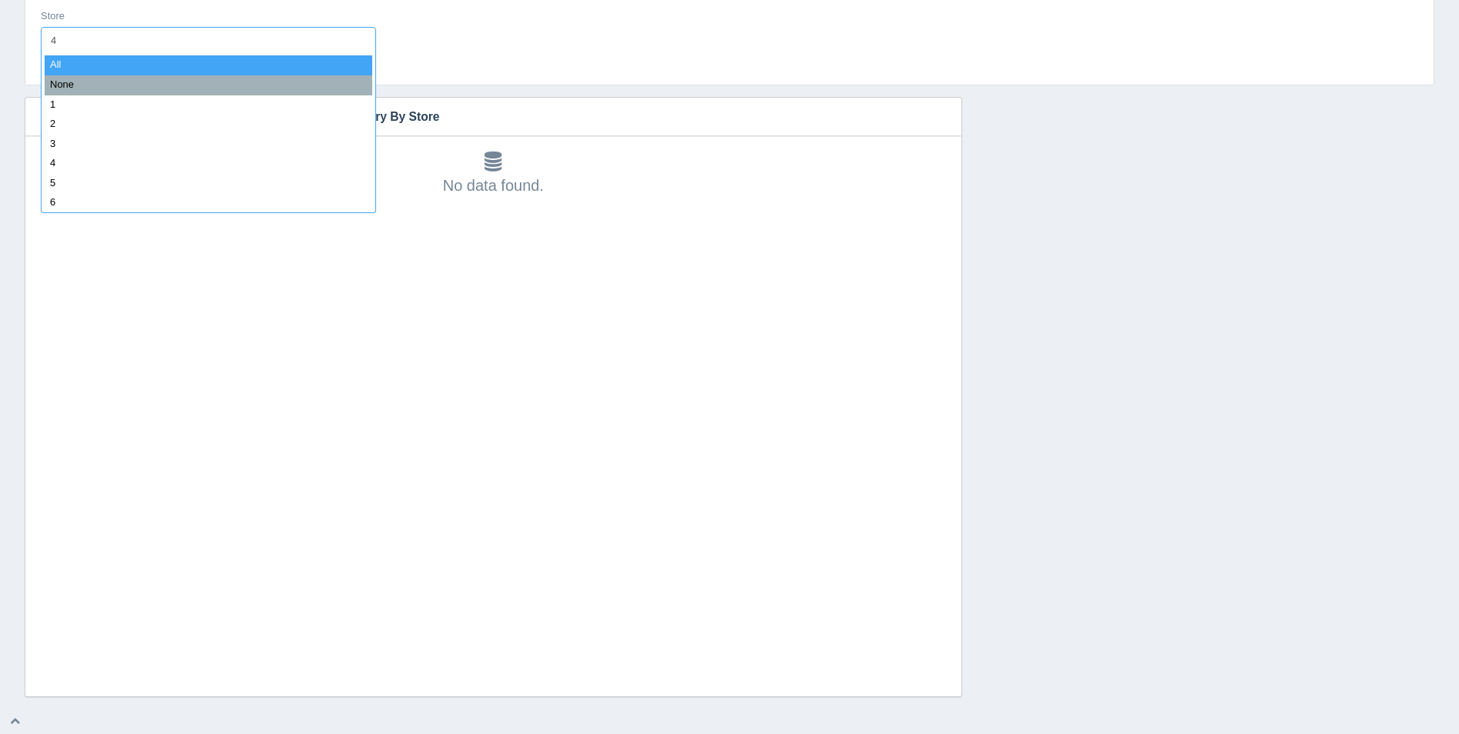
type input "44"
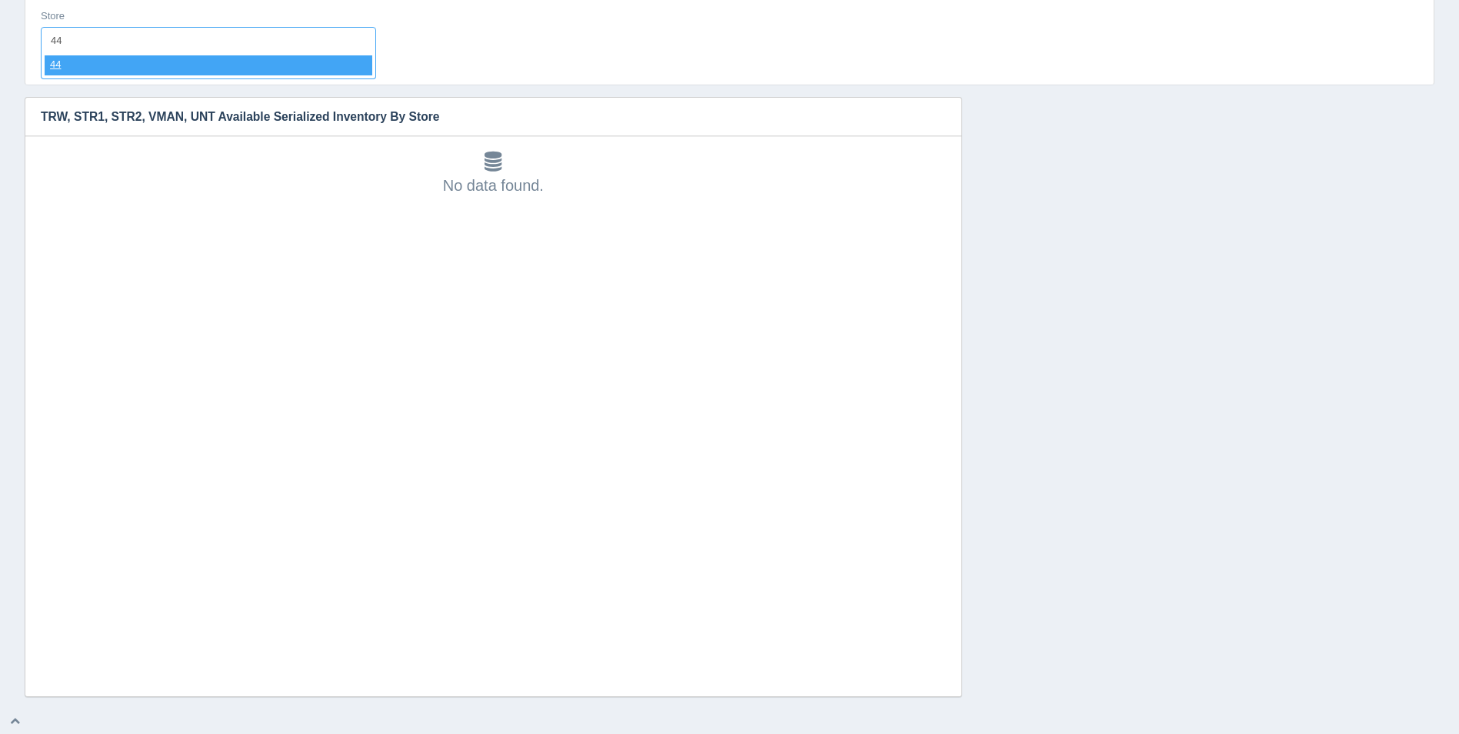
select select "44"
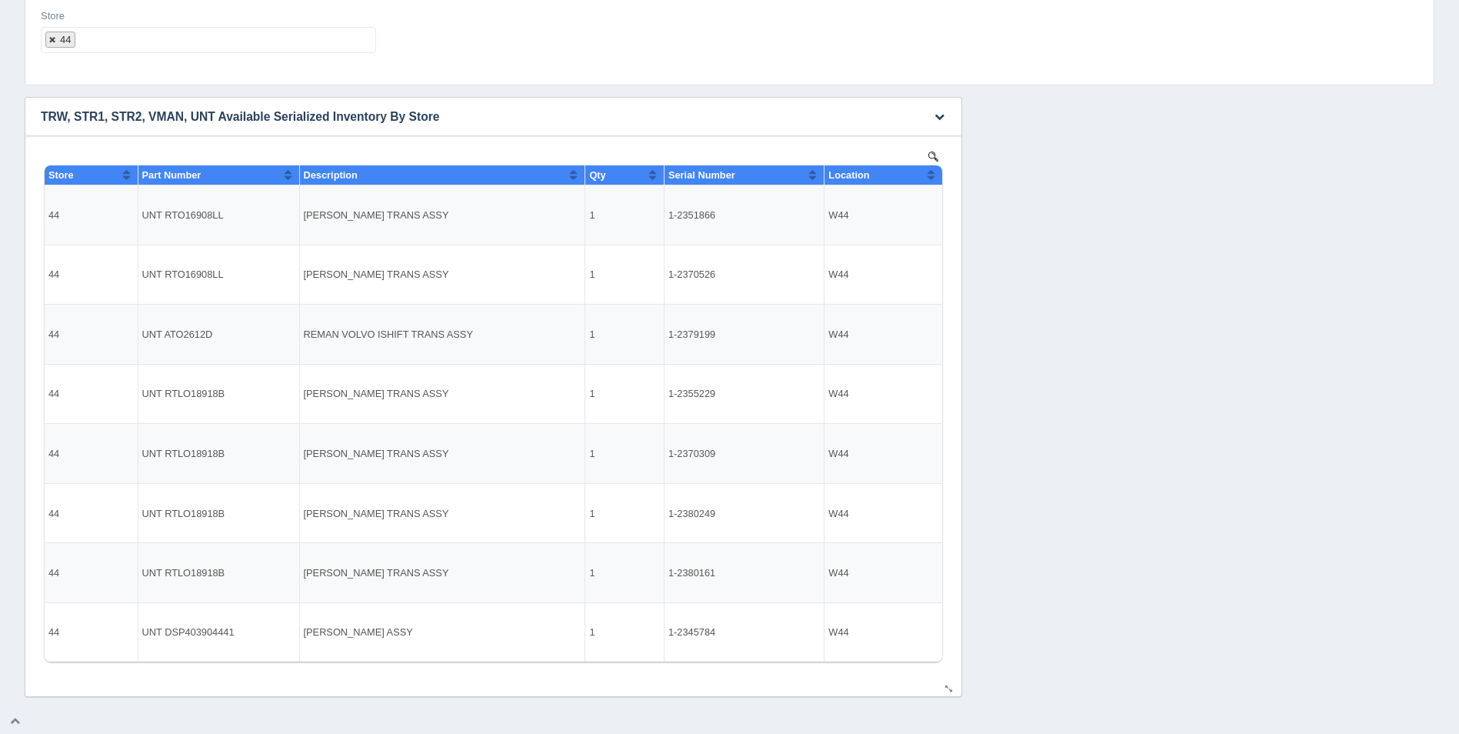
select select
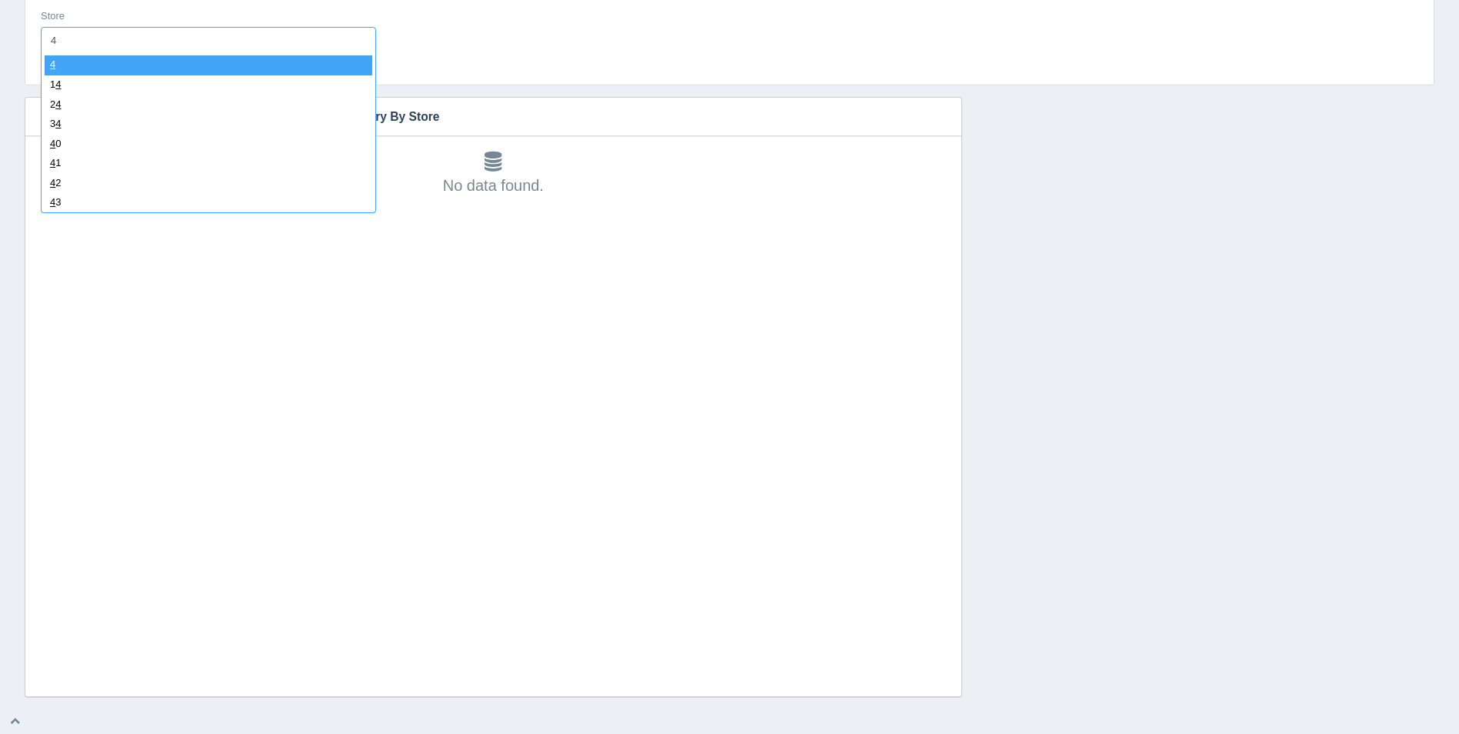
type input "45"
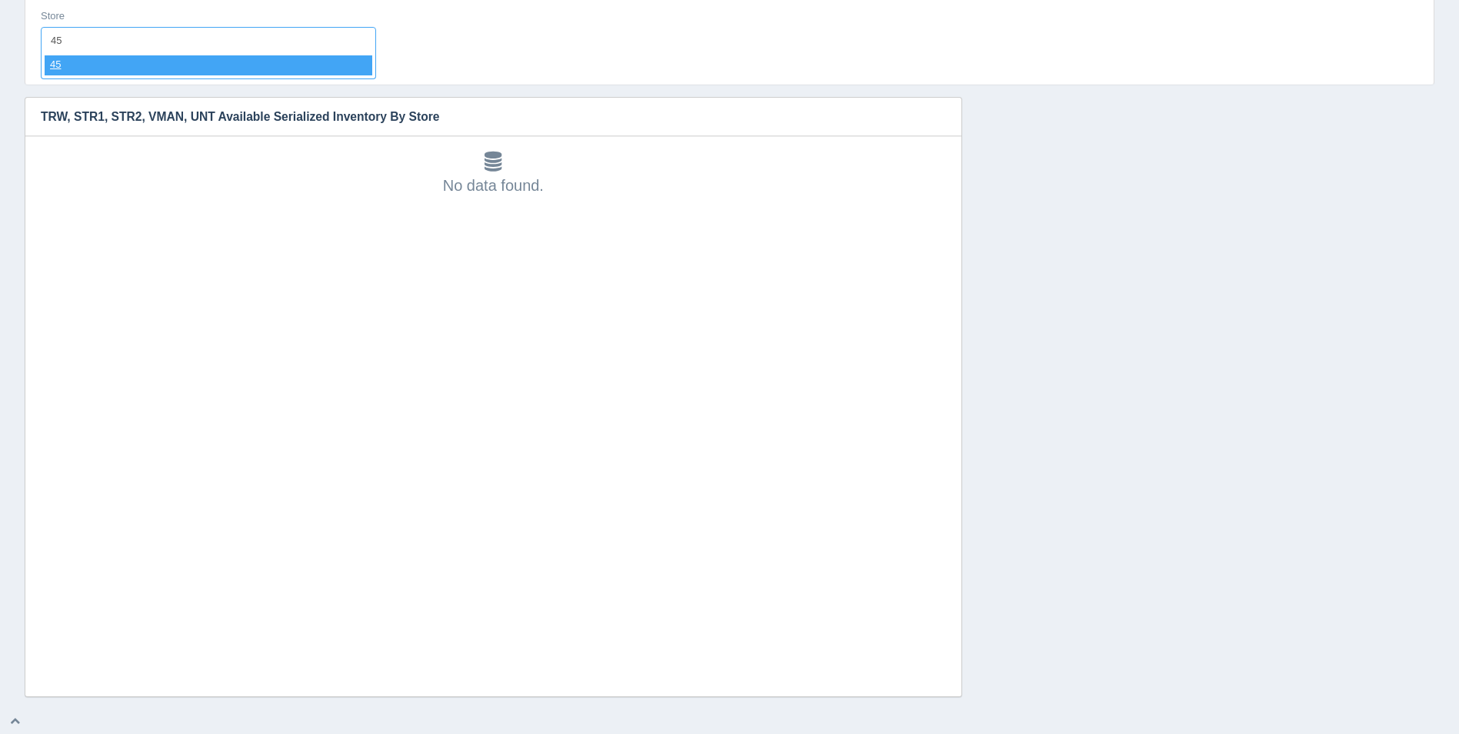
select select "45"
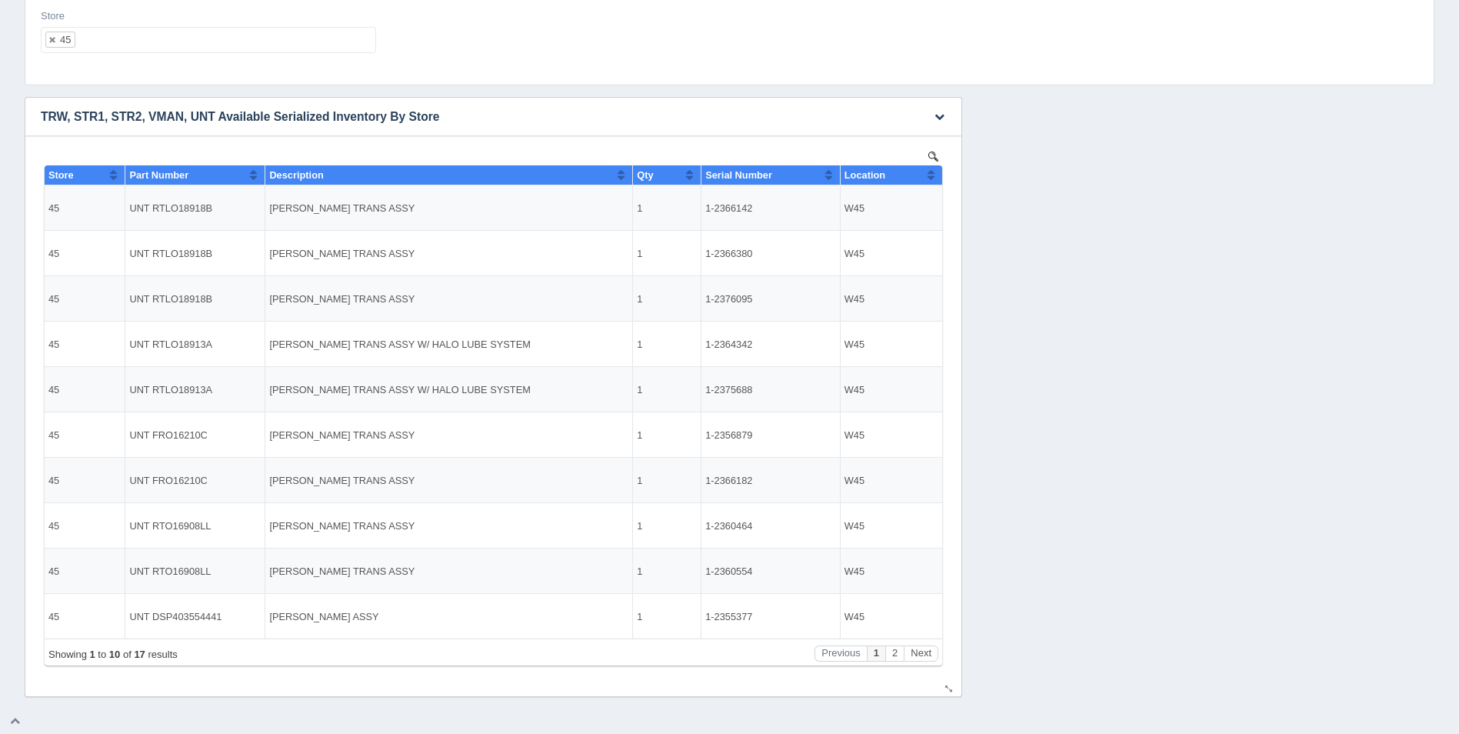
click at [925, 176] on div "Location" at bounding box center [885, 175] width 82 height 12
click at [929, 175] on button "Sort column descending" at bounding box center [931, 174] width 10 height 18
click at [268, 43] on ul "45" at bounding box center [208, 40] width 335 height 26
select select
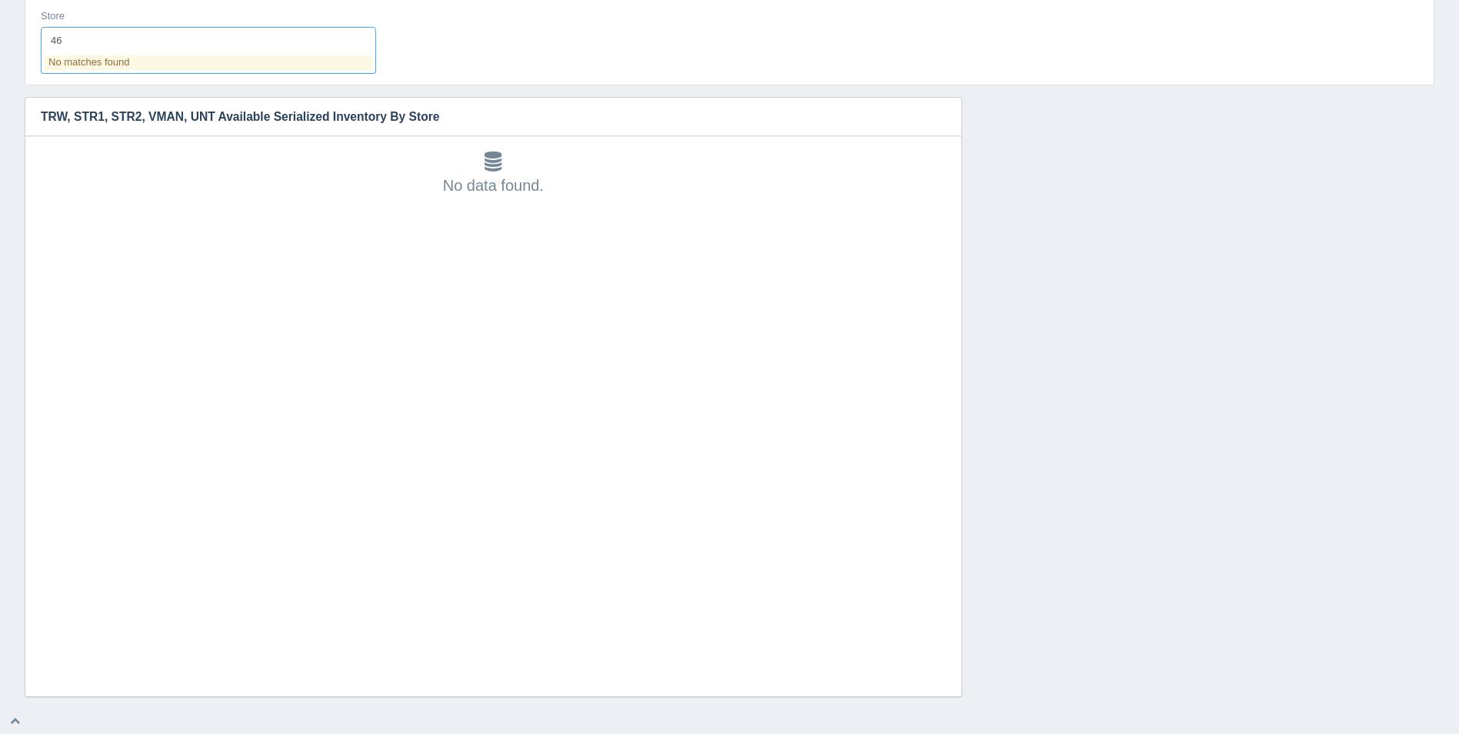
type input "4"
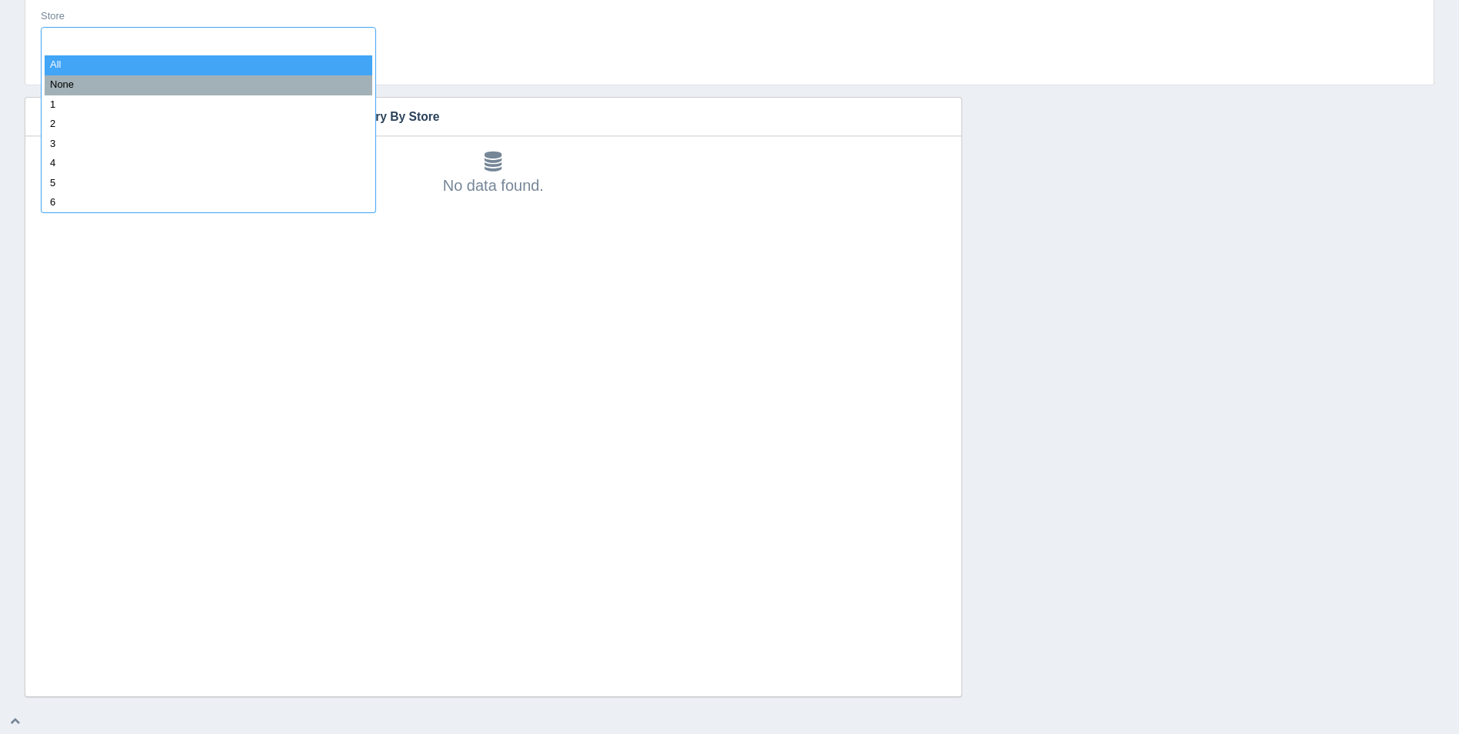
type input "5"
type input "47"
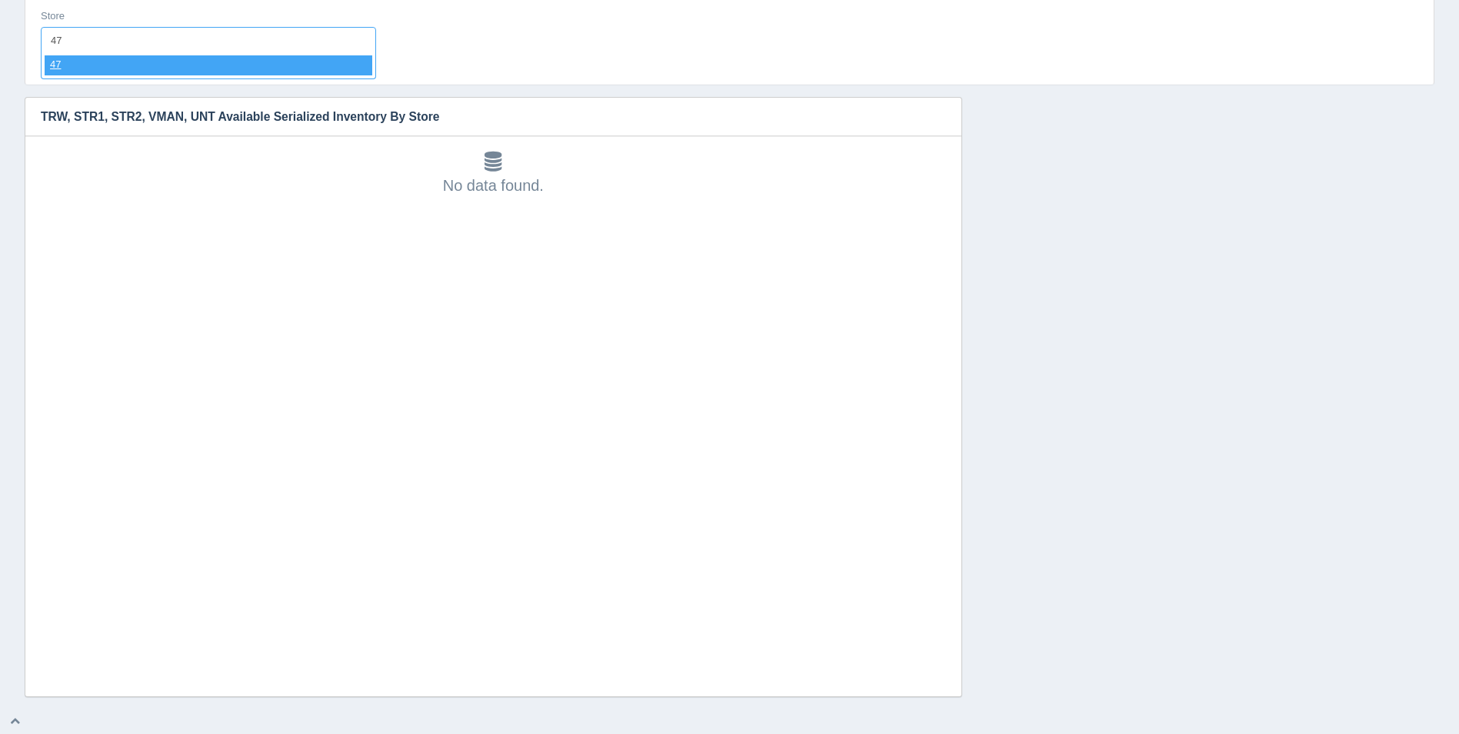
select select "47"
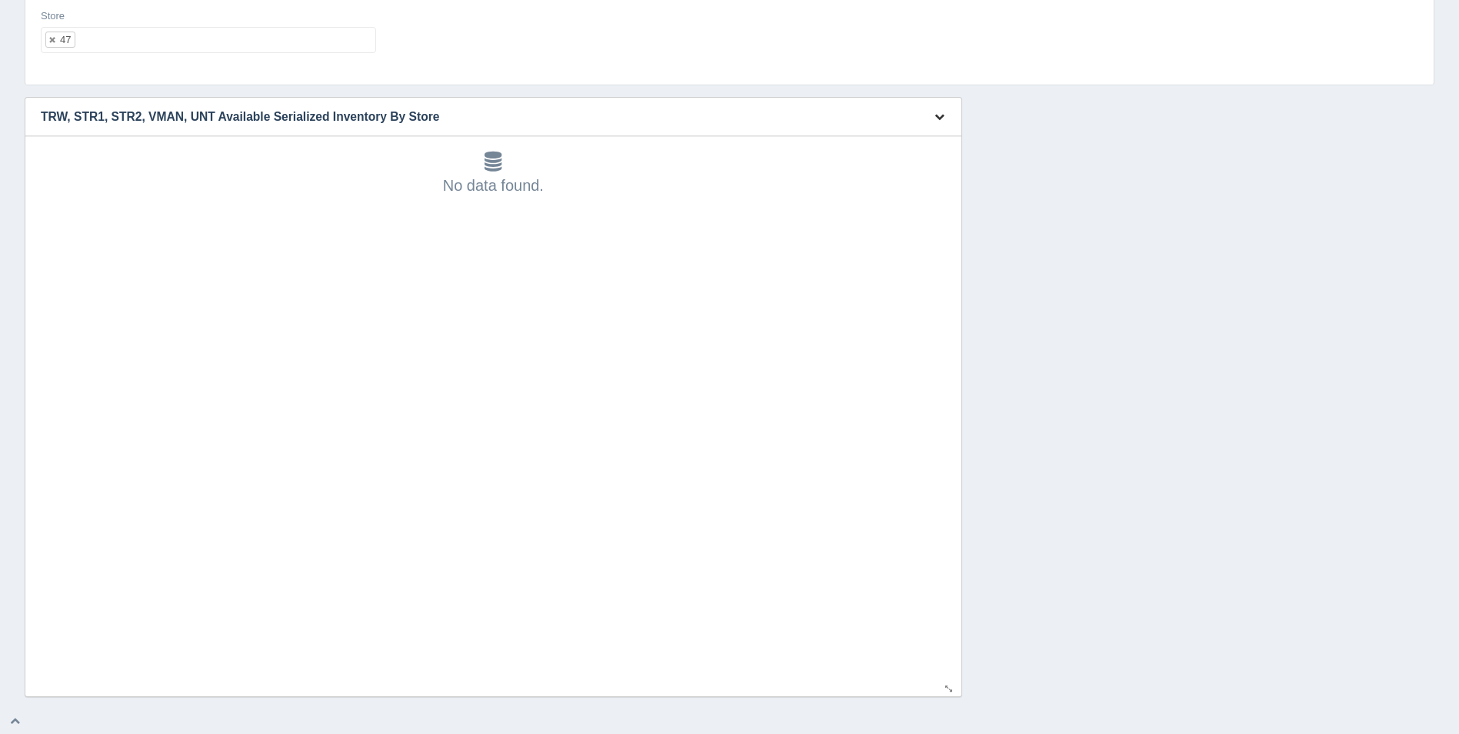
click at [930, 118] on button "button" at bounding box center [939, 117] width 21 height 24
click at [938, 115] on icon "button" at bounding box center [939, 116] width 10 height 10
click at [131, 36] on ul "47" at bounding box center [208, 40] width 335 height 26
select select
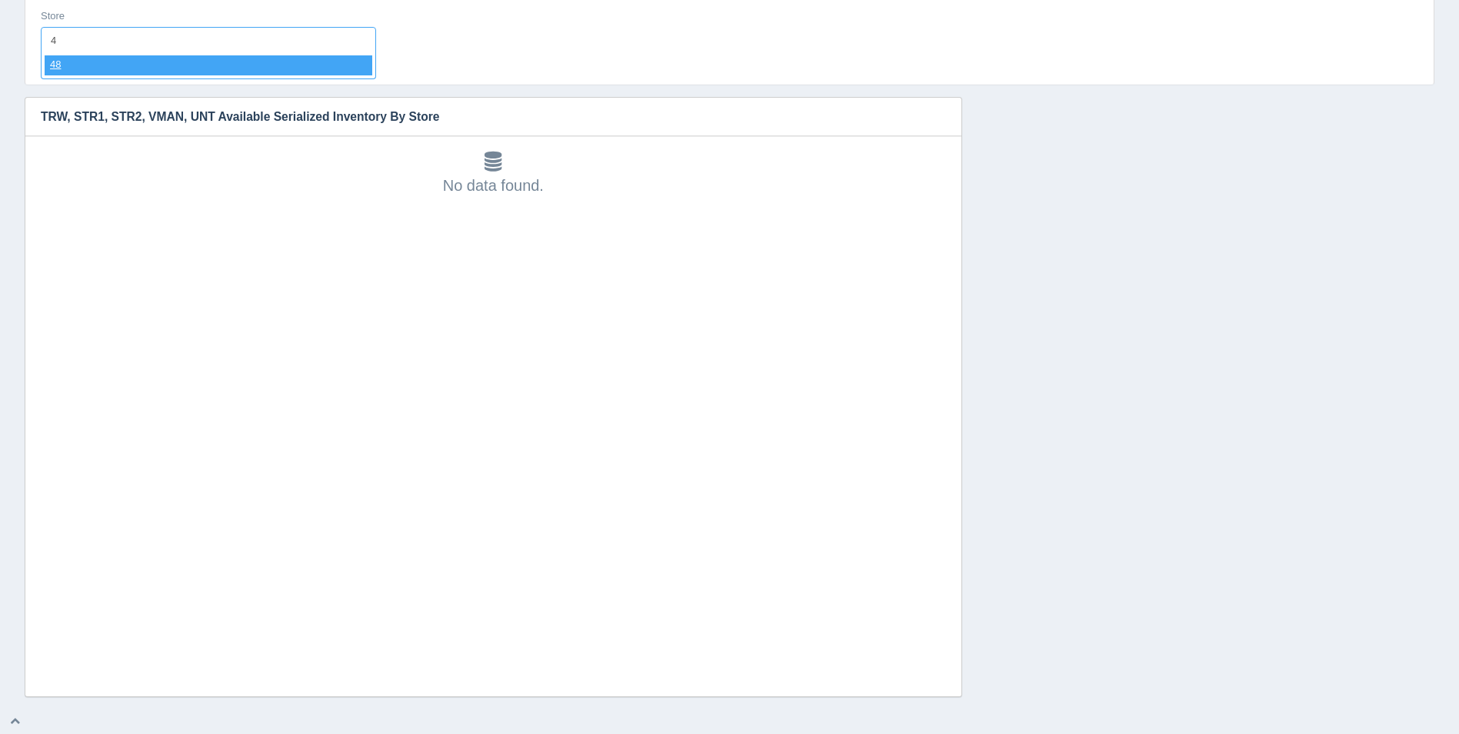
type input "48"
select select "48"
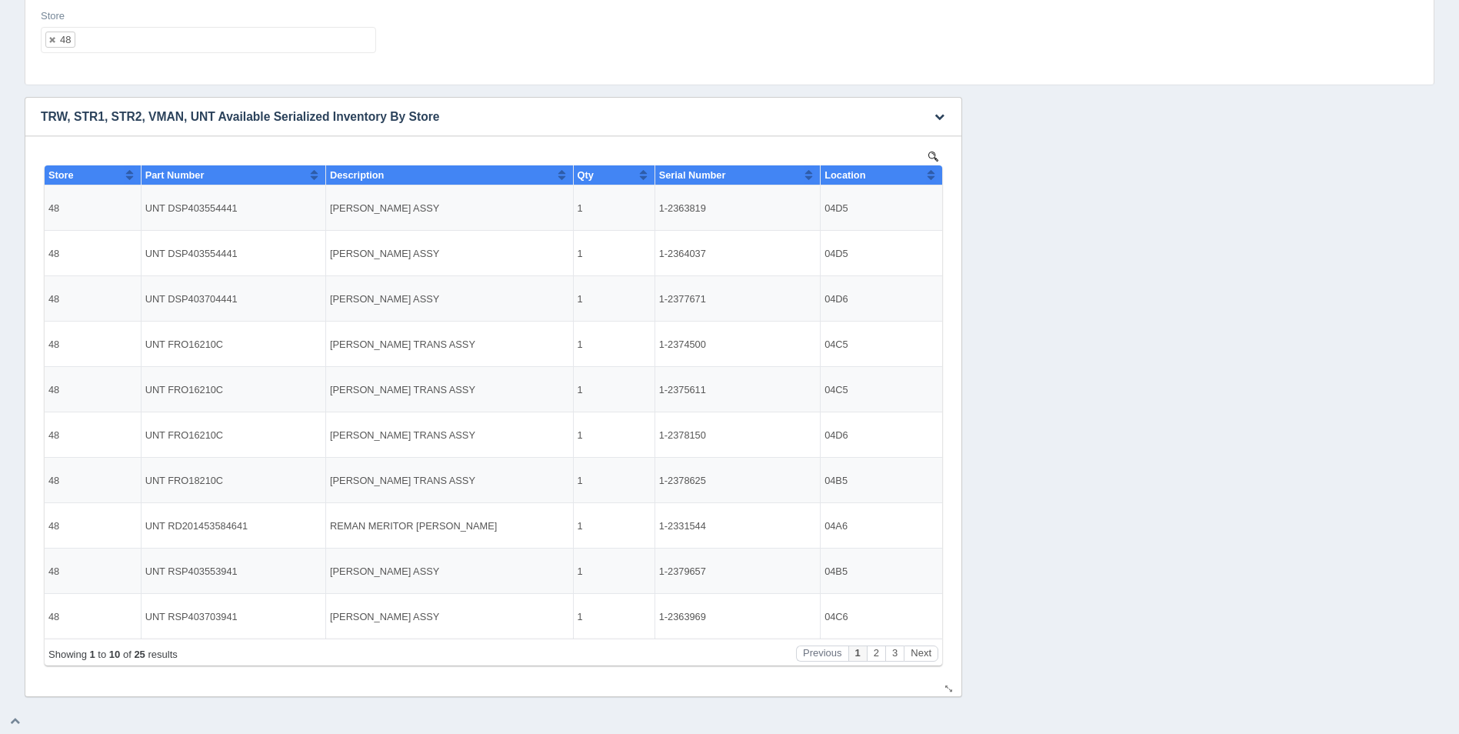
click at [936, 174] on th "Location" at bounding box center [880, 175] width 121 height 20
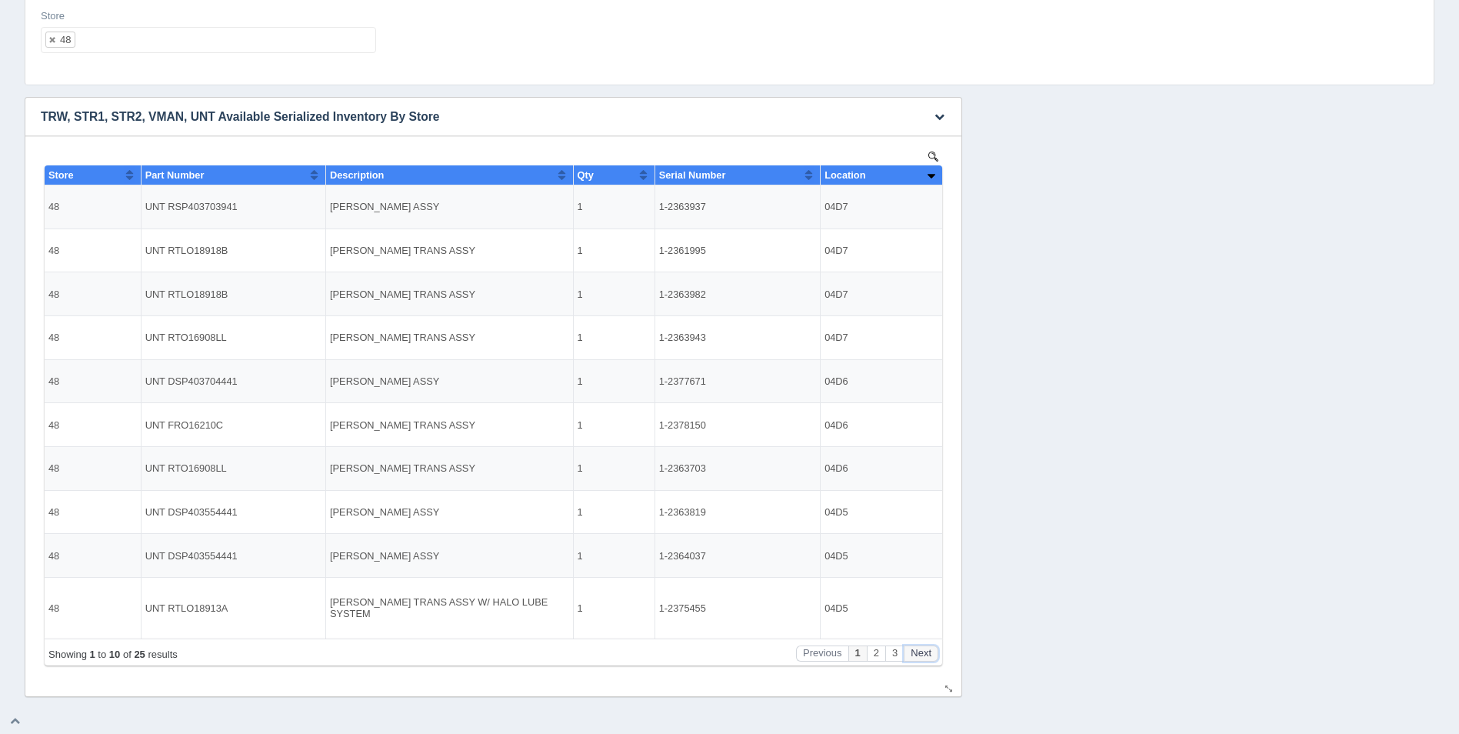
click at [934, 651] on button "Next" at bounding box center [920, 653] width 35 height 16
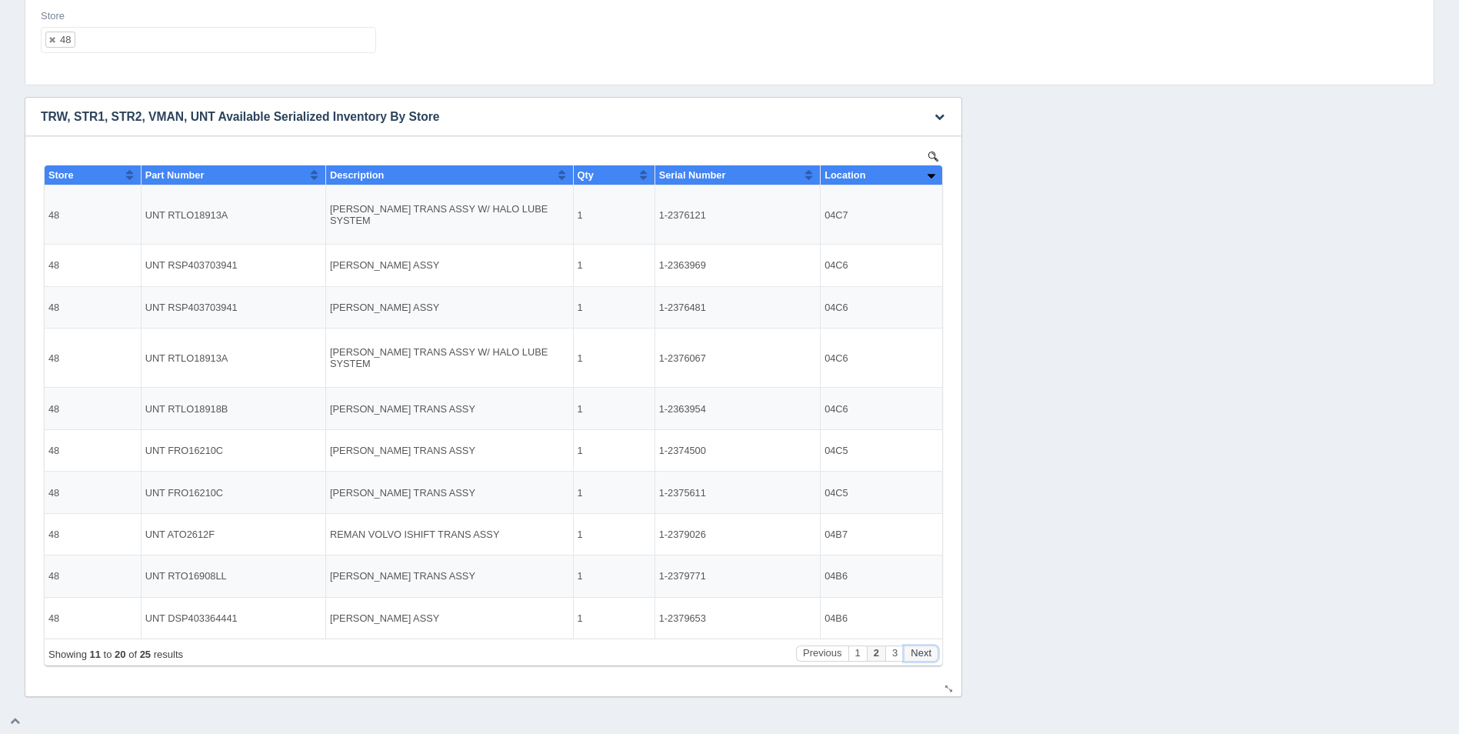
click at [933, 651] on button "Next" at bounding box center [920, 653] width 35 height 16
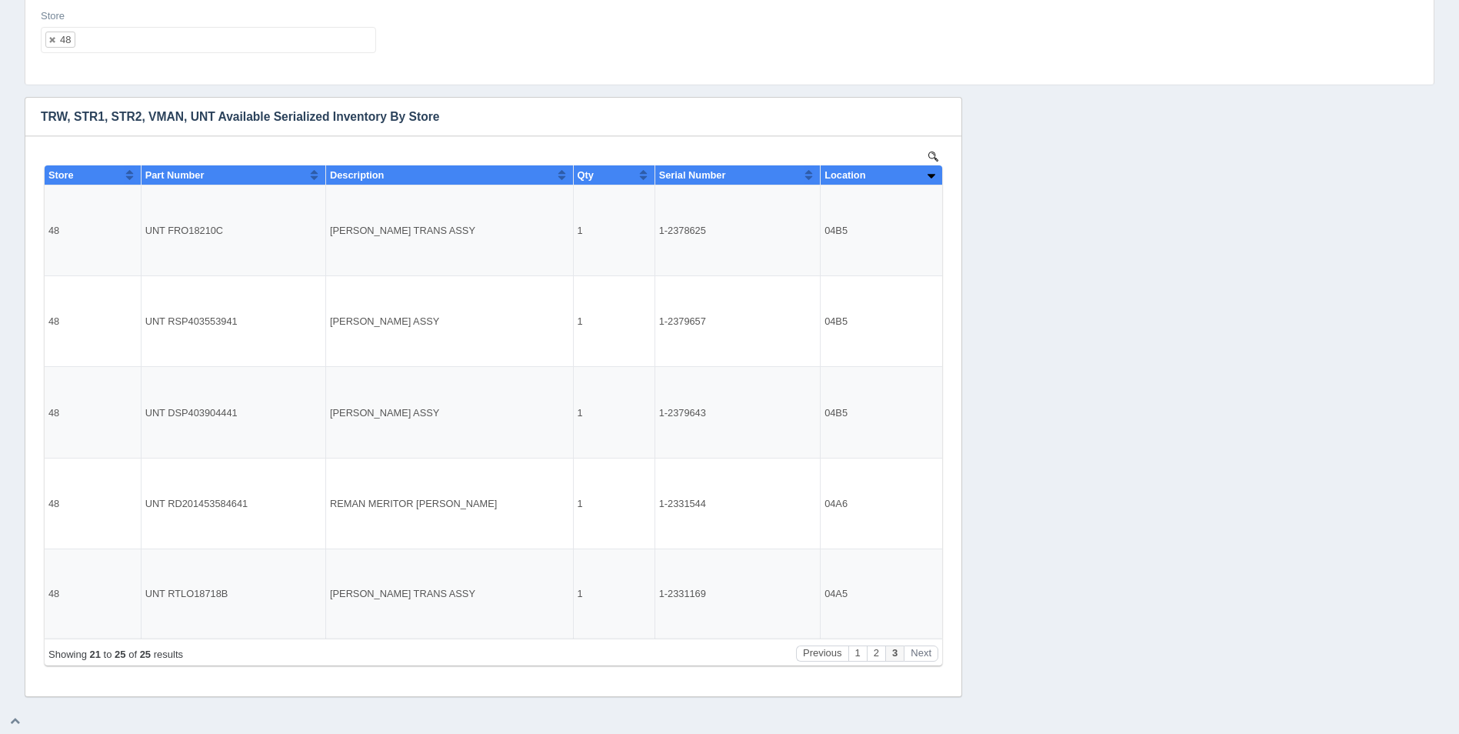
click at [148, 48] on ul "48" at bounding box center [208, 40] width 335 height 26
select select
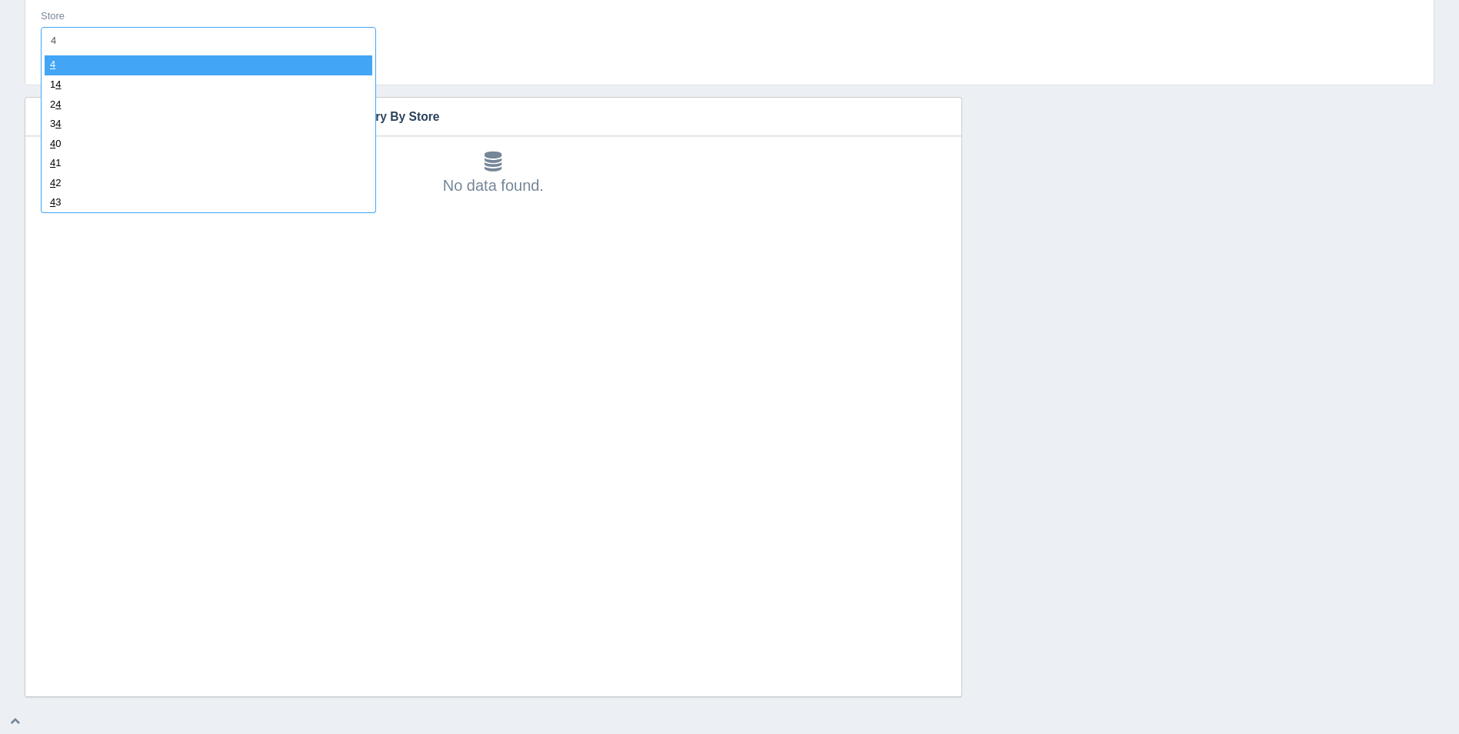
type input "49"
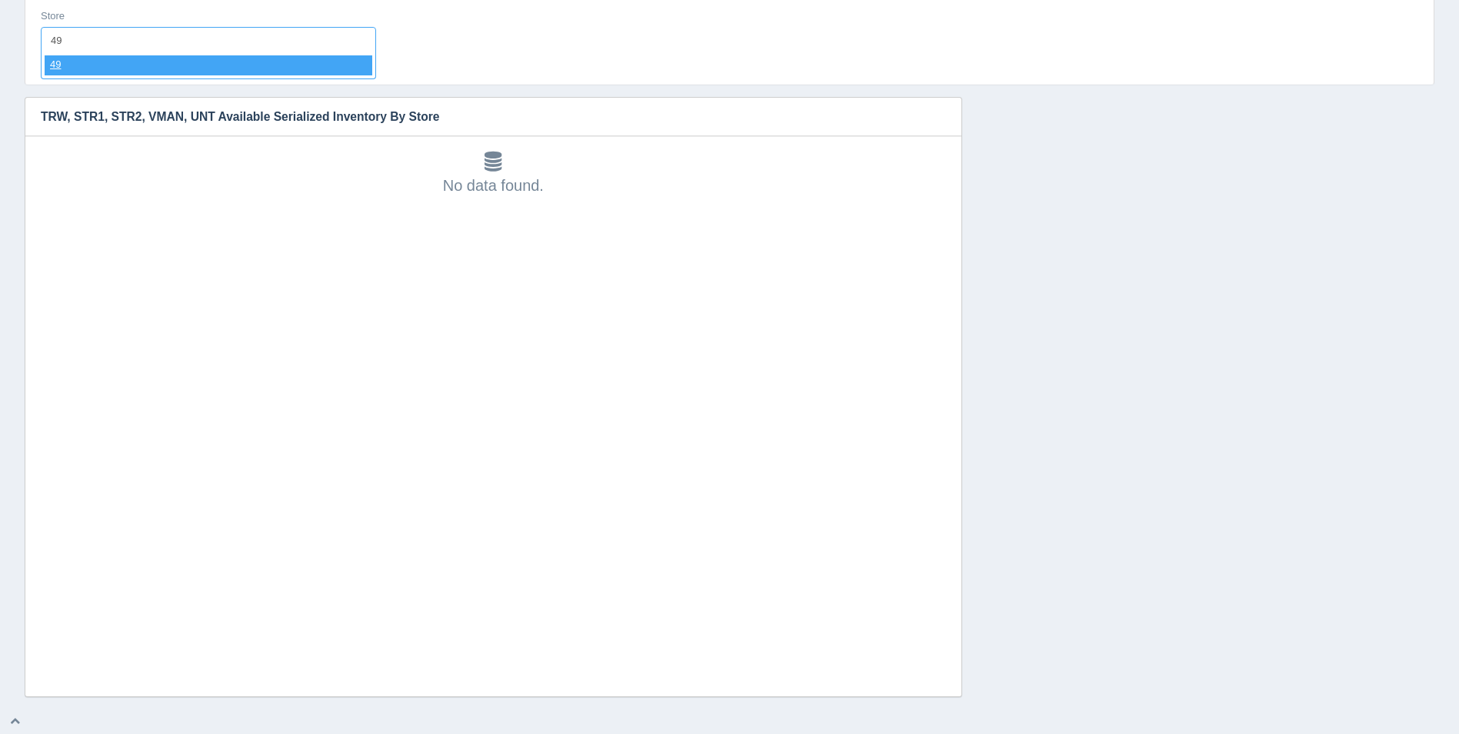
select select "49"
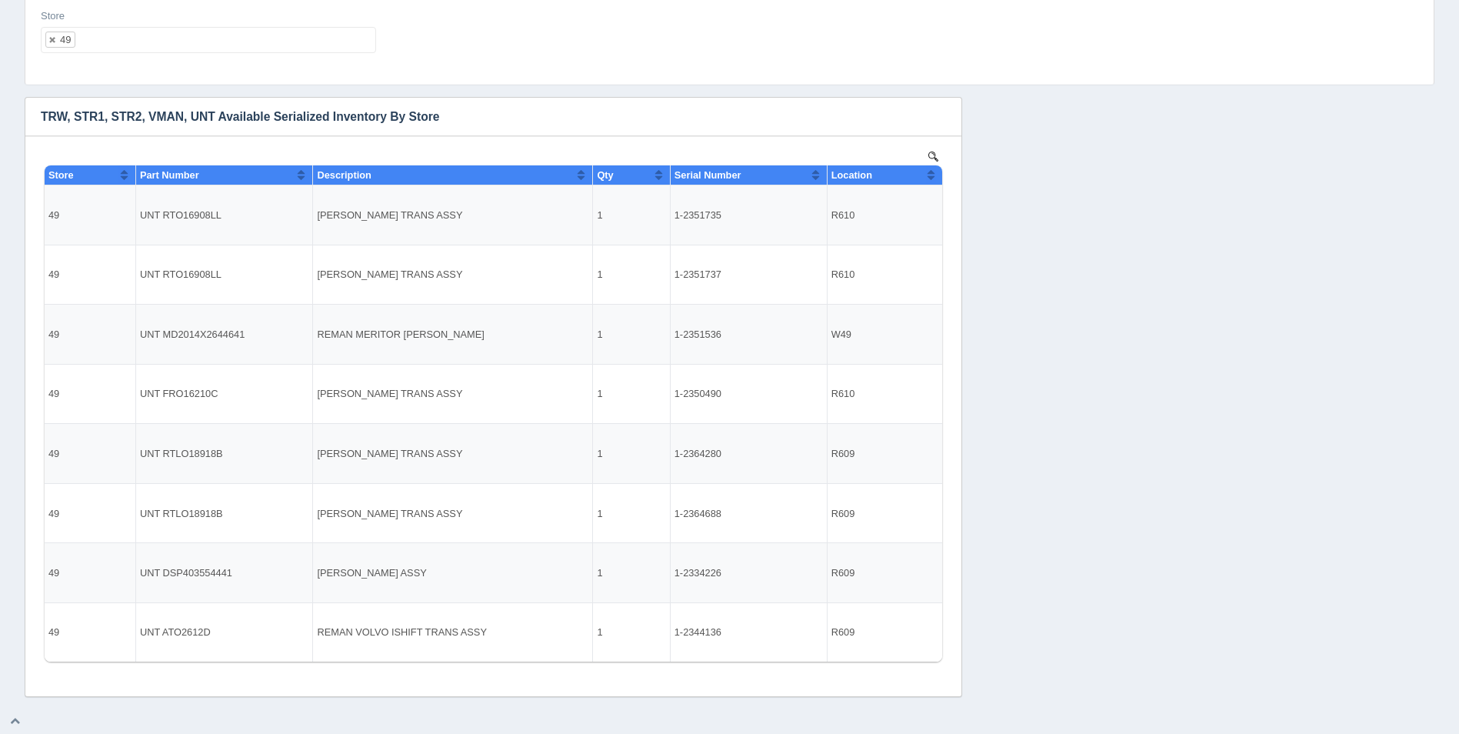
select select
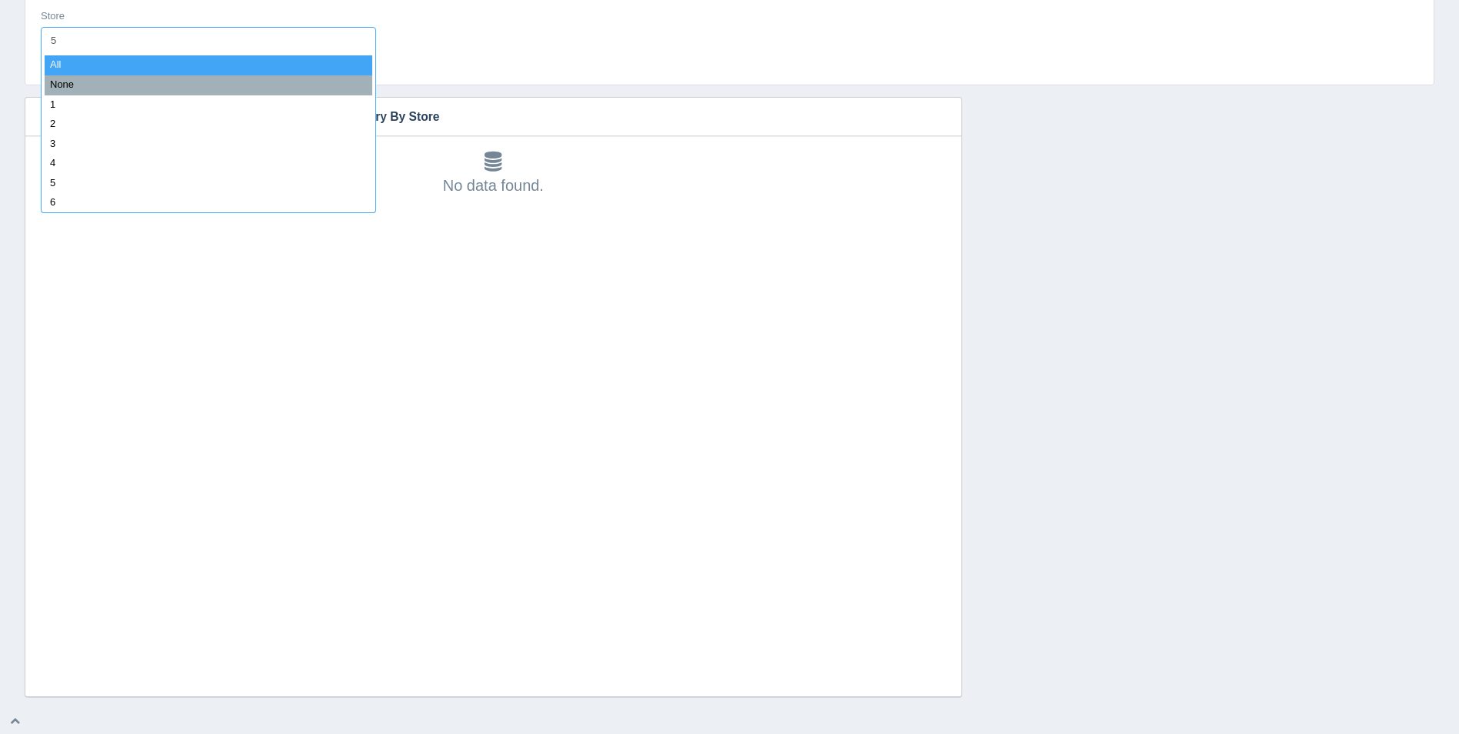
type input "50"
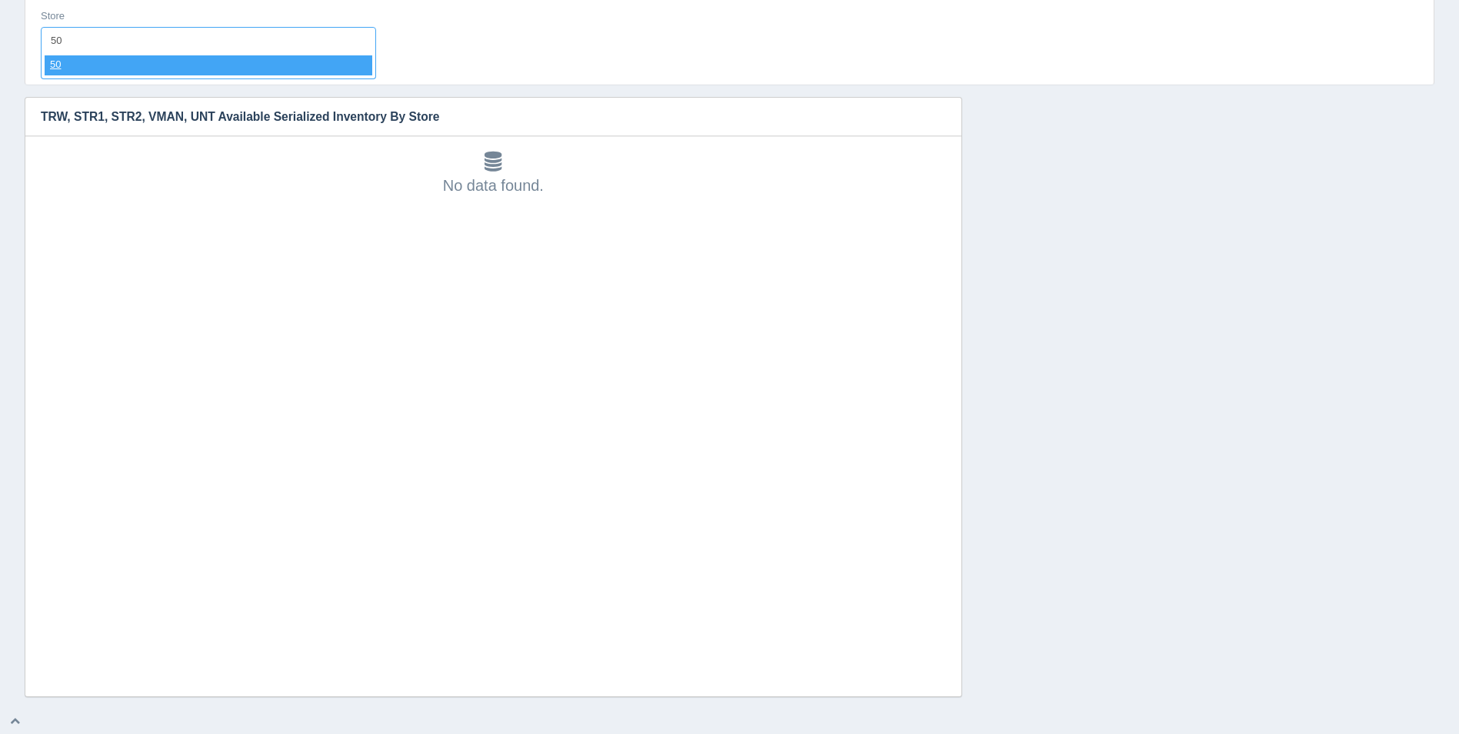
select select "50"
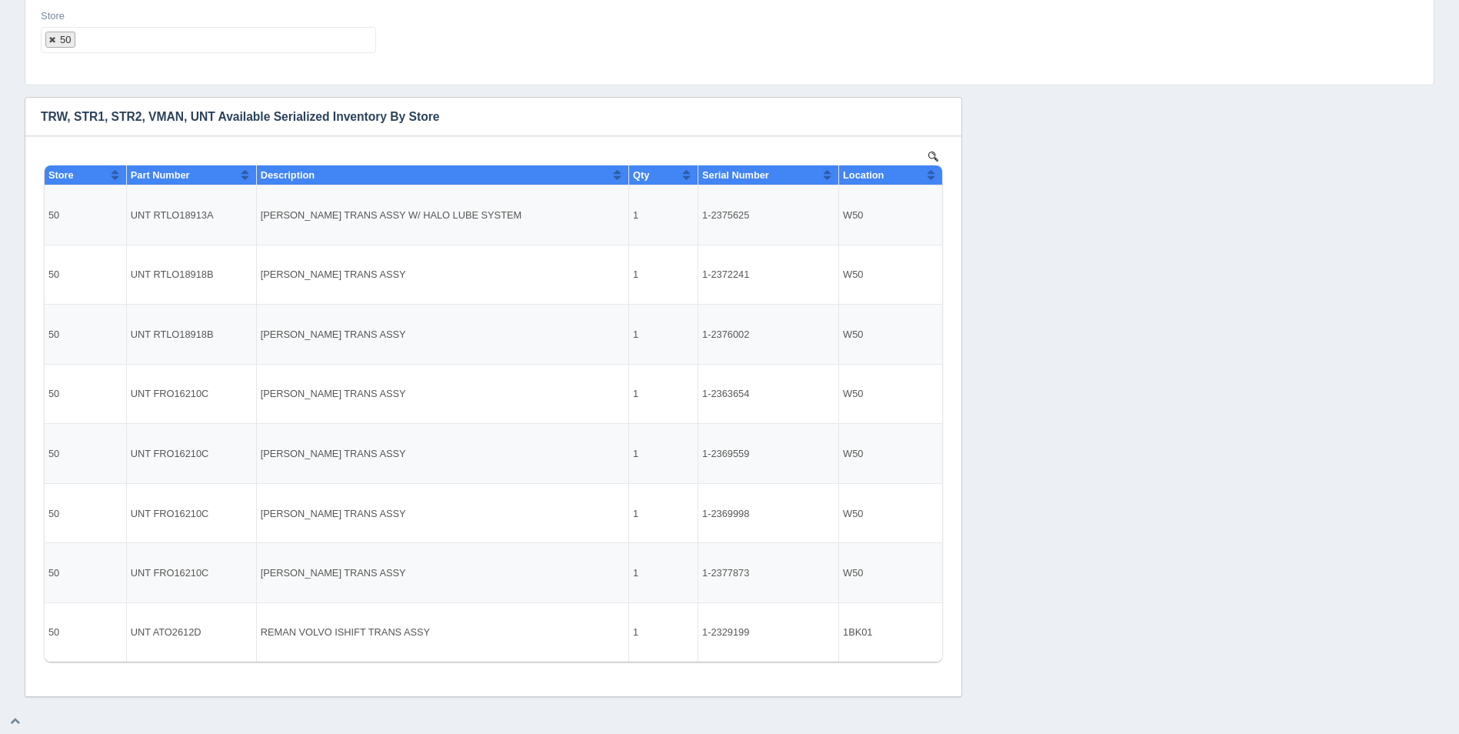
select select
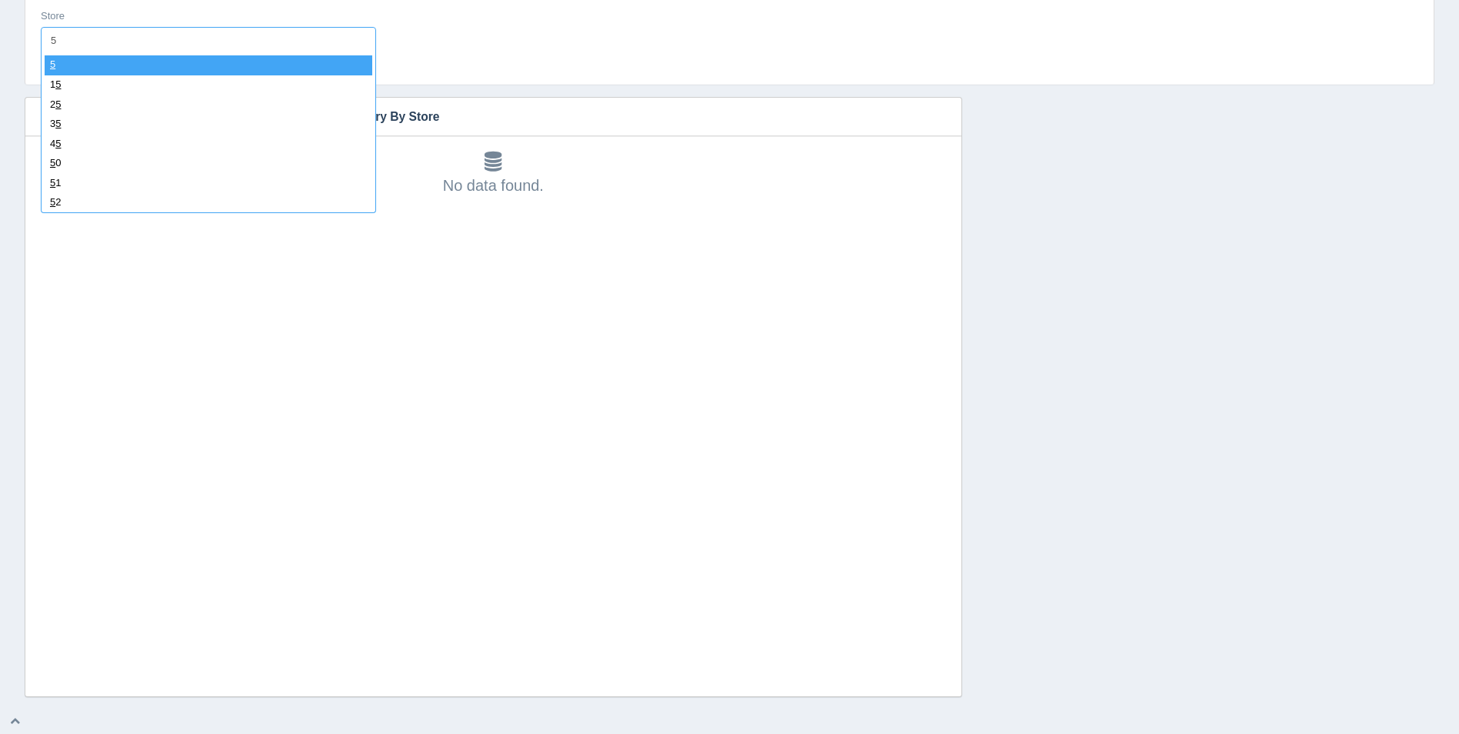
type input "51"
select select "51"
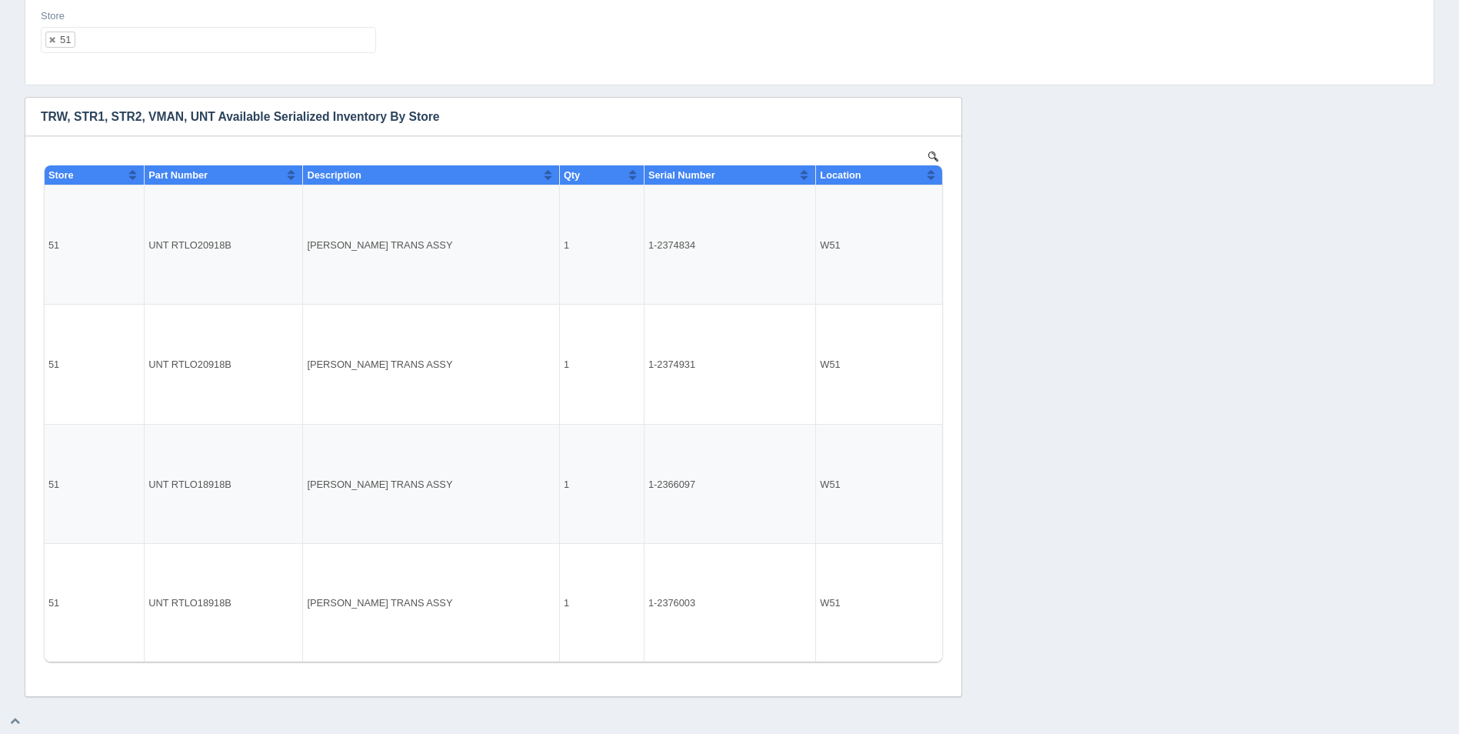
select select
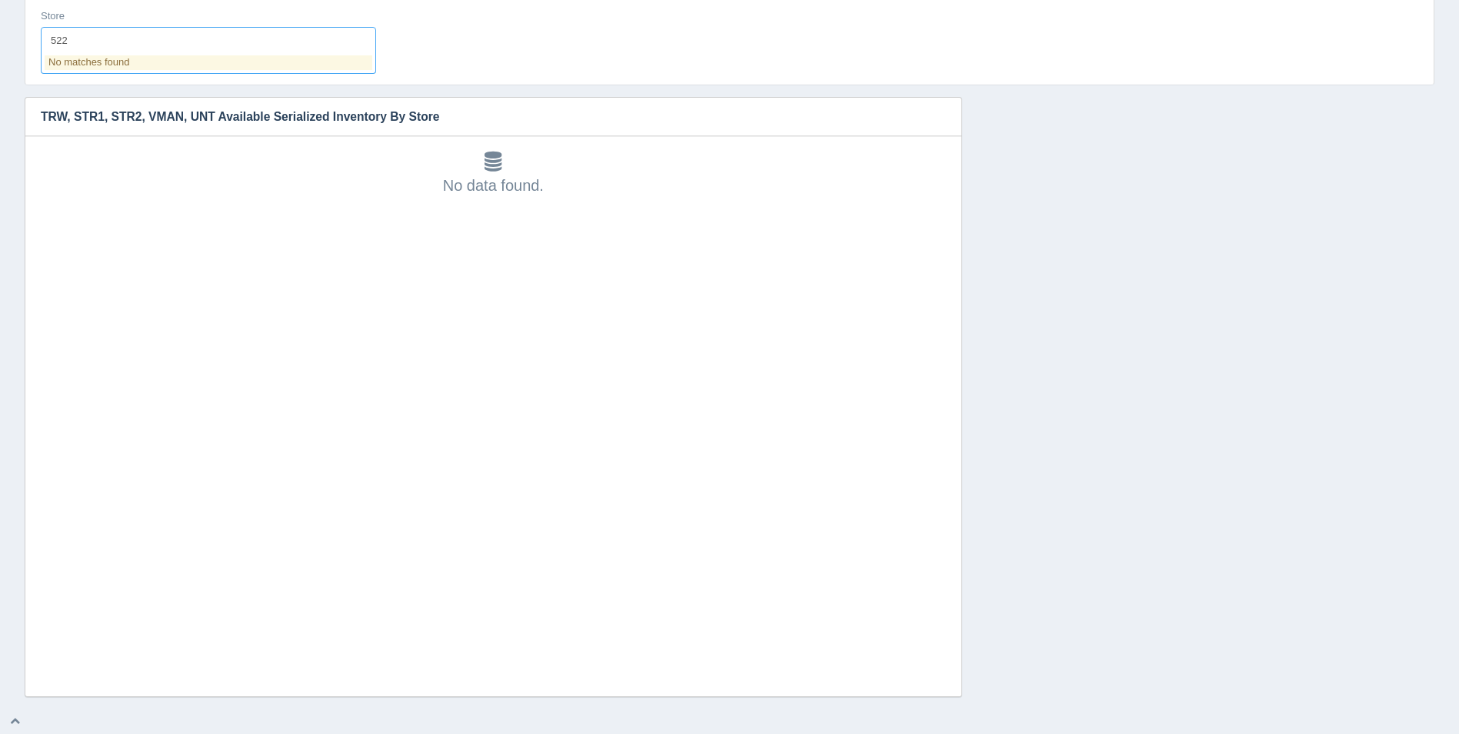
type input "52"
select select "52"
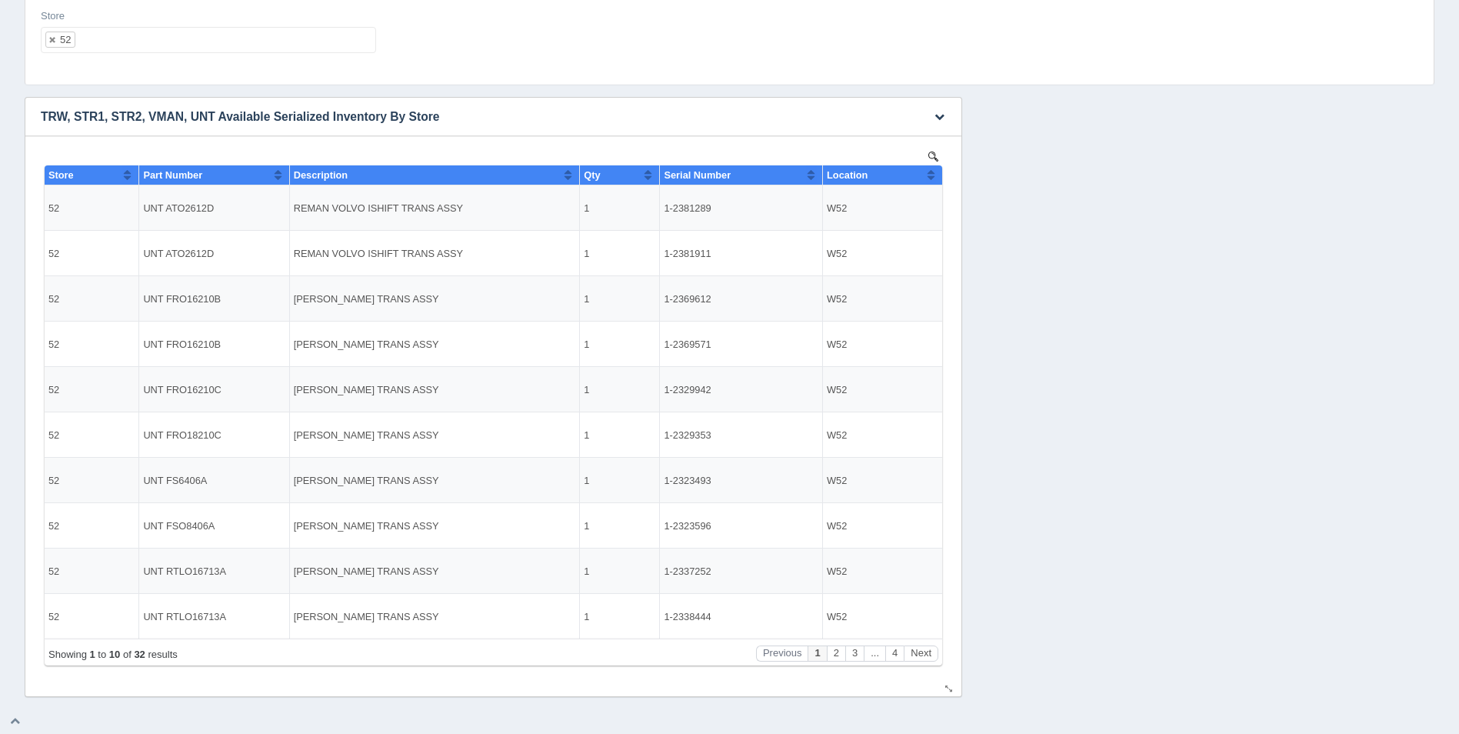
click at [936, 173] on th "Location" at bounding box center [882, 175] width 119 height 20
click at [188, 46] on ul "52" at bounding box center [208, 40] width 335 height 26
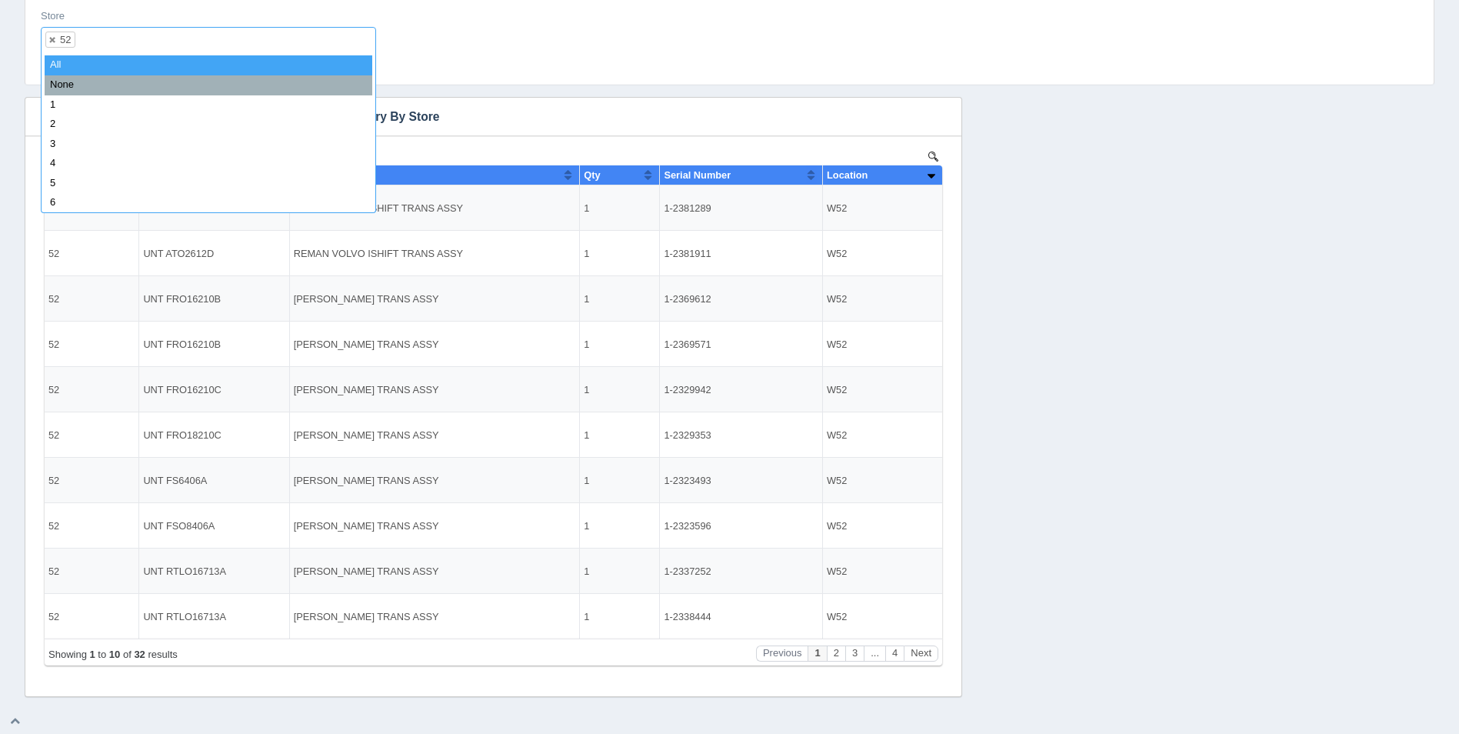
select select
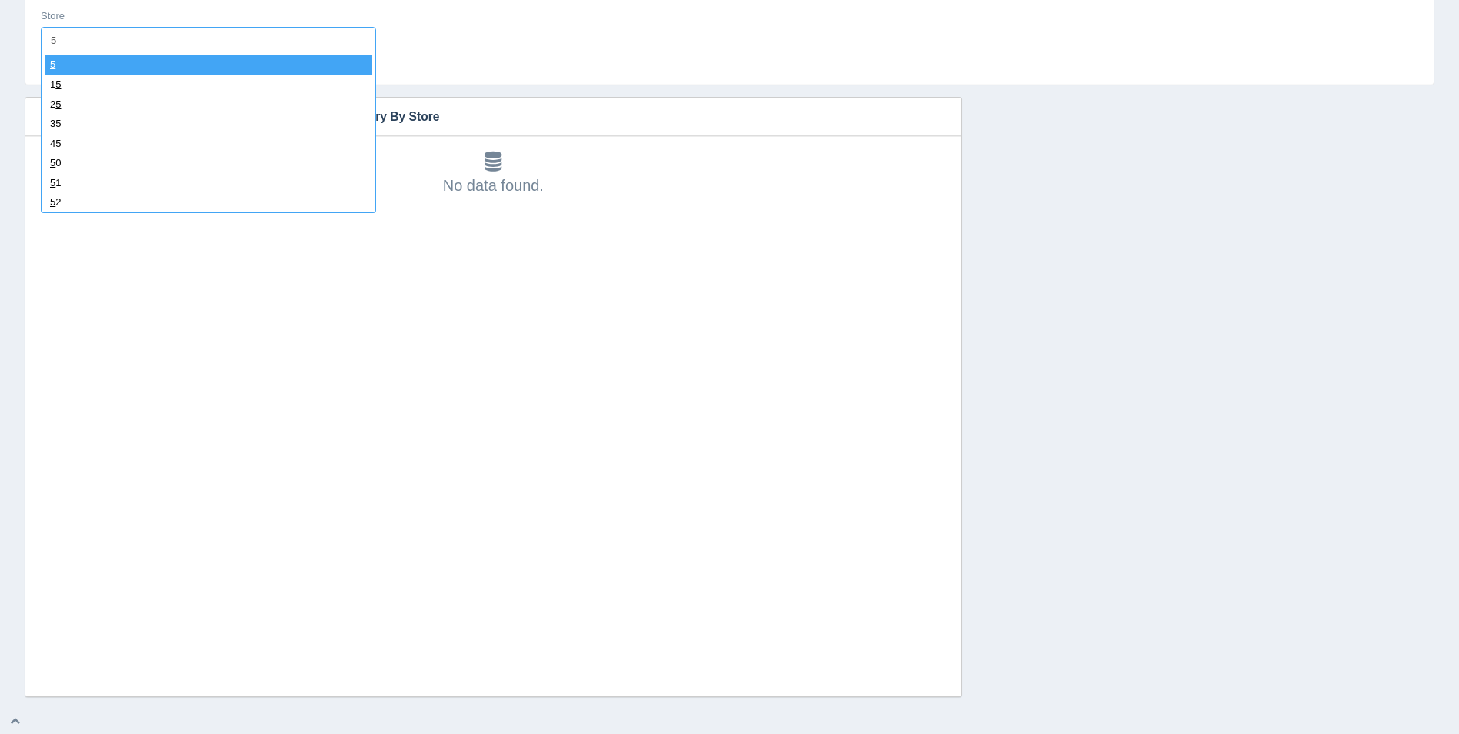
type input "53"
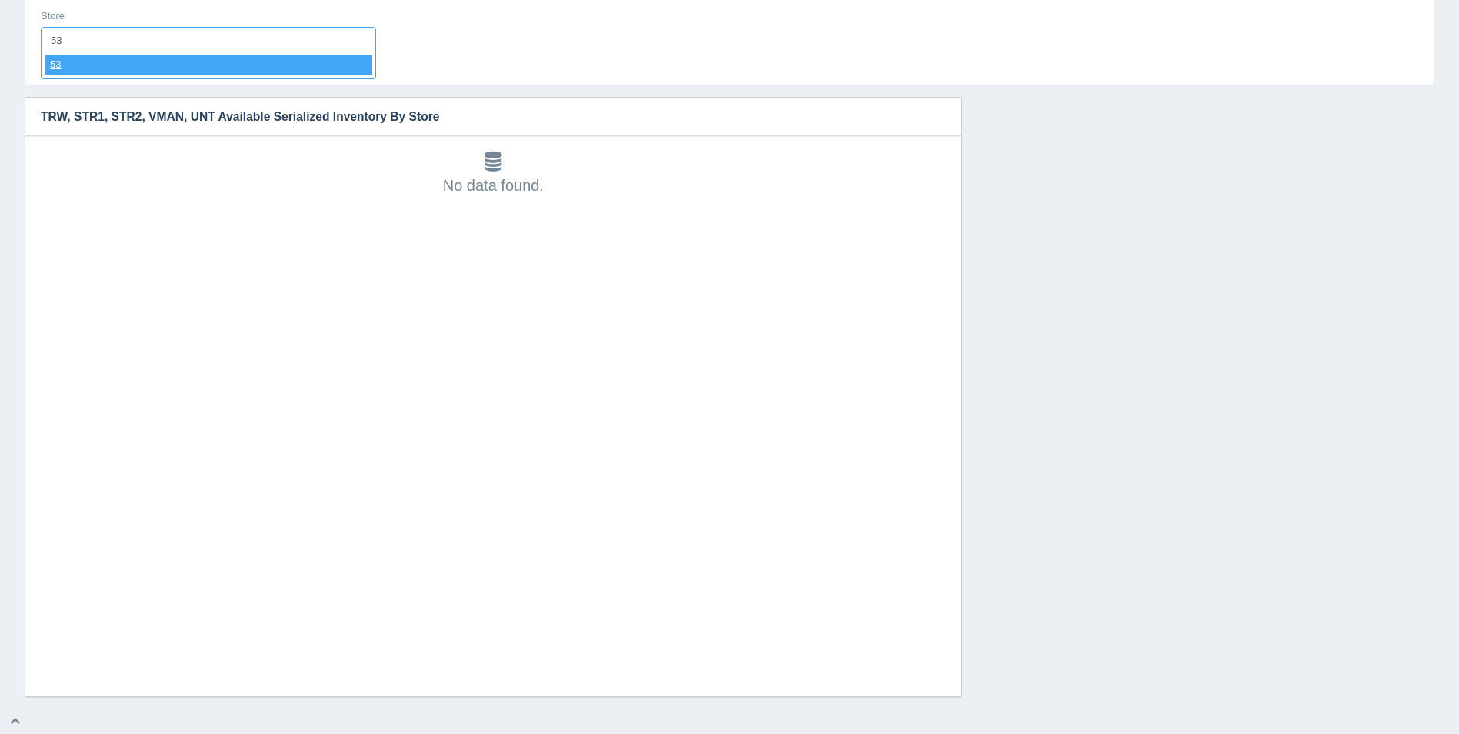
select select "53"
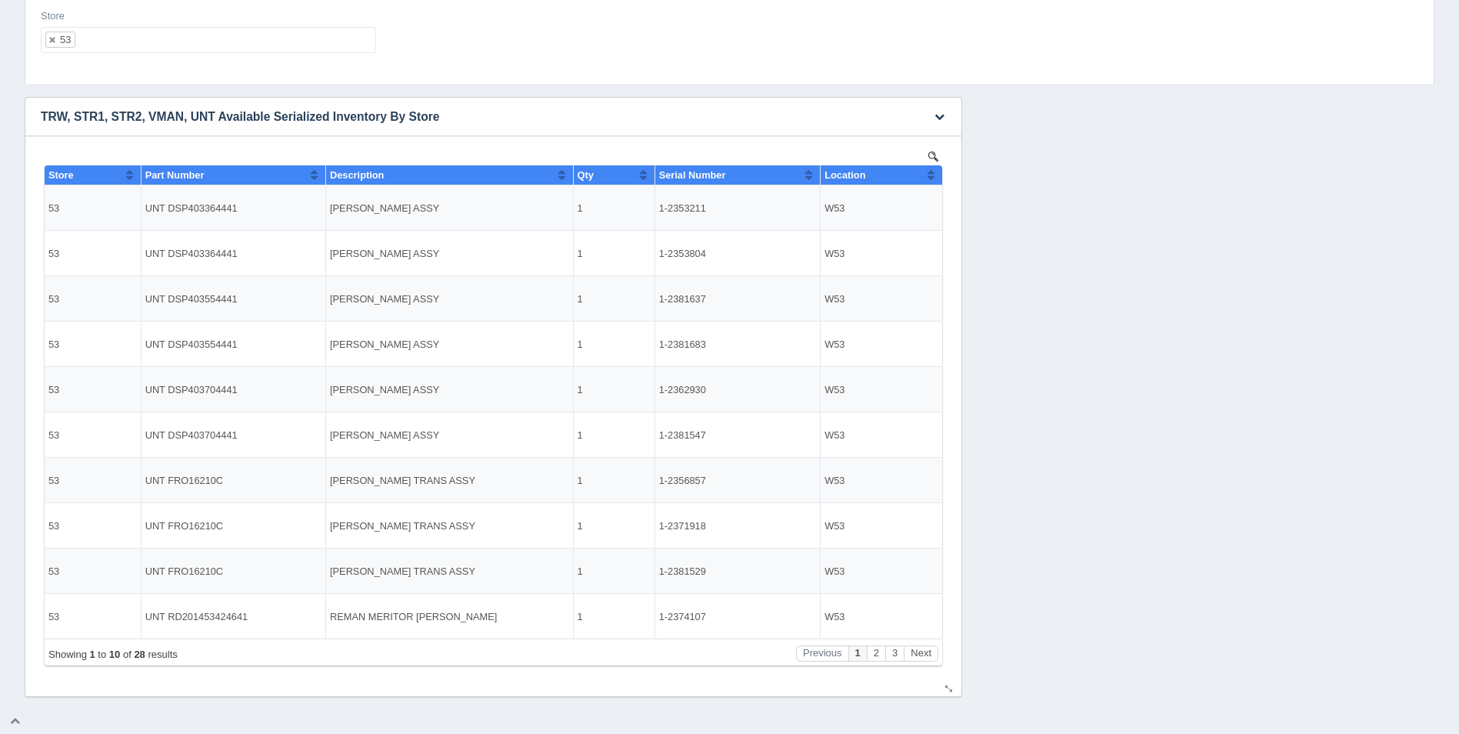
click at [930, 172] on button "Sort column ascending" at bounding box center [931, 174] width 10 height 18
drag, startPoint x: 930, startPoint y: 172, endPoint x: 778, endPoint y: 158, distance: 152.9
click at [930, 172] on button "Sort column descending" at bounding box center [931, 174] width 10 height 18
click at [181, 50] on ul "53" at bounding box center [208, 40] width 335 height 26
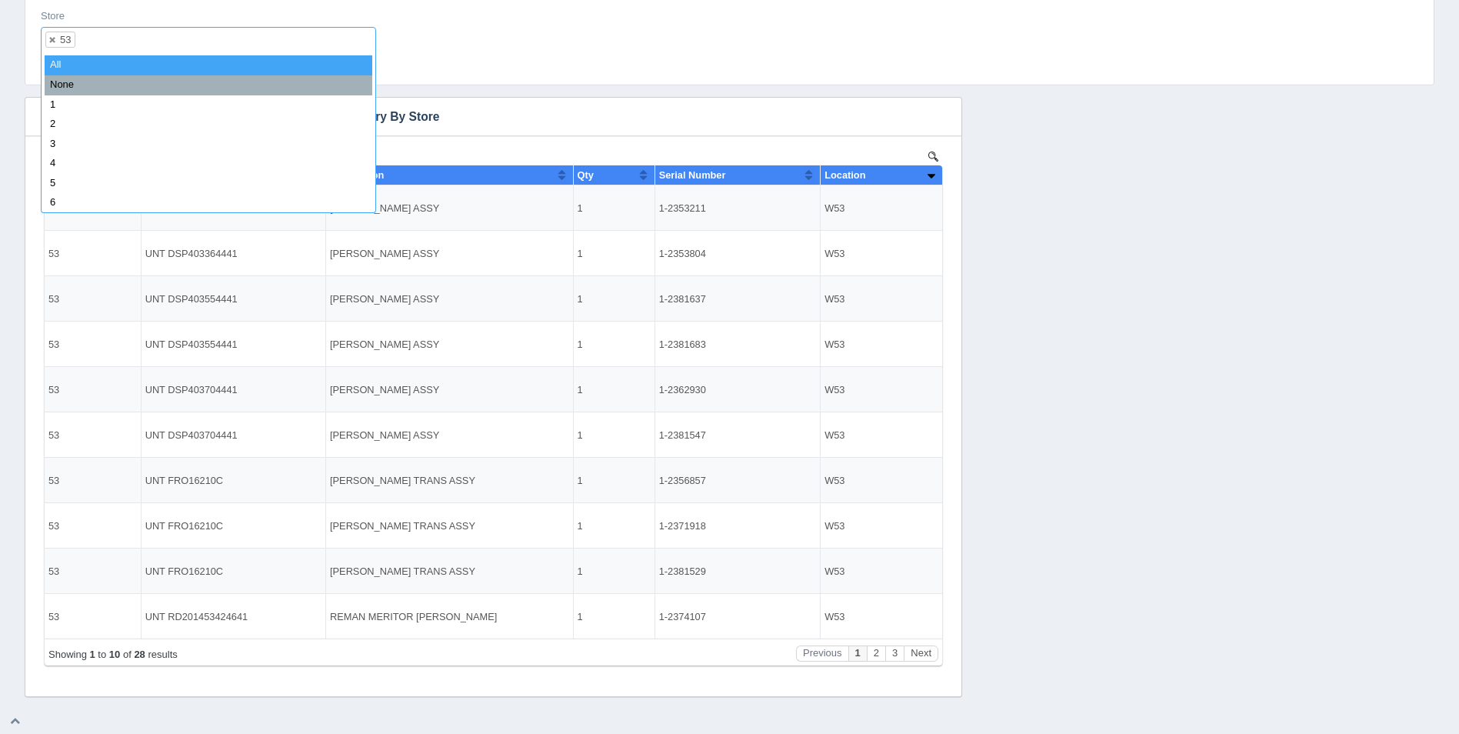
select select
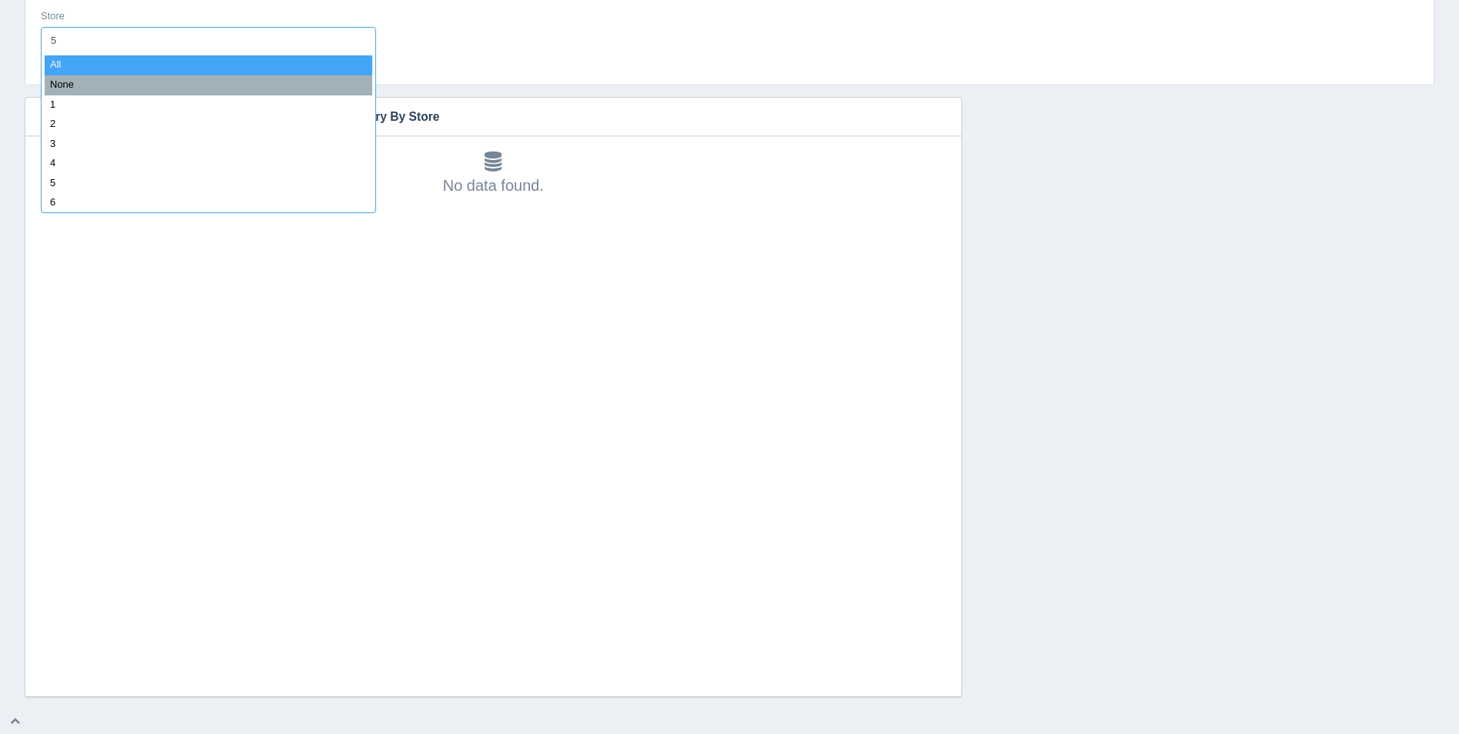
type input "54"
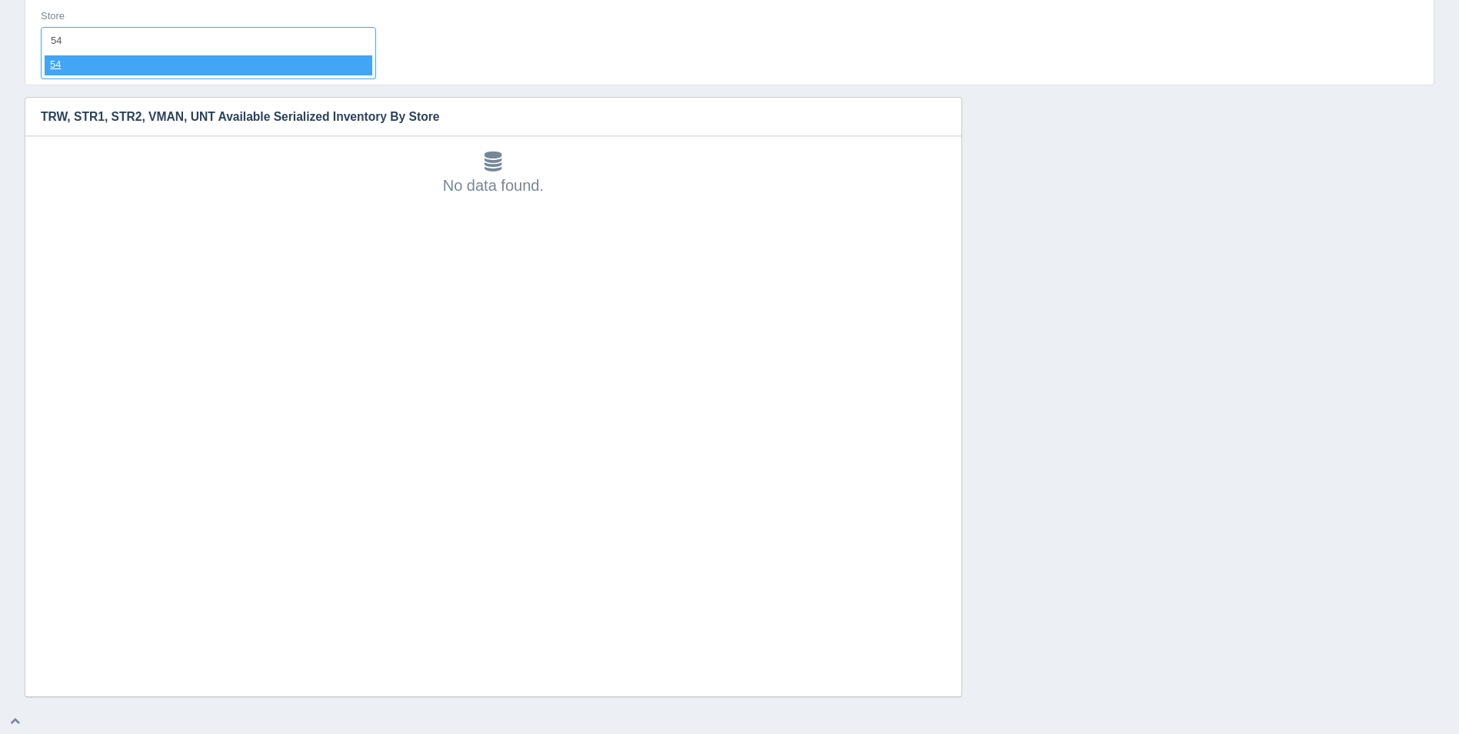
select select "54"
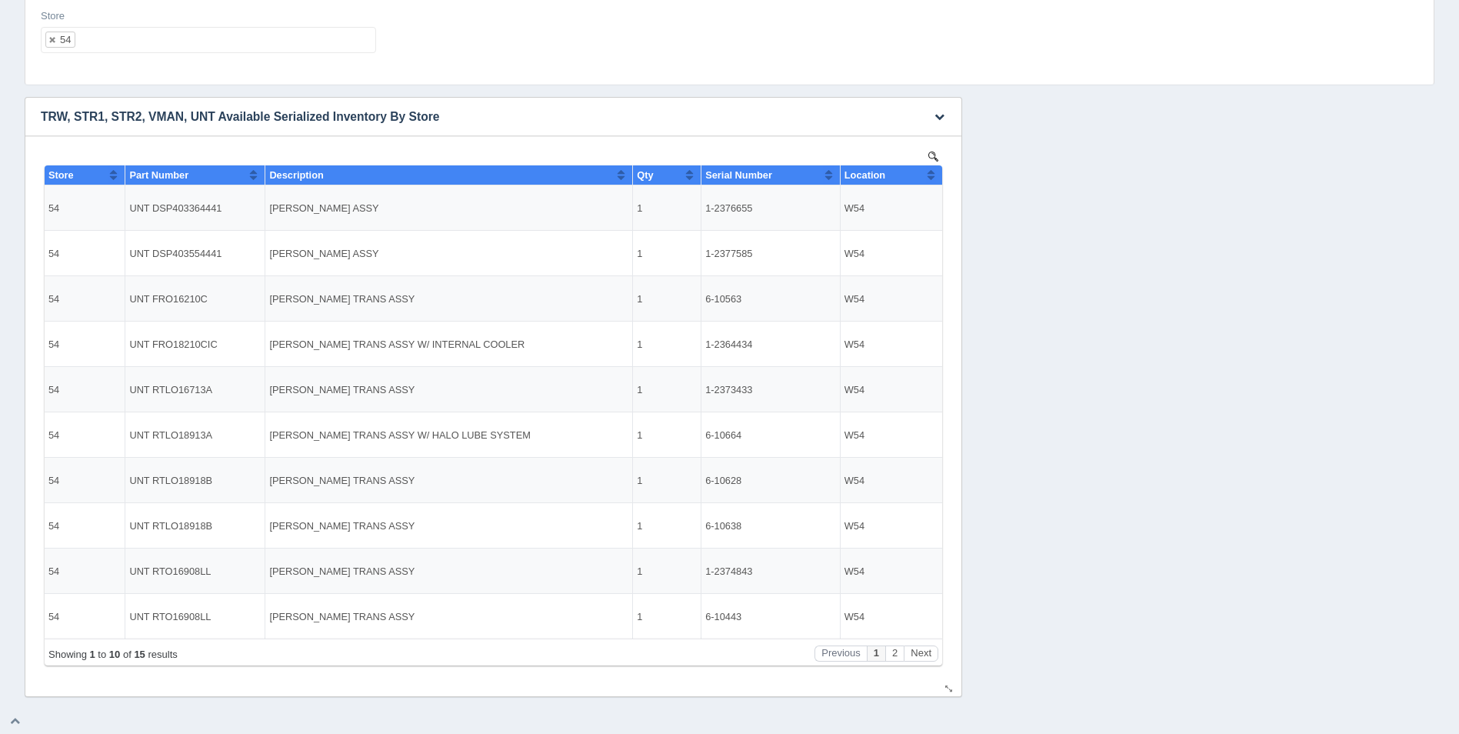
click at [931, 179] on button "Sort column ascending" at bounding box center [931, 174] width 10 height 18
click at [931, 178] on button "Sort column descending" at bounding box center [931, 174] width 10 height 18
click at [239, 50] on ul "54" at bounding box center [208, 40] width 335 height 26
select select
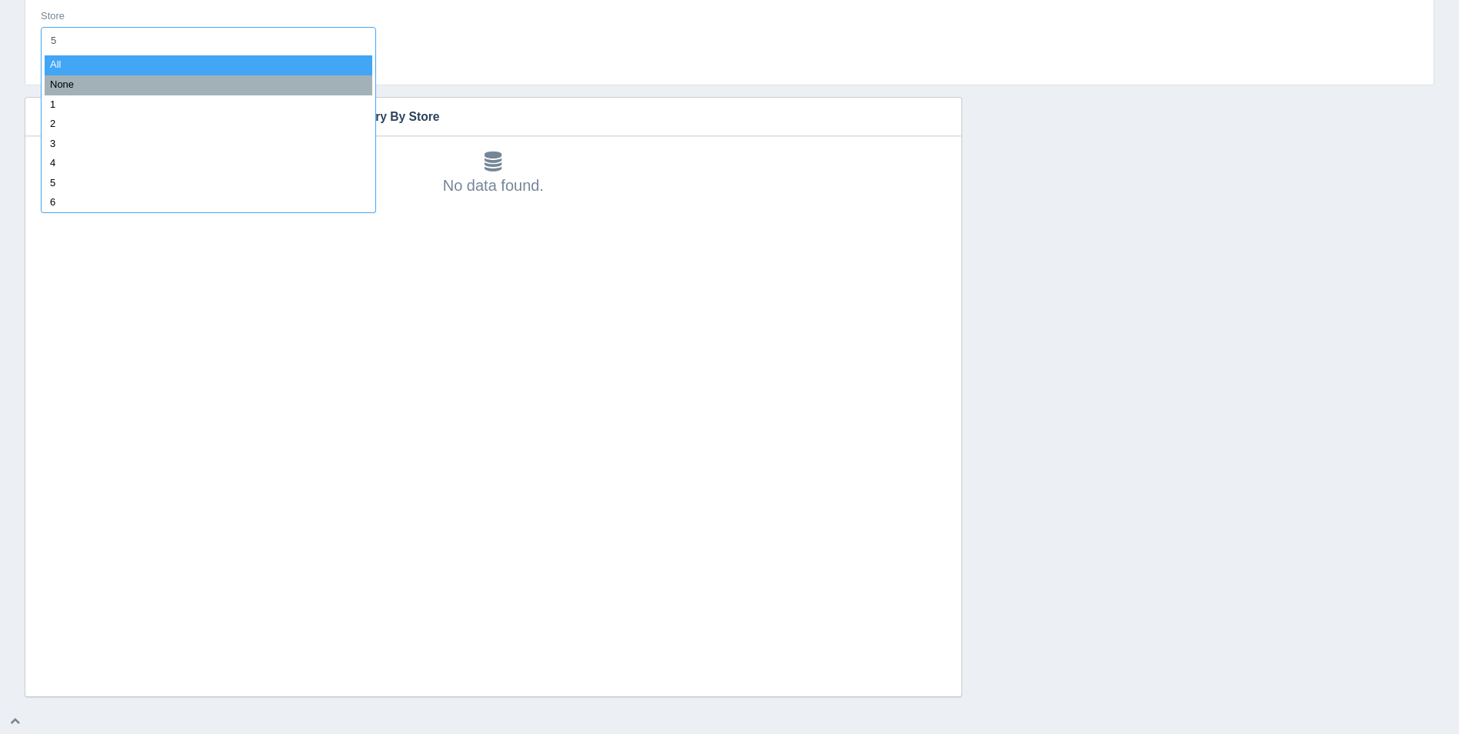
type input "55"
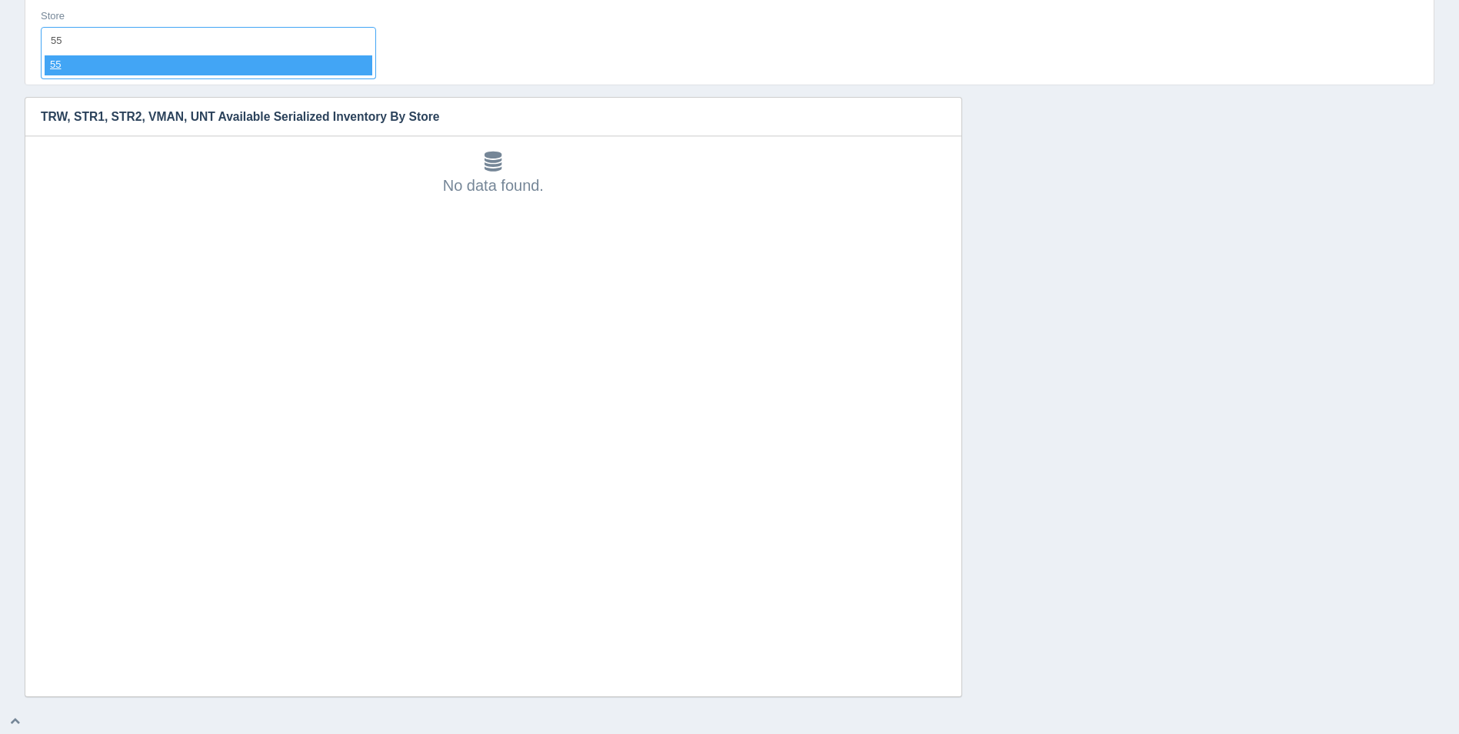
select select "55"
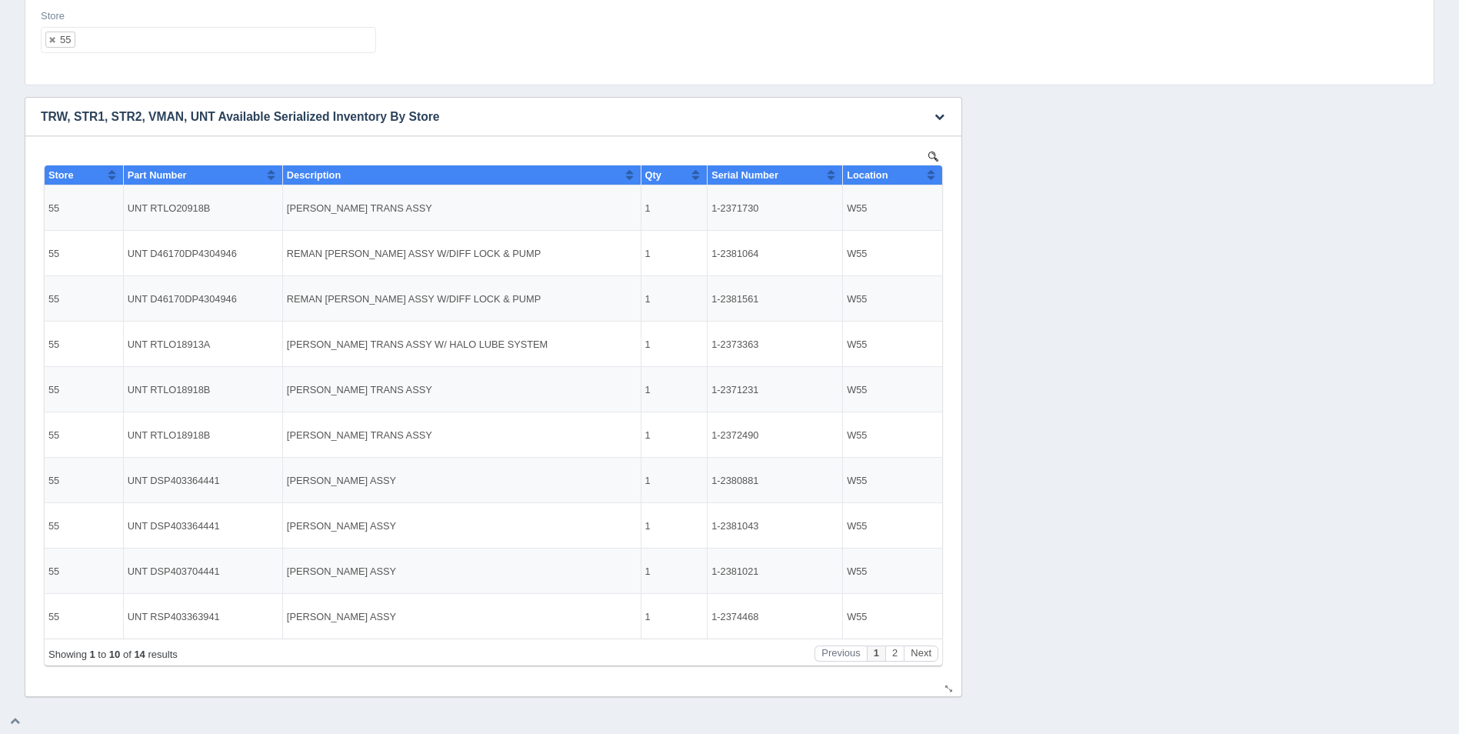
click at [931, 175] on button "Sort column ascending" at bounding box center [931, 174] width 10 height 18
click at [931, 175] on button "Sort column descending" at bounding box center [931, 174] width 10 height 18
click at [214, 42] on ul "55" at bounding box center [208, 40] width 335 height 26
select select
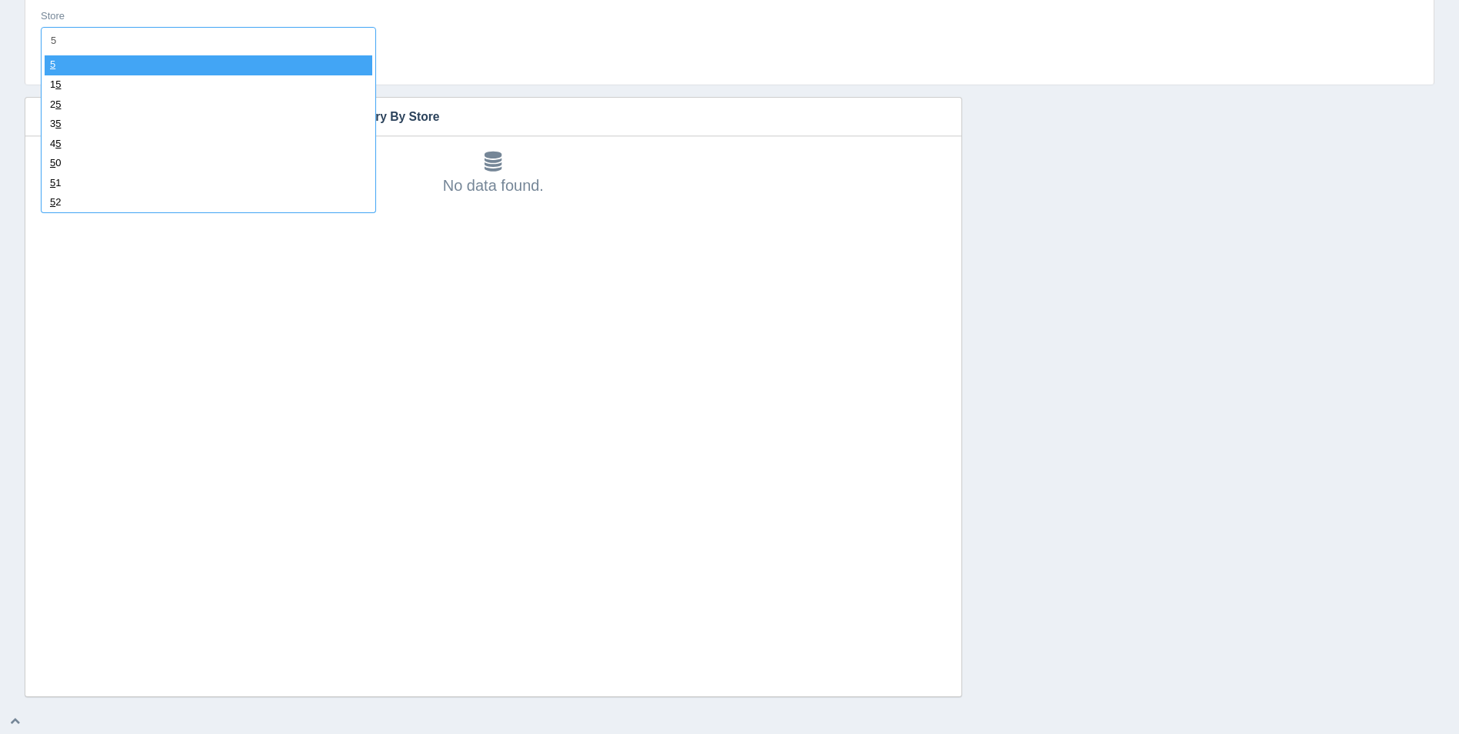
type input "56"
select select "56"
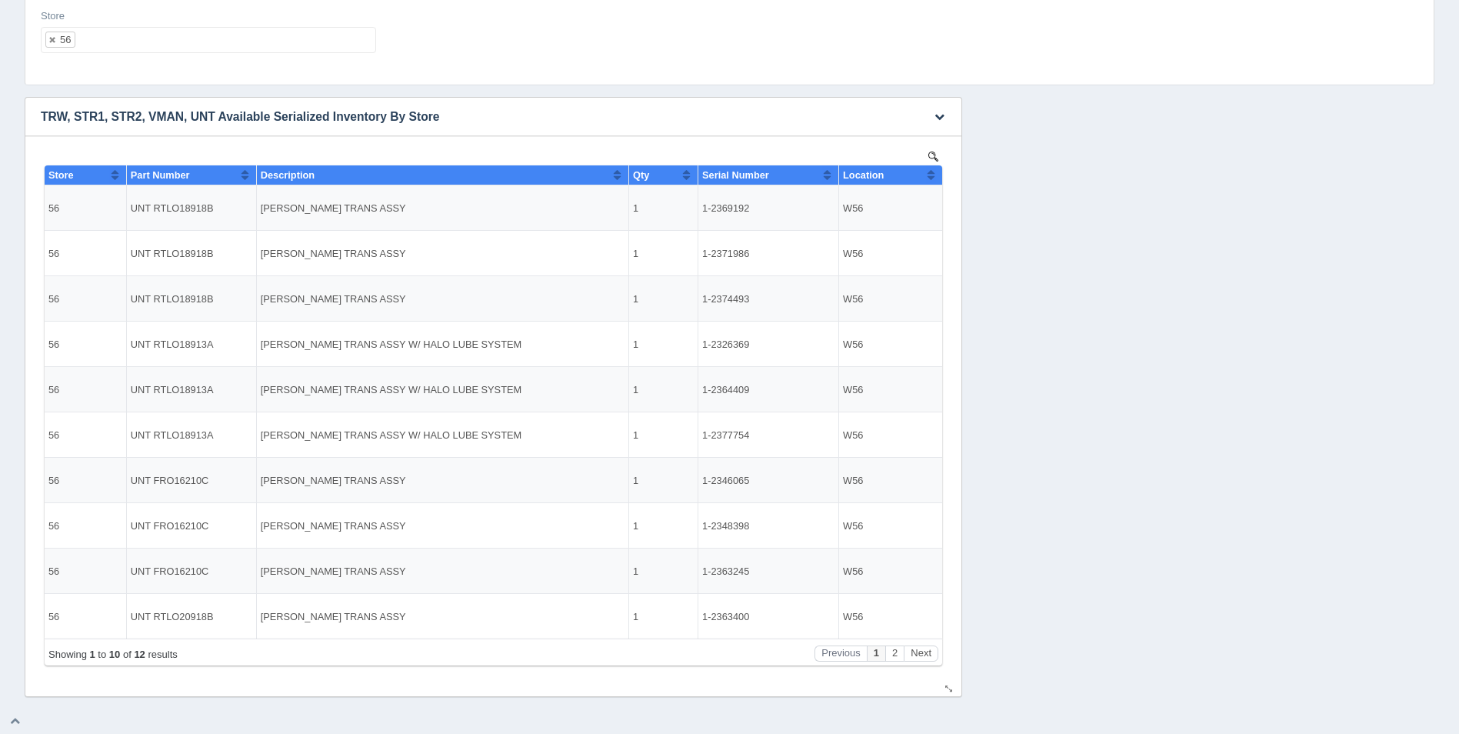
click at [933, 171] on button "Sort column ascending" at bounding box center [931, 174] width 10 height 18
click at [933, 171] on button "Sort column descending" at bounding box center [931, 174] width 10 height 18
click at [197, 42] on ul "56" at bounding box center [208, 40] width 335 height 26
select select
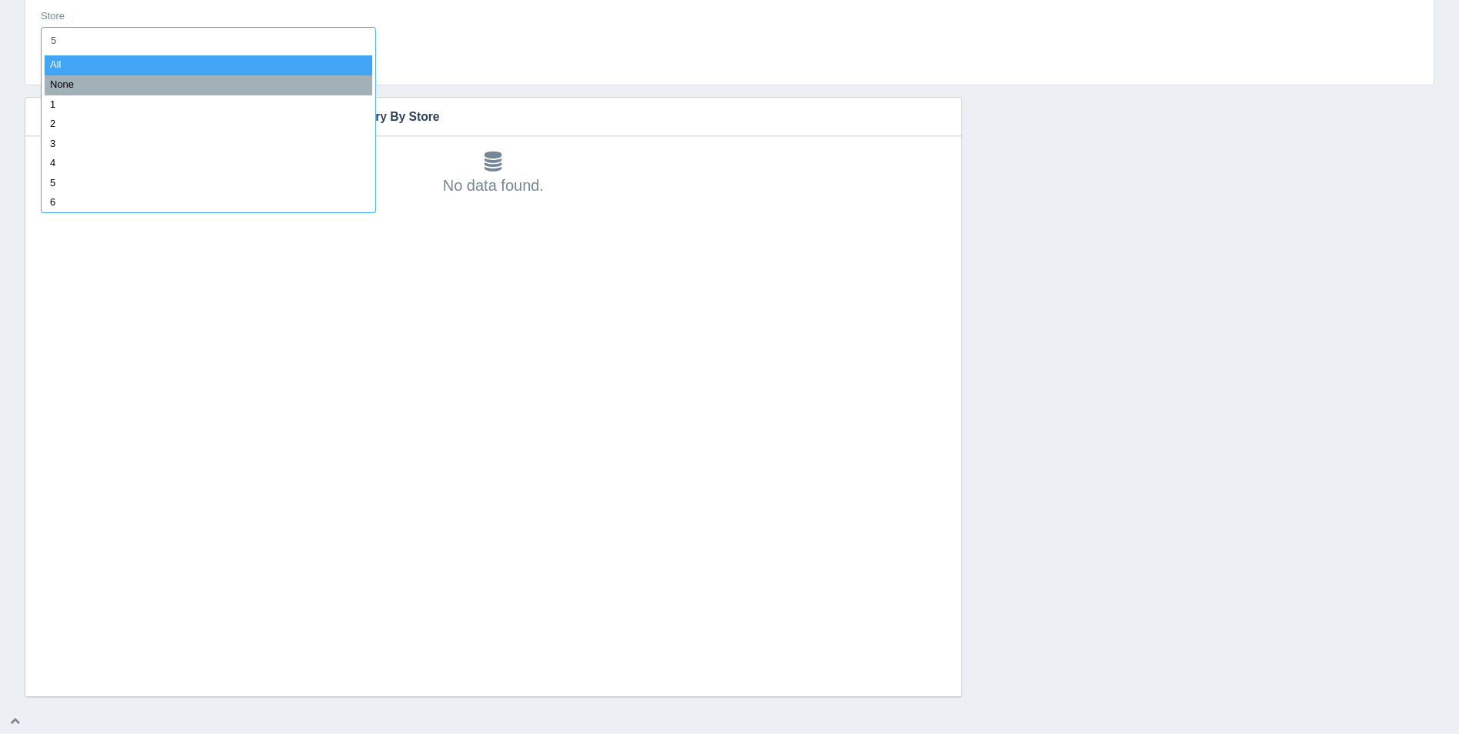
type input "57"
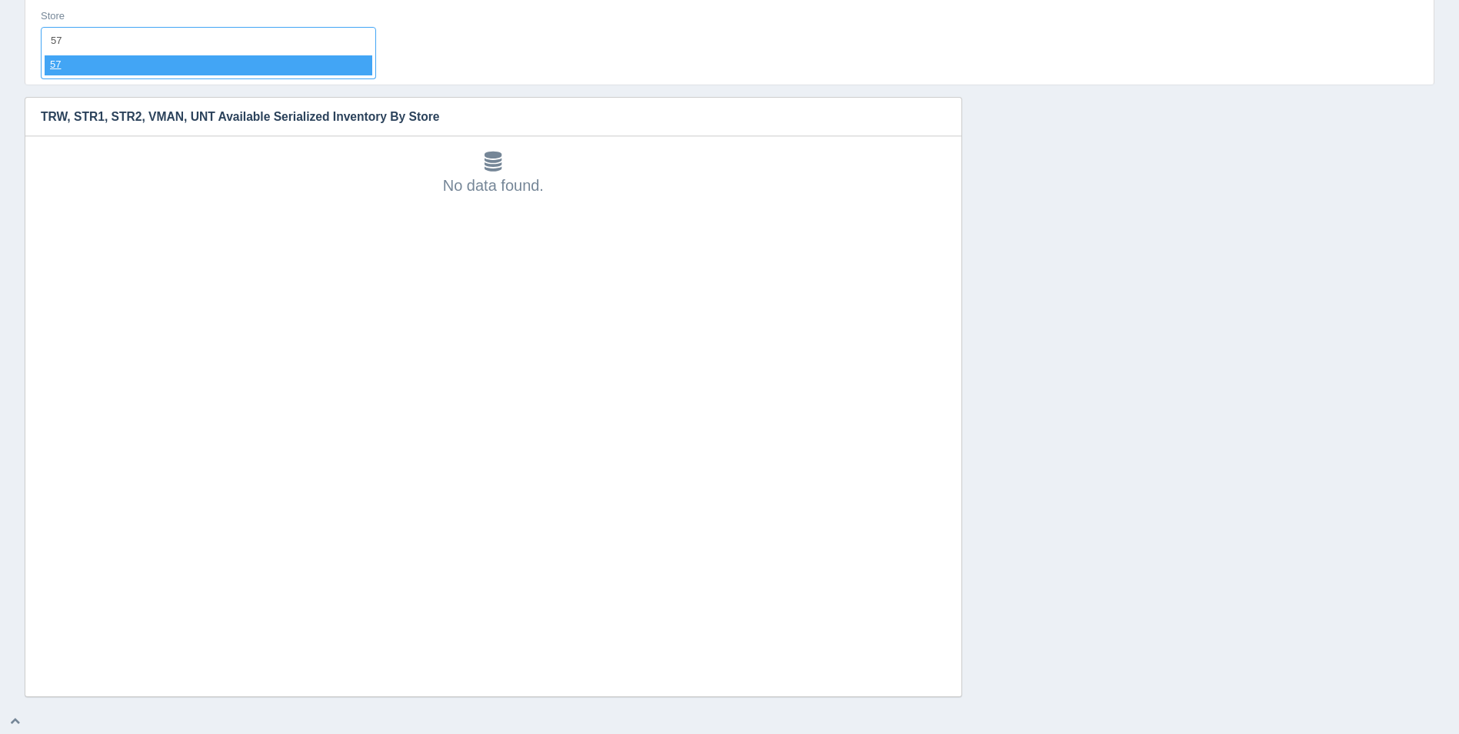
select select "57"
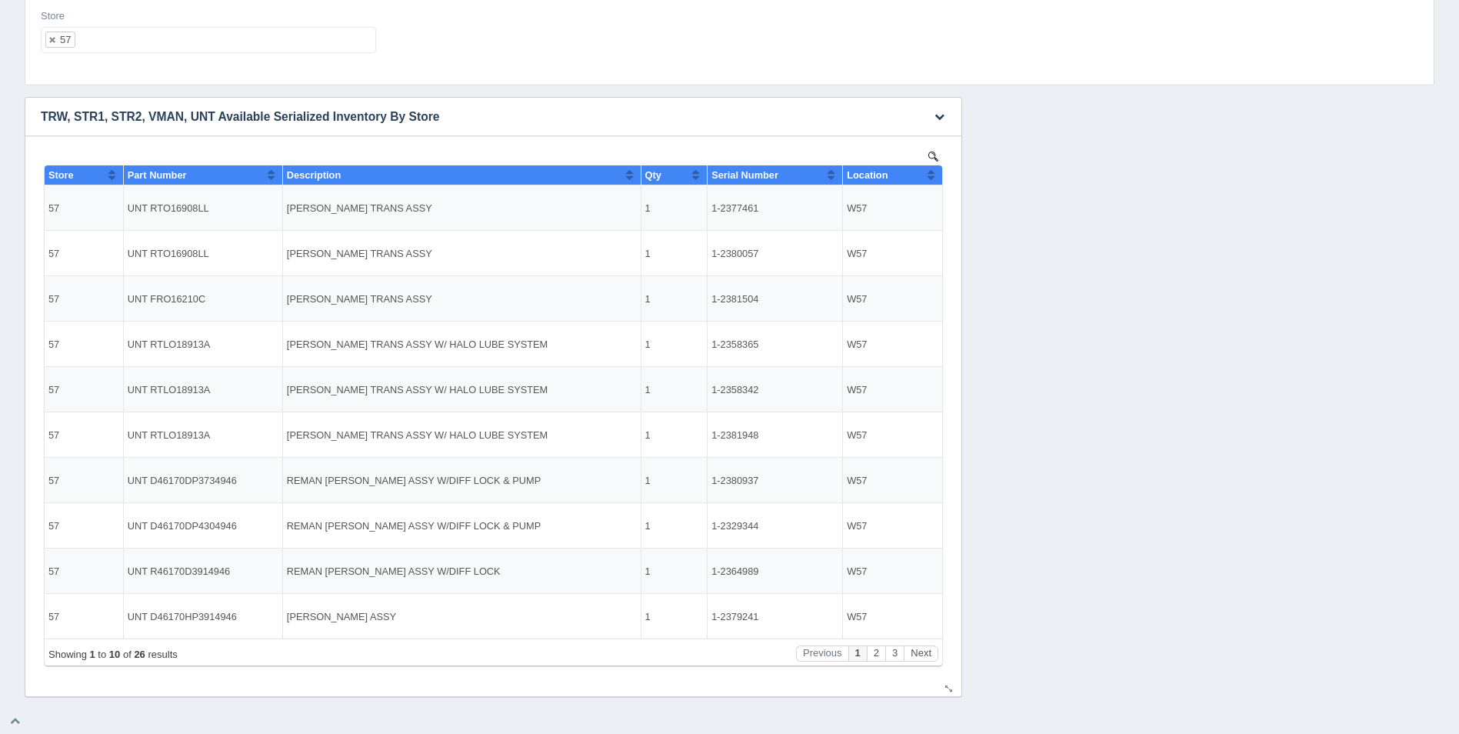
click at [933, 174] on button "Sort column ascending" at bounding box center [931, 174] width 10 height 18
click at [933, 174] on button "Sort column descending" at bounding box center [931, 174] width 10 height 18
click at [160, 41] on ul "57" at bounding box center [208, 40] width 335 height 26
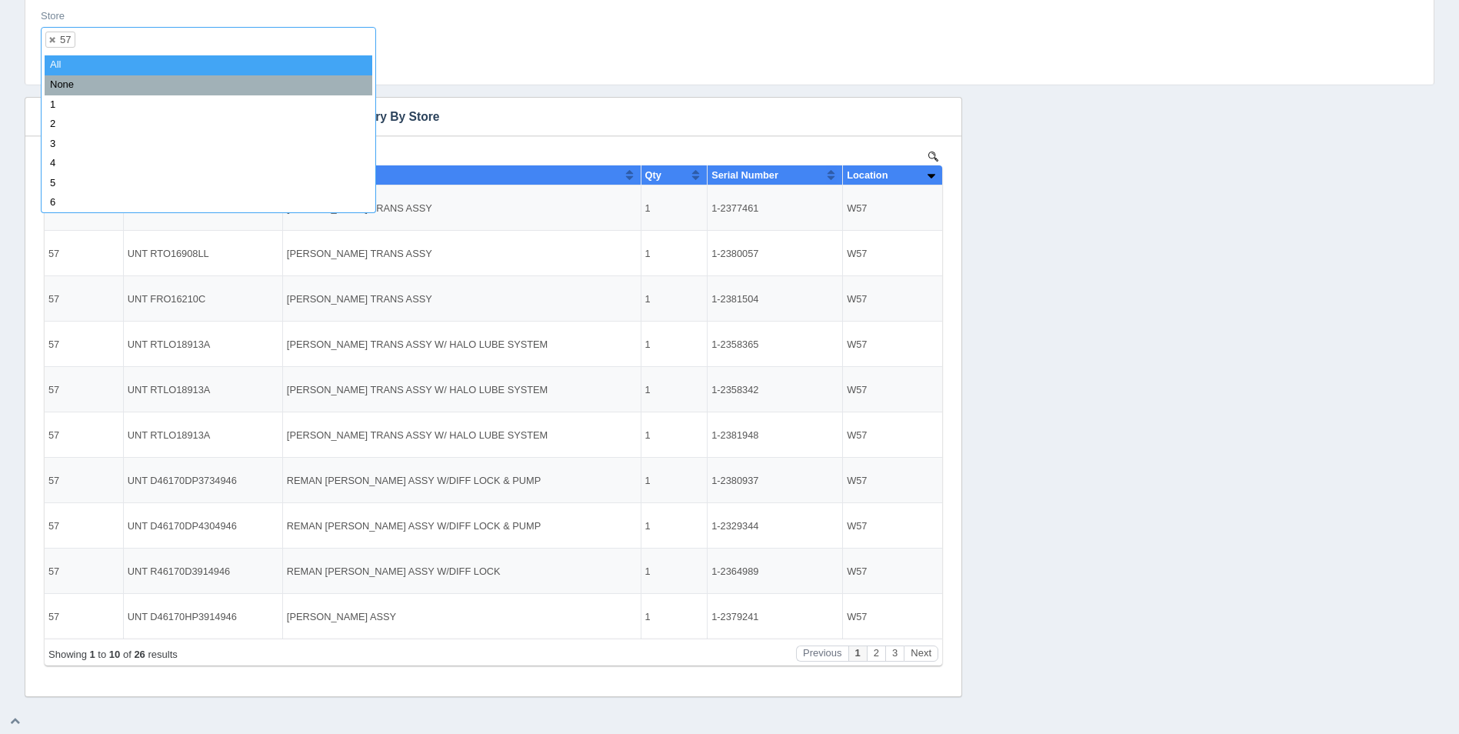
select select
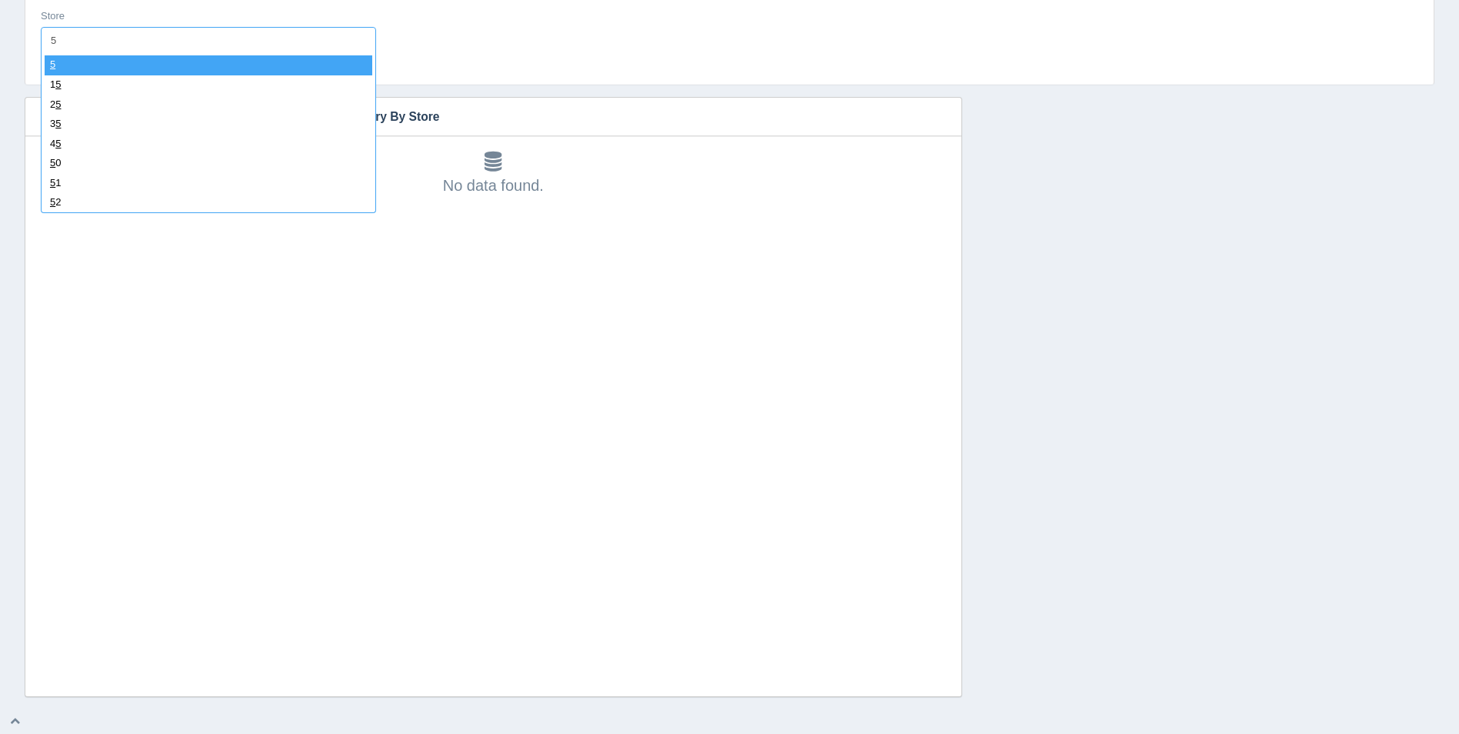
type input "58"
select select "58"
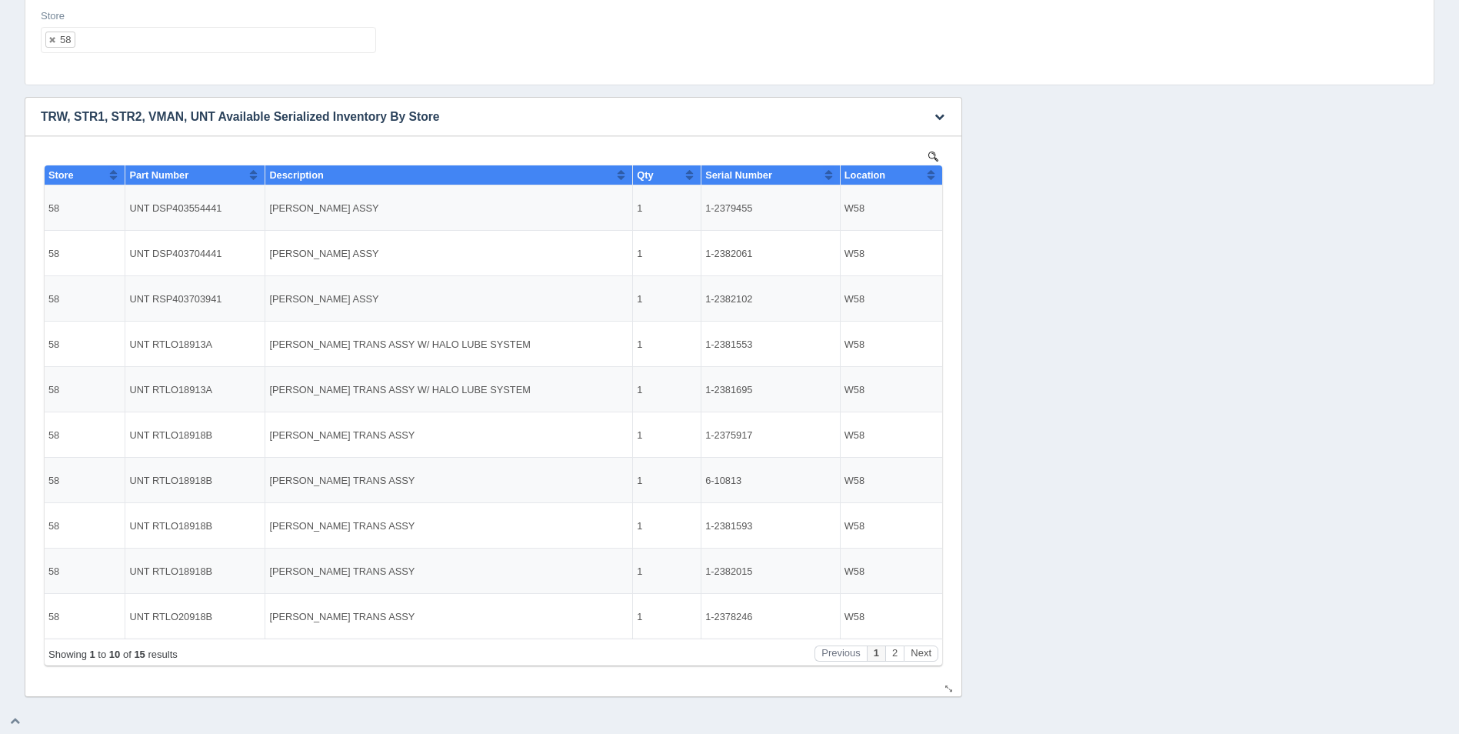
click at [943, 175] on div "Show 10 25 50 100 entries Store Part Number Description Qty Serial Number Locat…" at bounding box center [493, 406] width 905 height 517
click at [938, 175] on th "Location" at bounding box center [891, 175] width 102 height 20
click at [146, 46] on ul "58" at bounding box center [208, 40] width 335 height 26
select select
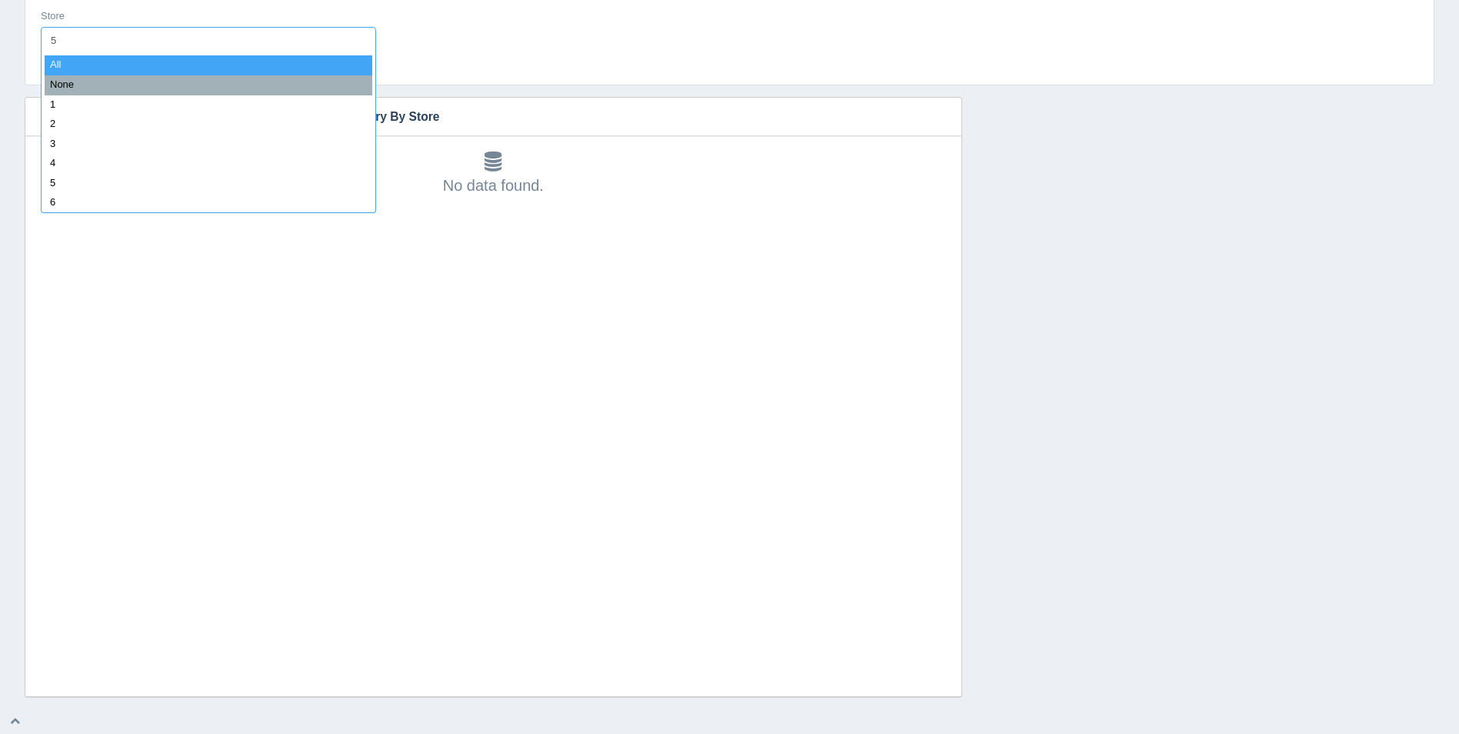
type input "59"
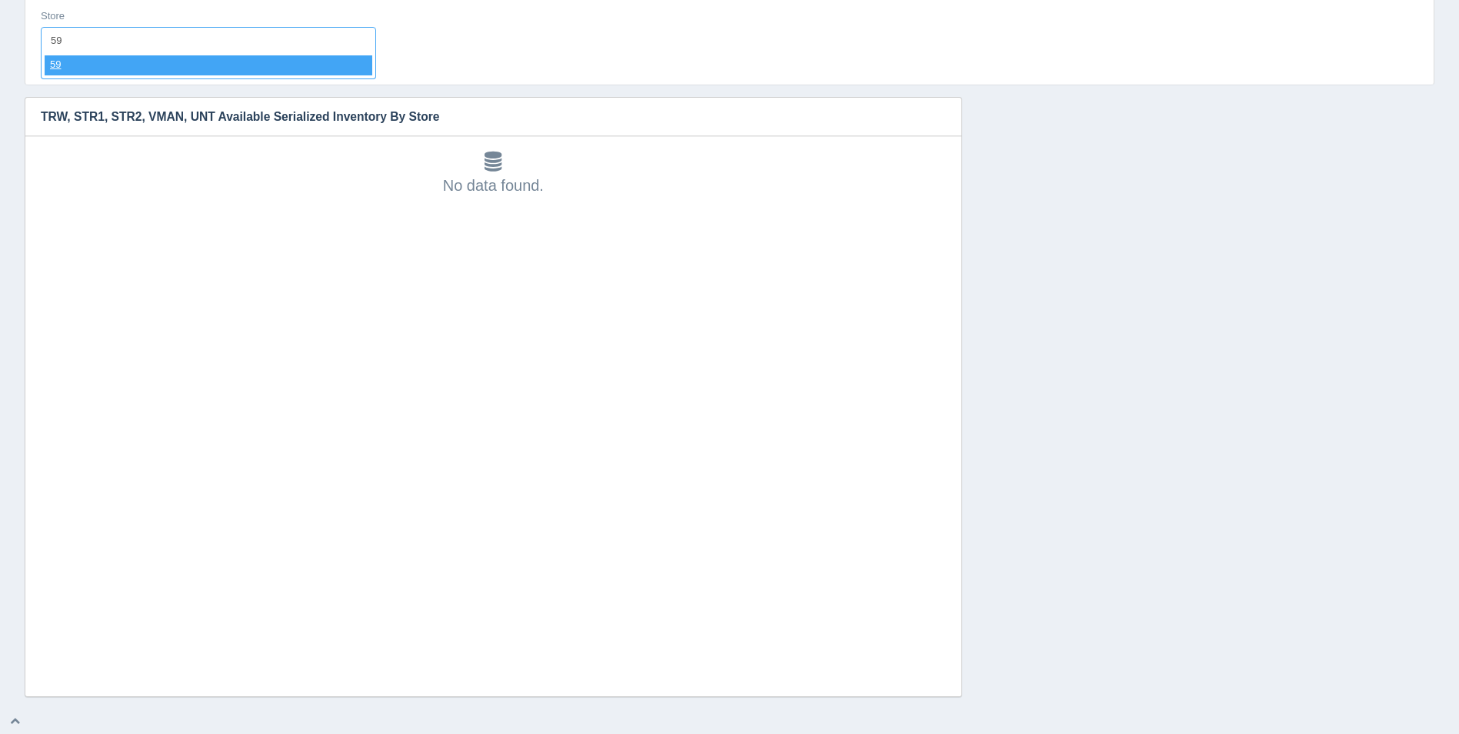
select select "59"
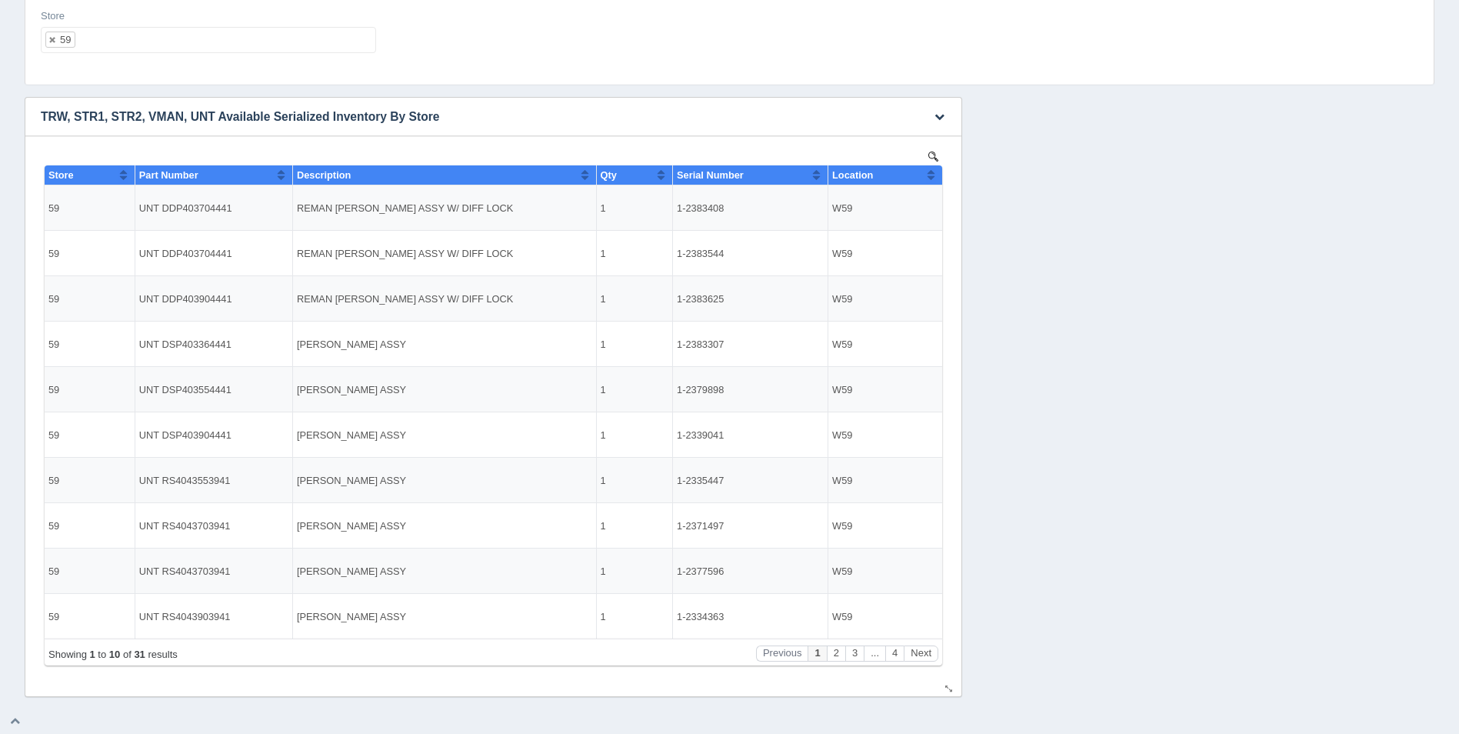
click at [932, 181] on button "Sort column ascending" at bounding box center [931, 174] width 10 height 18
click at [932, 181] on button "Sort column descending" at bounding box center [931, 174] width 10 height 18
click at [338, 45] on ul "59" at bounding box center [208, 40] width 335 height 26
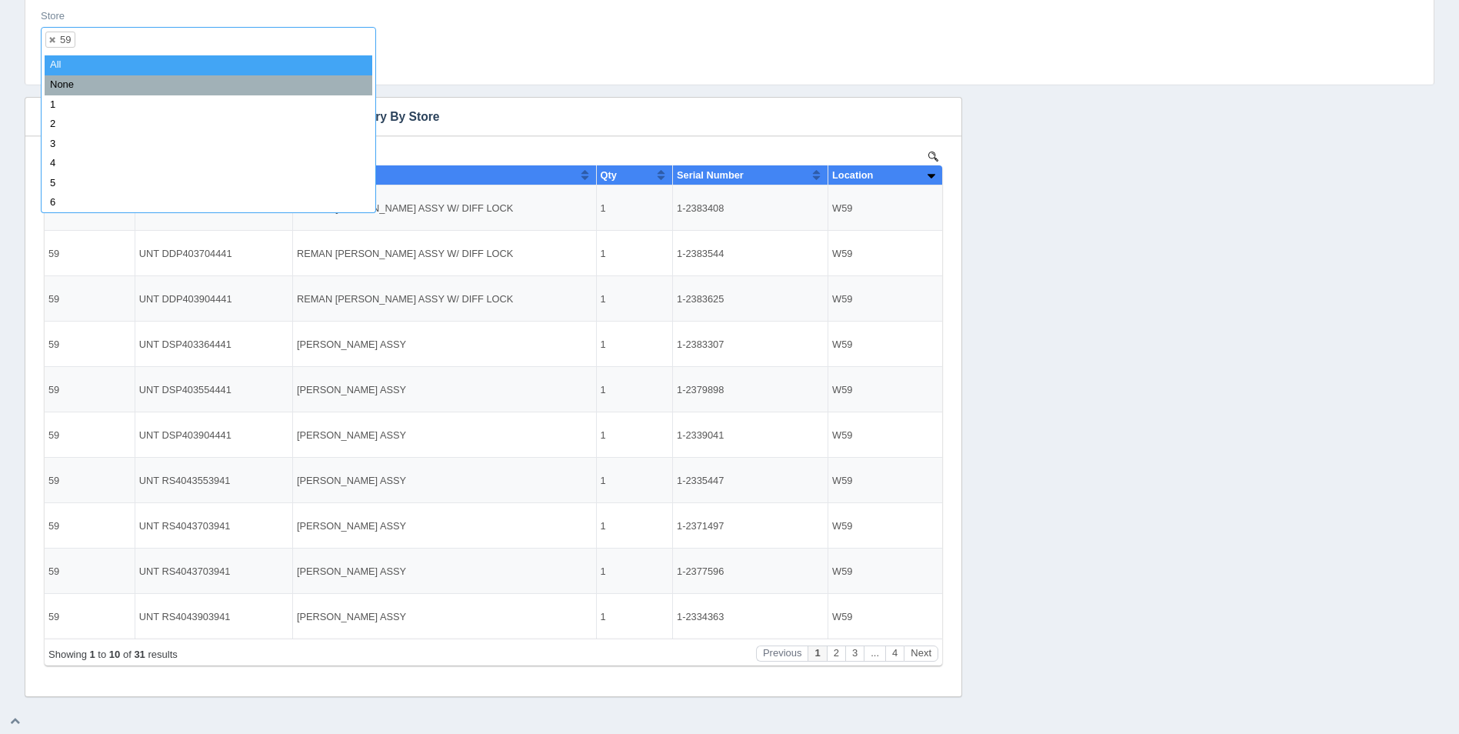
select select
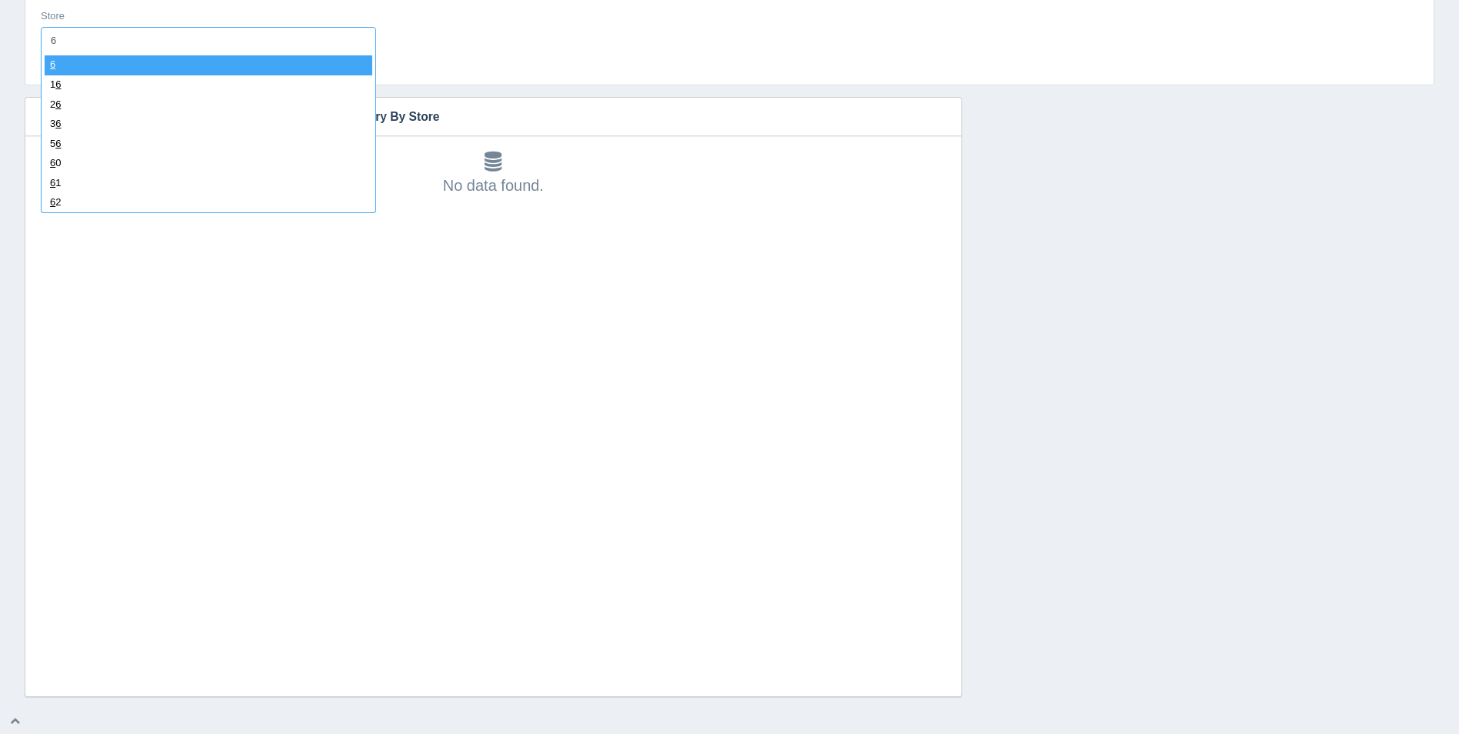
type input "60"
select select "60"
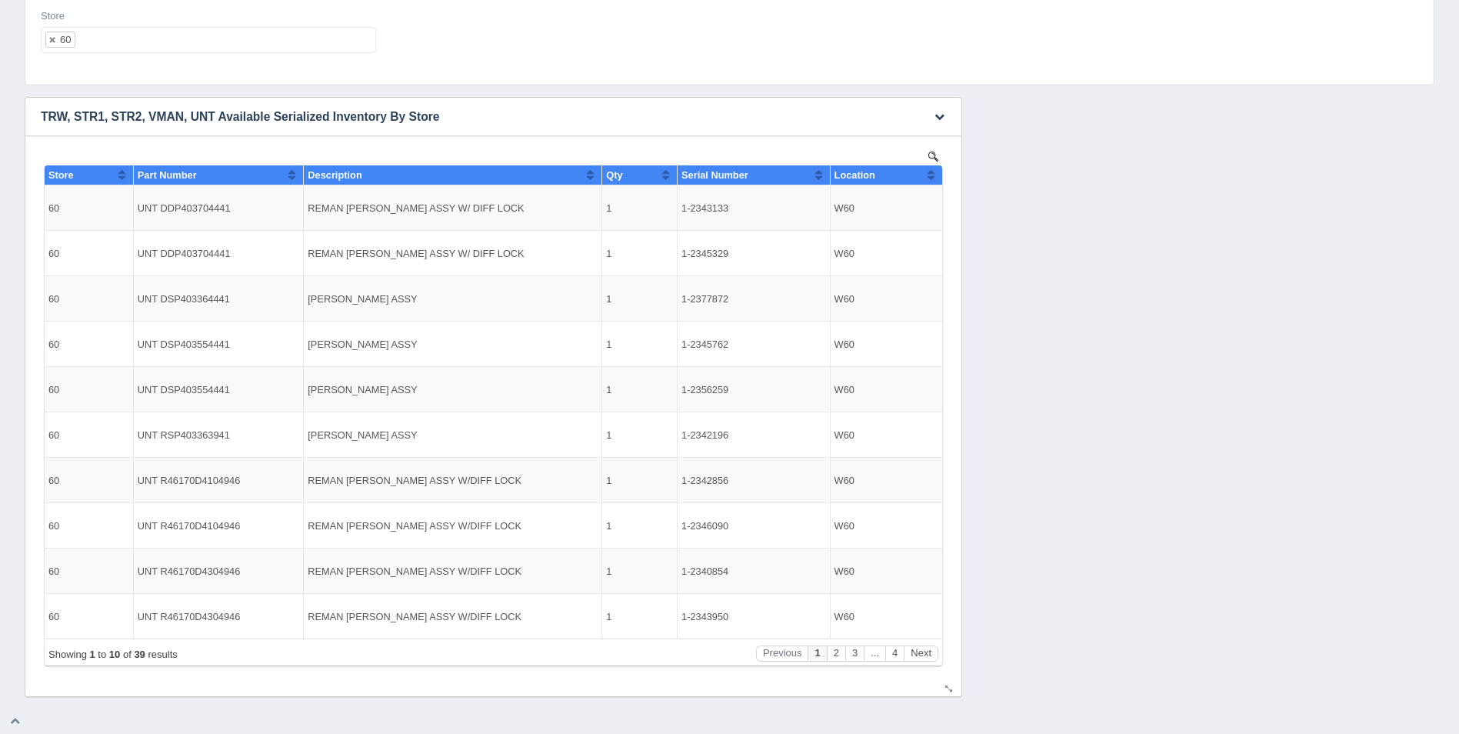
click at [931, 172] on button "Sort column ascending" at bounding box center [931, 174] width 10 height 18
click at [932, 172] on button "Sort column descending" at bounding box center [931, 174] width 10 height 18
click at [275, 31] on ul "60" at bounding box center [208, 40] width 335 height 26
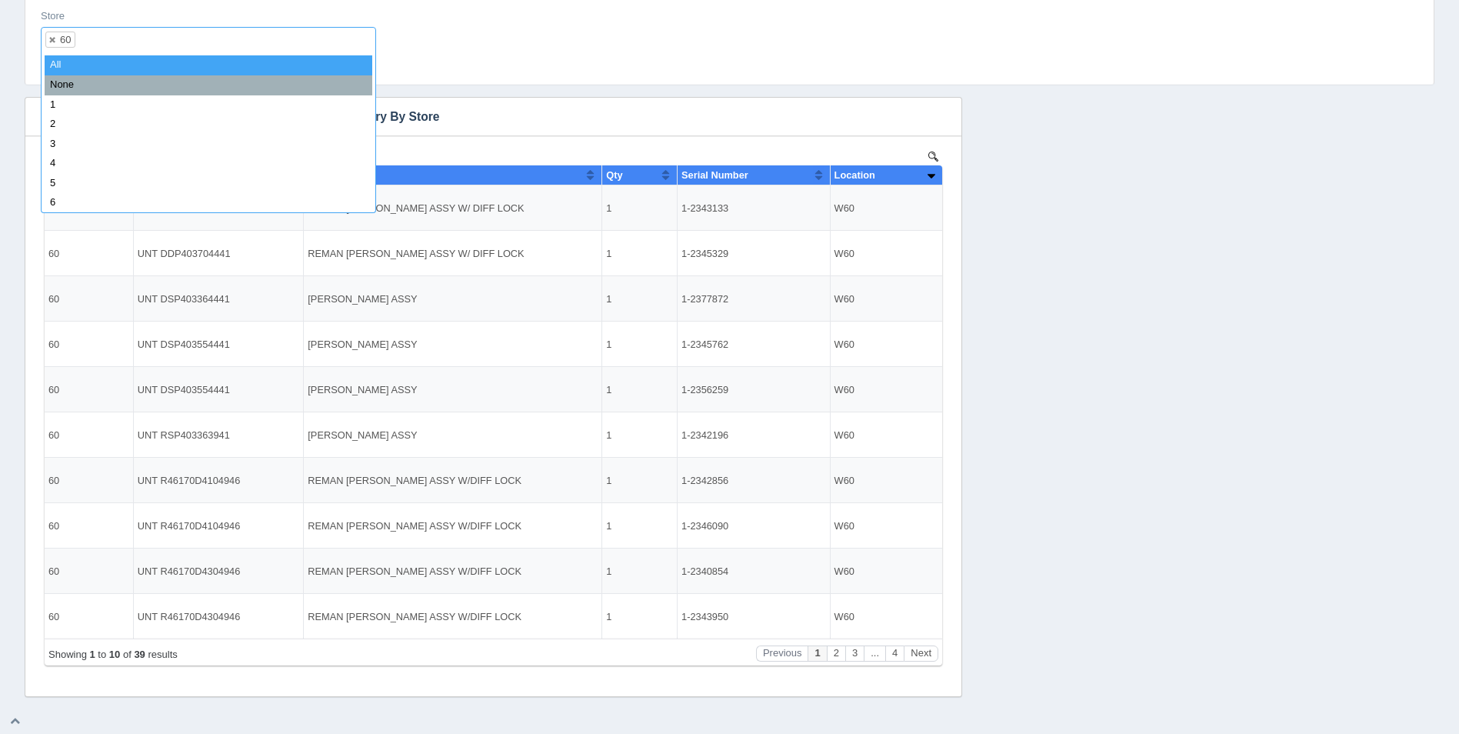
select select
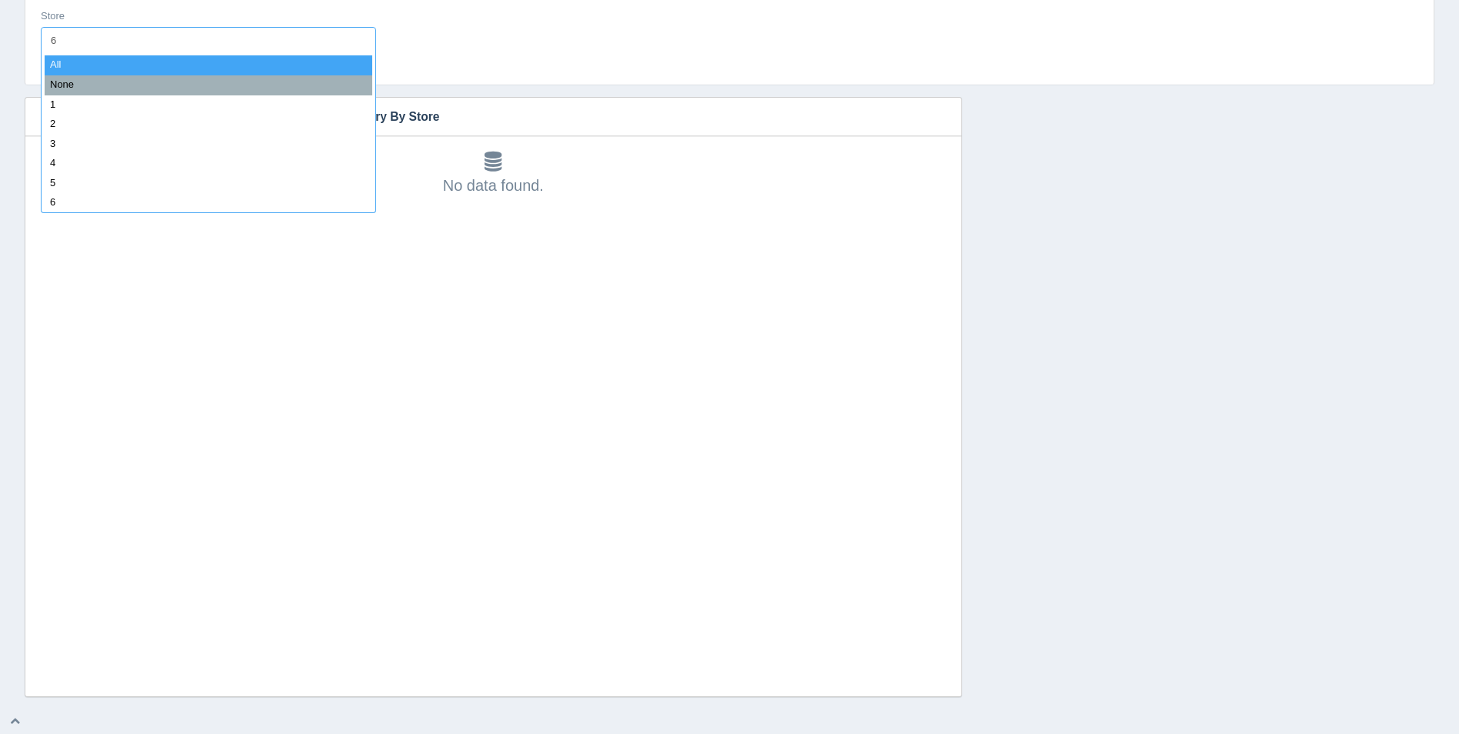
type input "61"
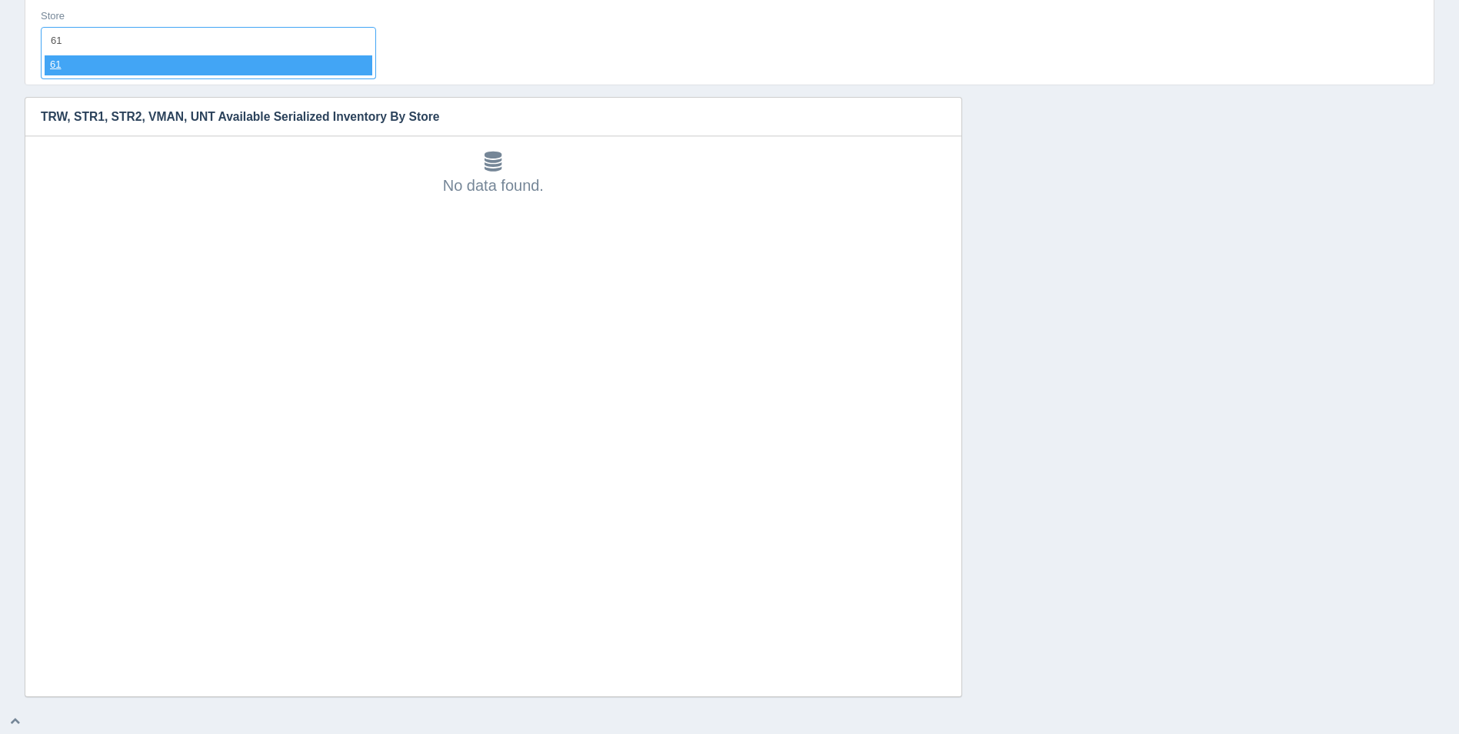
select select "61"
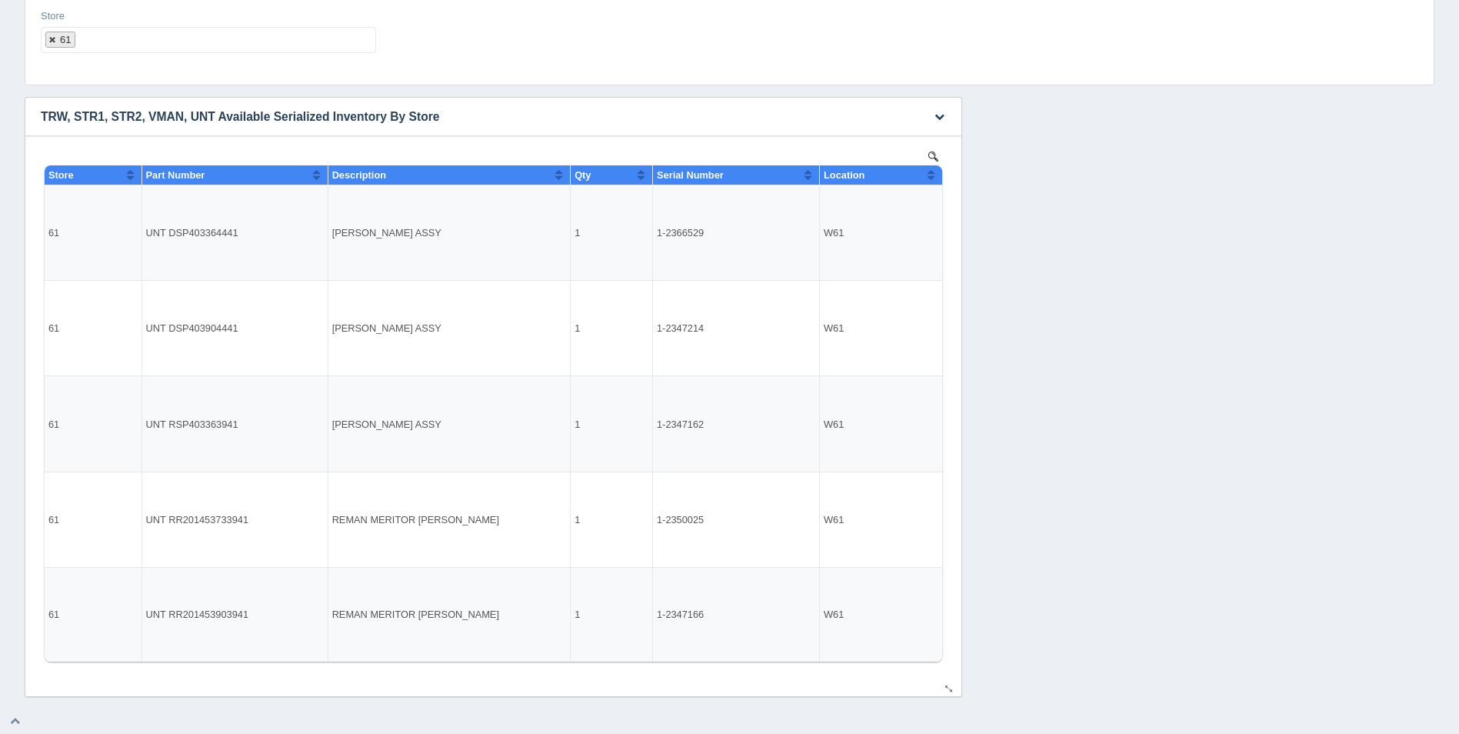
select select
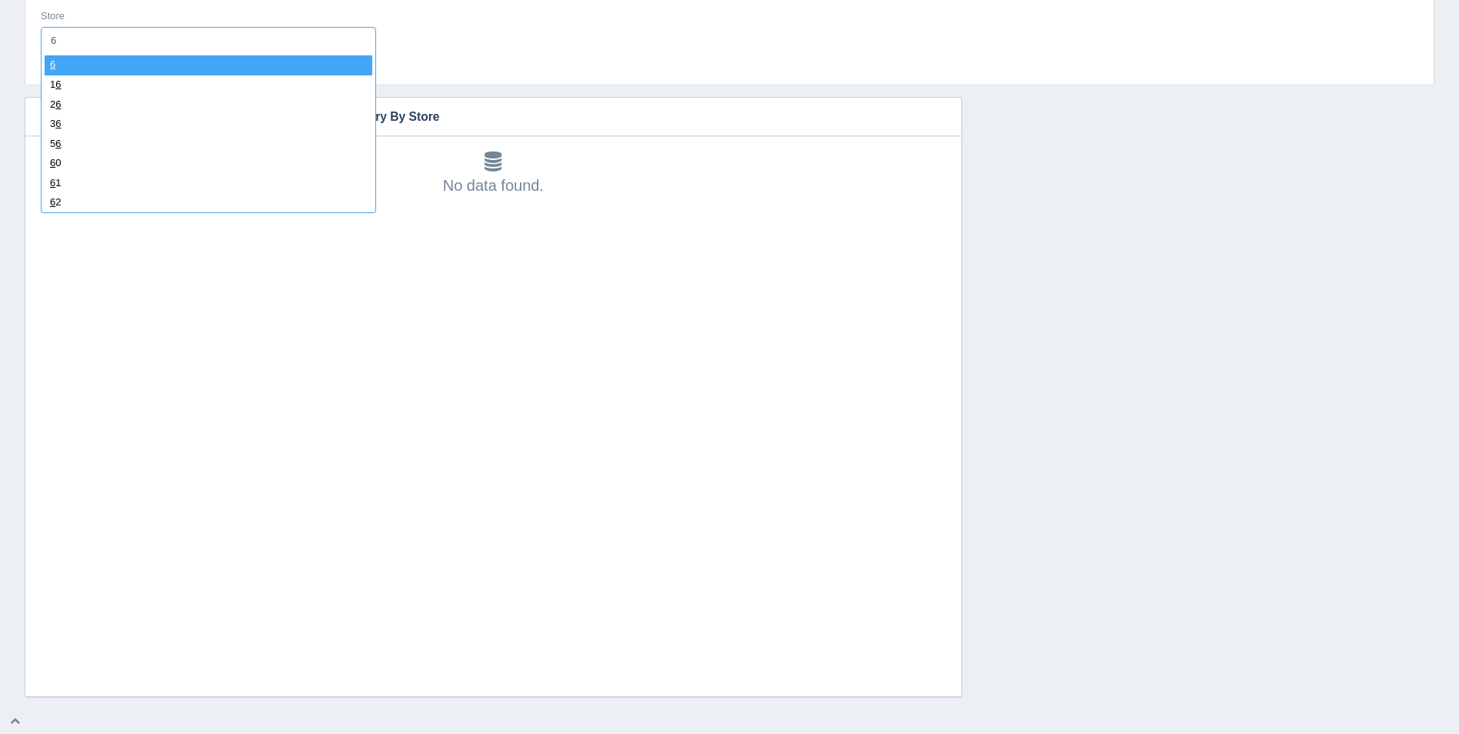
type input "62"
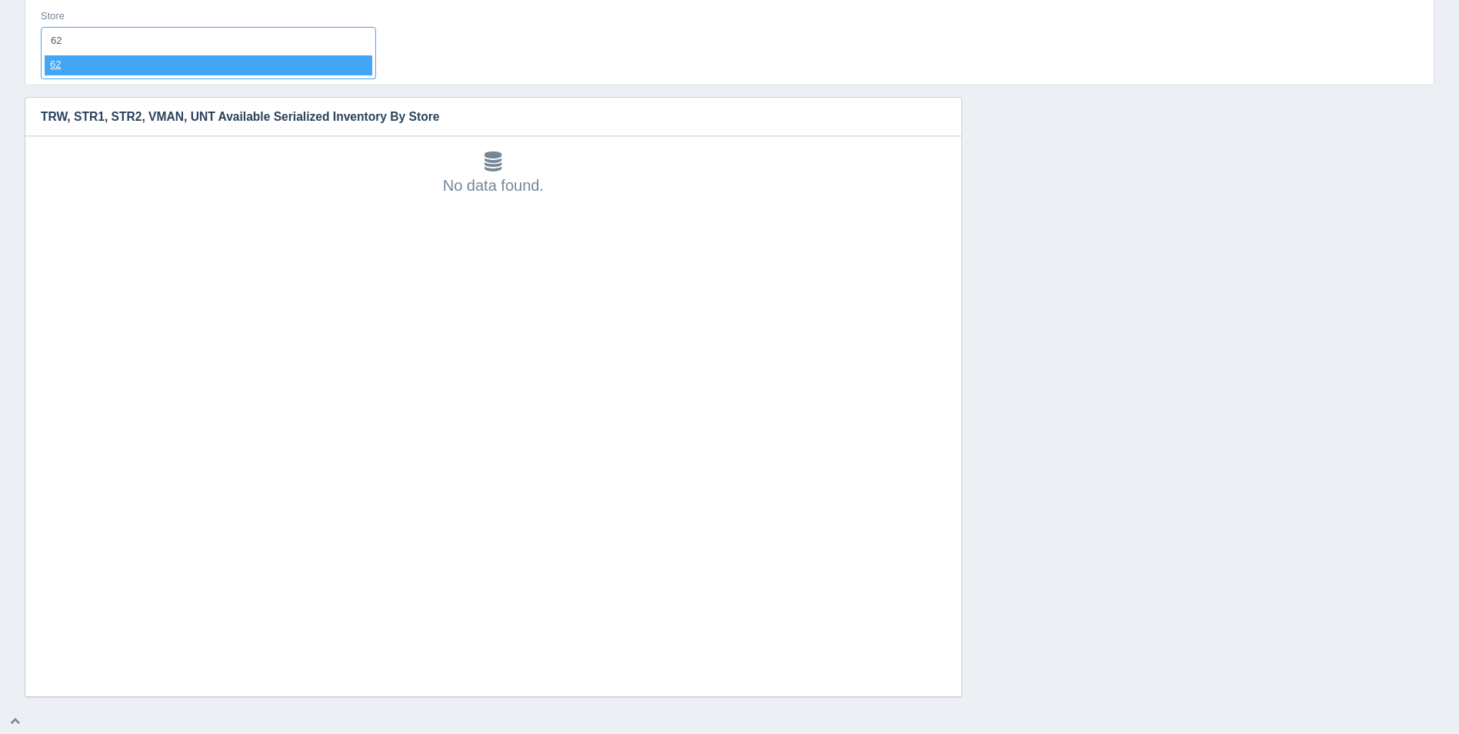
select select "62"
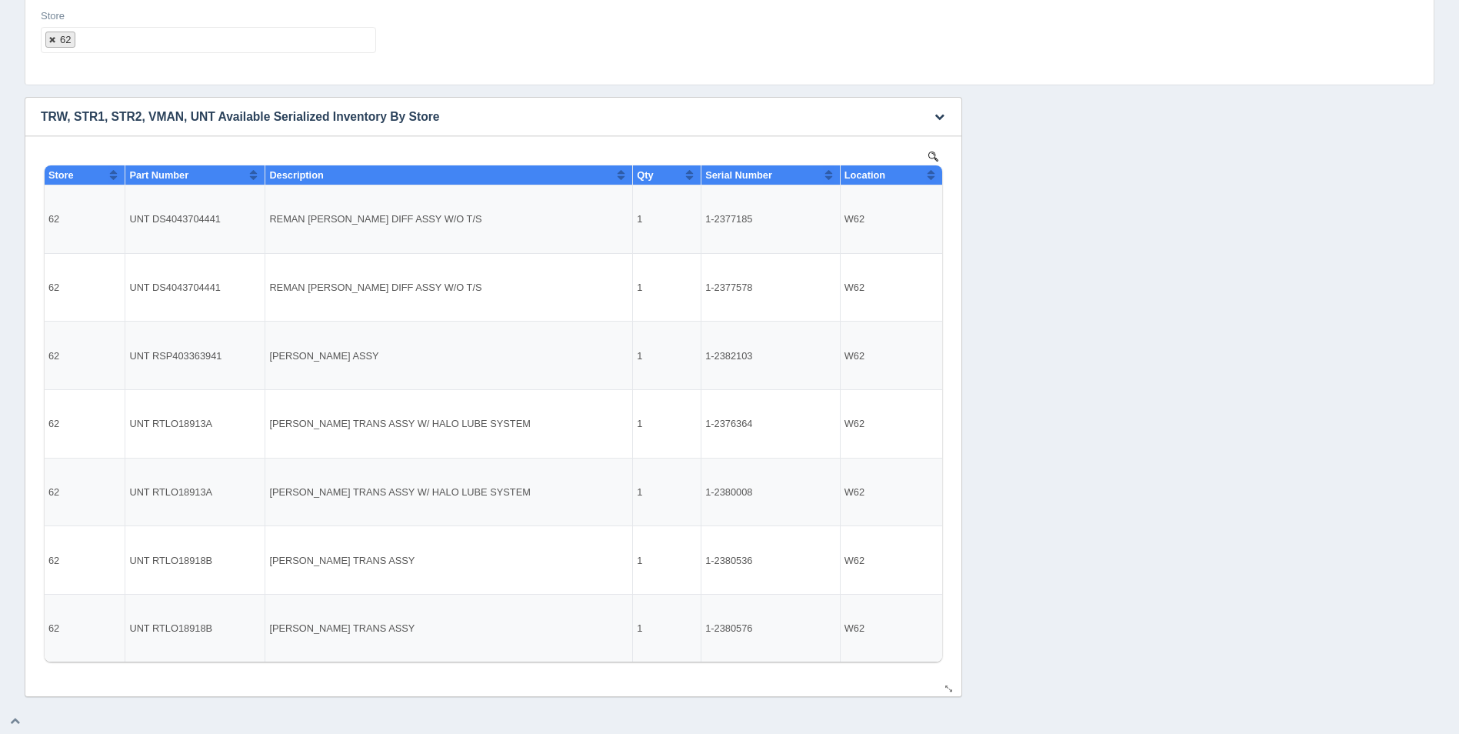
select select
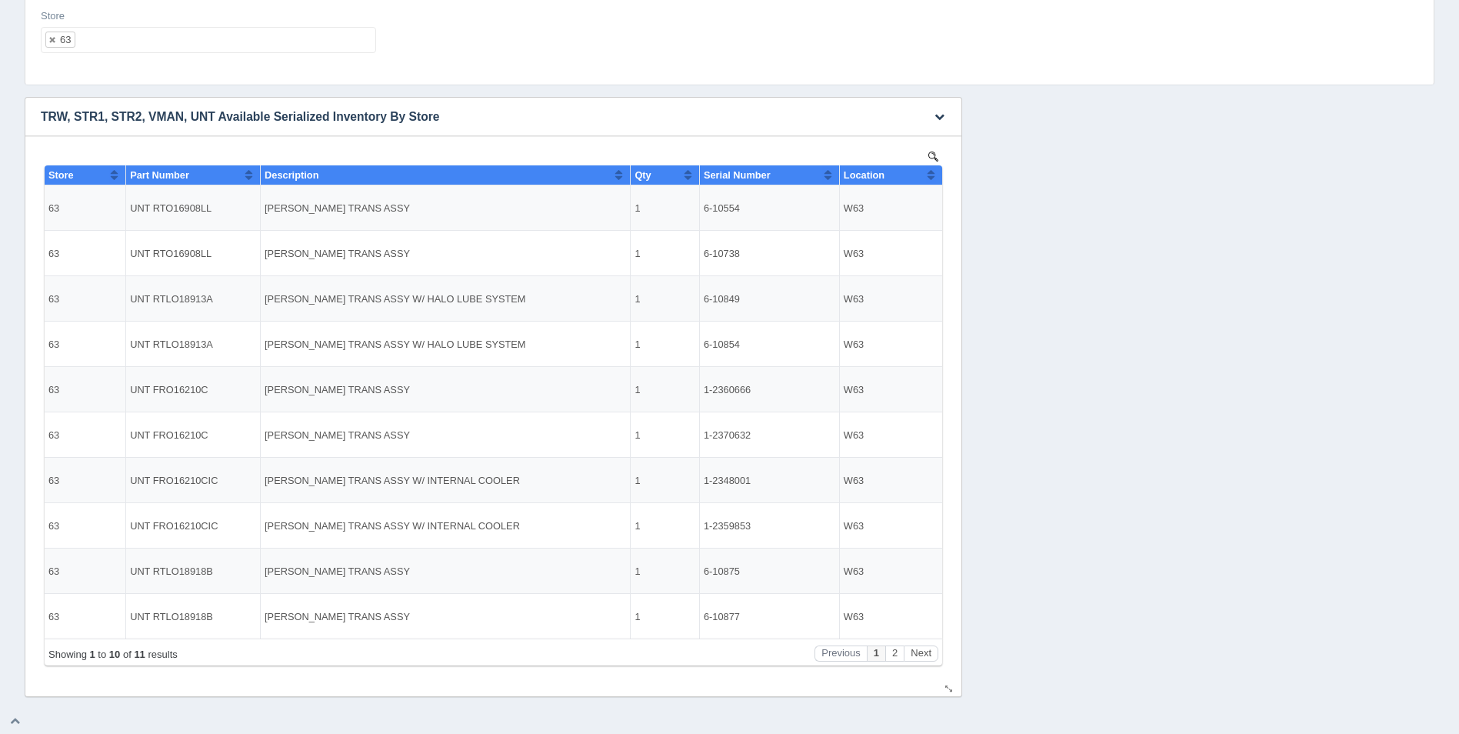
click at [930, 173] on button "Sort column ascending" at bounding box center [931, 174] width 10 height 18
drag, startPoint x: 930, startPoint y: 175, endPoint x: 886, endPoint y: 166, distance: 44.6
click at [929, 174] on button "Sort column descending" at bounding box center [931, 174] width 10 height 18
click at [339, 44] on ul "63" at bounding box center [208, 40] width 335 height 26
click at [933, 173] on button "Sort column ascending" at bounding box center [931, 174] width 10 height 18
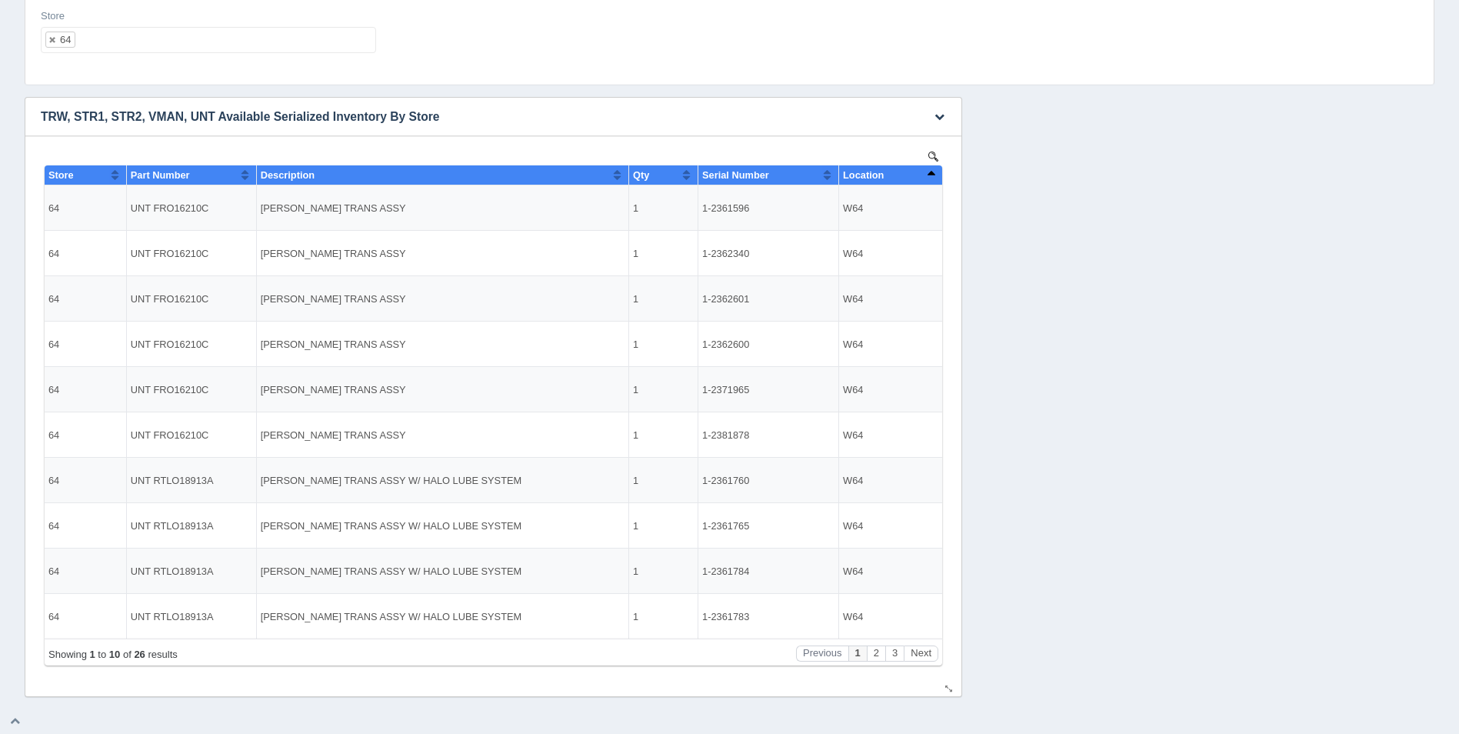
click at [933, 173] on button "Sort column descending" at bounding box center [931, 174] width 10 height 18
click at [203, 47] on ul "64" at bounding box center [208, 40] width 335 height 26
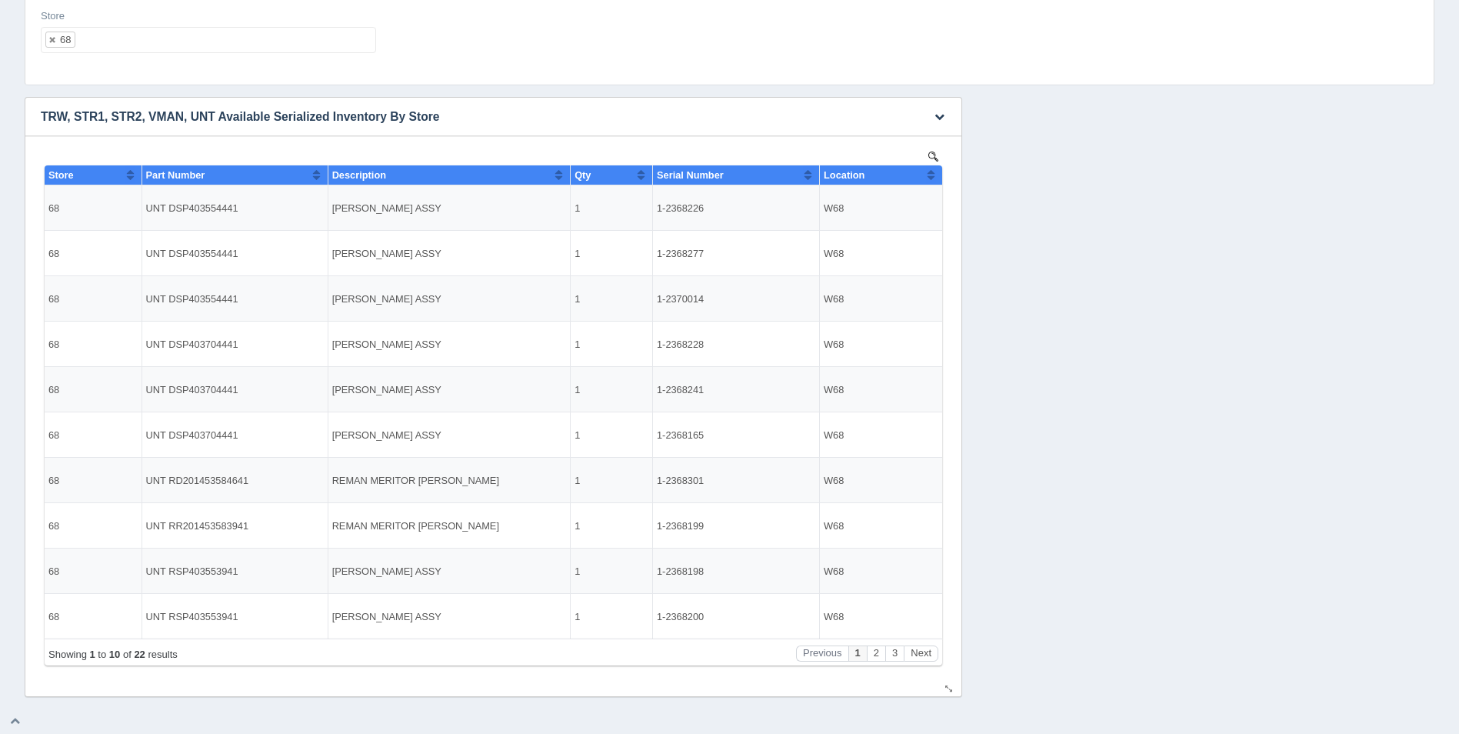
click at [935, 178] on button "Sort column ascending" at bounding box center [931, 174] width 10 height 18
click at [934, 178] on button "Sort column descending" at bounding box center [931, 174] width 10 height 18
click at [243, 38] on ul "68" at bounding box center [208, 40] width 335 height 26
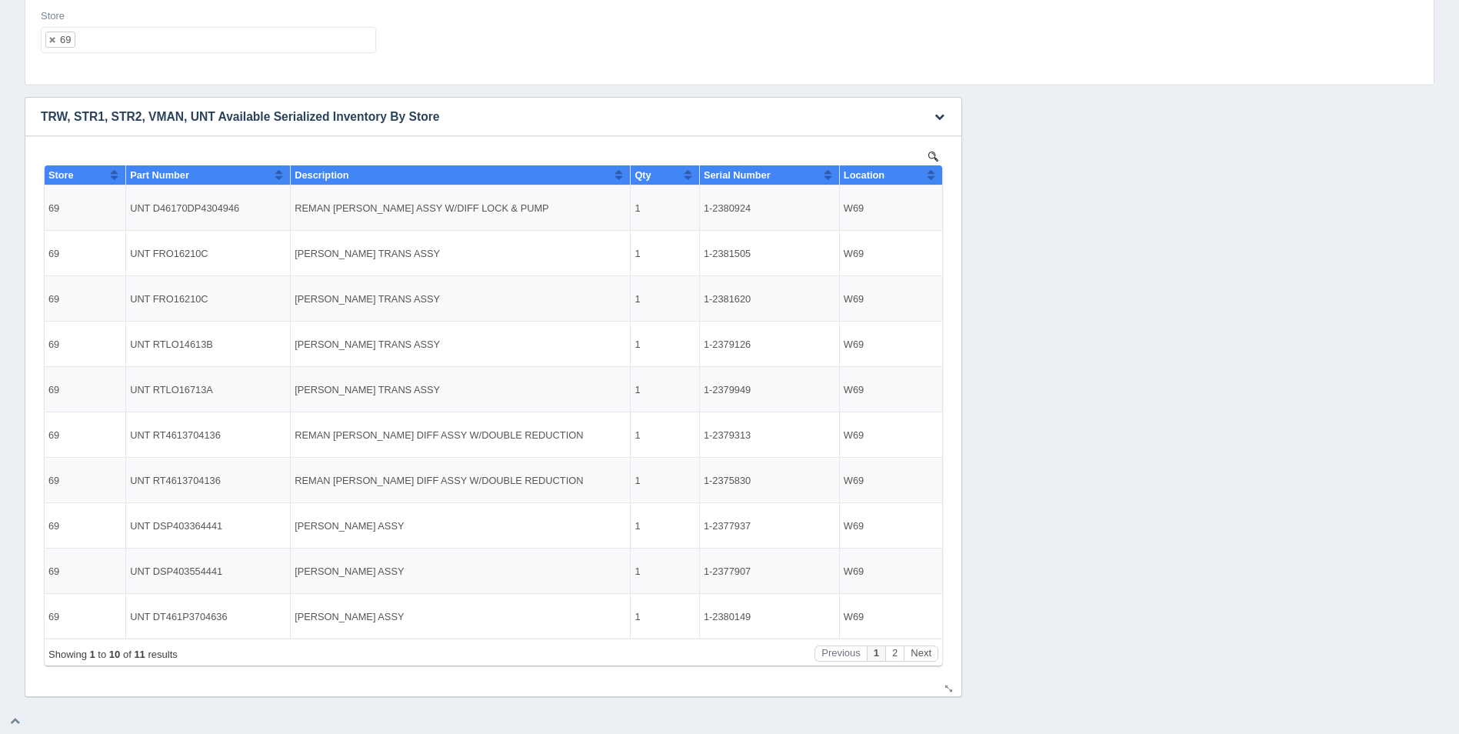
click at [935, 180] on button "Sort column ascending" at bounding box center [931, 174] width 10 height 18
click at [935, 180] on button "Sort column descending" at bounding box center [931, 174] width 10 height 18
click at [317, 44] on ul "69" at bounding box center [208, 40] width 335 height 26
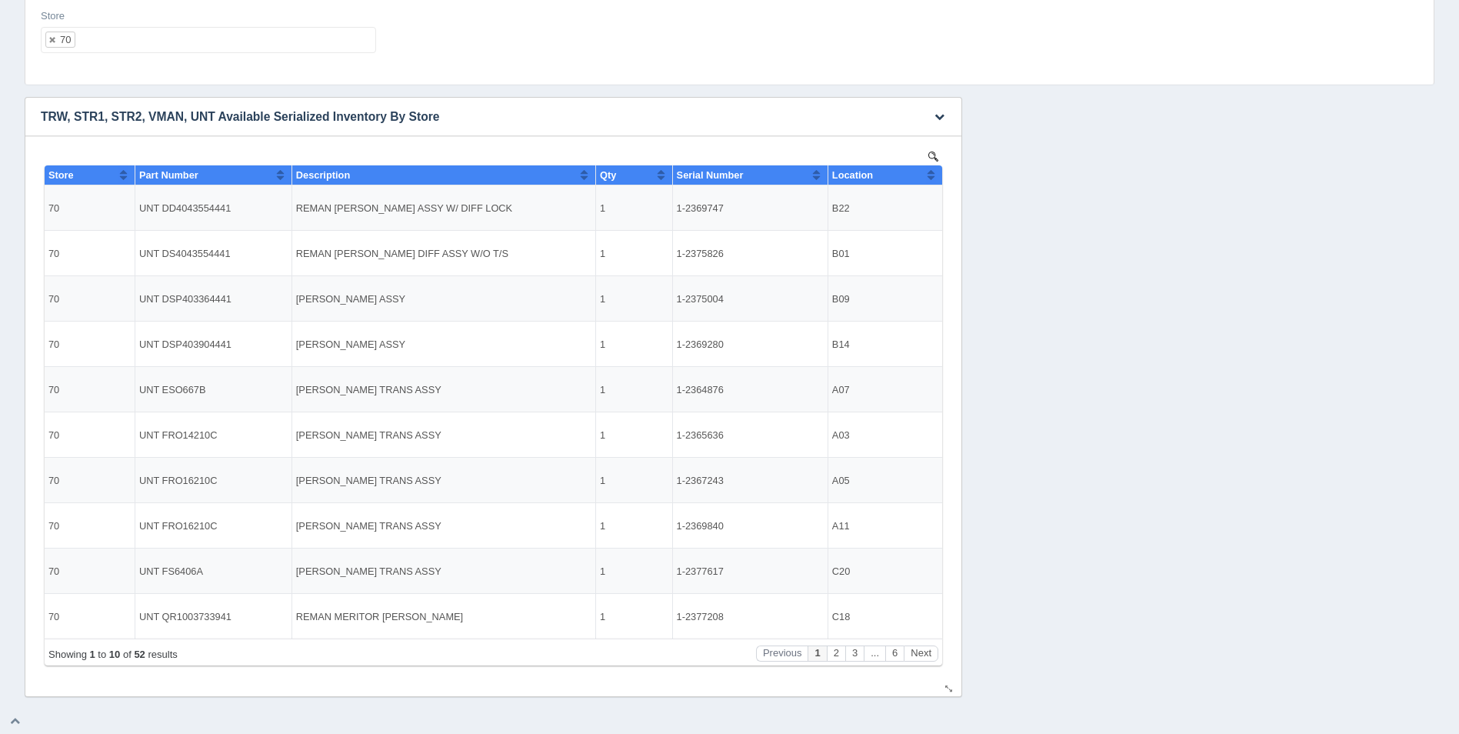
click at [926, 177] on button "Sort column ascending" at bounding box center [931, 174] width 10 height 18
click at [931, 175] on button "Sort column descending" at bounding box center [931, 174] width 10 height 18
click at [931, 175] on button "Sort column ascending" at bounding box center [931, 174] width 10 height 18
click at [922, 651] on button "Next" at bounding box center [920, 653] width 35 height 16
click at [922, 650] on button "Next" at bounding box center [920, 653] width 35 height 16
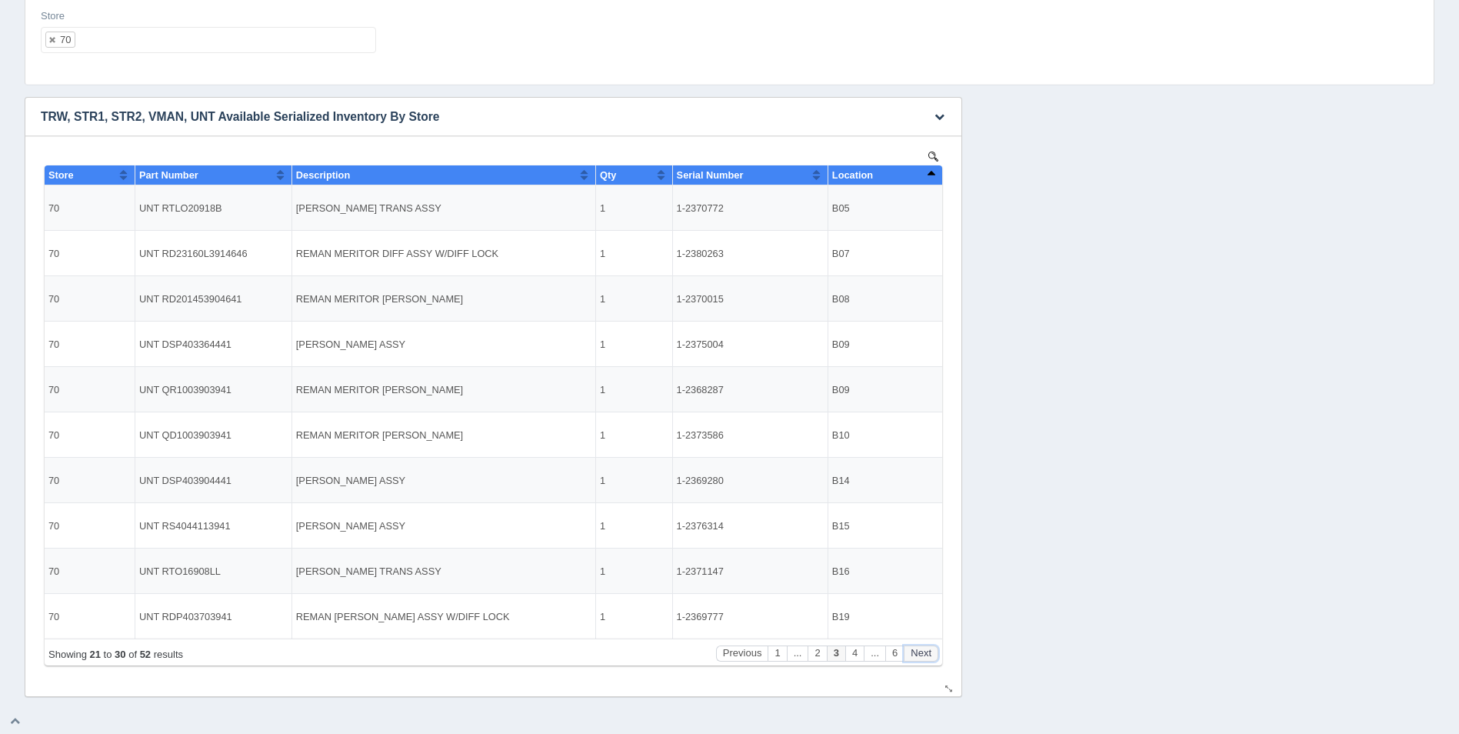
click at [922, 650] on button "Next" at bounding box center [920, 653] width 35 height 16
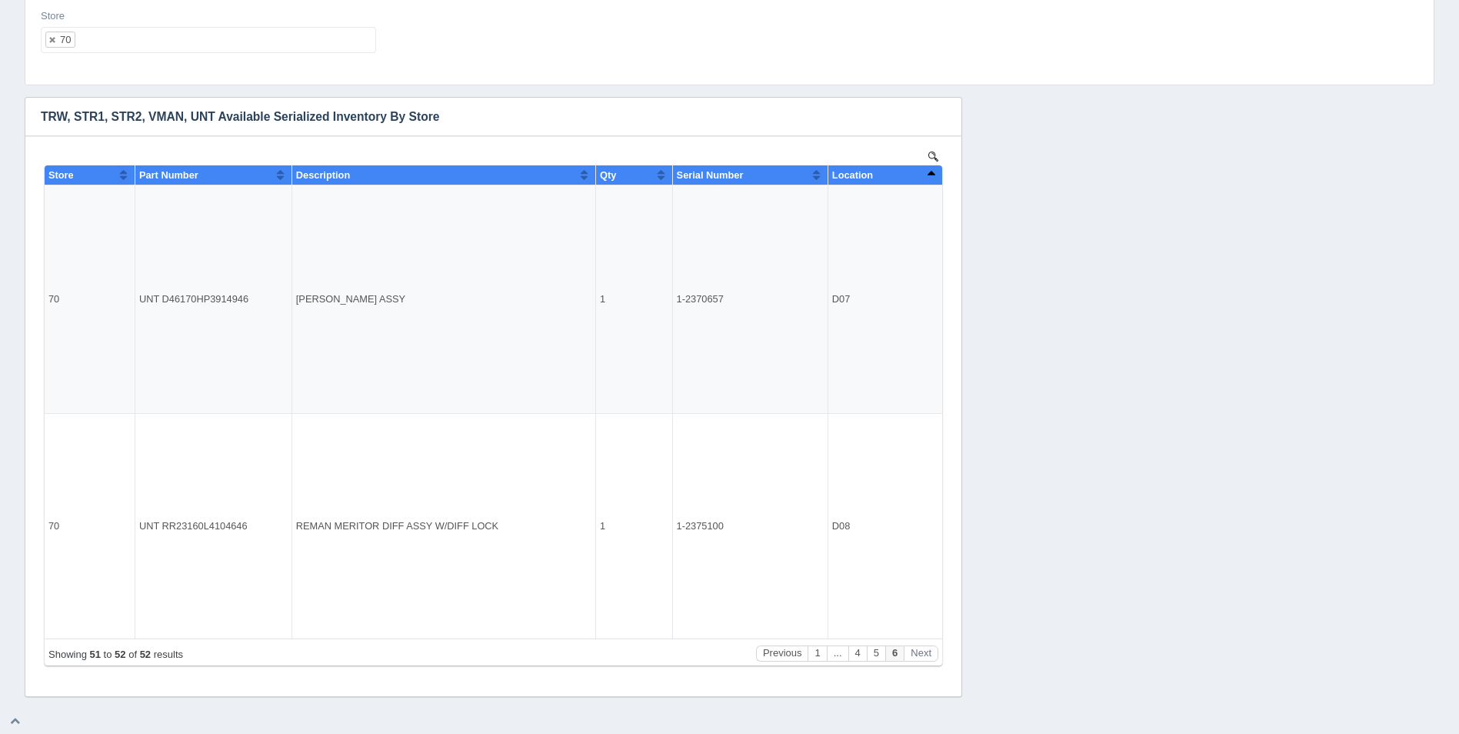
drag, startPoint x: 154, startPoint y: 60, endPoint x: 161, endPoint y: 51, distance: 11.5
click at [159, 55] on div "Store 70 All None 1 2 3 4 5 6 7 8 9 10 11 12 13 14 15 16 17 18 19 20 21 22 23 2…" at bounding box center [209, 37] width 348 height 56
click at [161, 45] on ul "70" at bounding box center [208, 40] width 335 height 26
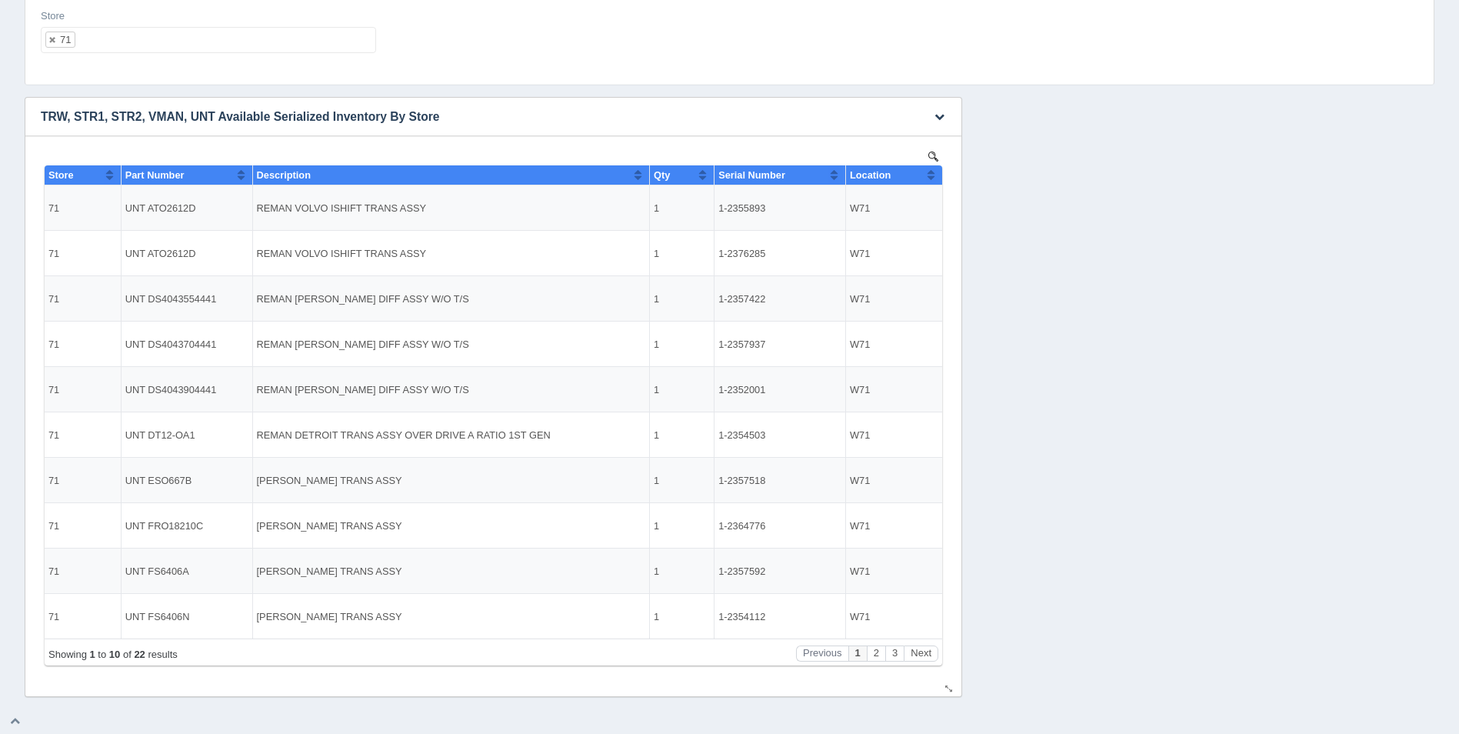
click at [924, 178] on div "Location" at bounding box center [888, 175] width 77 height 12
drag, startPoint x: 928, startPoint y: 171, endPoint x: 813, endPoint y: 261, distance: 145.2
click at [928, 171] on button "Sort column descending" at bounding box center [931, 174] width 10 height 18
click at [371, 40] on ul "71" at bounding box center [208, 40] width 335 height 26
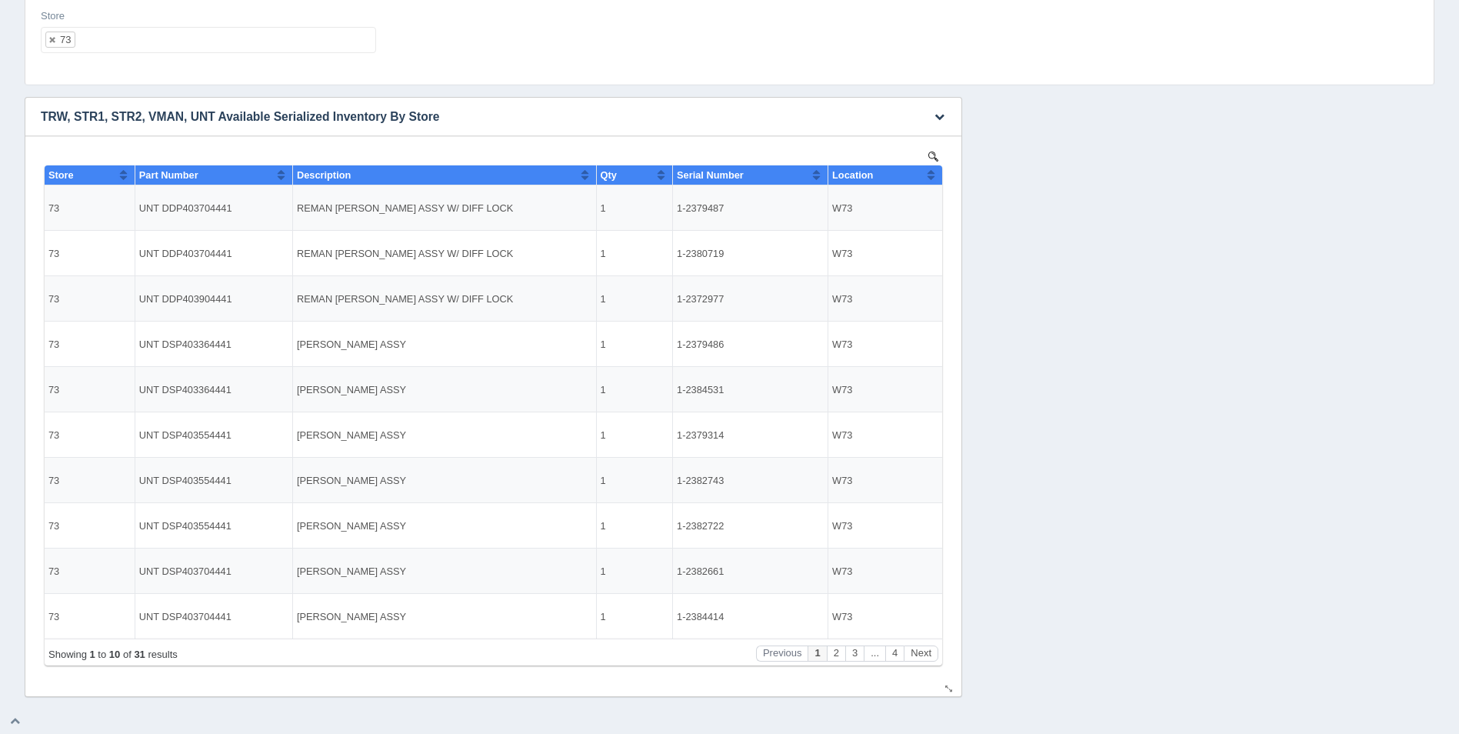
click at [933, 175] on button "Sort column ascending" at bounding box center [931, 174] width 10 height 18
click at [933, 175] on button "Sort column descending" at bounding box center [931, 174] width 10 height 18
click at [926, 646] on button "Next" at bounding box center [920, 653] width 35 height 16
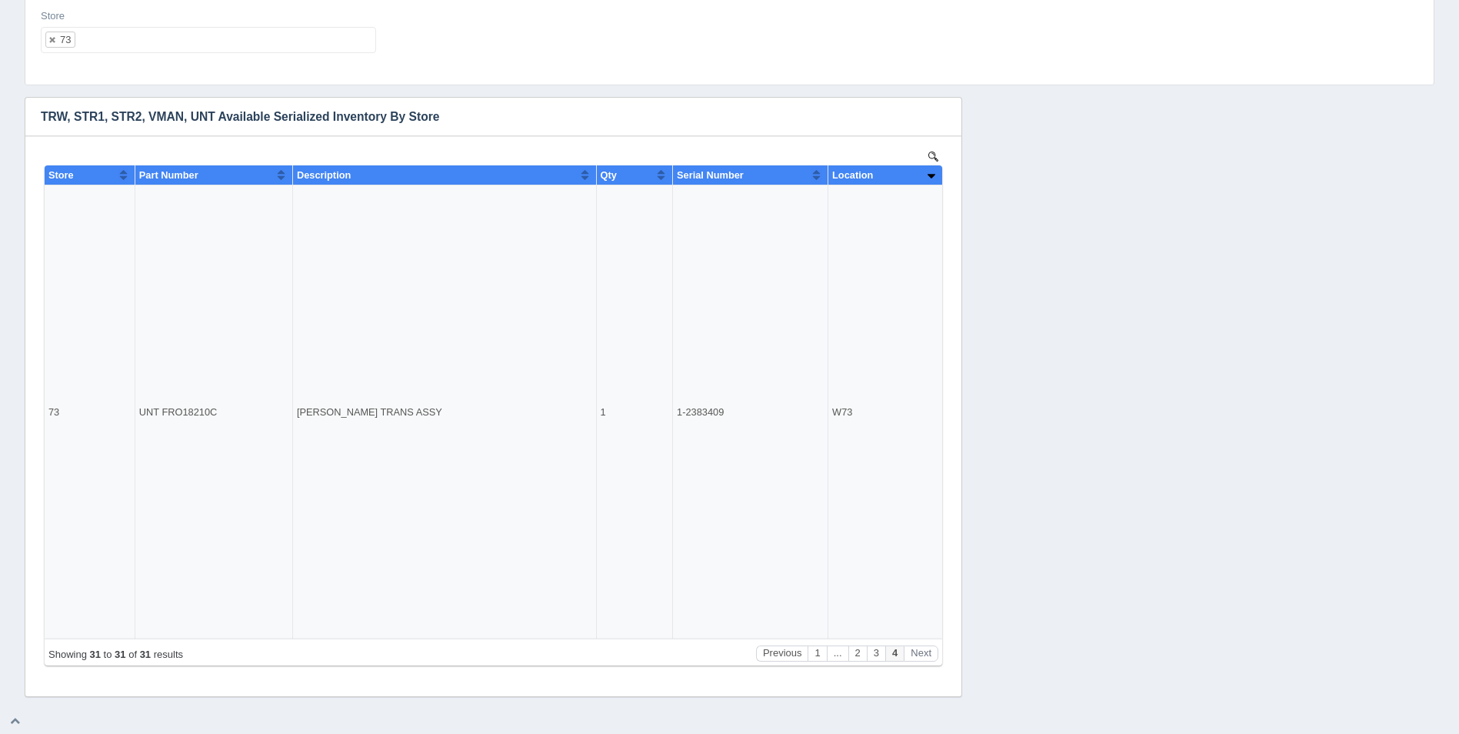
click at [222, 45] on ul "73" at bounding box center [208, 40] width 335 height 26
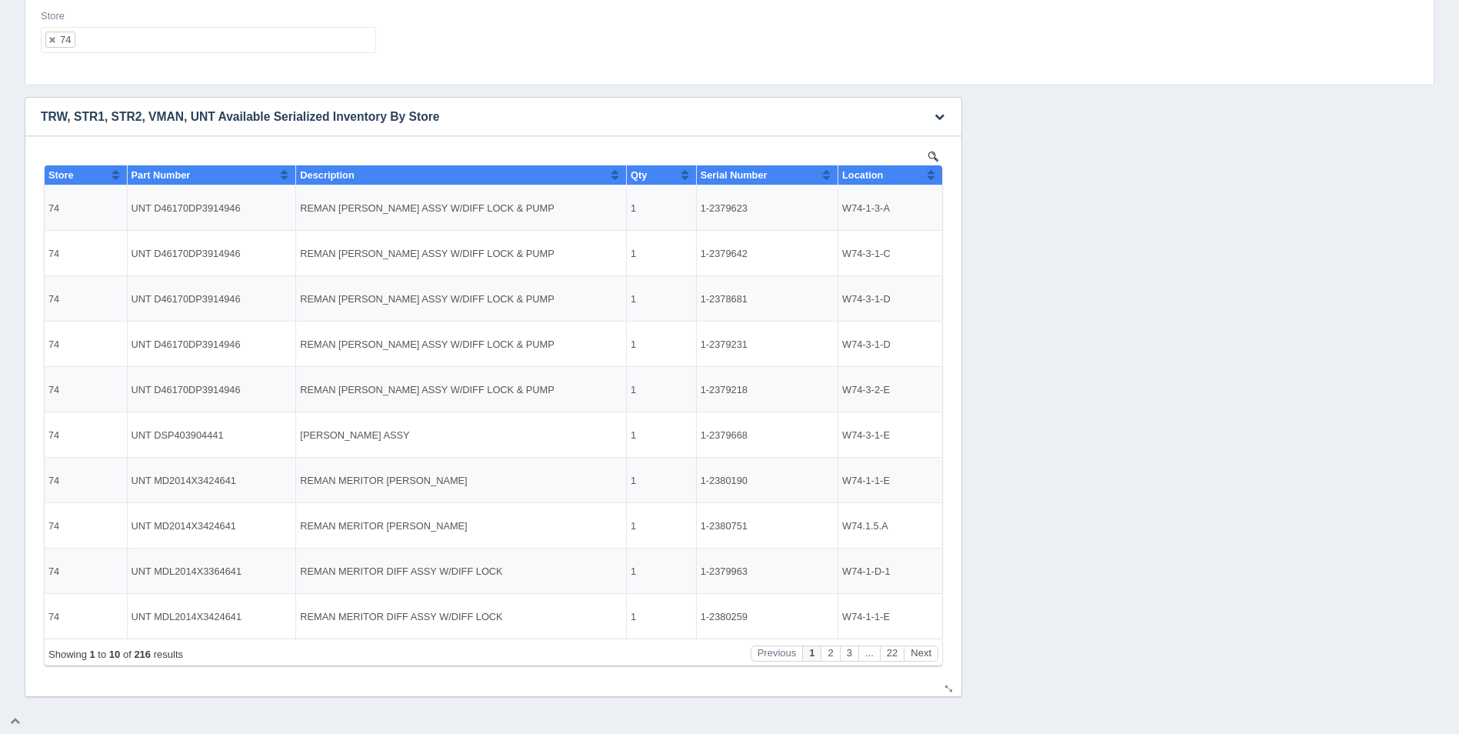
click at [933, 172] on button "Sort column ascending" at bounding box center [931, 174] width 10 height 18
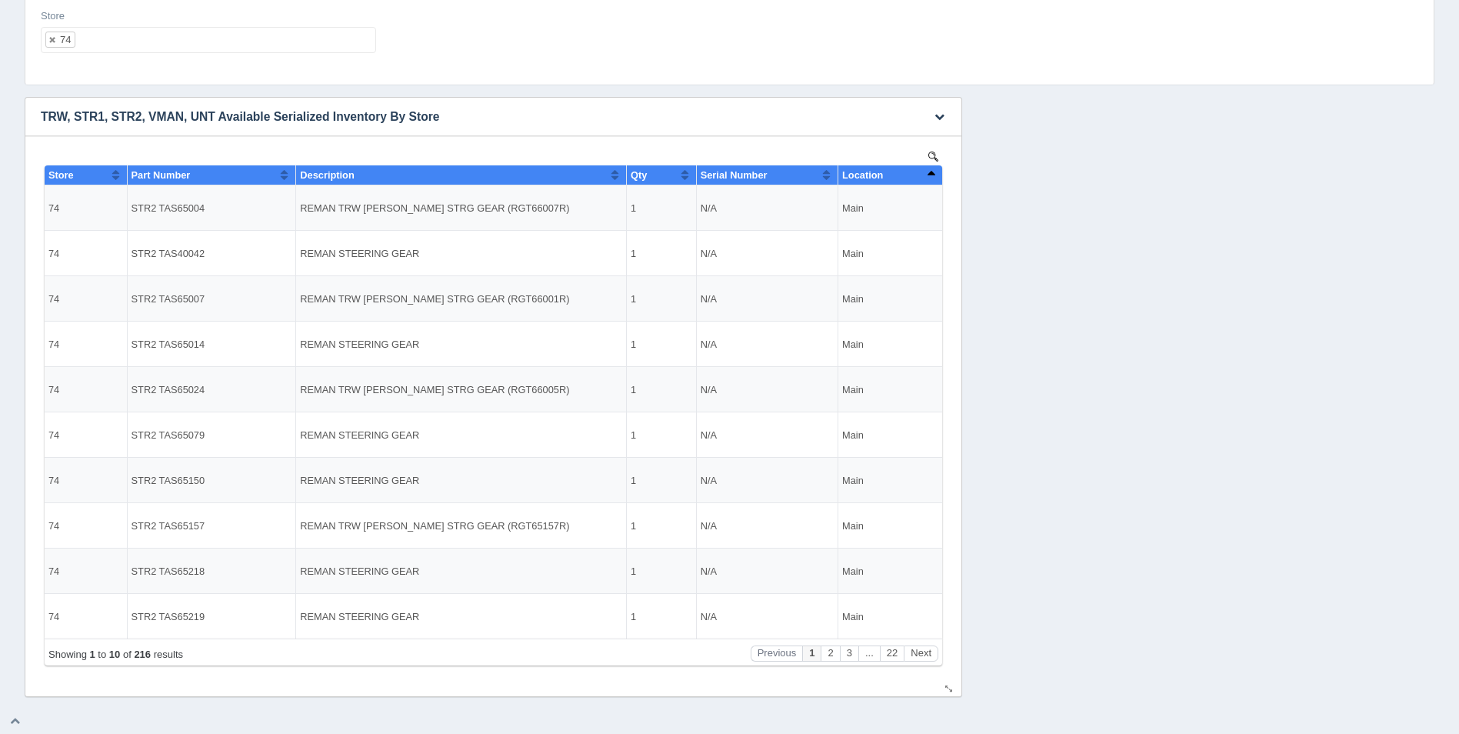
click at [933, 172] on button "Sort column descending" at bounding box center [931, 174] width 10 height 18
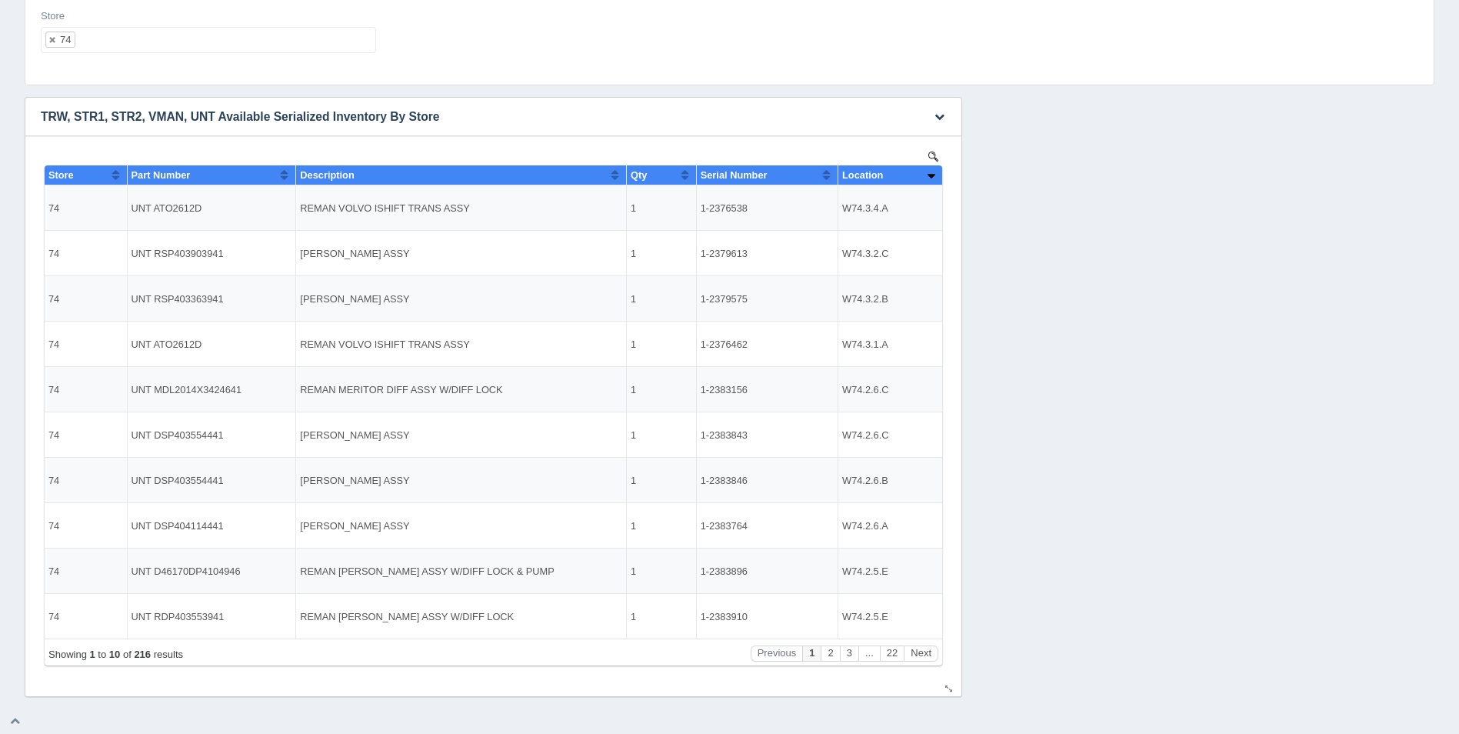
click at [933, 172] on button "Sort column ascending" at bounding box center [931, 174] width 10 height 18
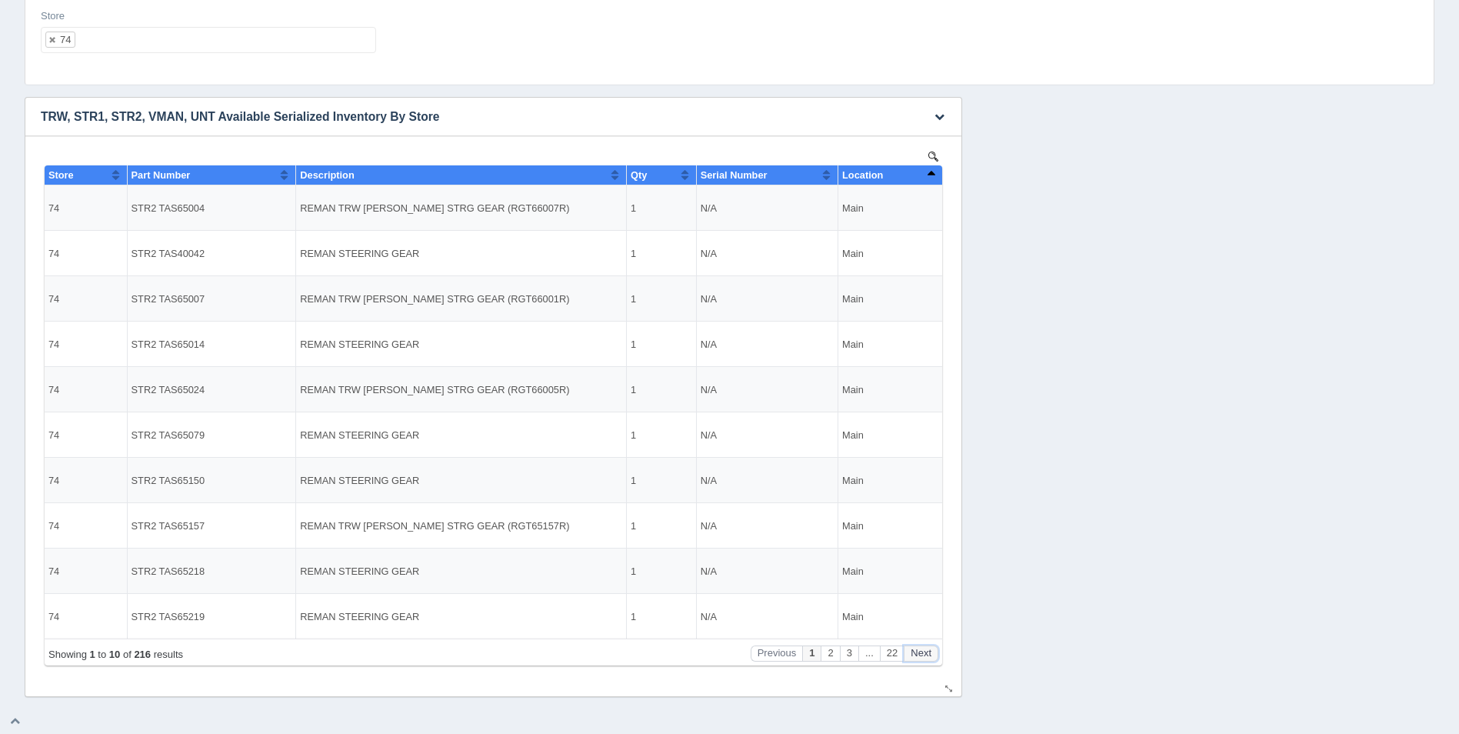
click at [925, 649] on button "Next" at bounding box center [920, 653] width 35 height 16
click at [923, 648] on button "Next" at bounding box center [920, 653] width 35 height 16
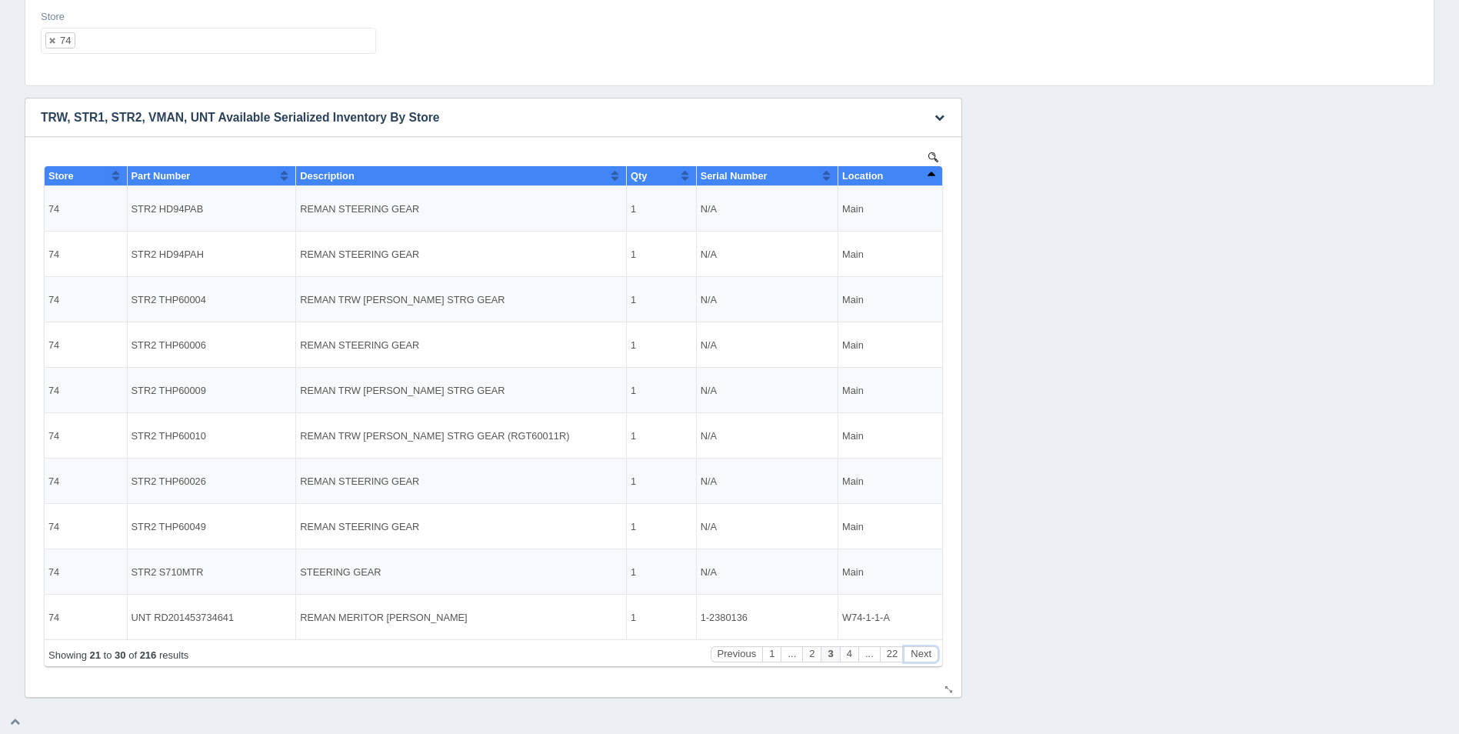
scroll to position [141, 0]
click at [737, 652] on button "Previous" at bounding box center [736, 653] width 52 height 16
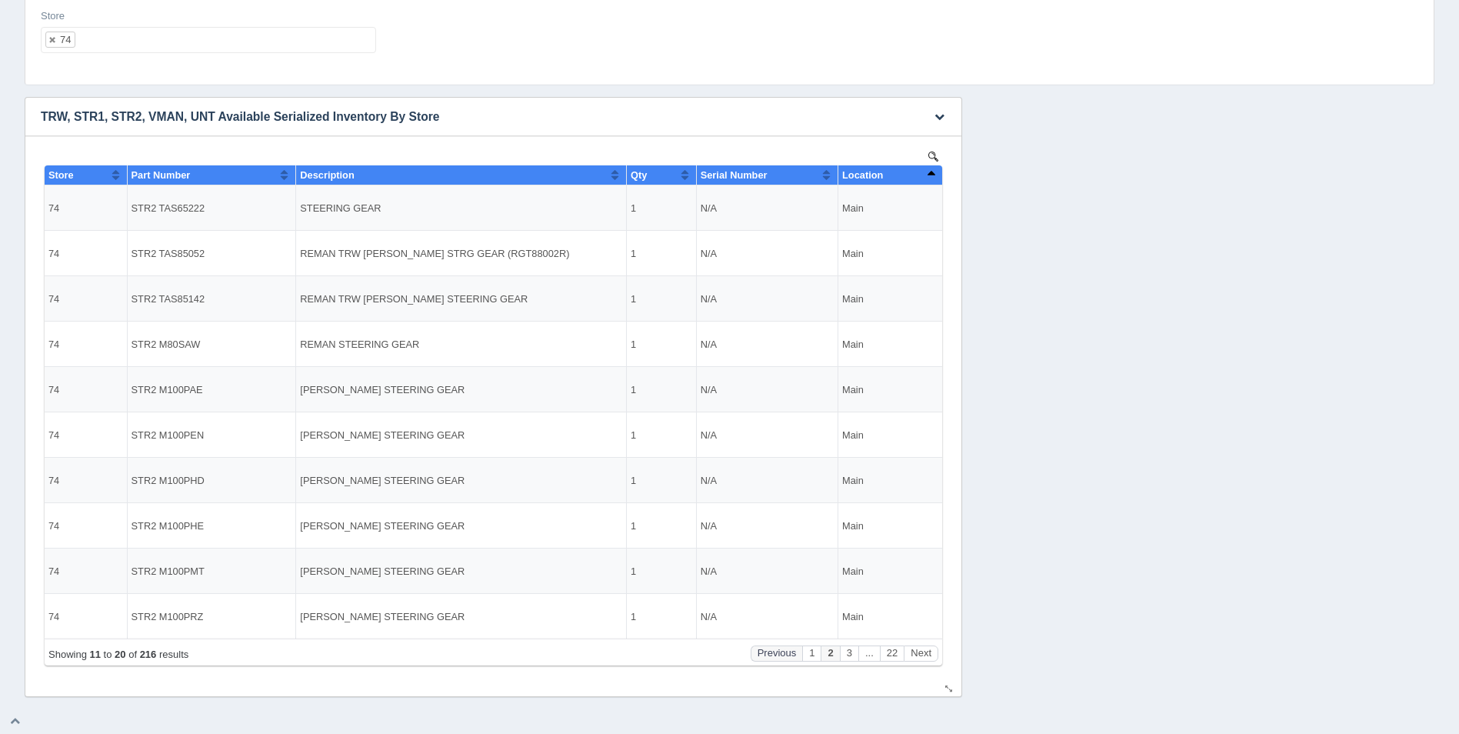
click at [737, 652] on div "Showing 11 to 20 of 216 results Previous 1 2 3 ... 22 Next" at bounding box center [493, 653] width 890 height 16
click at [779, 655] on button "Previous" at bounding box center [776, 653] width 52 height 16
click at [830, 647] on button "2" at bounding box center [829, 653] width 18 height 16
click at [849, 652] on button "3" at bounding box center [849, 653] width 18 height 16
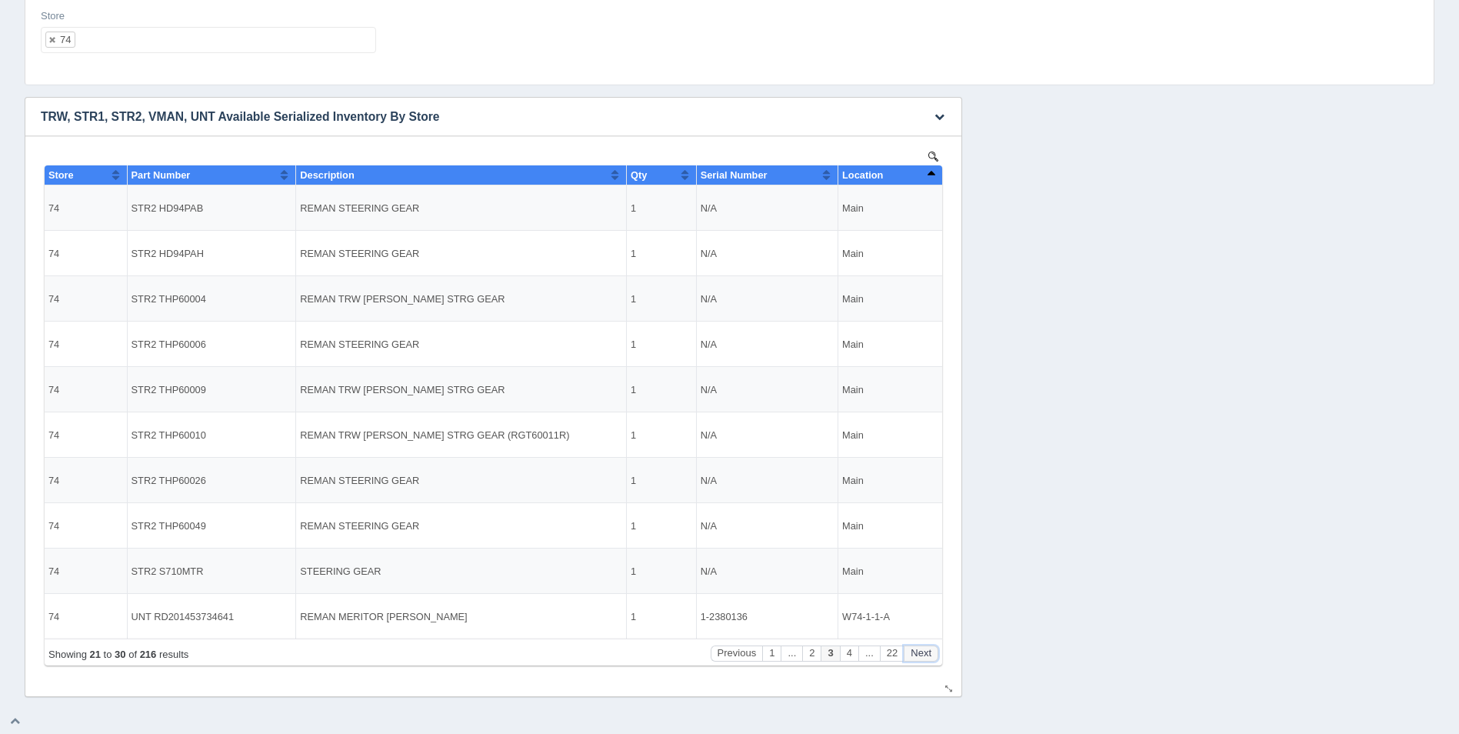
click at [930, 654] on button "Next" at bounding box center [920, 653] width 35 height 16
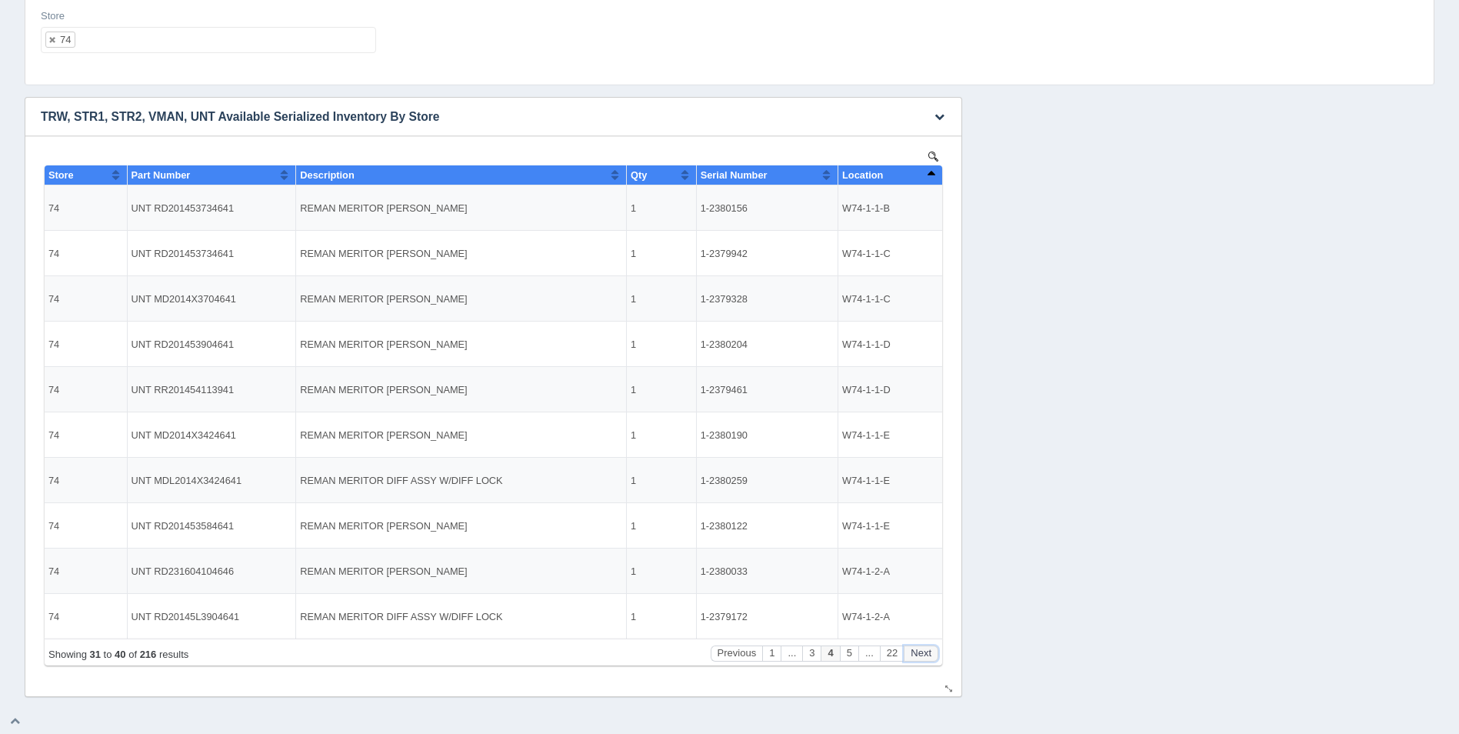
click at [930, 654] on button "Next" at bounding box center [920, 653] width 35 height 16
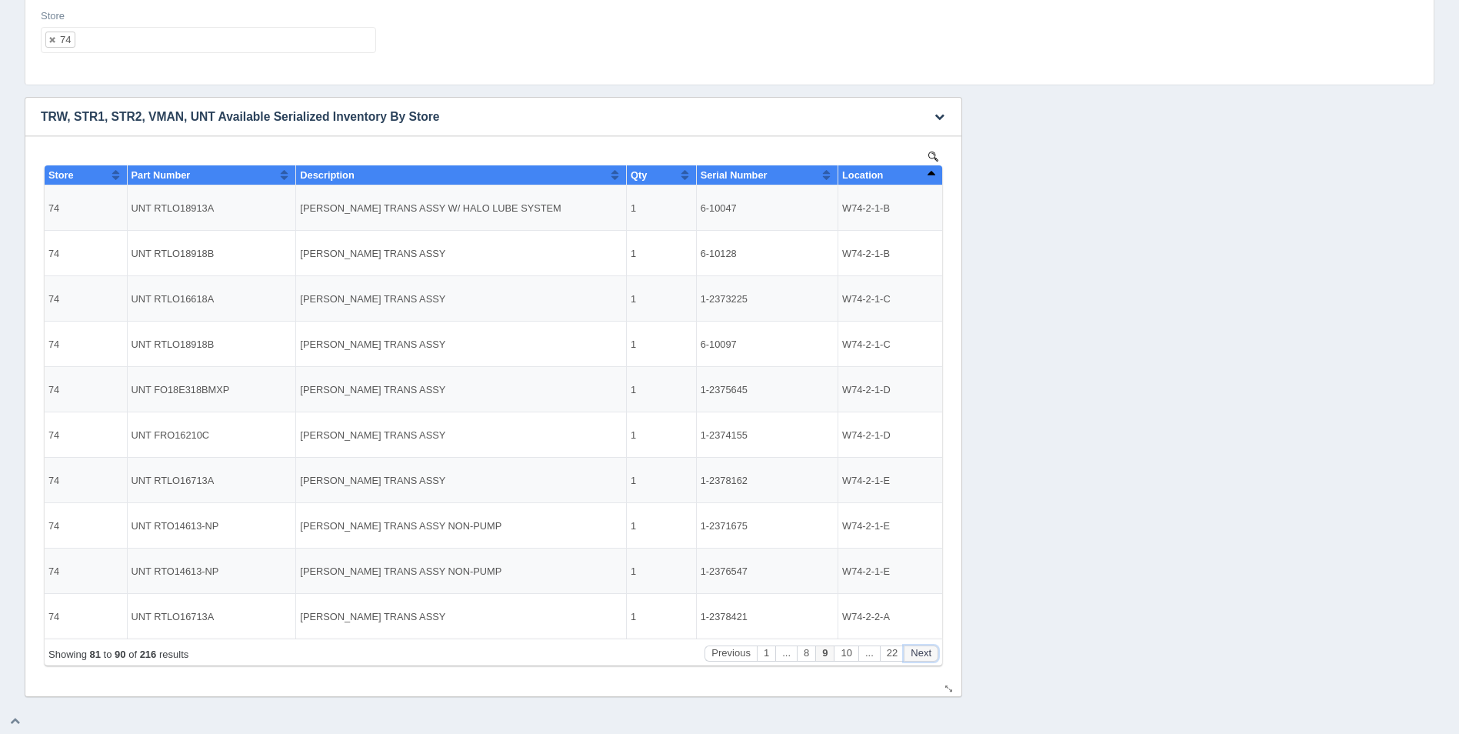
click at [930, 654] on button "Next" at bounding box center [920, 653] width 35 height 16
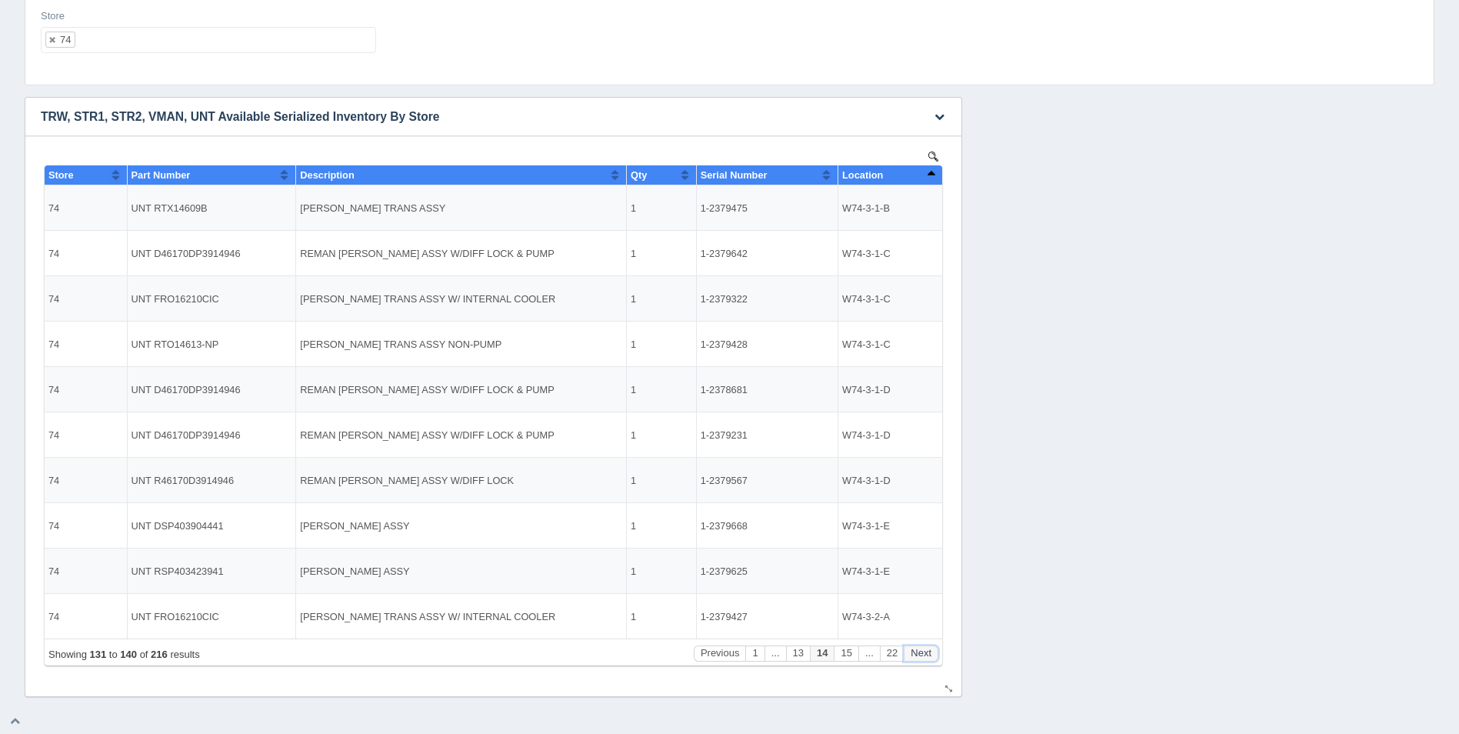
click at [930, 654] on button "Next" at bounding box center [920, 653] width 35 height 16
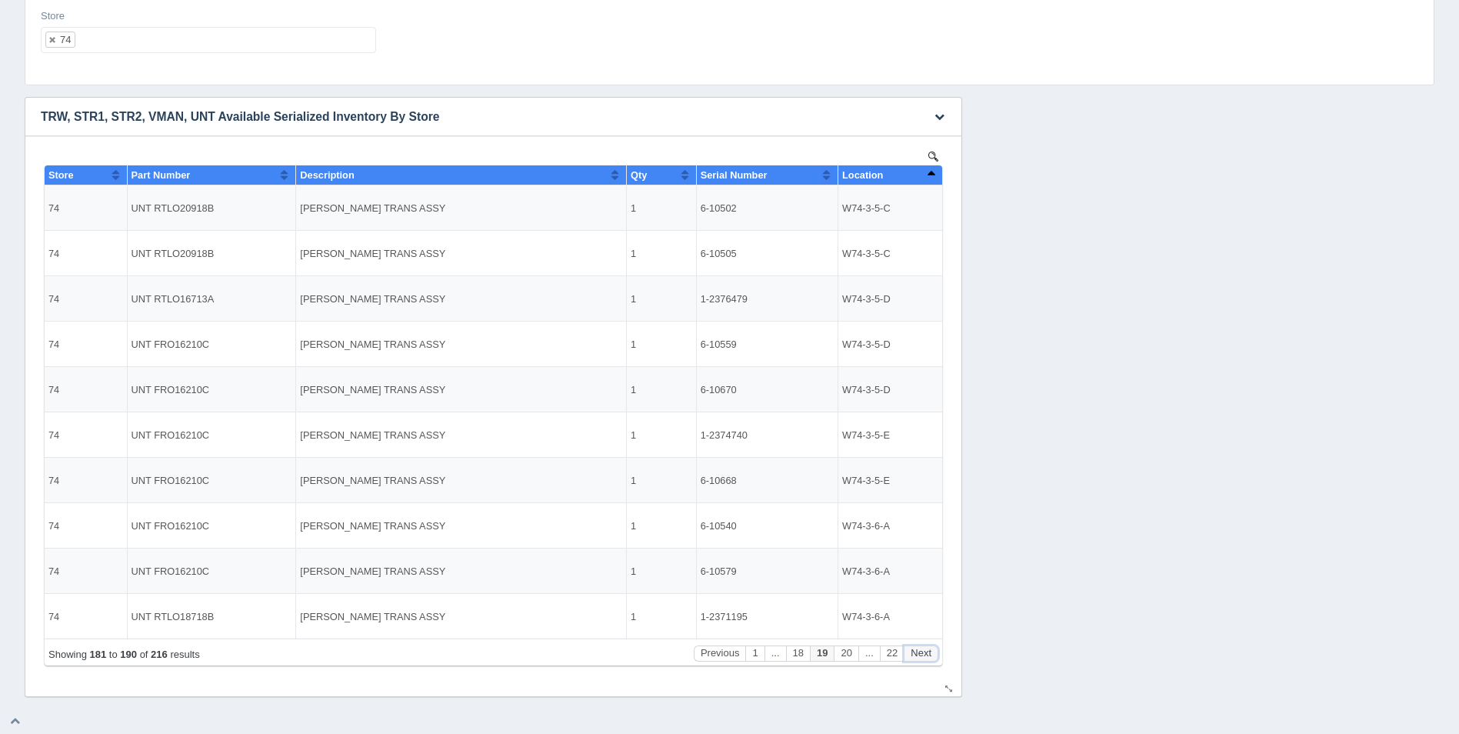
click at [930, 654] on button "Next" at bounding box center [920, 653] width 35 height 16
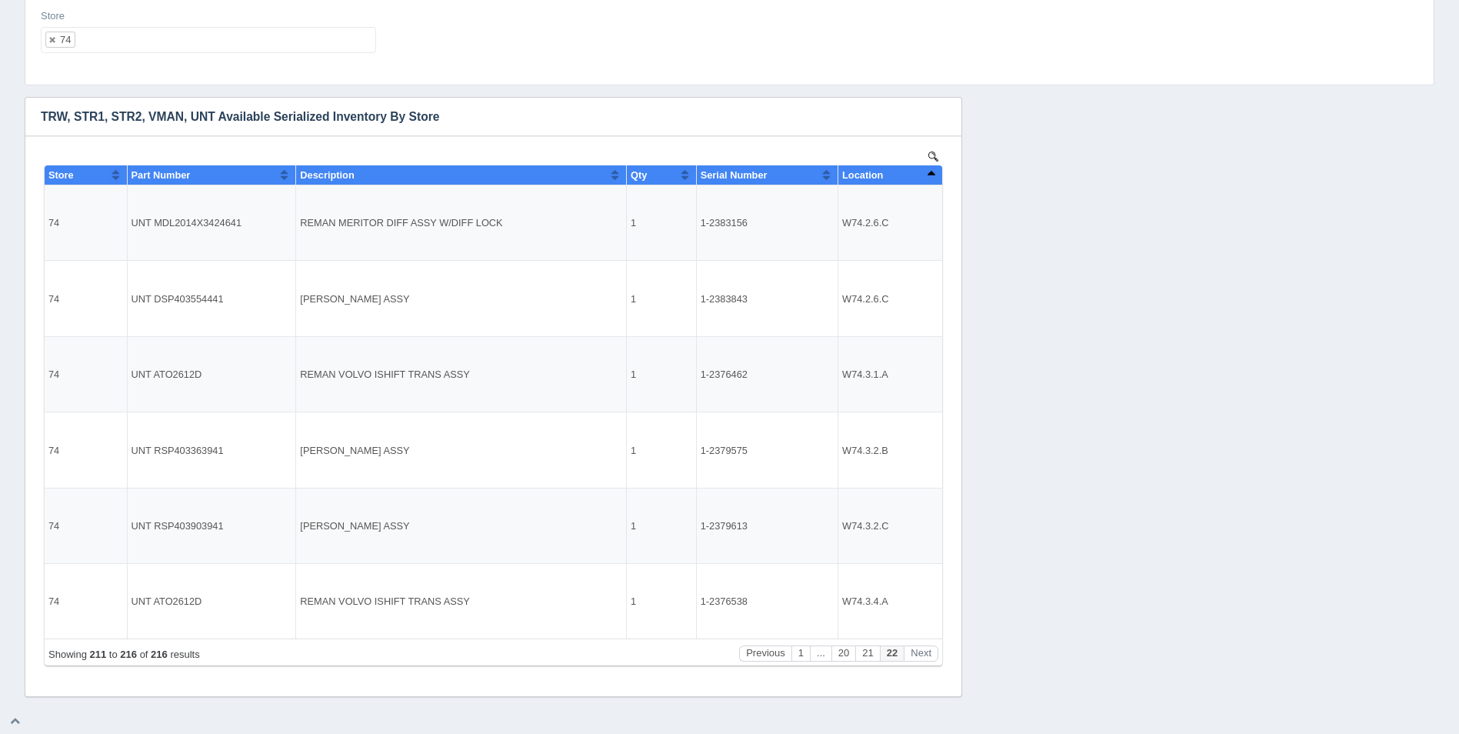
click at [127, 46] on ul "74" at bounding box center [208, 40] width 335 height 26
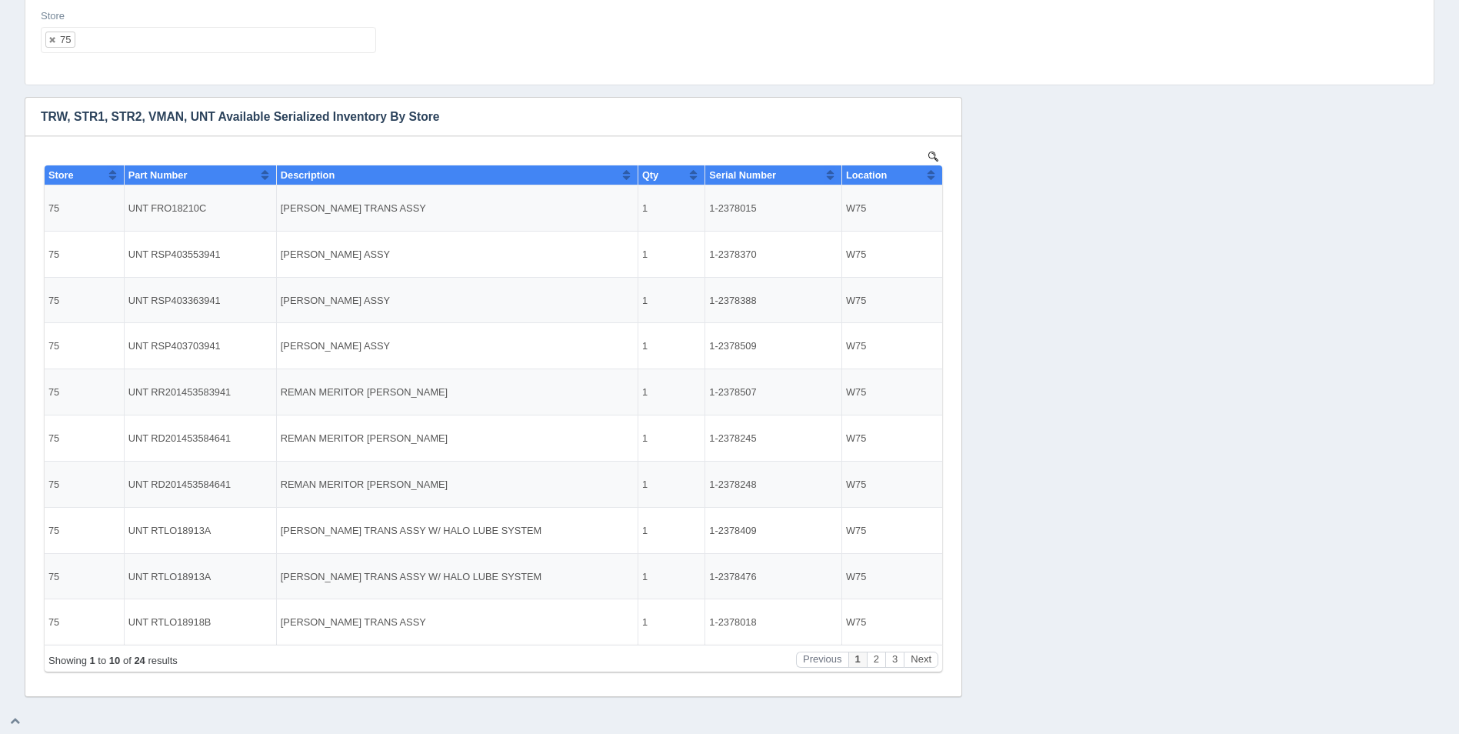
scroll to position [0, 0]
click at [931, 171] on button "Sort column ascending" at bounding box center [931, 174] width 10 height 18
click at [931, 171] on button "Sort column descending" at bounding box center [931, 174] width 10 height 18
click at [188, 44] on ul "75" at bounding box center [208, 40] width 335 height 26
